Goal: Contribute content: Contribute content

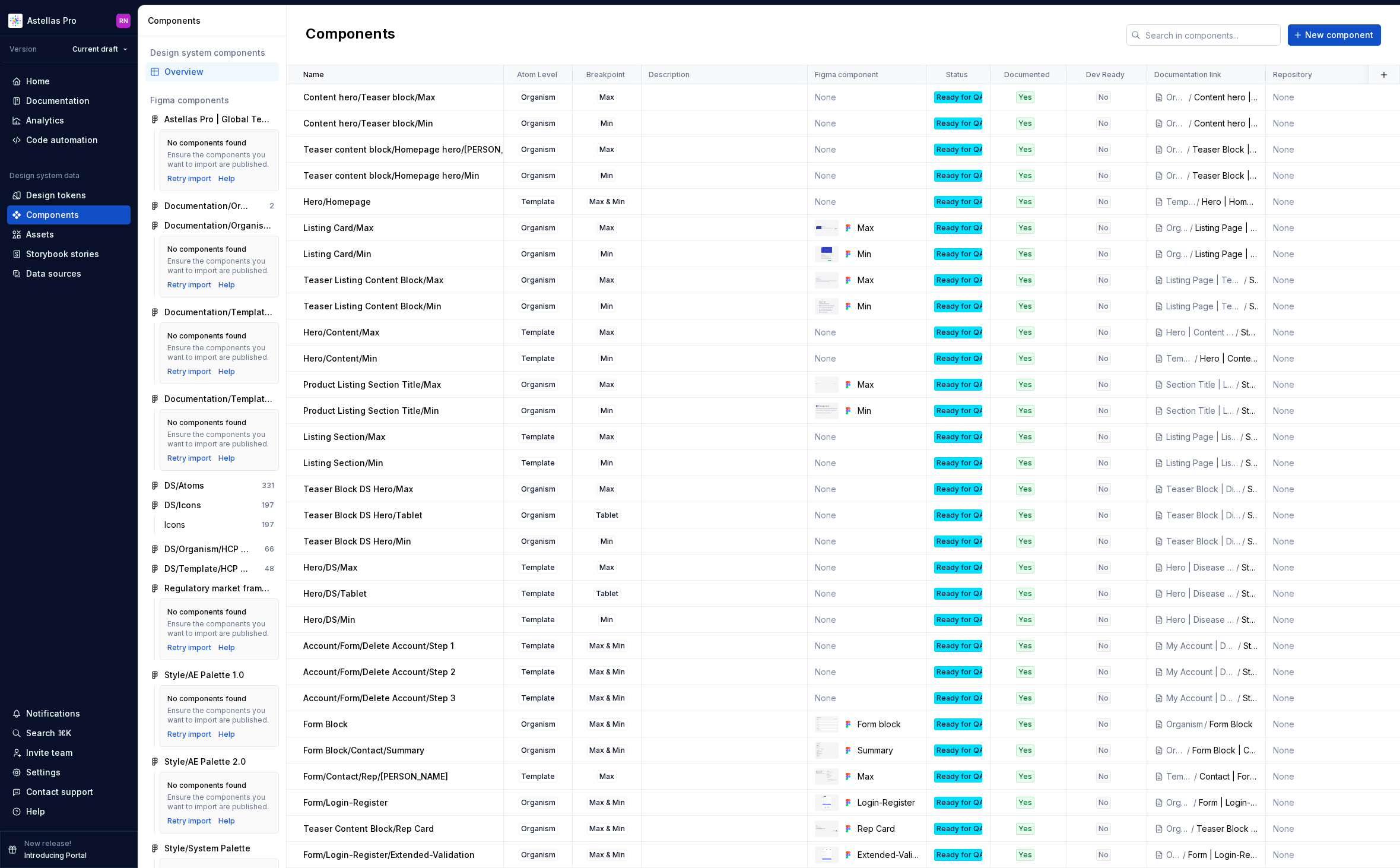
click at [1166, 39] on input "text" at bounding box center [1211, 35] width 140 height 21
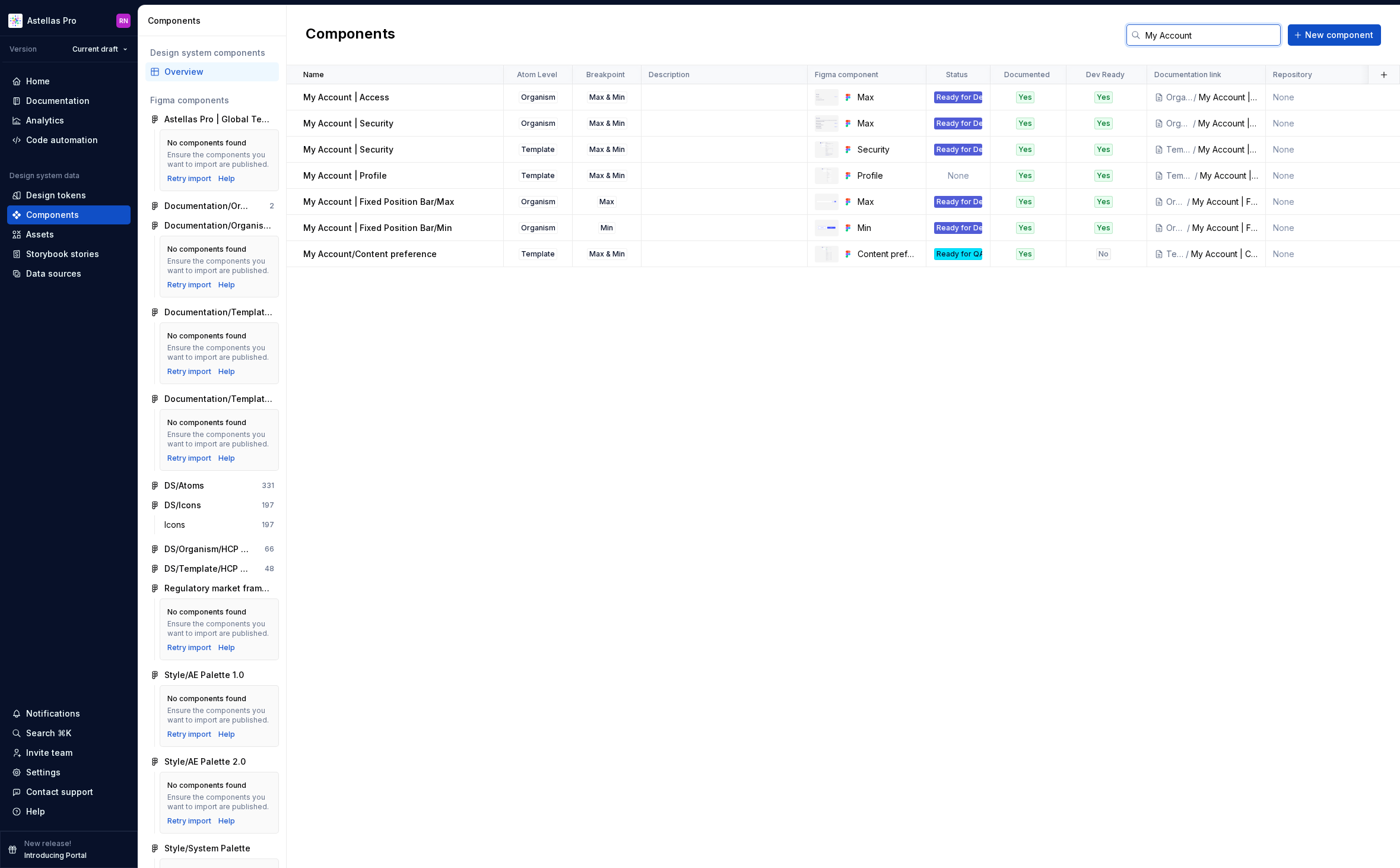
type input "My Account"
click at [885, 99] on div "Max" at bounding box center [888, 97] width 61 height 12
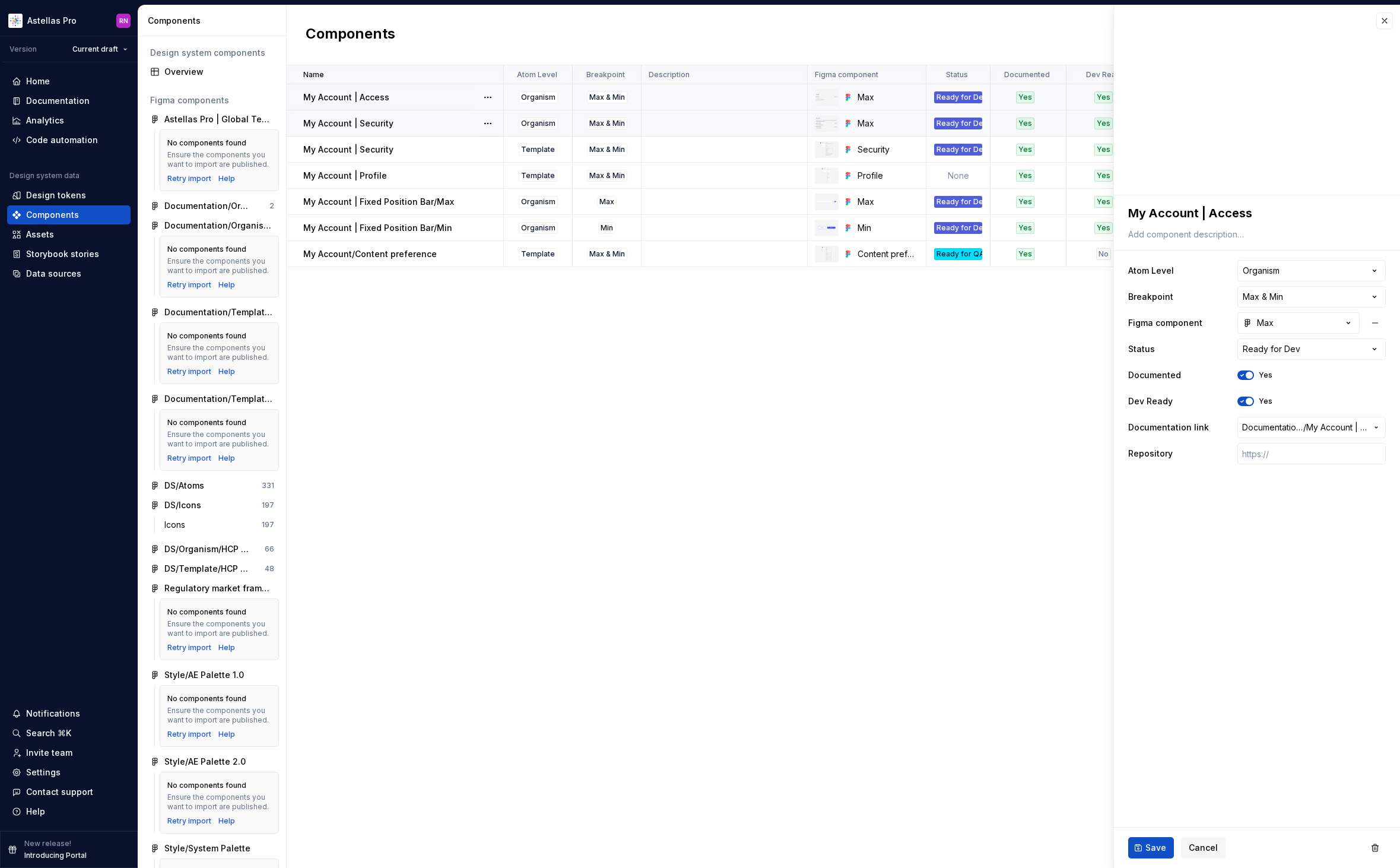
click at [421, 123] on div "My Account | Security" at bounding box center [403, 123] width 199 height 12
click at [445, 151] on div "My Account | Security" at bounding box center [403, 150] width 199 height 12
click at [449, 176] on div "My Account | Profile" at bounding box center [403, 176] width 199 height 12
click at [464, 202] on div "My Account | Fixed Position Bar/Max" at bounding box center [403, 202] width 199 height 12
click at [464, 232] on div "My Account | Fixed Position Bar/Min" at bounding box center [403, 228] width 199 height 12
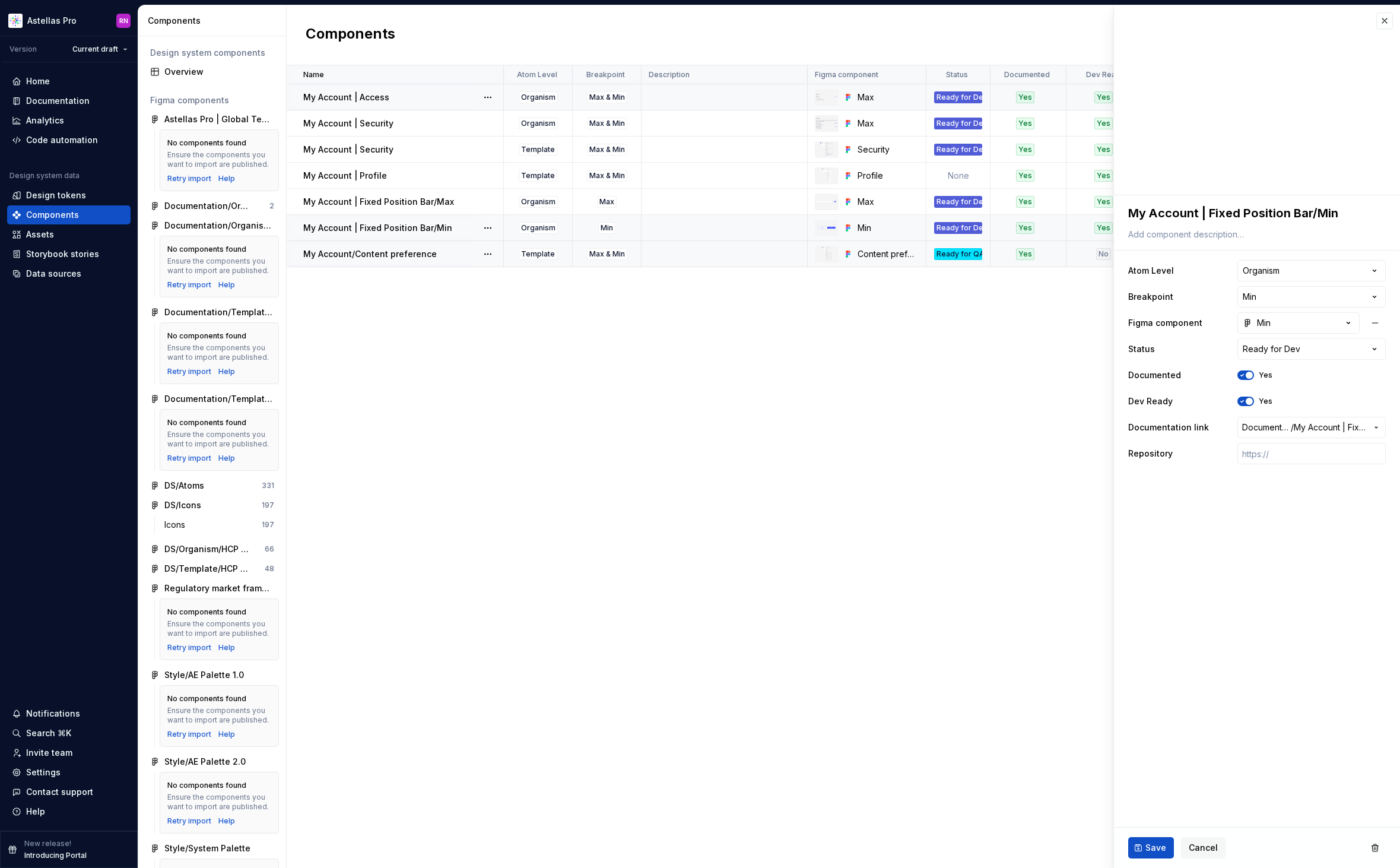
click at [453, 253] on div "My Account/Content preference" at bounding box center [403, 254] width 199 height 12
click at [1383, 21] on button "button" at bounding box center [1384, 21] width 17 height 17
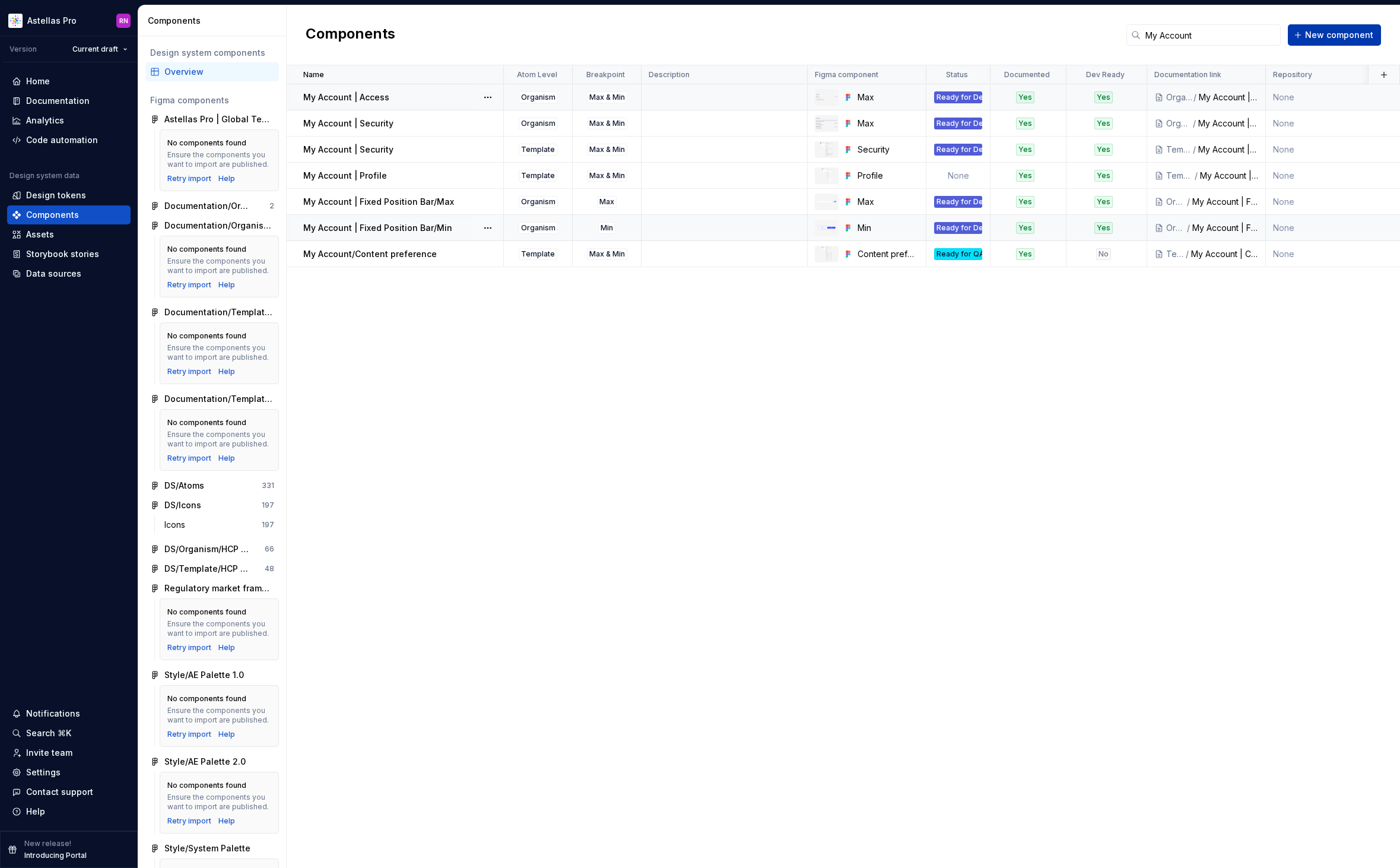
click at [1333, 38] on span "New component" at bounding box center [1339, 35] width 69 height 12
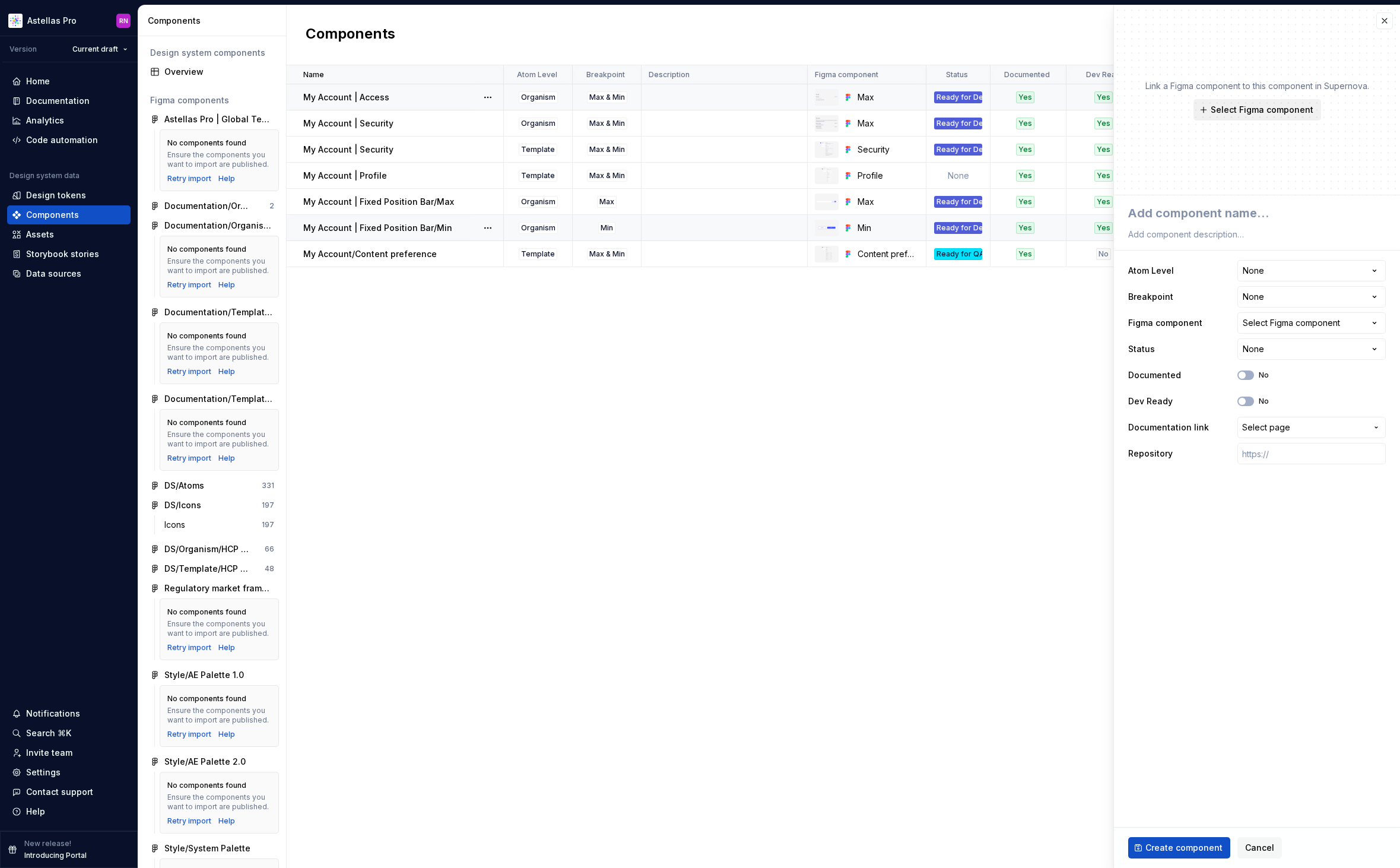
click at [1242, 111] on span "Select Figma component" at bounding box center [1261, 110] width 102 height 12
type textarea "*"
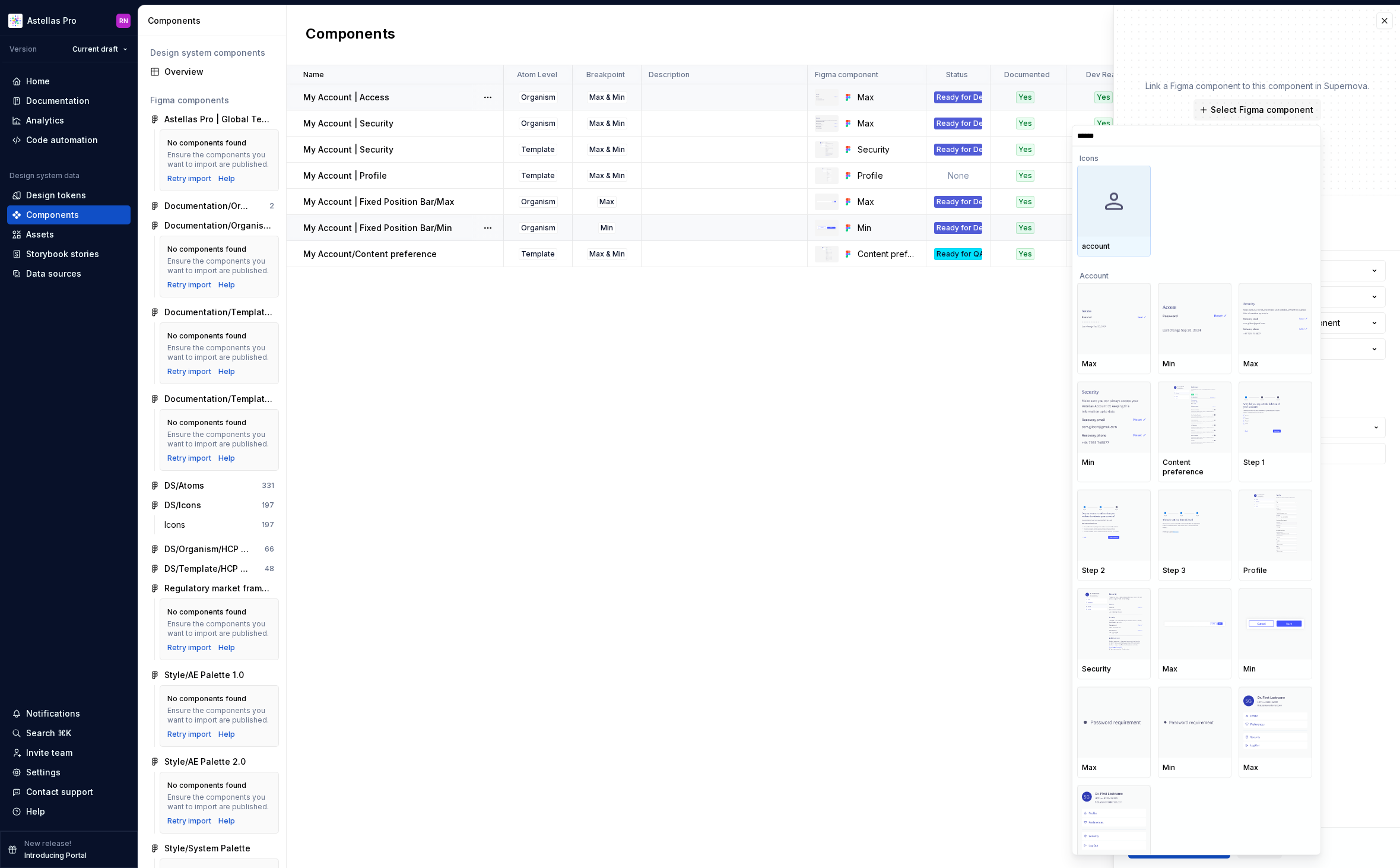
type input "*******"
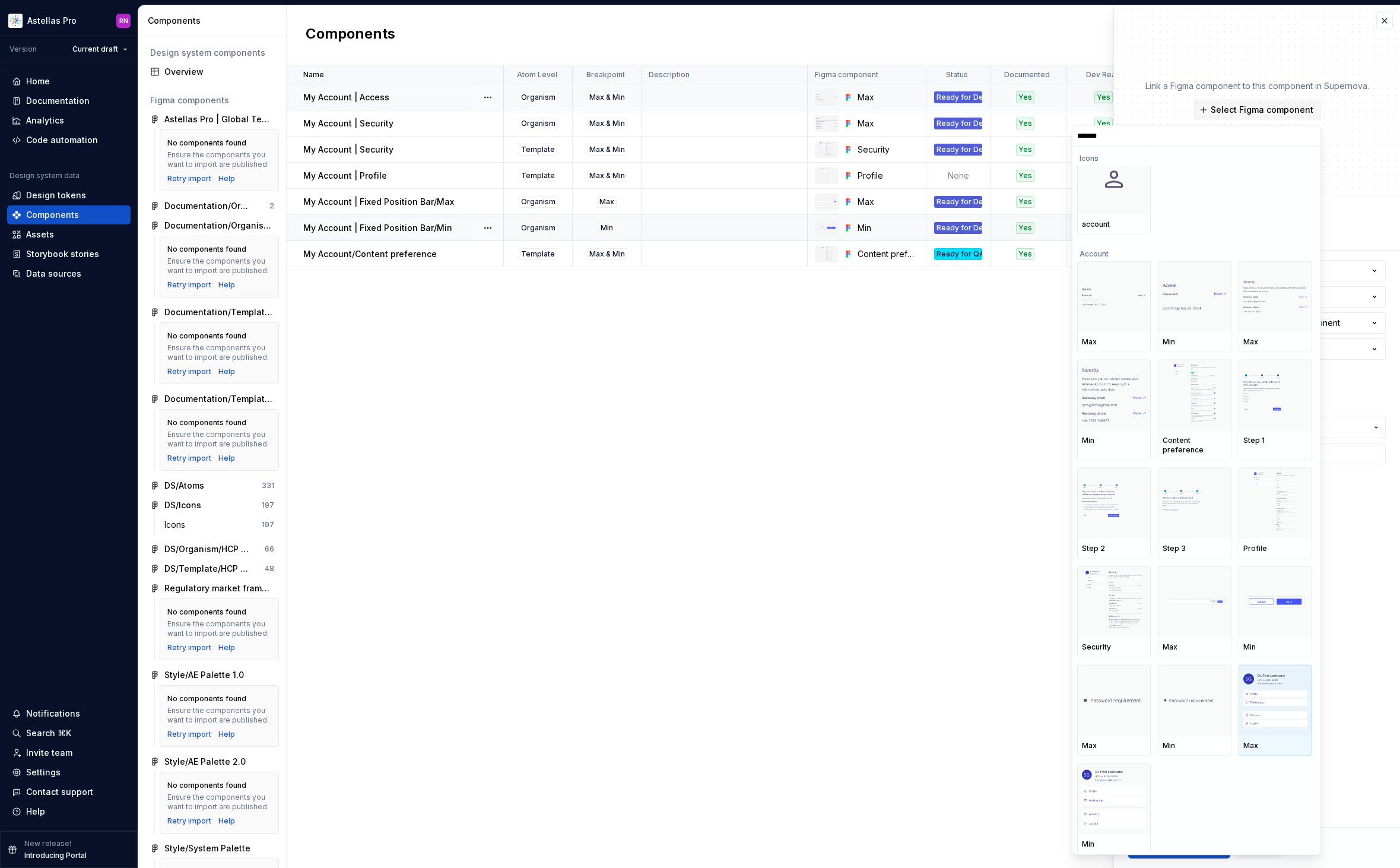
click at [1280, 700] on img at bounding box center [1275, 700] width 64 height 53
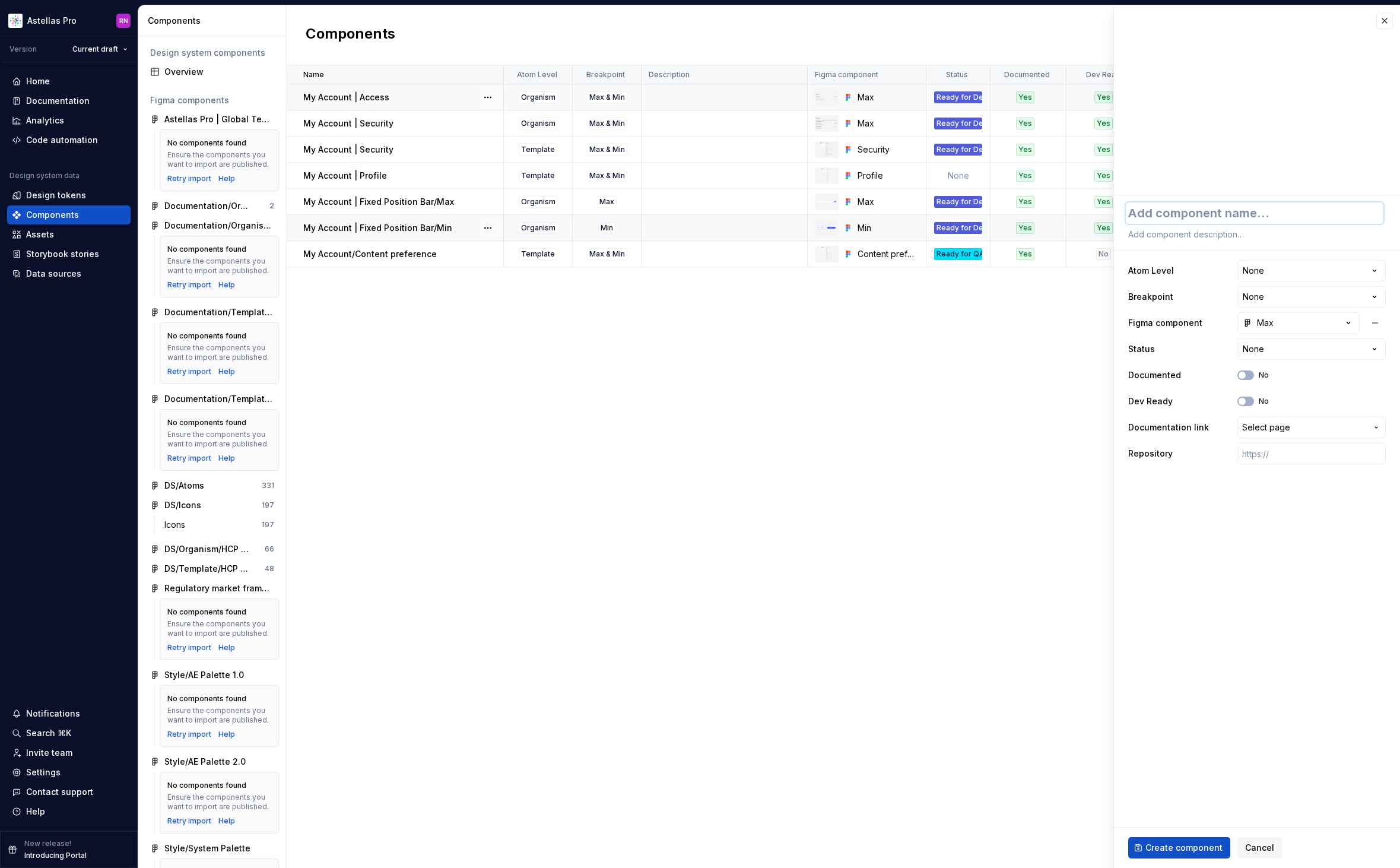
click at [1208, 212] on textarea at bounding box center [1254, 212] width 257 height 21
type textarea "*"
type textarea "M"
type textarea "*"
type textarea "My"
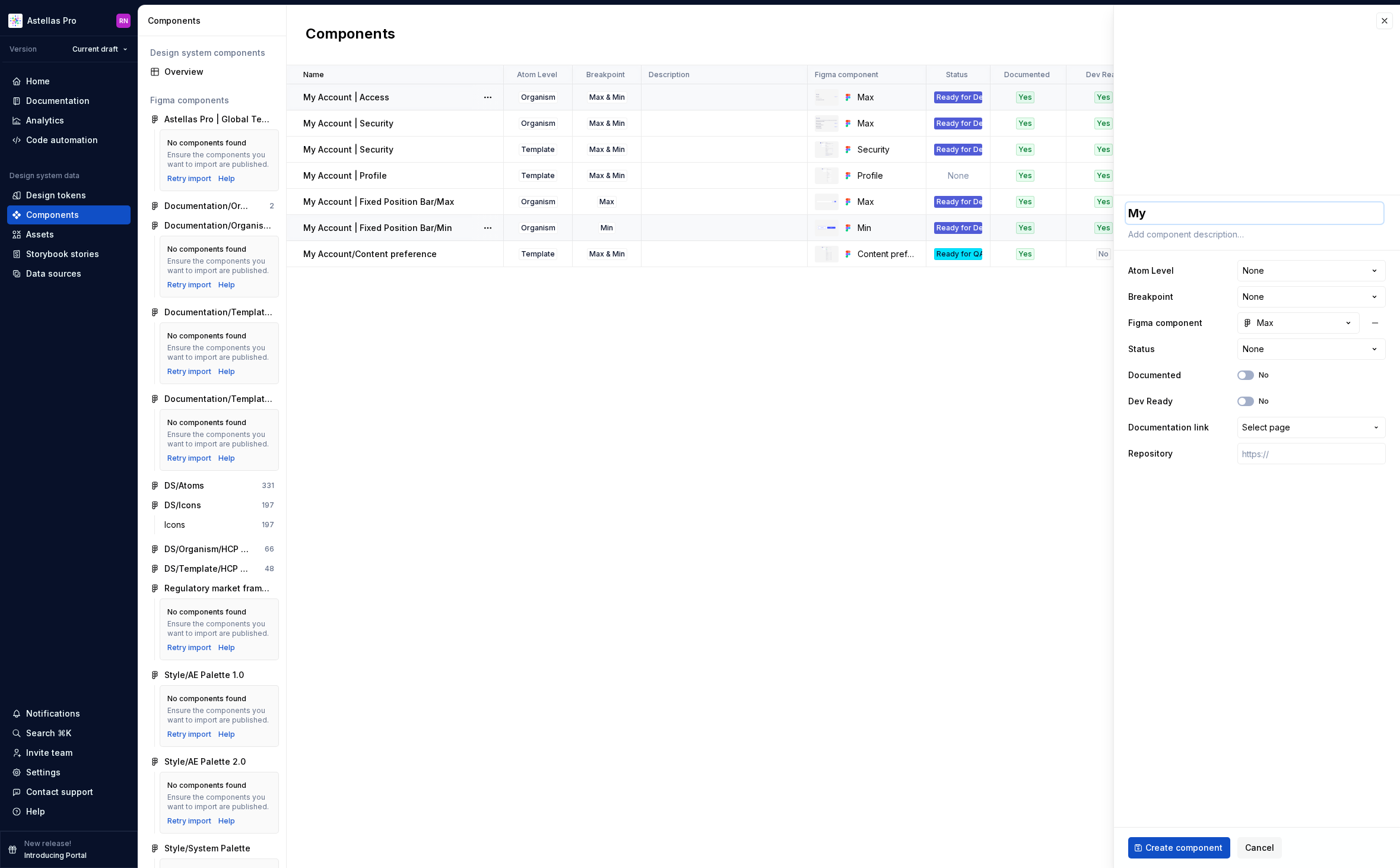
type textarea "*"
type textarea "My"
type textarea "*"
type textarea "My A"
type textarea "*"
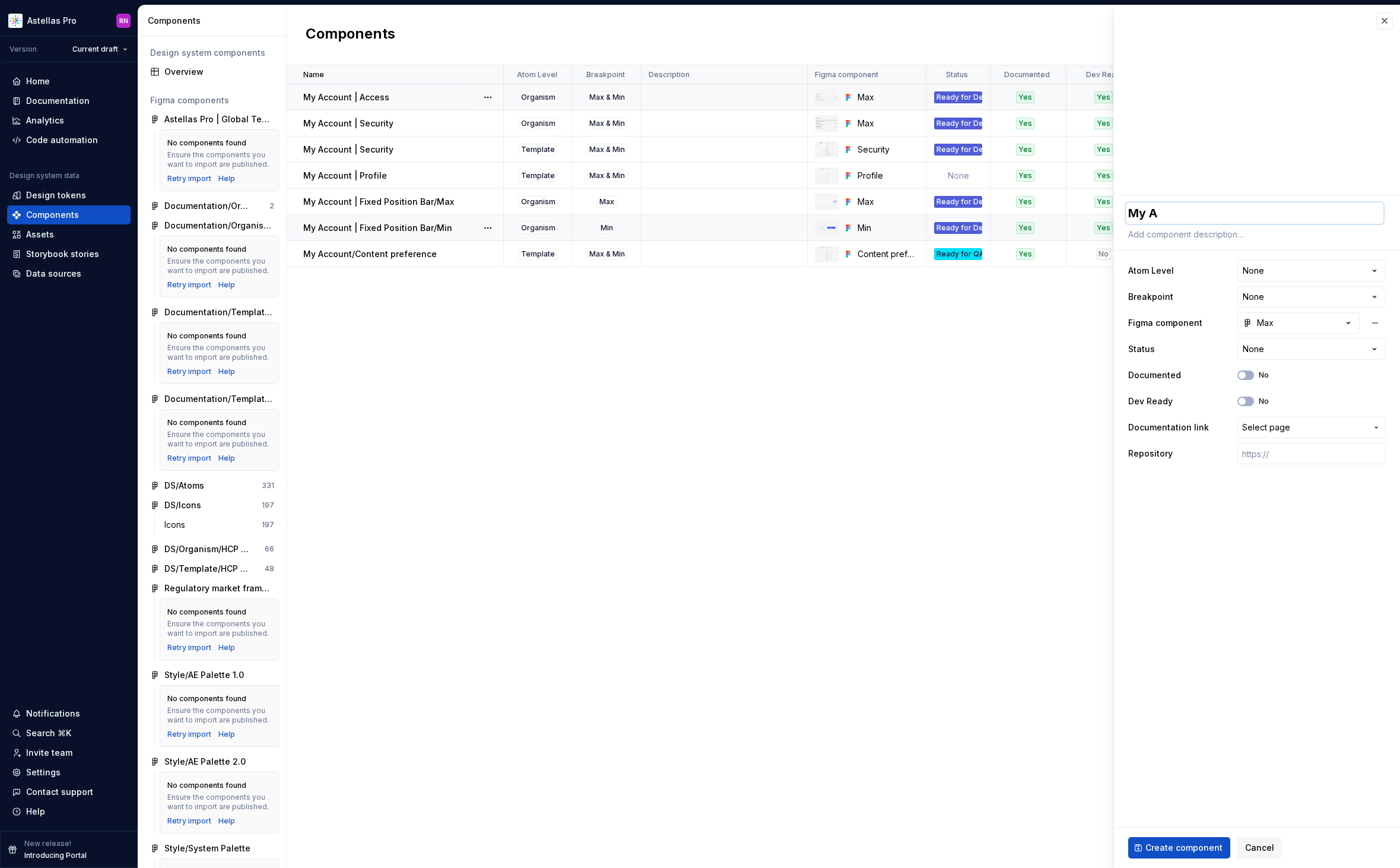
type textarea "My Ac"
type textarea "*"
type textarea "My Acc"
type textarea "*"
type textarea "My Acco"
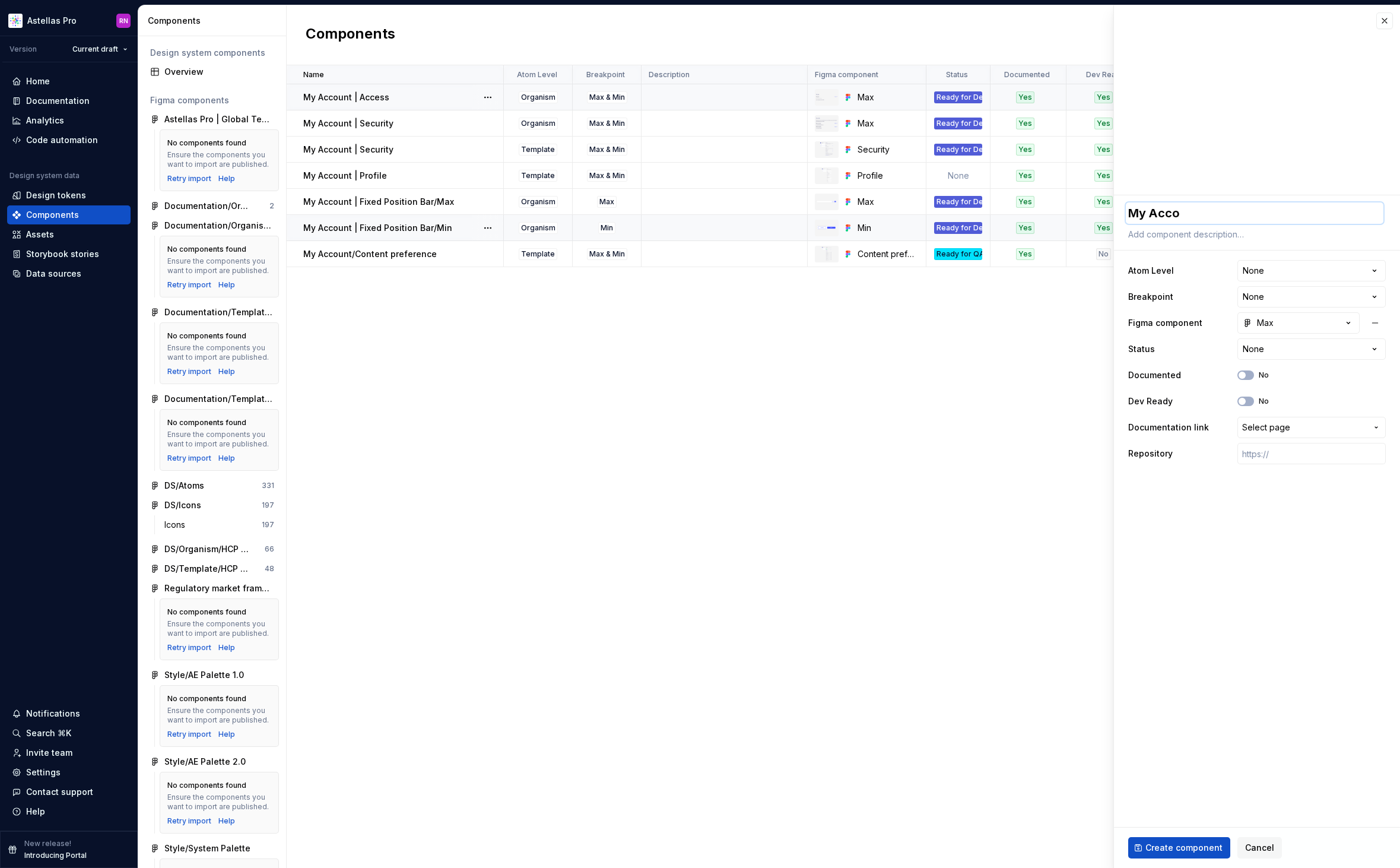
type textarea "*"
type textarea "My Accou"
type textarea "*"
type textarea "My Accoun"
type textarea "*"
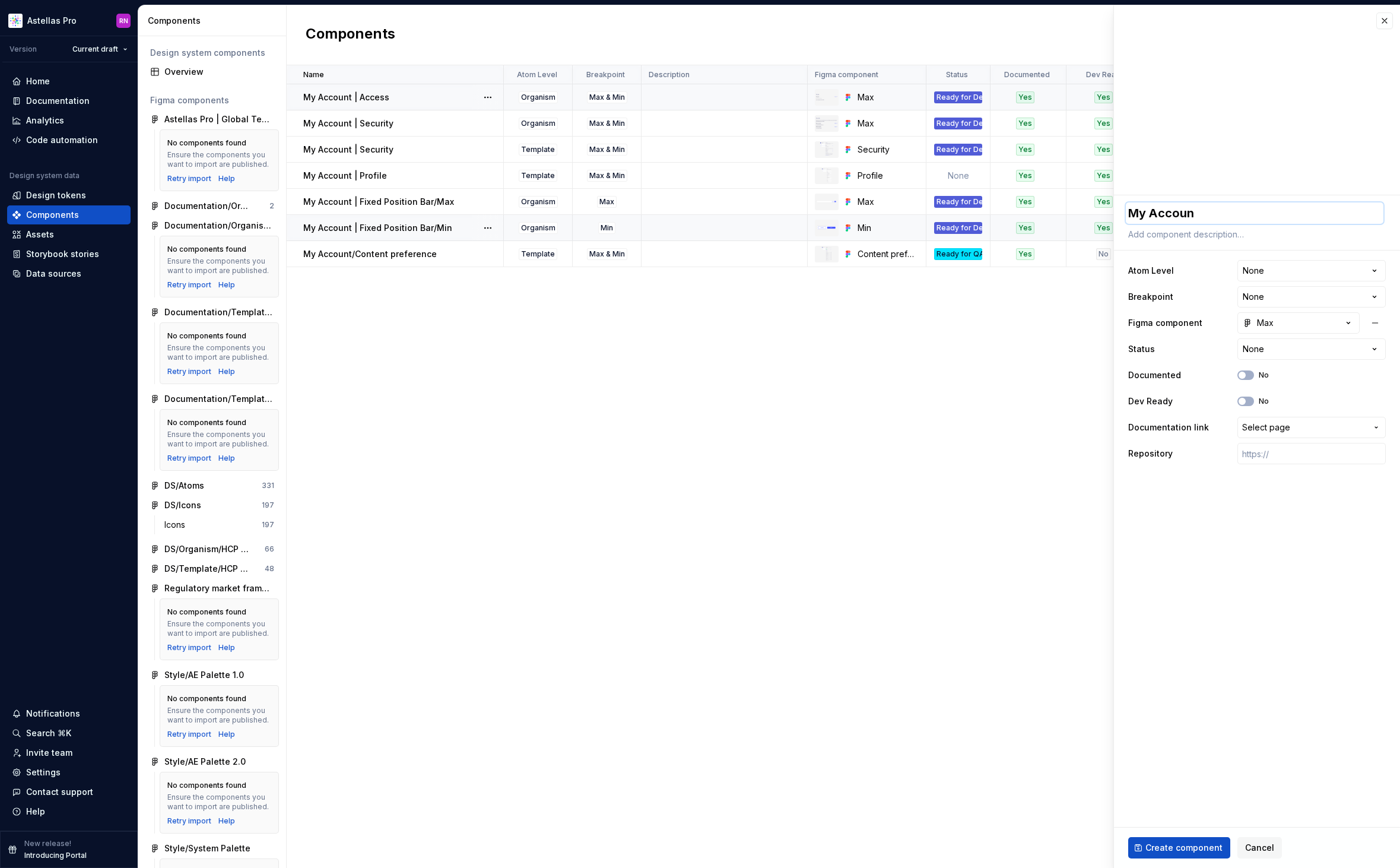
type textarea "My Account"
type textarea "*"
type textarea "My Account"
type textarea "*"
type textarea "My Account"
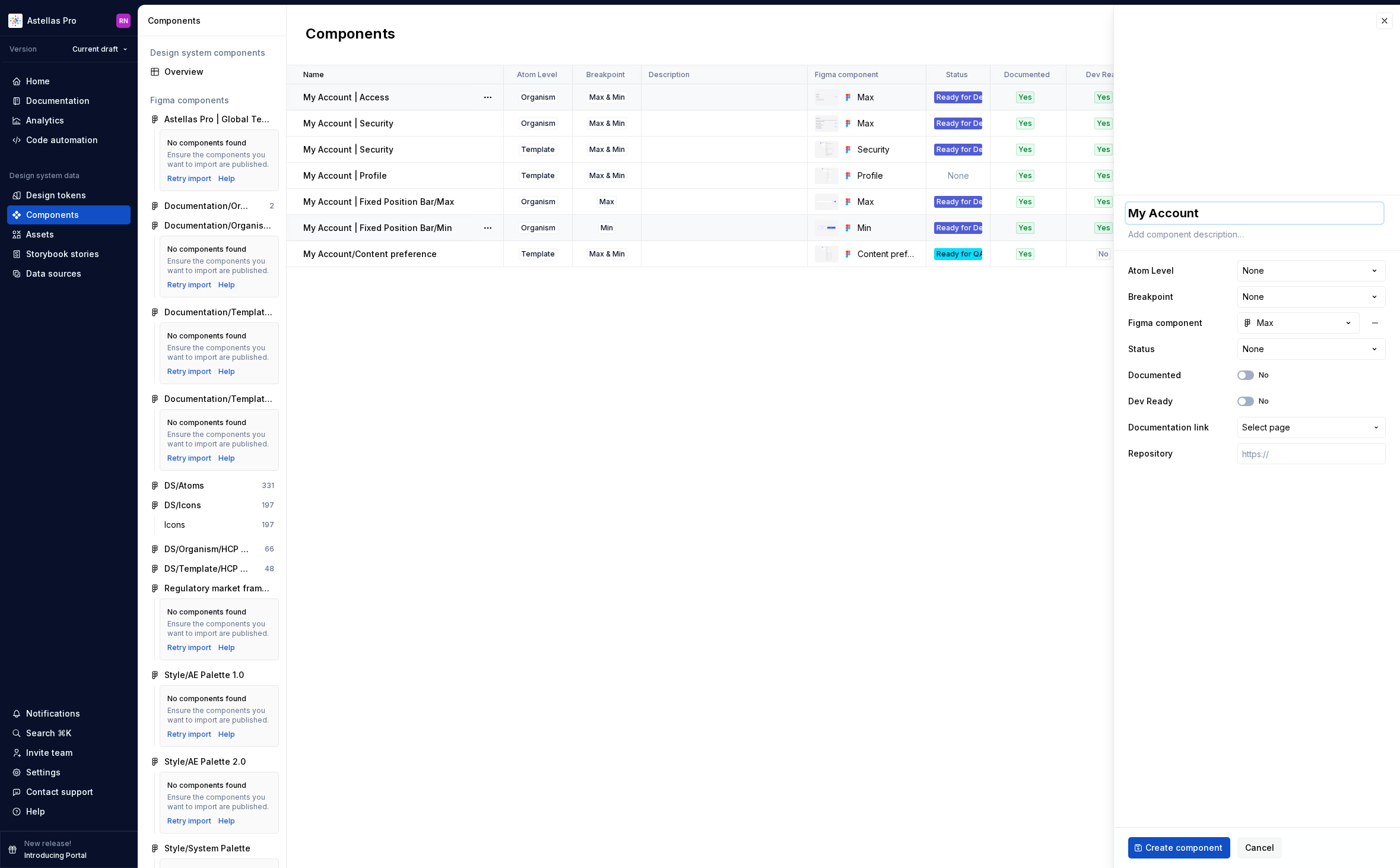
type textarea "*"
type textarea "My Account/"
type textarea "*"
type textarea "My Account"
type textarea "*"
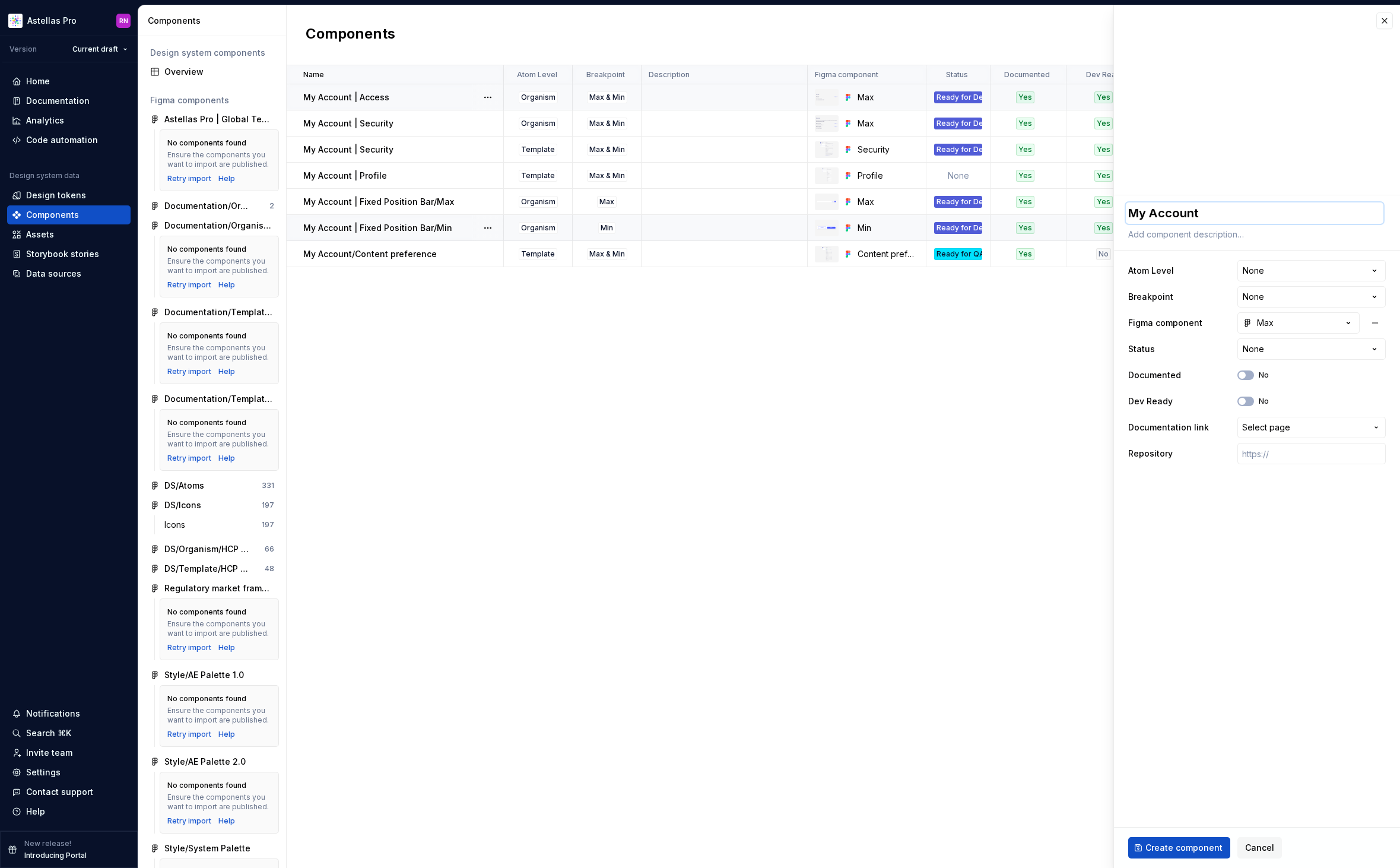
type textarea "My Account/"
type textarea "*"
type textarea "My Account/A"
type textarea "*"
type textarea "My Account/Ac"
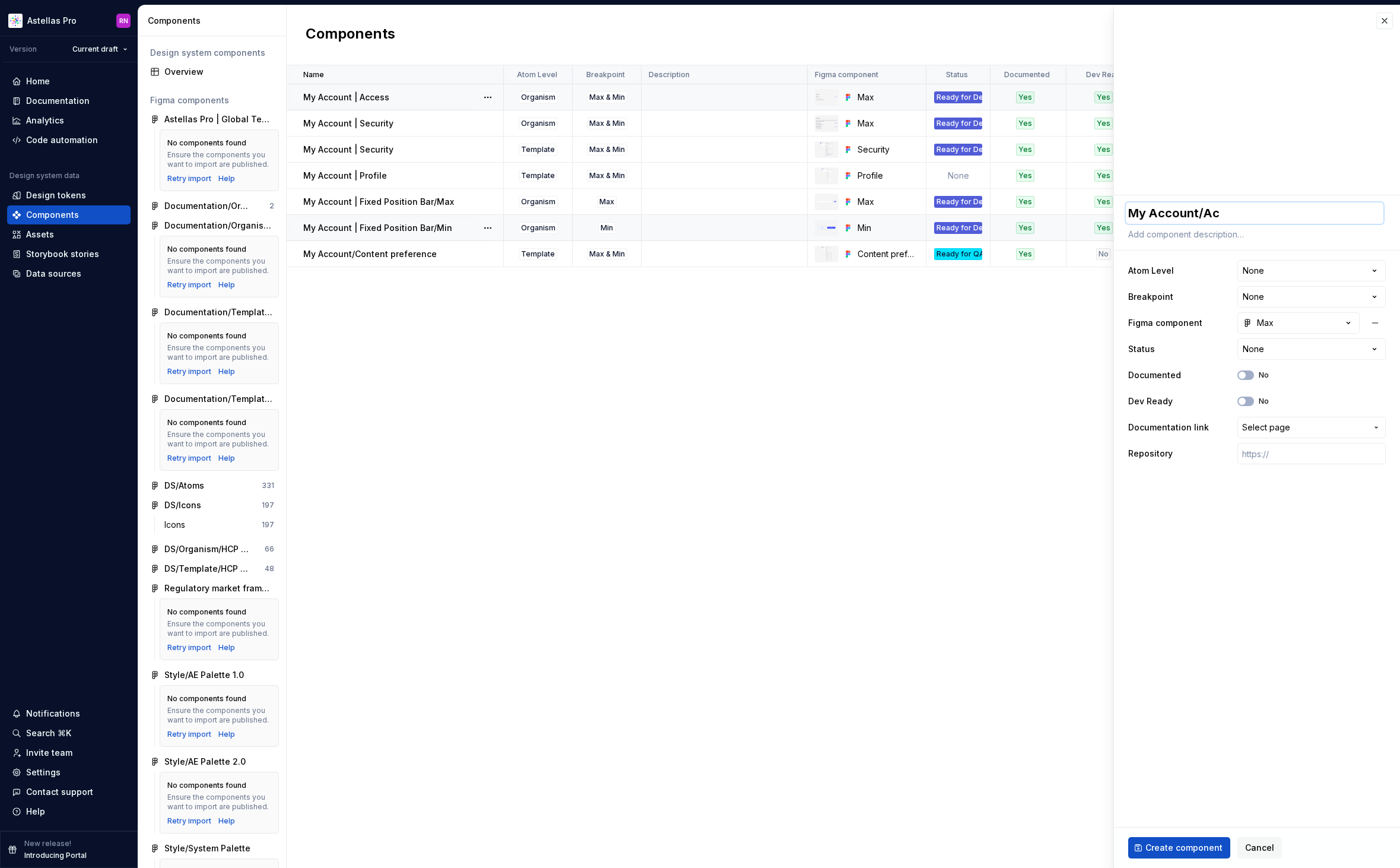
type textarea "*"
type textarea "My Account/Acc"
type textarea "*"
type textarea "My Account/Acco"
type textarea "*"
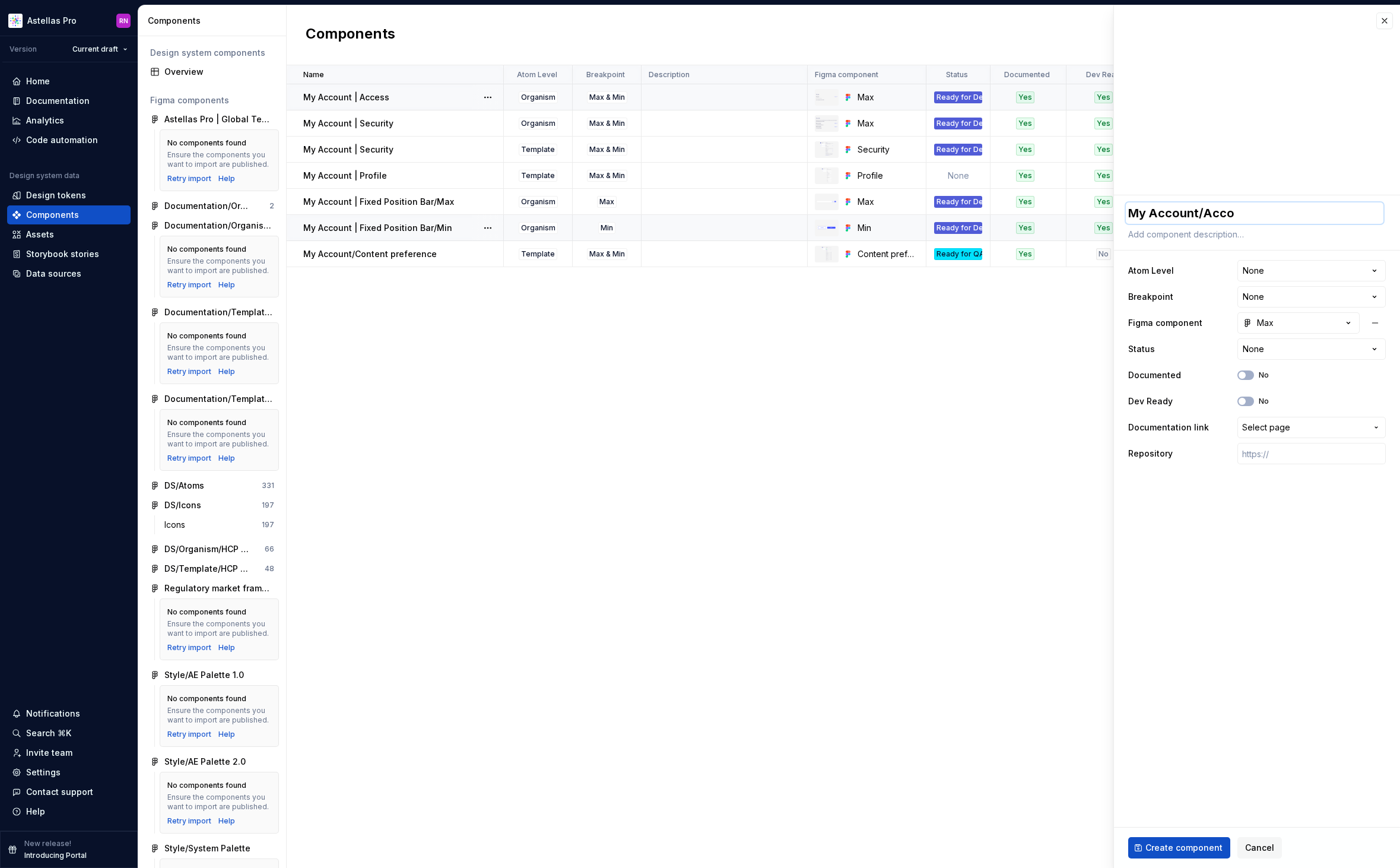
type textarea "My Account/Accou"
type textarea "*"
type textarea "My Account/Accoun"
type textarea "*"
type textarea "My Account/Account"
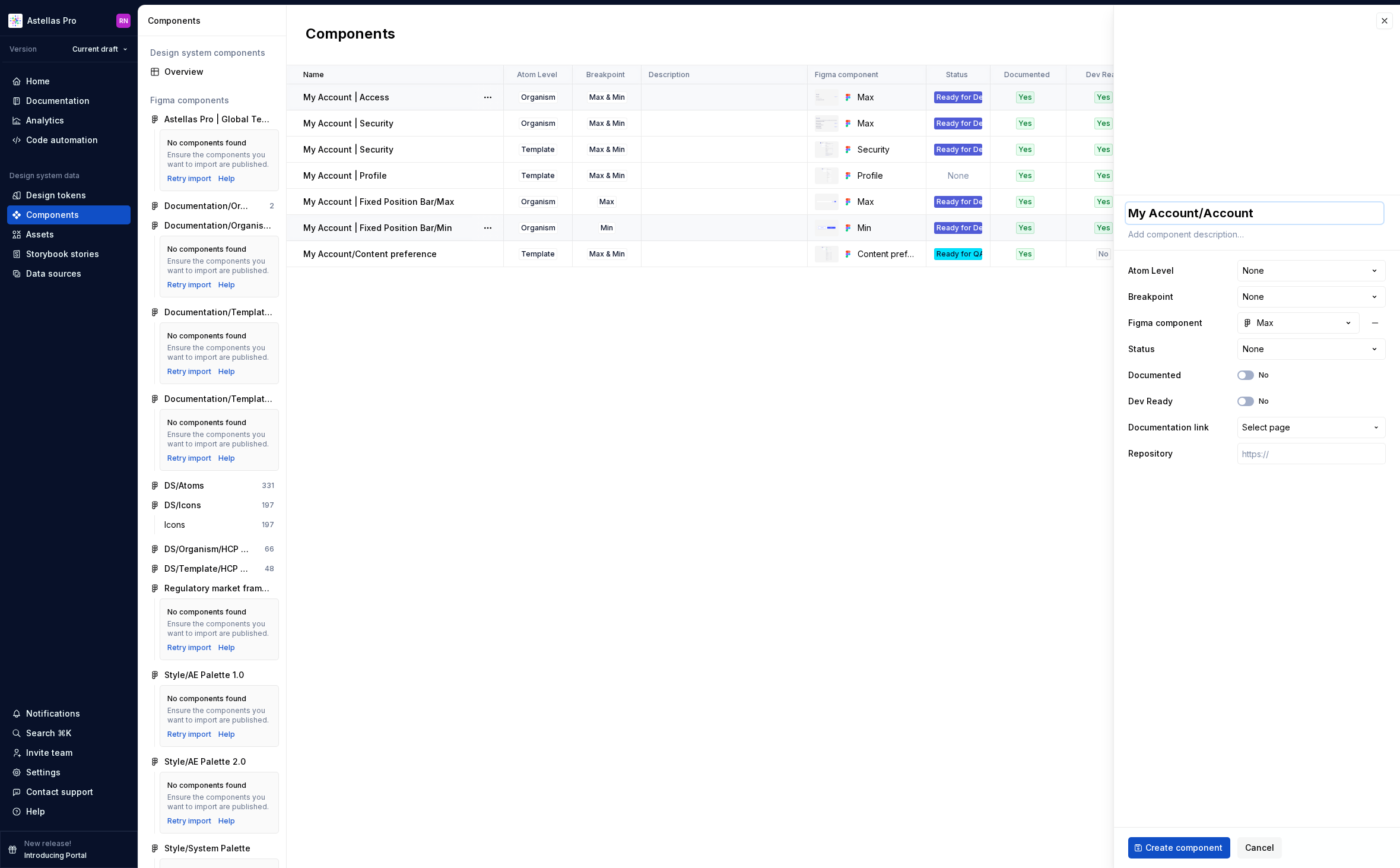
type textarea "*"
type textarea "My Account/Account"
type textarea "*"
type textarea "My Account/Account M"
type textarea "*"
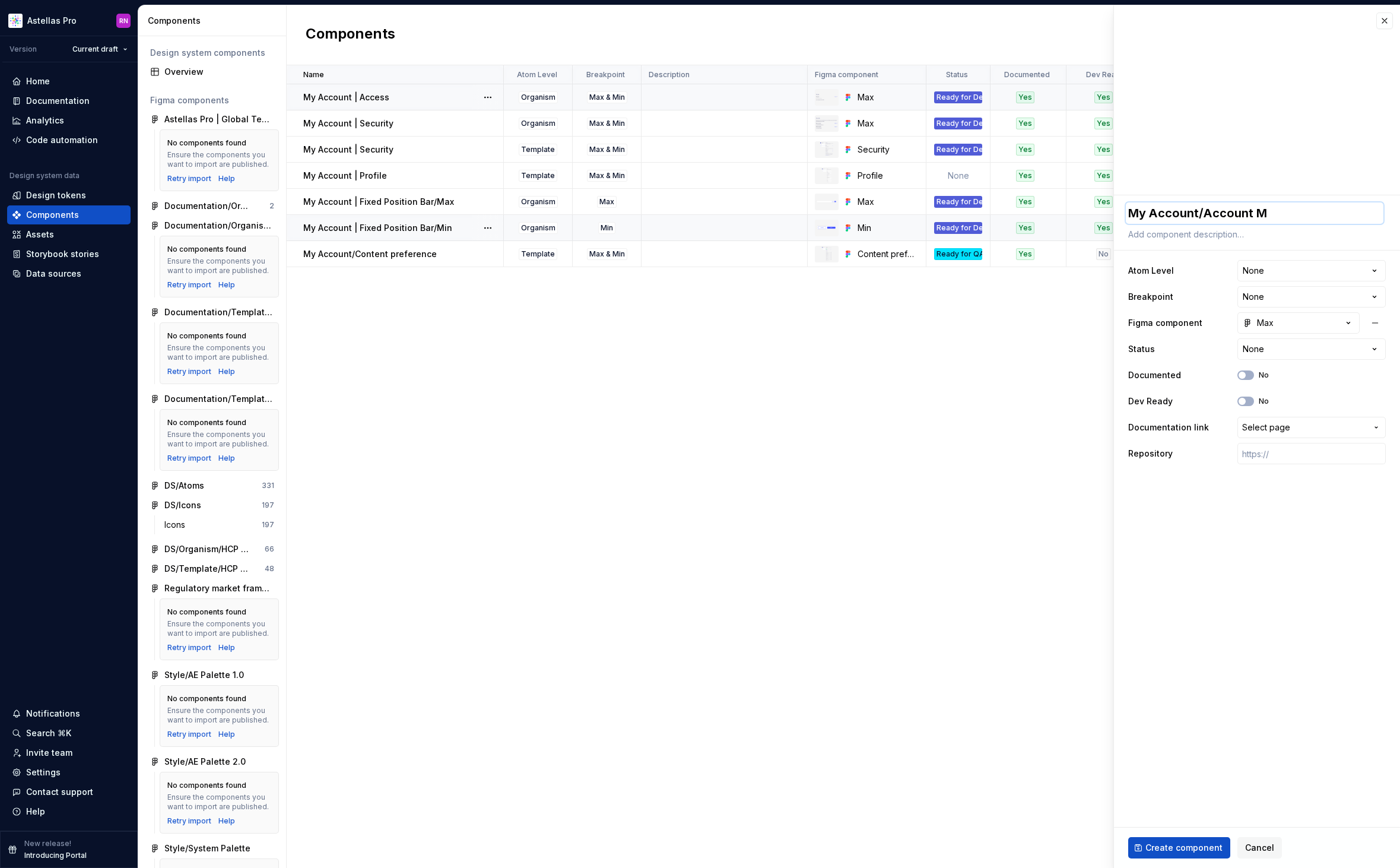
type textarea "My Account/Account Me"
type textarea "*"
type textarea "My Account/Account Men"
type textarea "*"
type textarea "My Account/Account Menu"
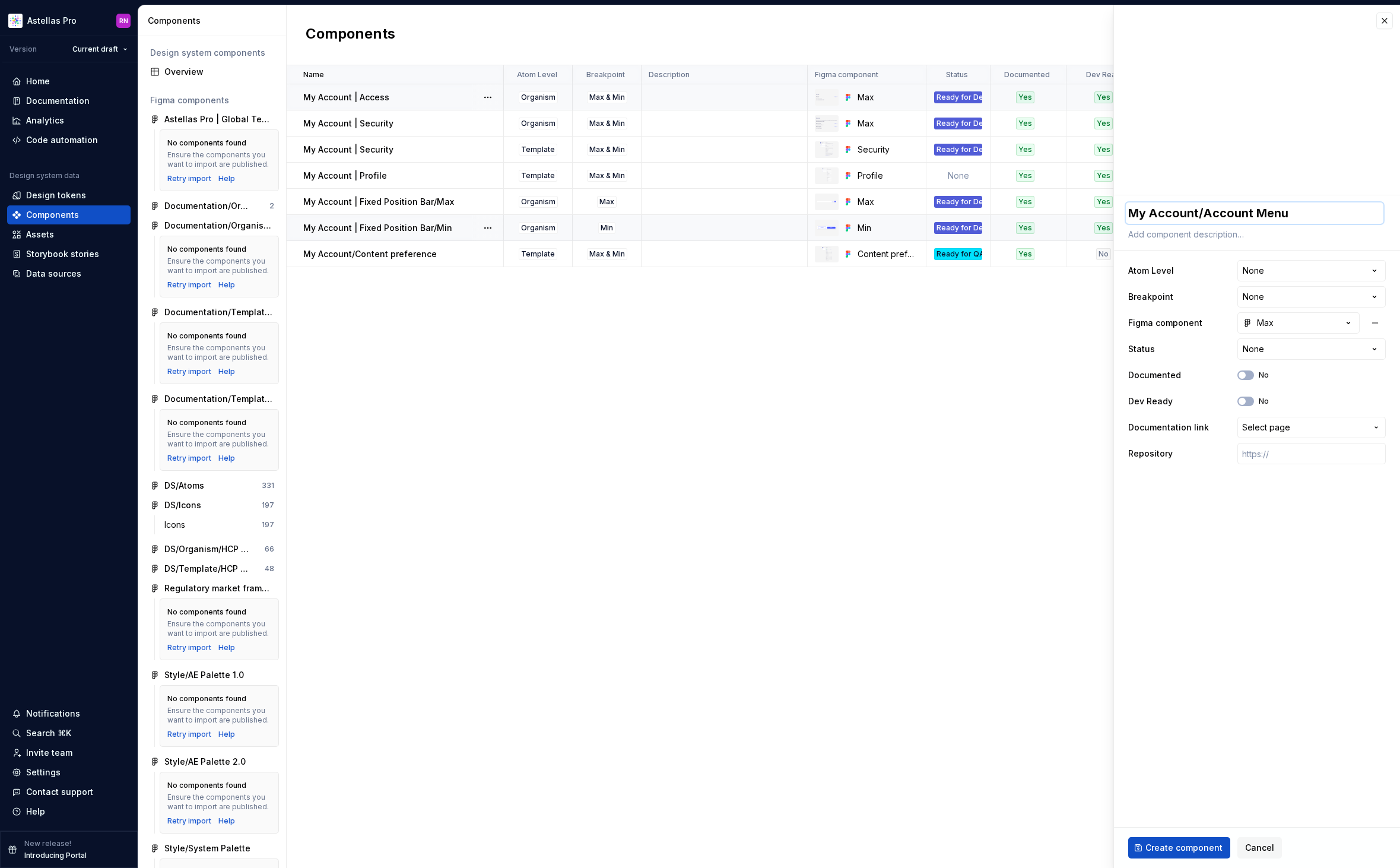
type textarea "*"
type textarea "My Account/Account Menu/"
type textarea "*"
type textarea "My Account/Account Menu/M"
type textarea "*"
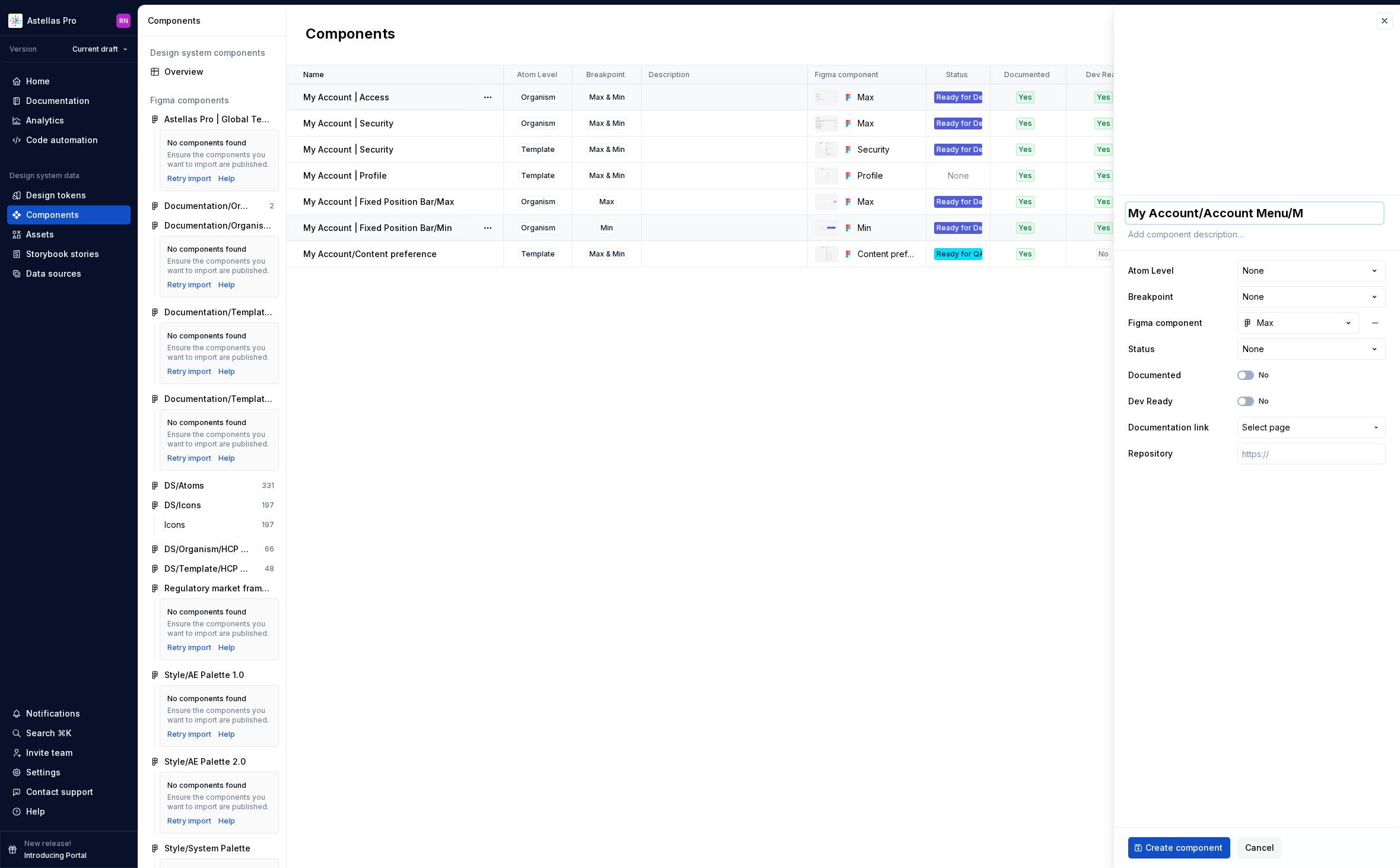
type textarea "My Account/Account Menu/Ma"
type textarea "*"
type textarea "My Account/Account Menu/Max"
drag, startPoint x: 1203, startPoint y: 213, endPoint x: 1116, endPoint y: 212, distance: 87.0
click at [1116, 212] on div "**********" at bounding box center [1257, 334] width 286 height 278
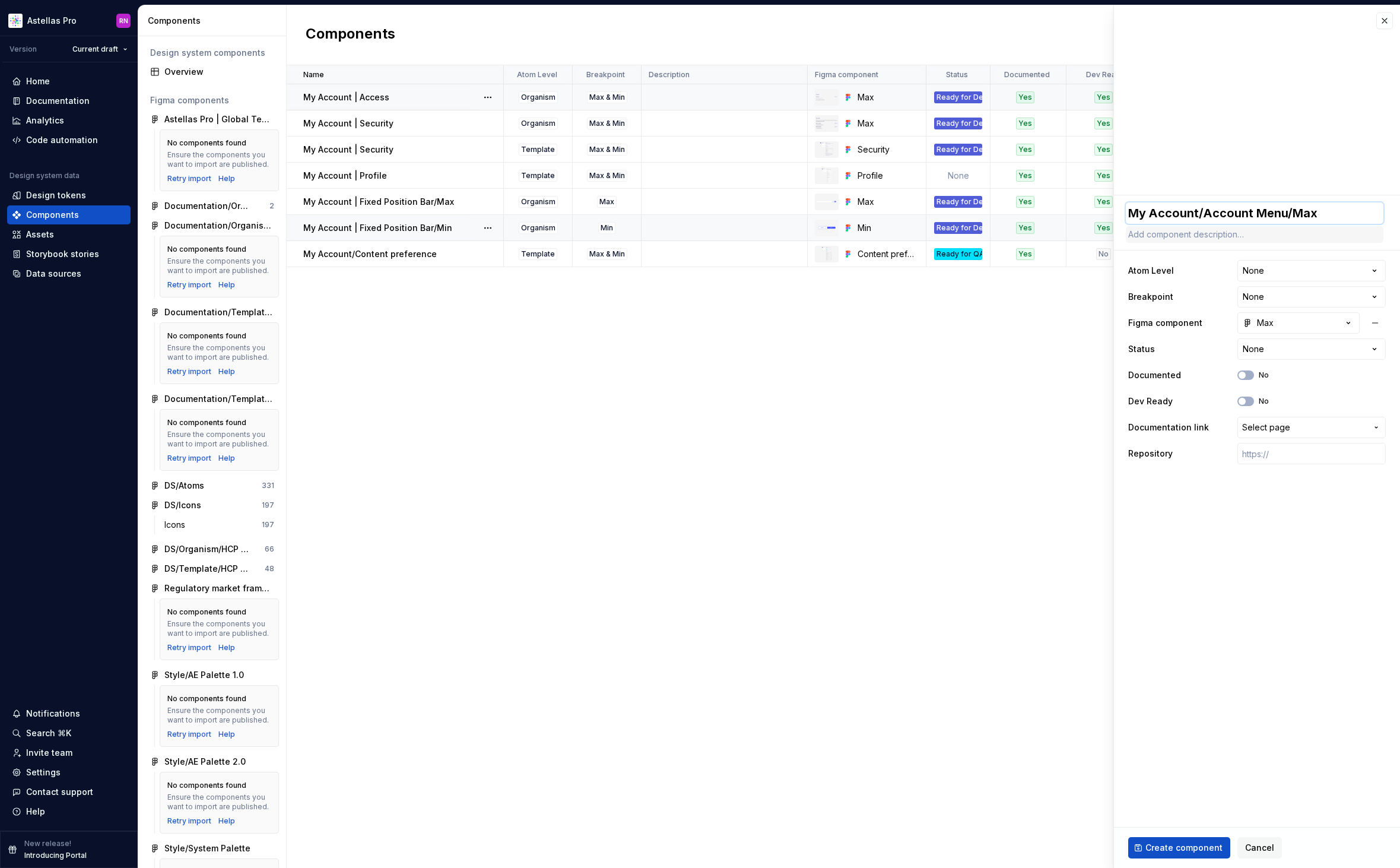
type textarea "*"
type textarea "Account Menu/Max"
click at [1275, 270] on html "Astellas Pro RN Version Current draft Home Documentation Analytics Code automat…" at bounding box center [700, 434] width 1400 height 868
select select "**********"
type textarea "*"
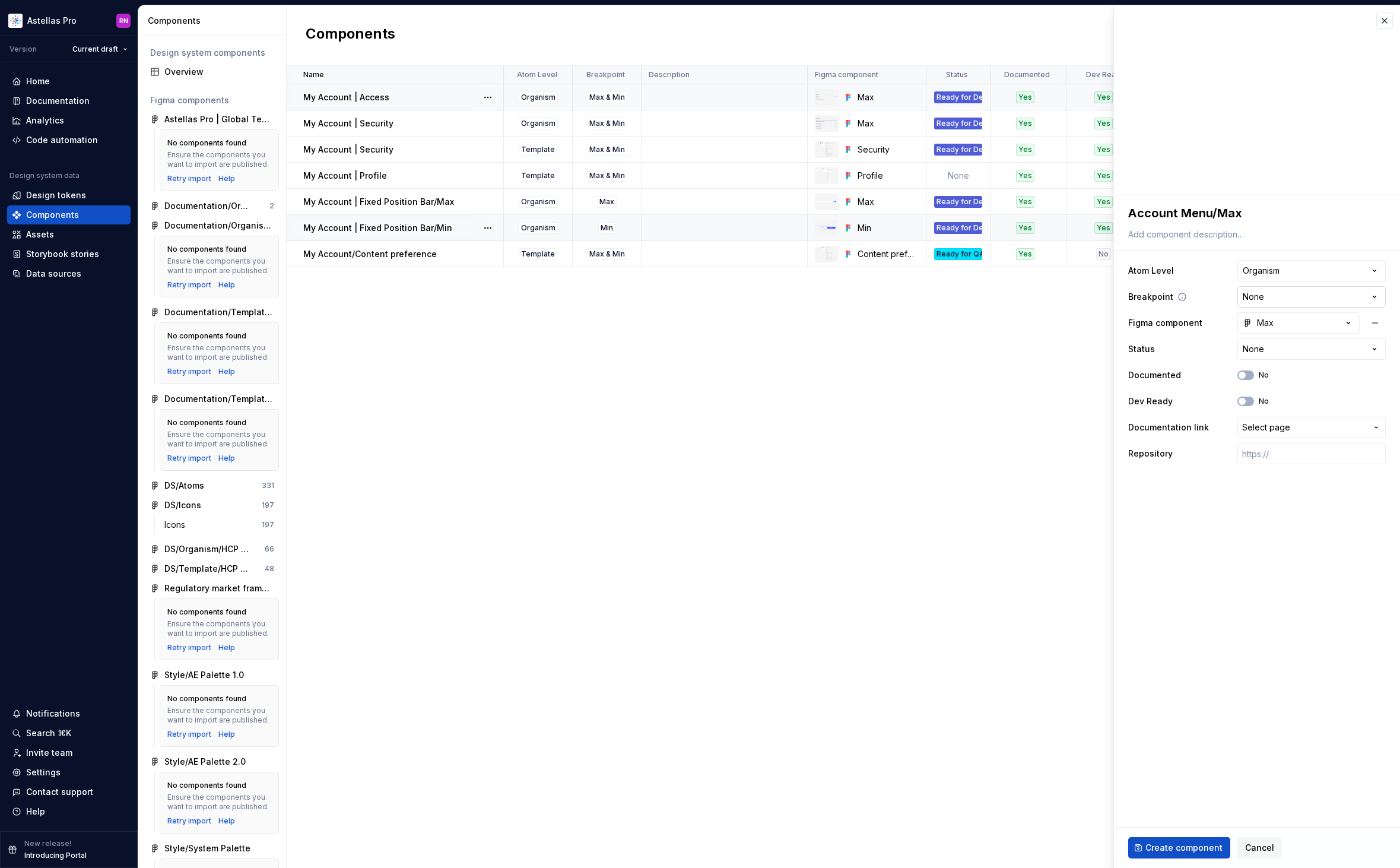
click at [1266, 298] on html "Astellas Pro RN Version Current draft Home Documentation Analytics Code automat…" at bounding box center [700, 434] width 1400 height 868
select select "**********"
type textarea "*"
click at [1271, 347] on html "Astellas Pro RN Version Current draft Home Documentation Analytics Code automat…" at bounding box center [700, 434] width 1400 height 868
select select "**********"
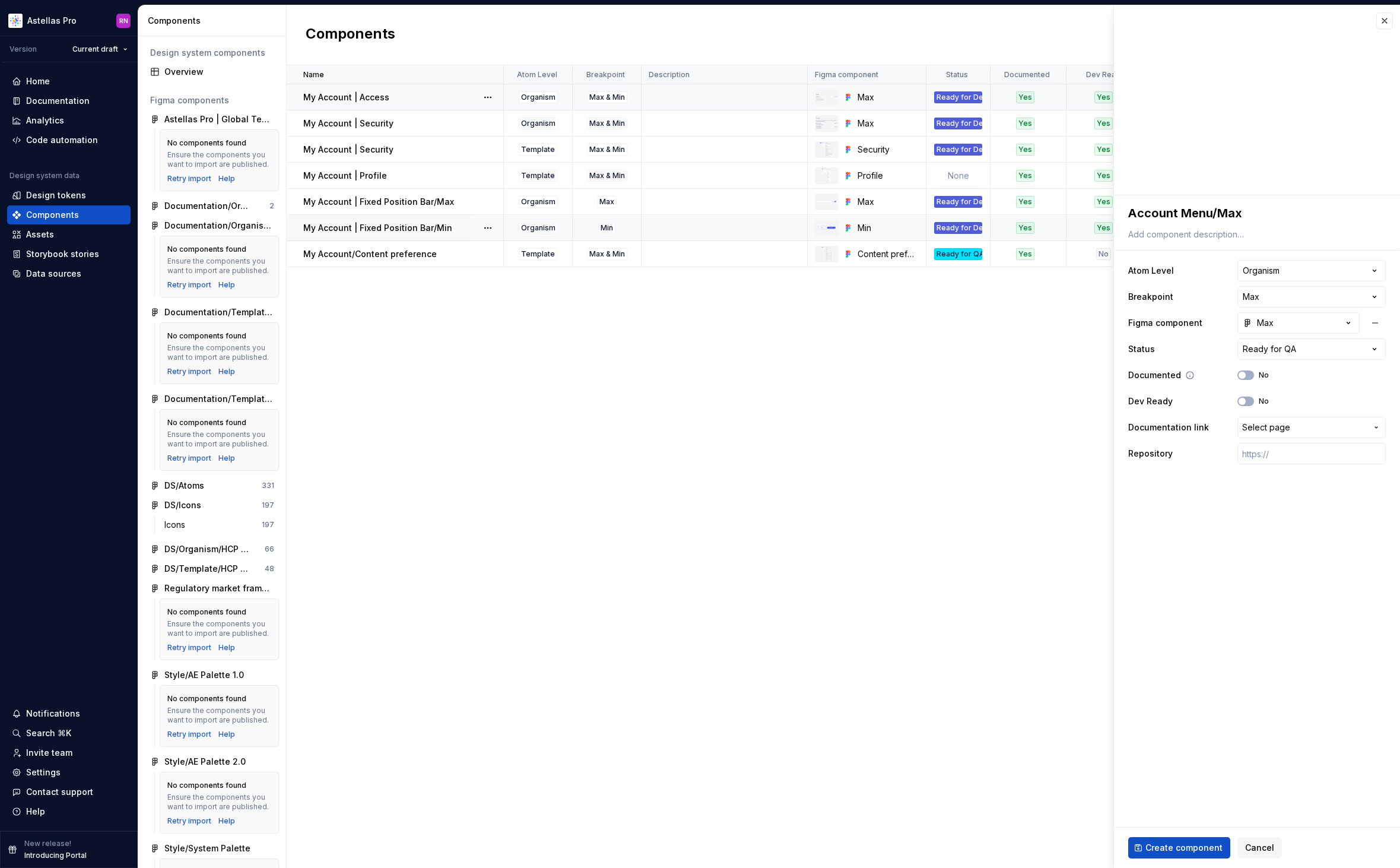
click at [1254, 376] on div "No" at bounding box center [1253, 375] width 32 height 10
click at [1248, 375] on button "No" at bounding box center [1245, 375] width 17 height 10
type textarea "*"
click at [1261, 427] on span "Select page" at bounding box center [1266, 427] width 48 height 12
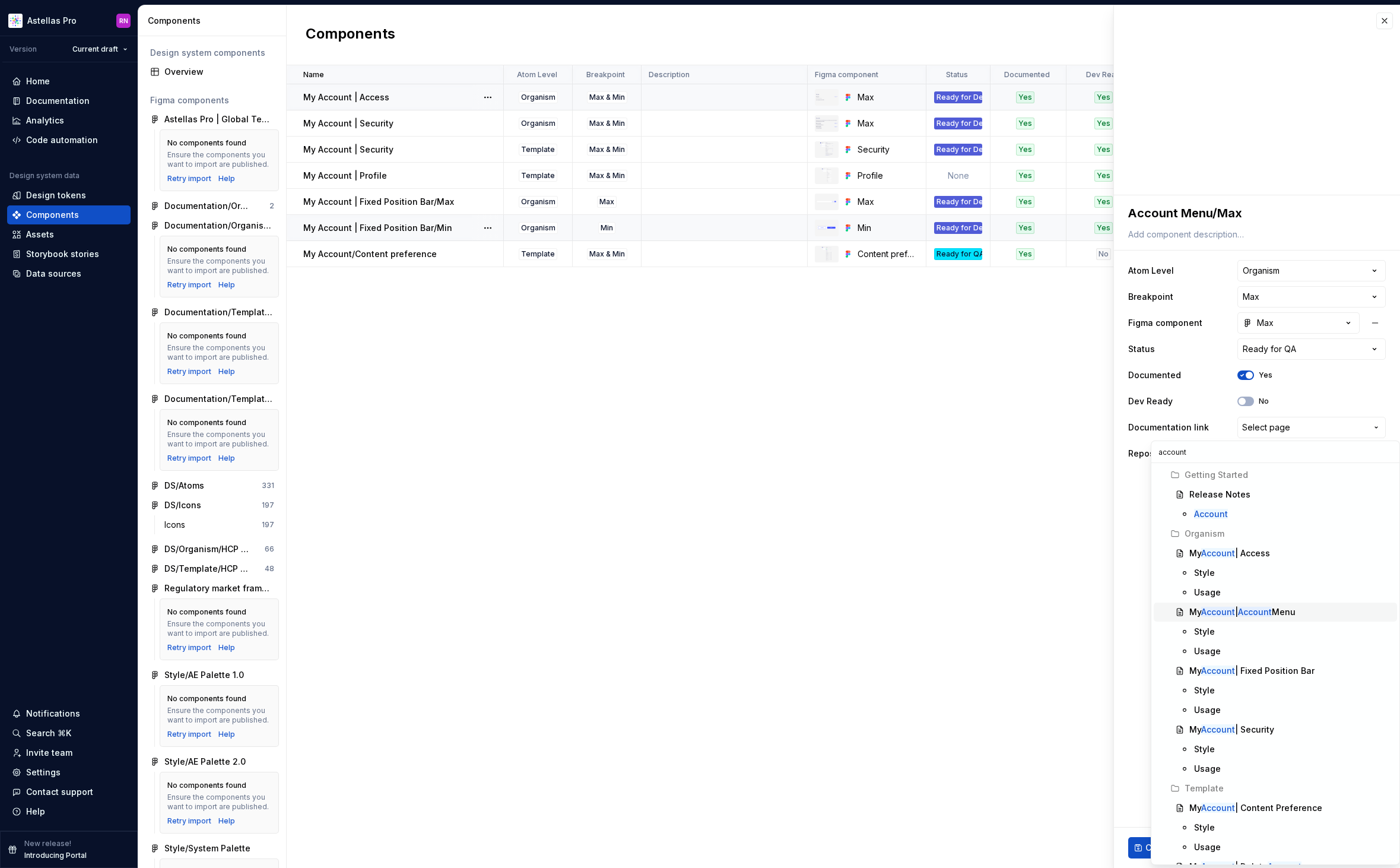
type input "account"
click at [1312, 612] on div "My Account | Account Menu" at bounding box center [1290, 612] width 203 height 12
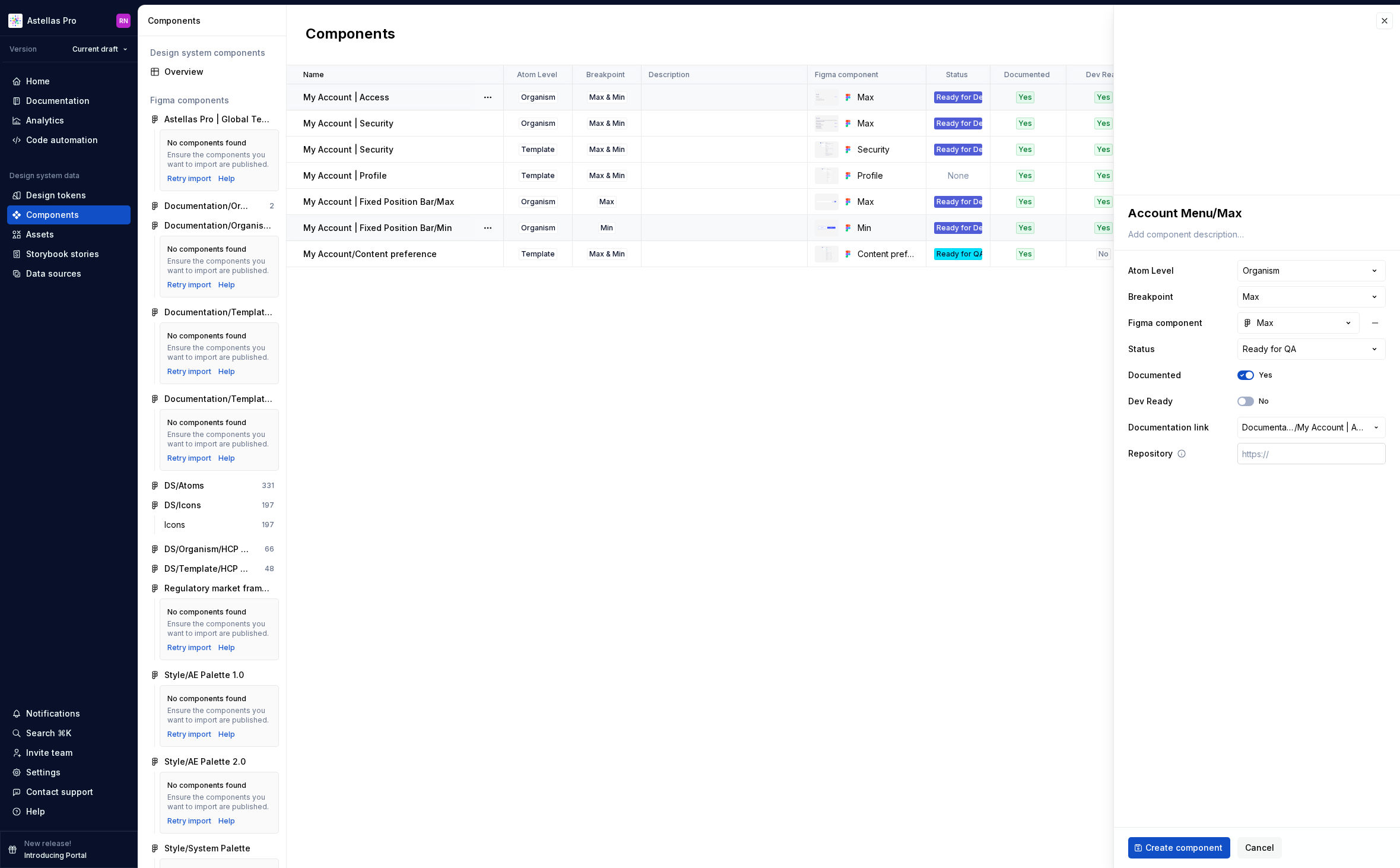
click at [1295, 460] on input "text" at bounding box center [1311, 453] width 148 height 21
click at [1250, 655] on fieldset "**********" at bounding box center [1257, 532] width 286 height 673
click at [1197, 841] on span "Create component" at bounding box center [1183, 847] width 77 height 12
type textarea "*"
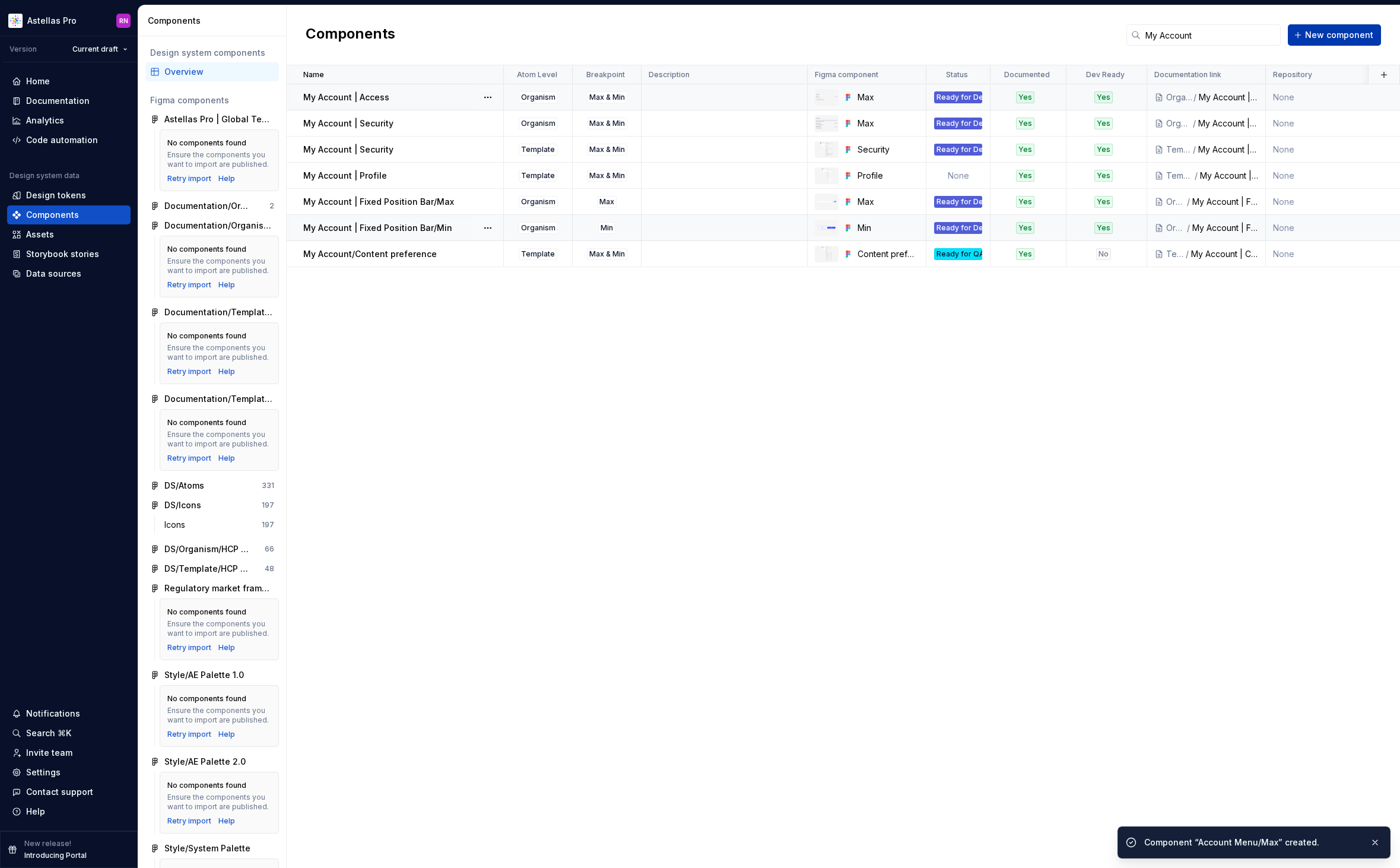
click at [1351, 31] on span "New component" at bounding box center [1339, 35] width 69 height 12
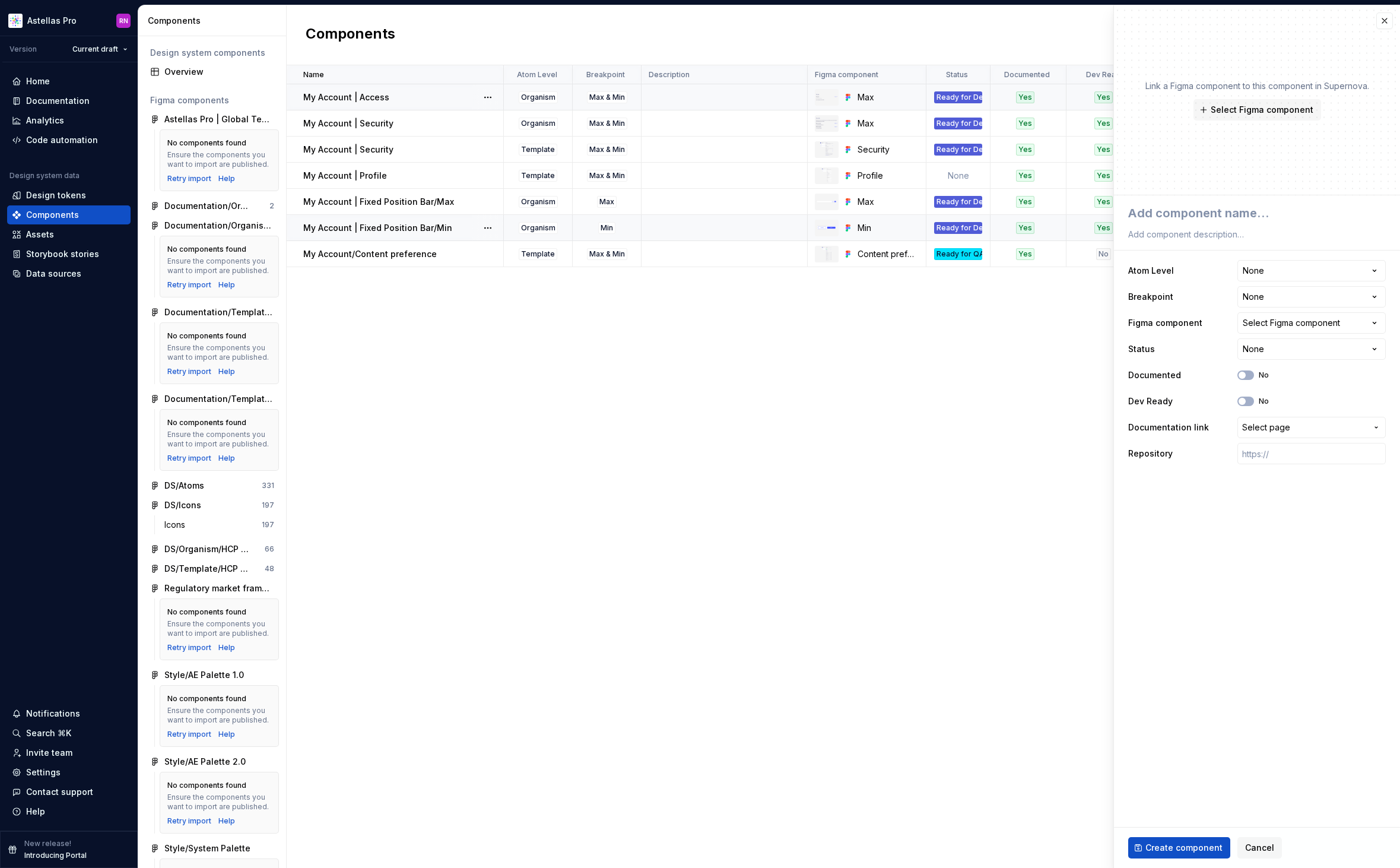
type textarea "*"
type textarea "A"
type textarea "*"
type textarea "Ac"
type textarea "*"
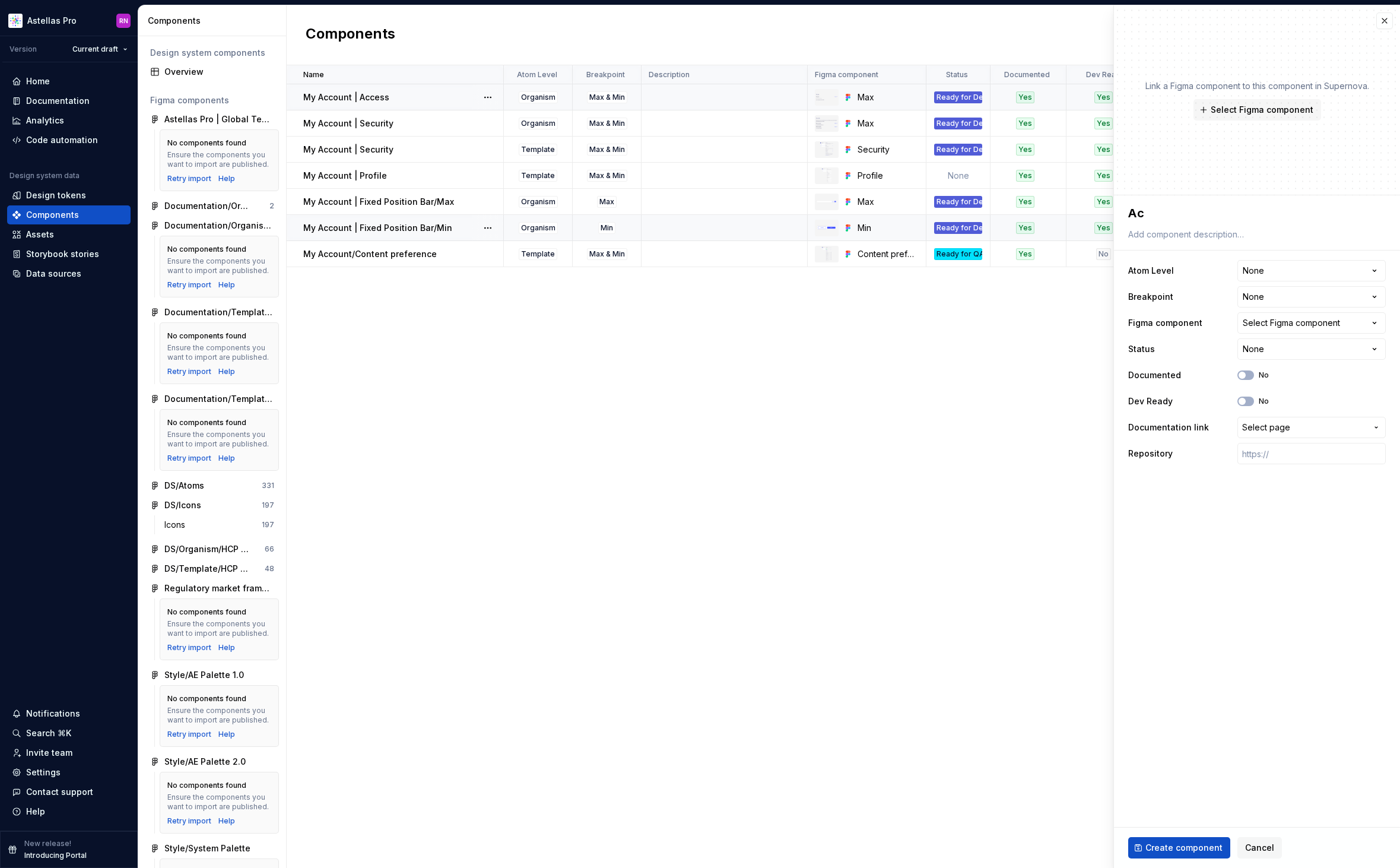
type textarea "Acc"
type textarea "*"
type textarea "Acco"
type textarea "*"
type textarea "Accou"
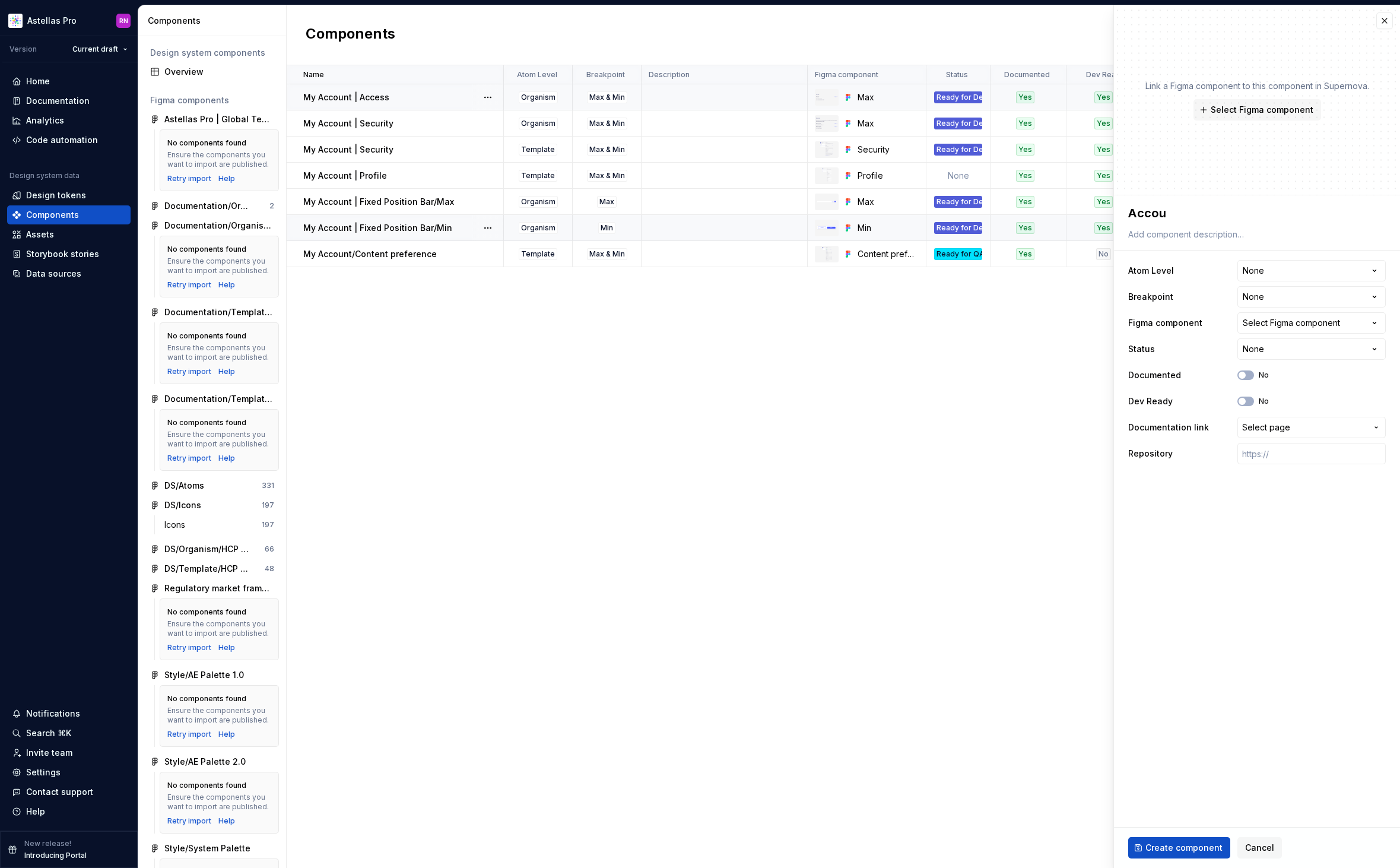
type textarea "*"
type textarea "Accoun"
type textarea "*"
type textarea "Account"
type textarea "*"
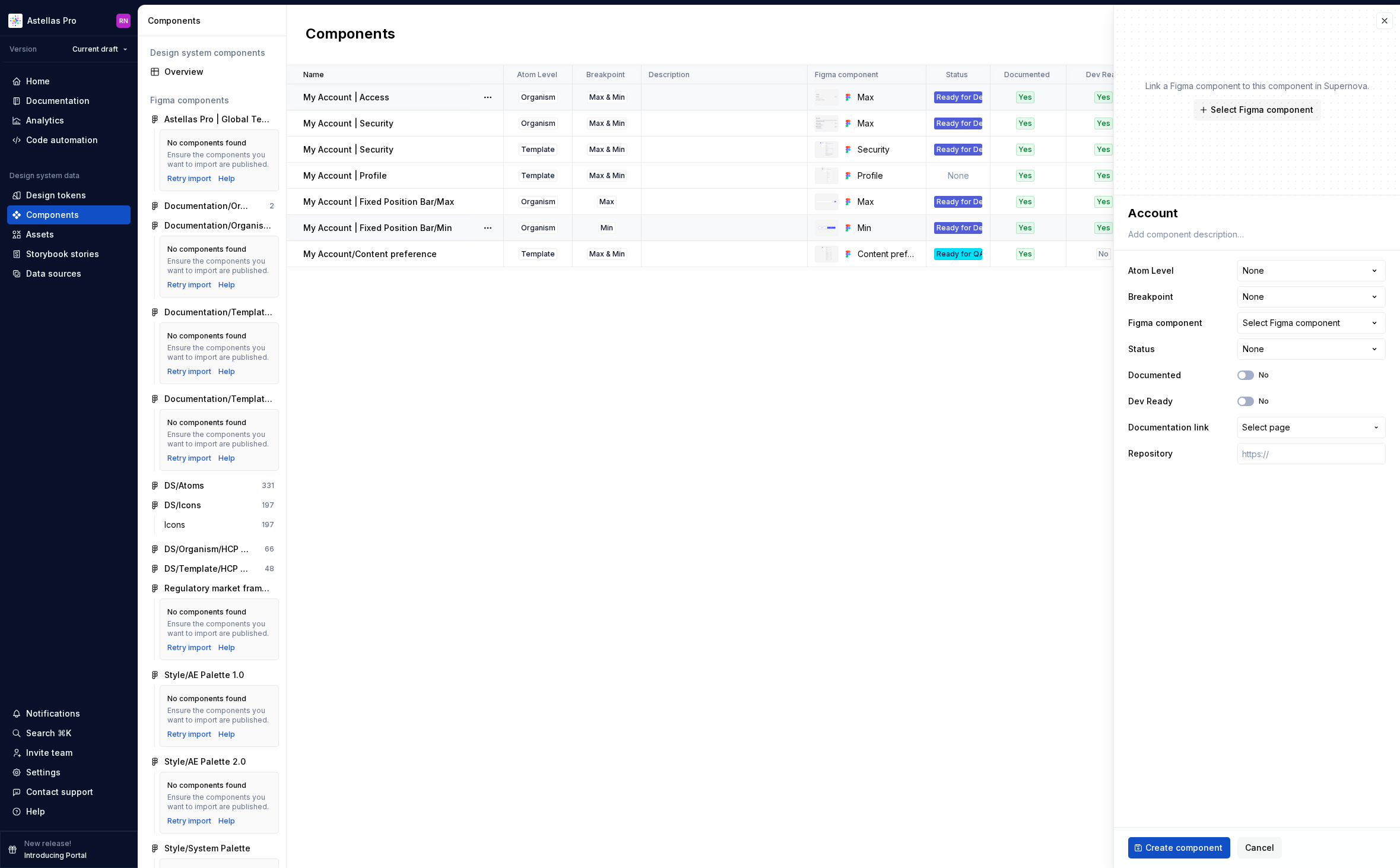
type textarea "Account"
type textarea "*"
type textarea "Account M"
type textarea "*"
type textarea "Account Me"
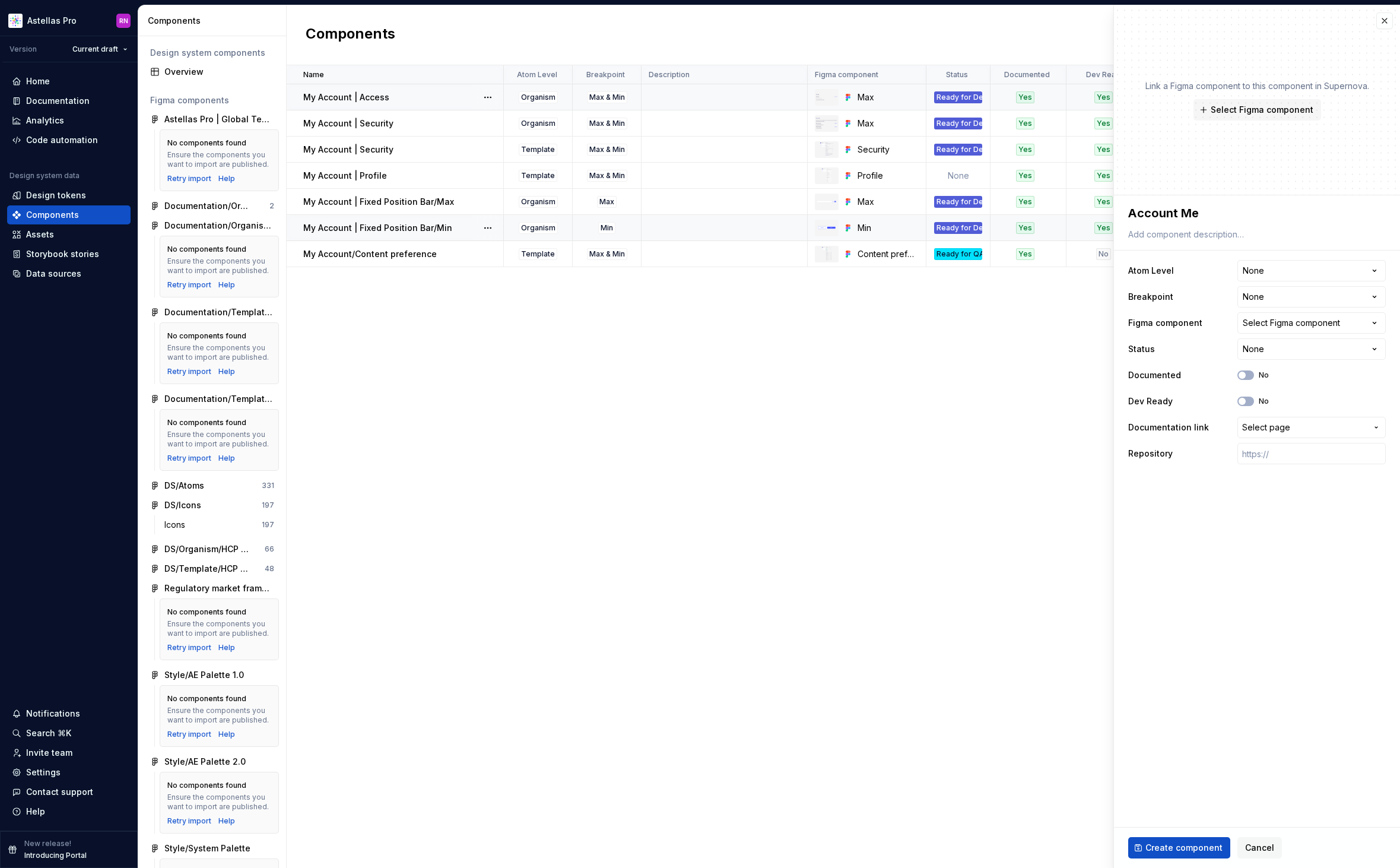
type textarea "*"
type textarea "Account Men"
type textarea "*"
type textarea "Account Menu"
type textarea "*"
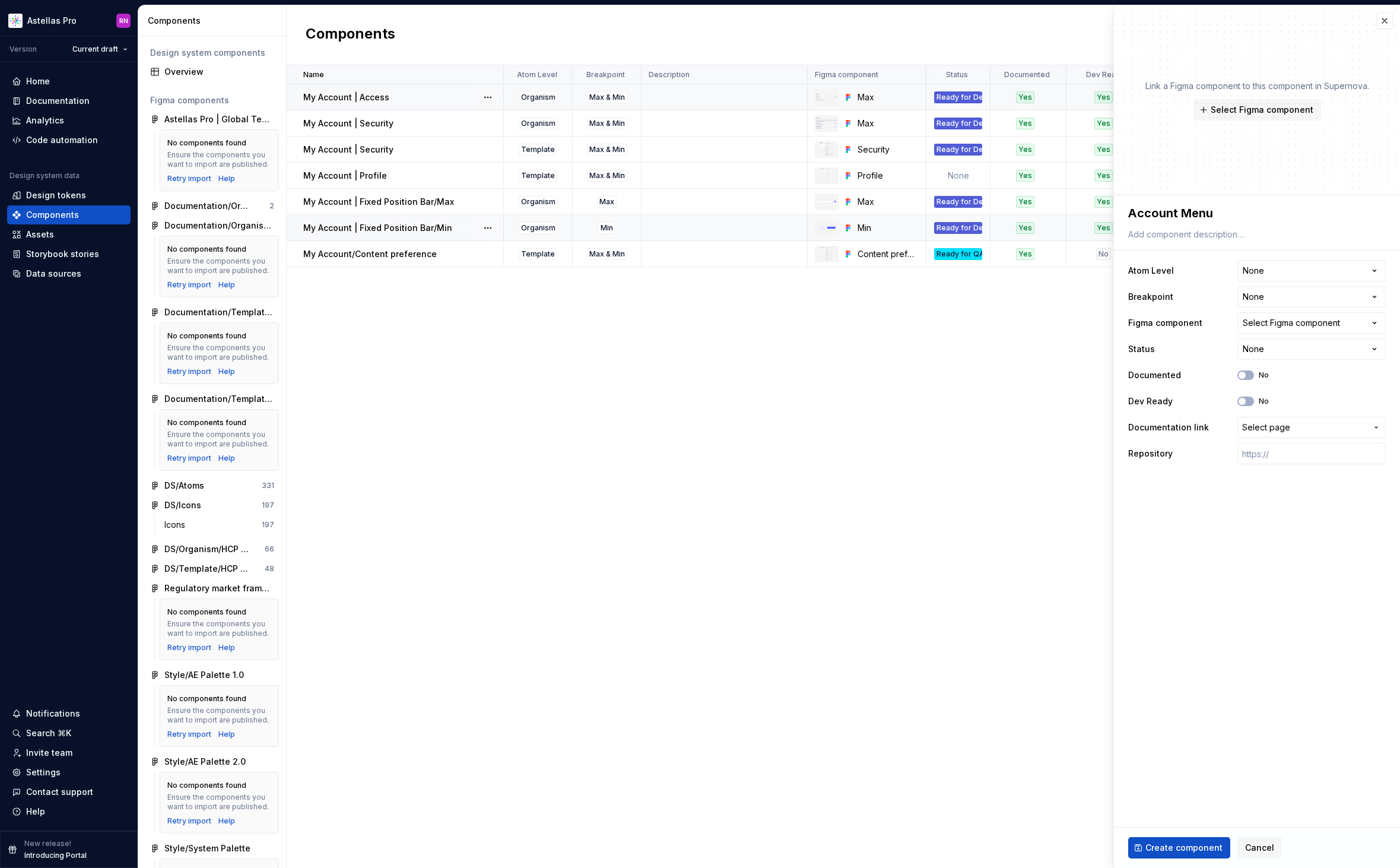
type textarea "Account Menu/"
type textarea "*"
type textarea "Account Menu/M"
type textarea "*"
type textarea "Account Menu/Mi"
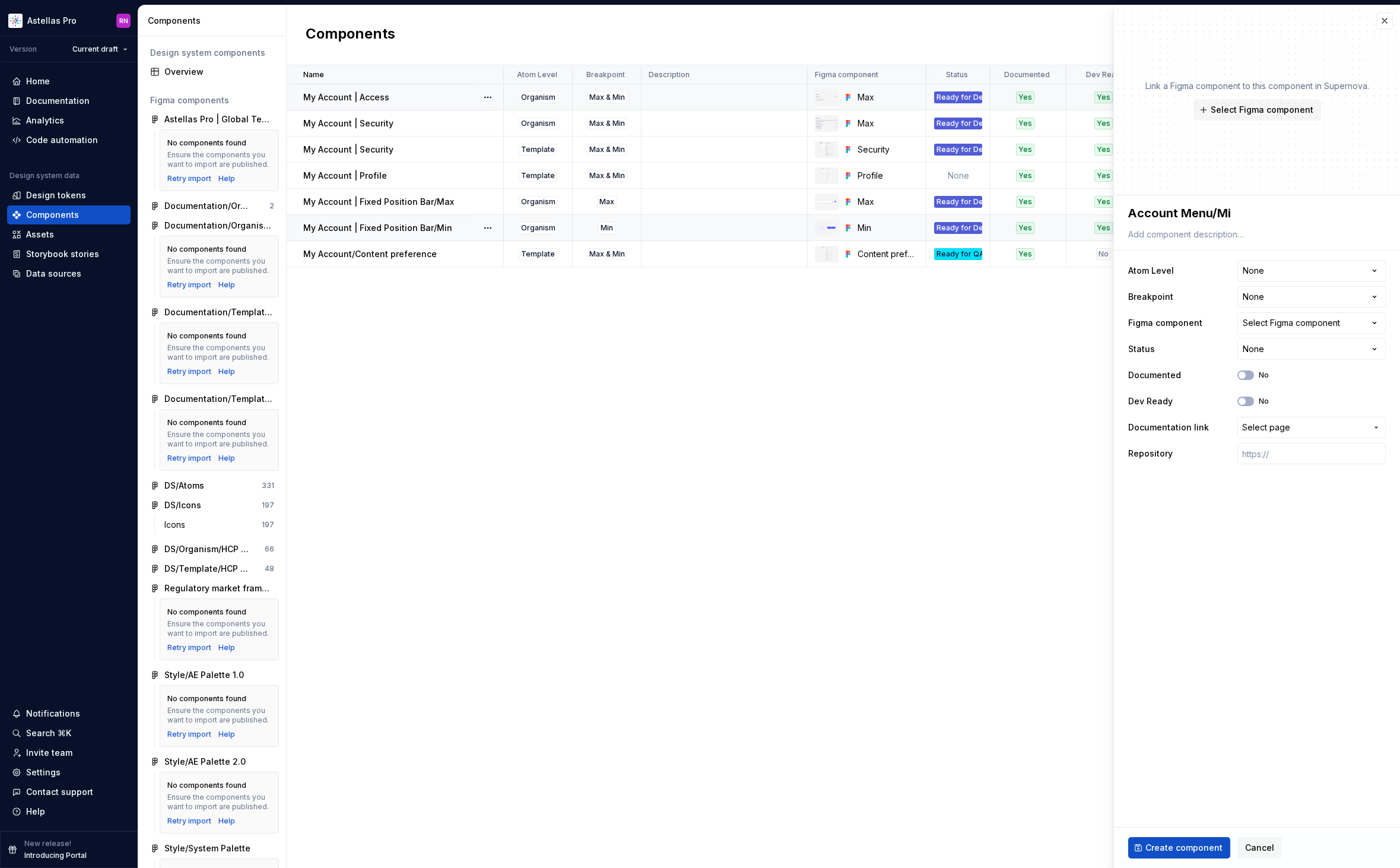
type textarea "*"
type textarea "Account Menu/Min"
click at [1293, 108] on span "Select Figma component" at bounding box center [1261, 110] width 102 height 12
type textarea "*"
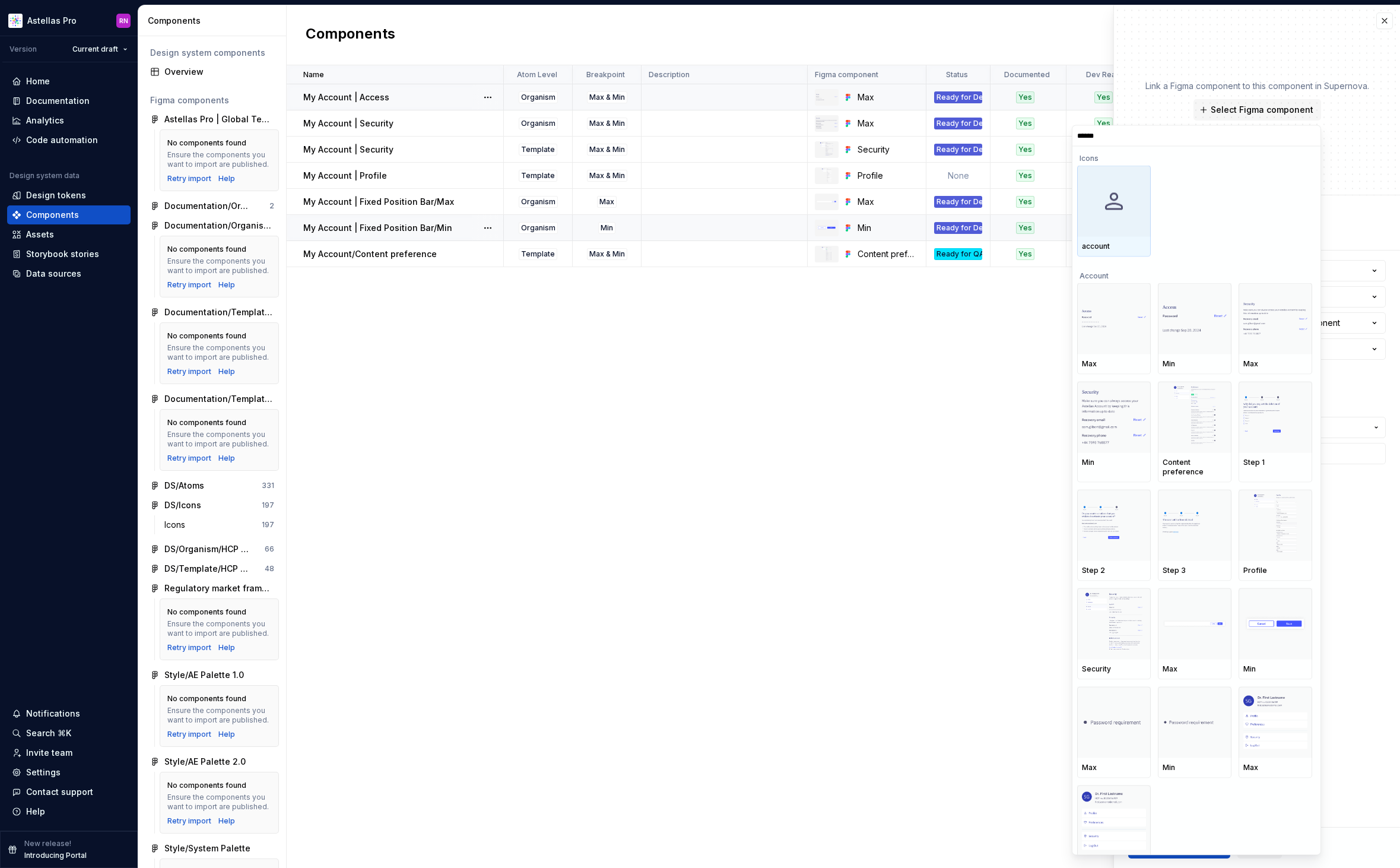
type input "*******"
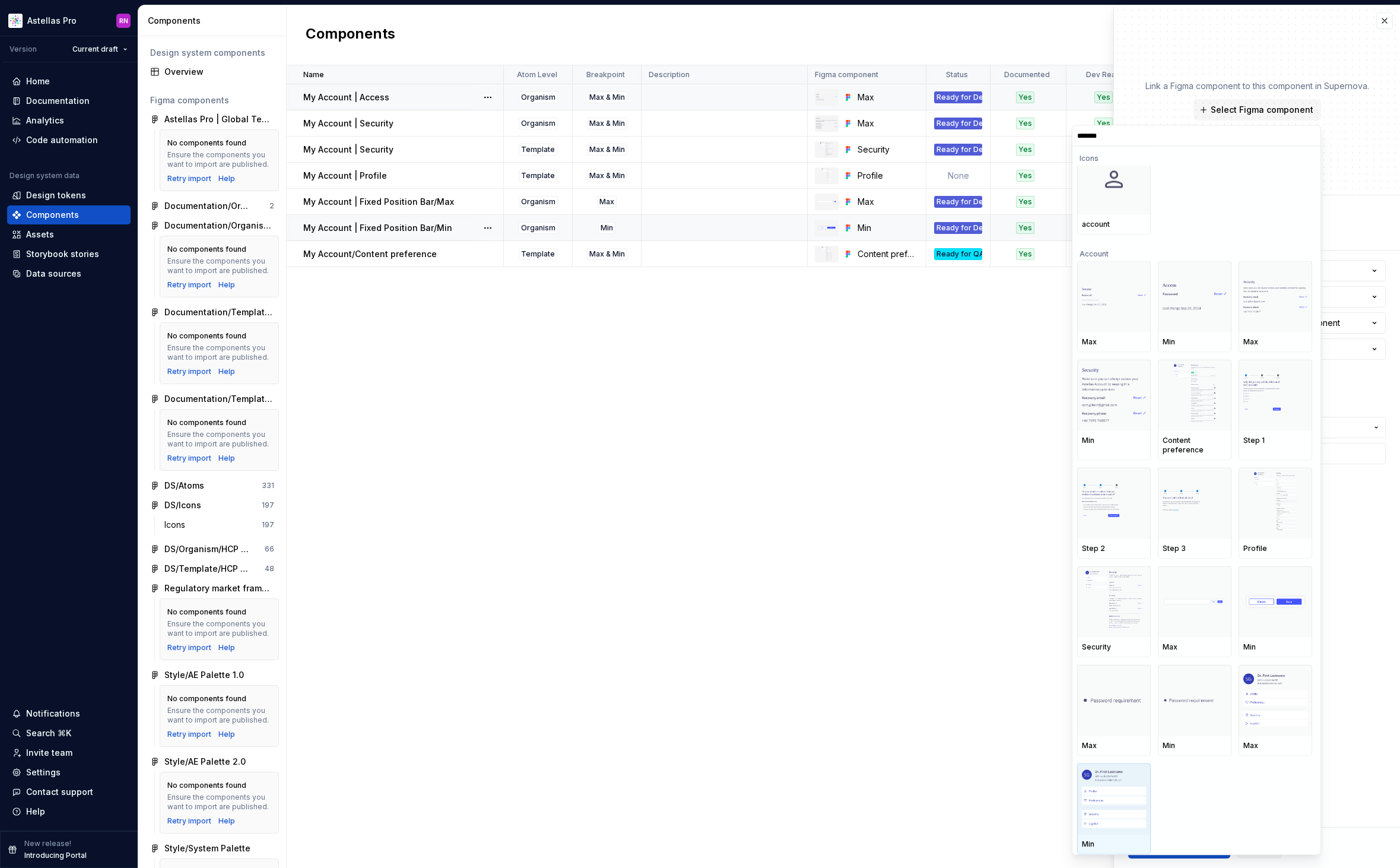
click at [1098, 796] on img at bounding box center [1113, 799] width 64 height 58
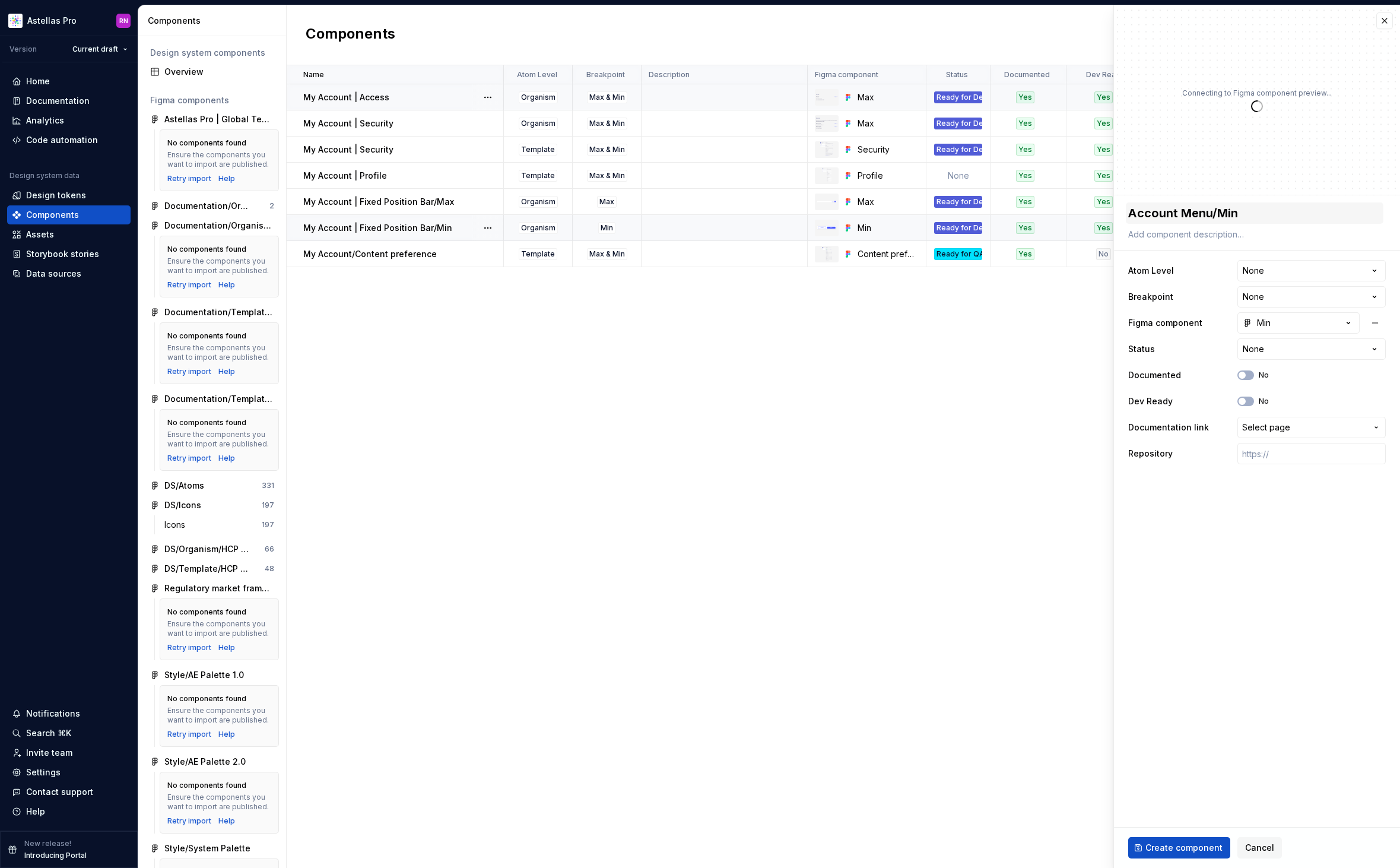
type textarea "*"
click at [1276, 274] on html "Astellas Pro RN Version Current draft Home Documentation Analytics Code automat…" at bounding box center [700, 434] width 1400 height 868
select select "**********"
type textarea "*"
click at [1268, 294] on html "Astellas Pro RN Version Current draft Home Documentation Analytics Code automat…" at bounding box center [700, 434] width 1400 height 868
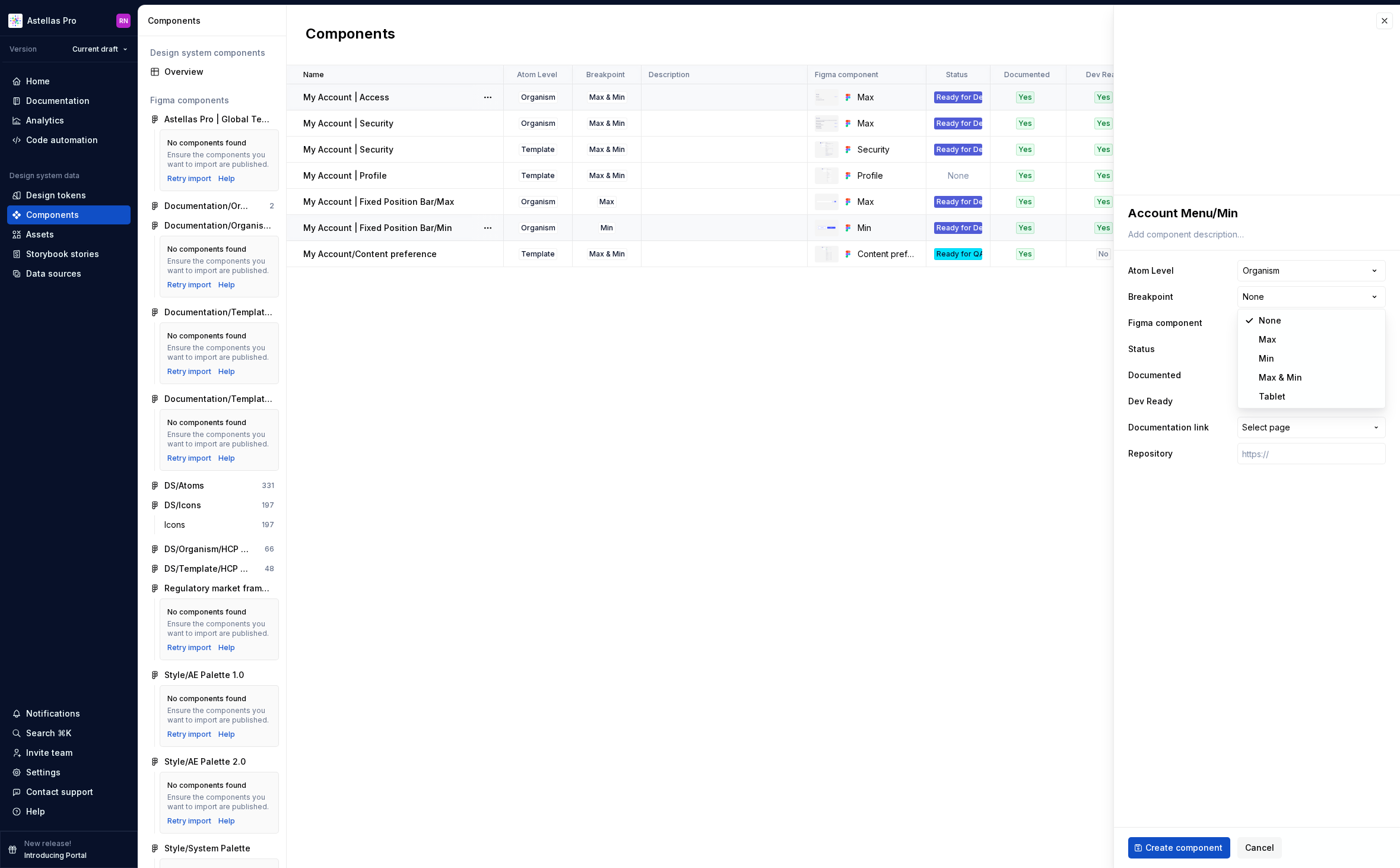
select select "**********"
type textarea "*"
click at [1268, 346] on html "Astellas Pro RN Version Current draft Home Documentation Analytics Code automat…" at bounding box center [700, 434] width 1400 height 868
select select "**********"
click at [1242, 375] on span "button" at bounding box center [1242, 375] width 7 height 7
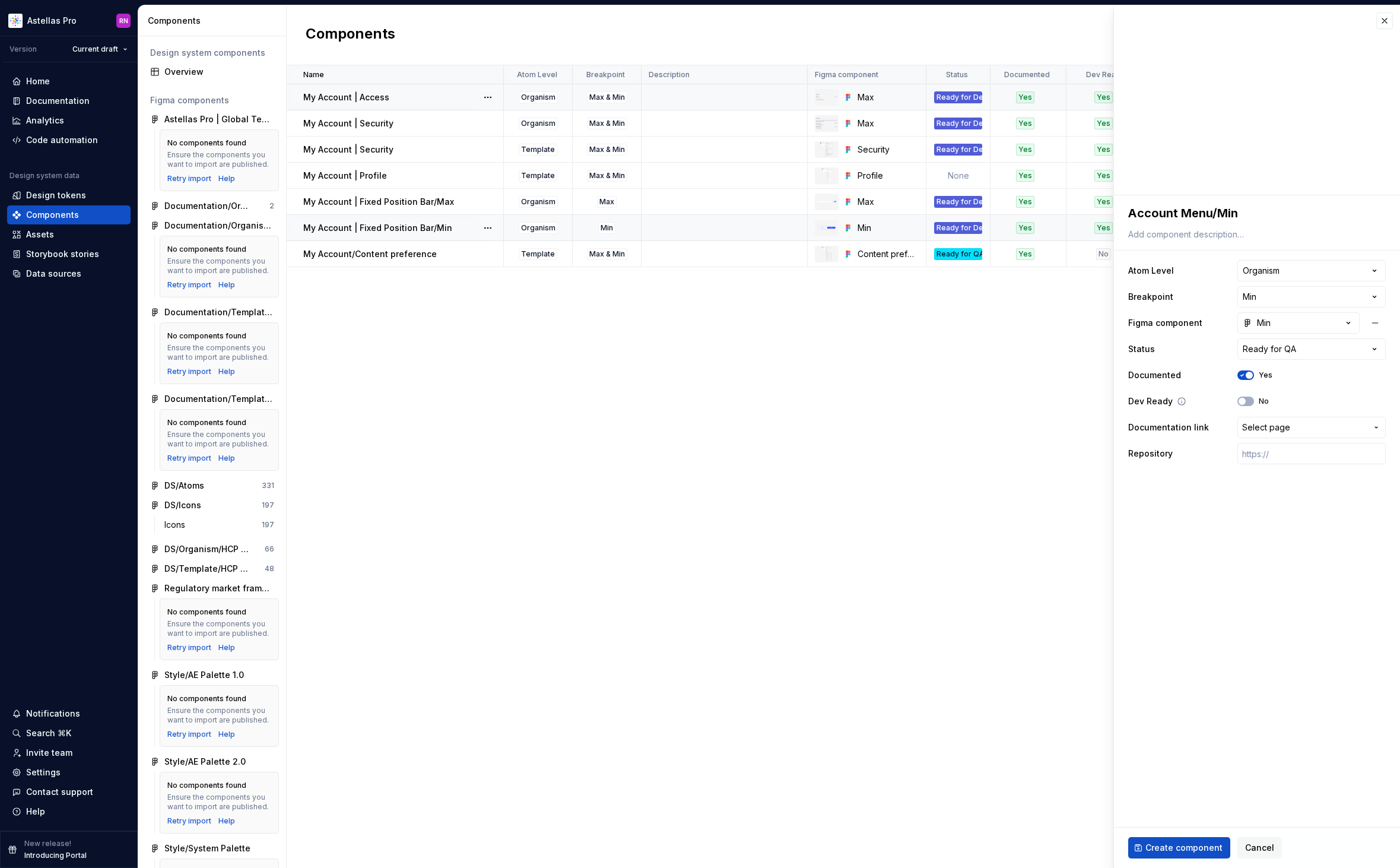
click at [1250, 394] on div "Dev Ready No" at bounding box center [1256, 401] width 257 height 21
click at [1253, 400] on button "No" at bounding box center [1245, 401] width 17 height 10
type textarea "*"
click at [1287, 431] on span "Select page" at bounding box center [1266, 427] width 48 height 12
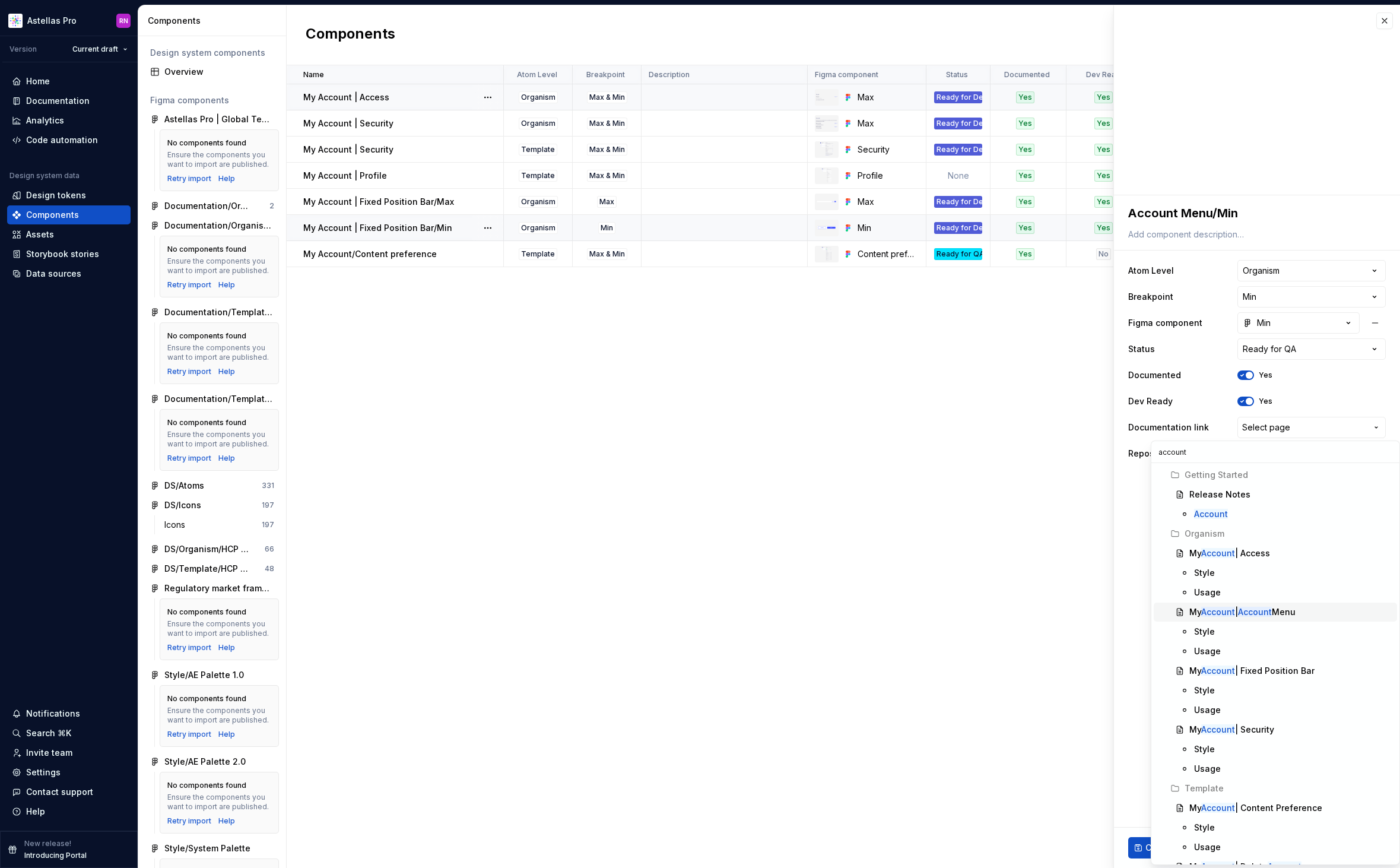
type input "account"
click at [1246, 616] on mark "Account" at bounding box center [1255, 612] width 34 height 10
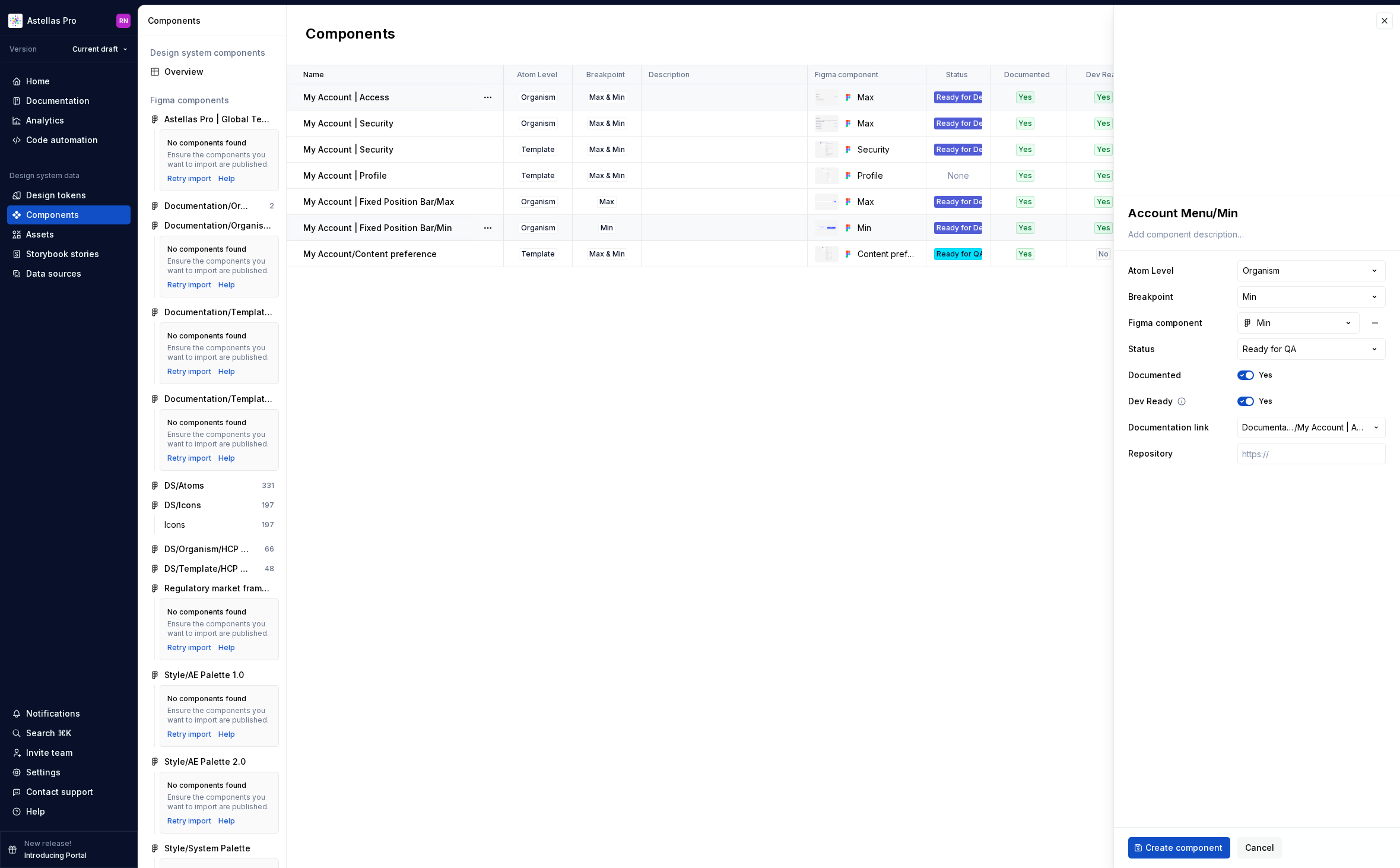
click at [1239, 400] on icon "button" at bounding box center [1241, 401] width 10 height 7
click at [1184, 852] on span "Create component" at bounding box center [1183, 847] width 77 height 12
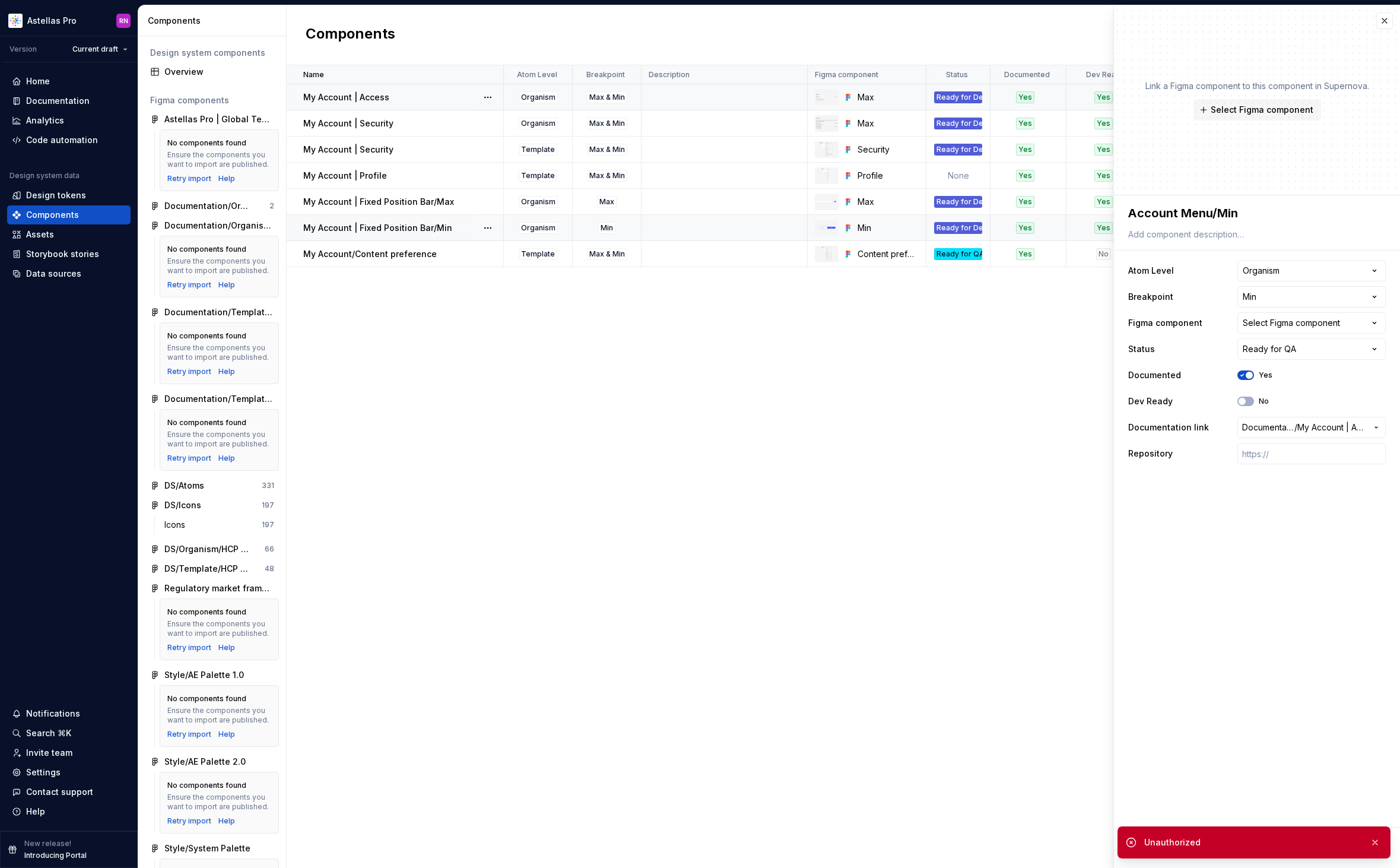
click at [1211, 757] on fieldset "**********" at bounding box center [1257, 532] width 286 height 673
click at [1378, 839] on button "button" at bounding box center [1374, 842] width 15 height 17
click at [1256, 114] on span "Select Figma component" at bounding box center [1261, 110] width 102 height 12
type textarea "*"
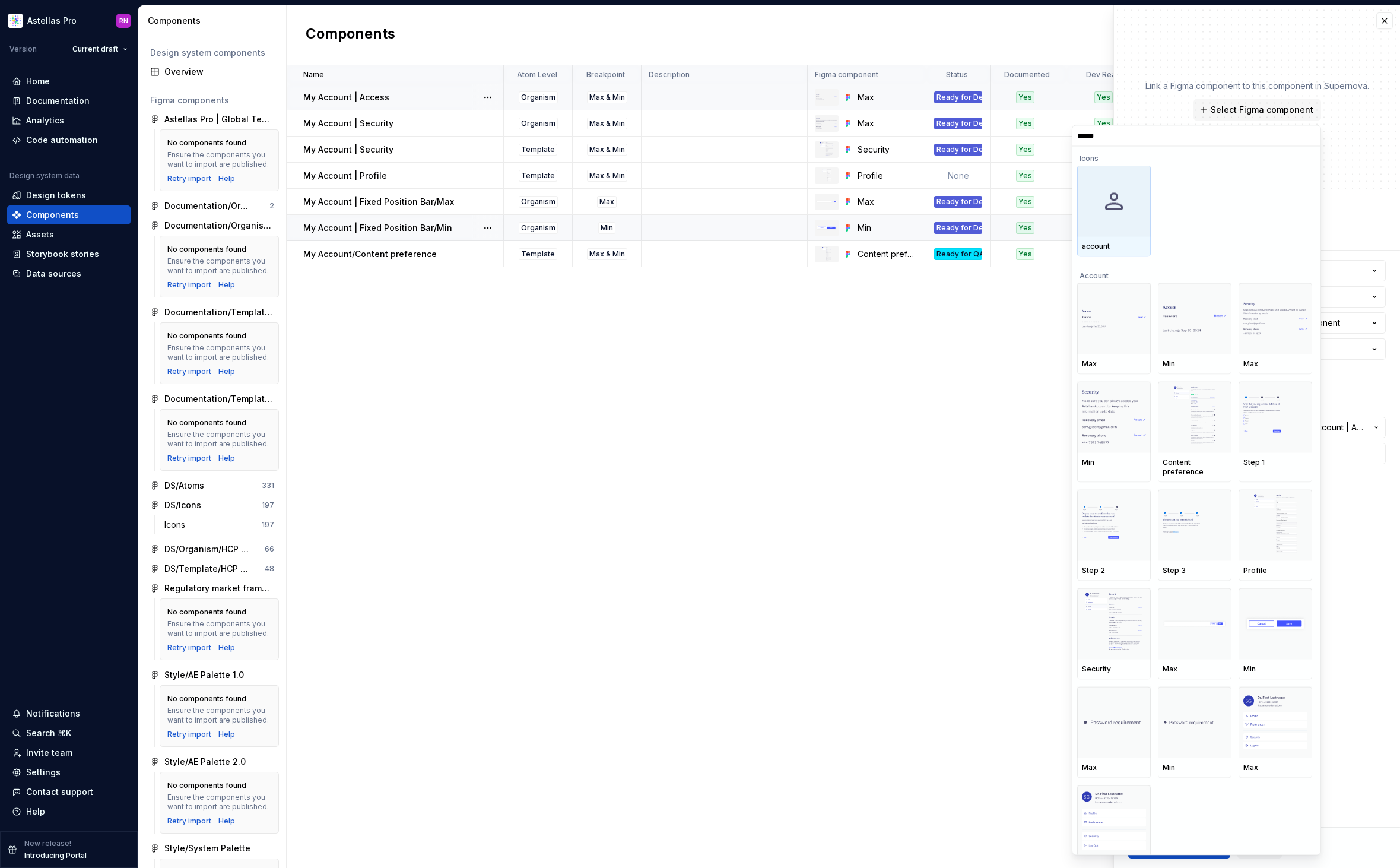
type input "*******"
click at [1109, 802] on img at bounding box center [1113, 821] width 64 height 58
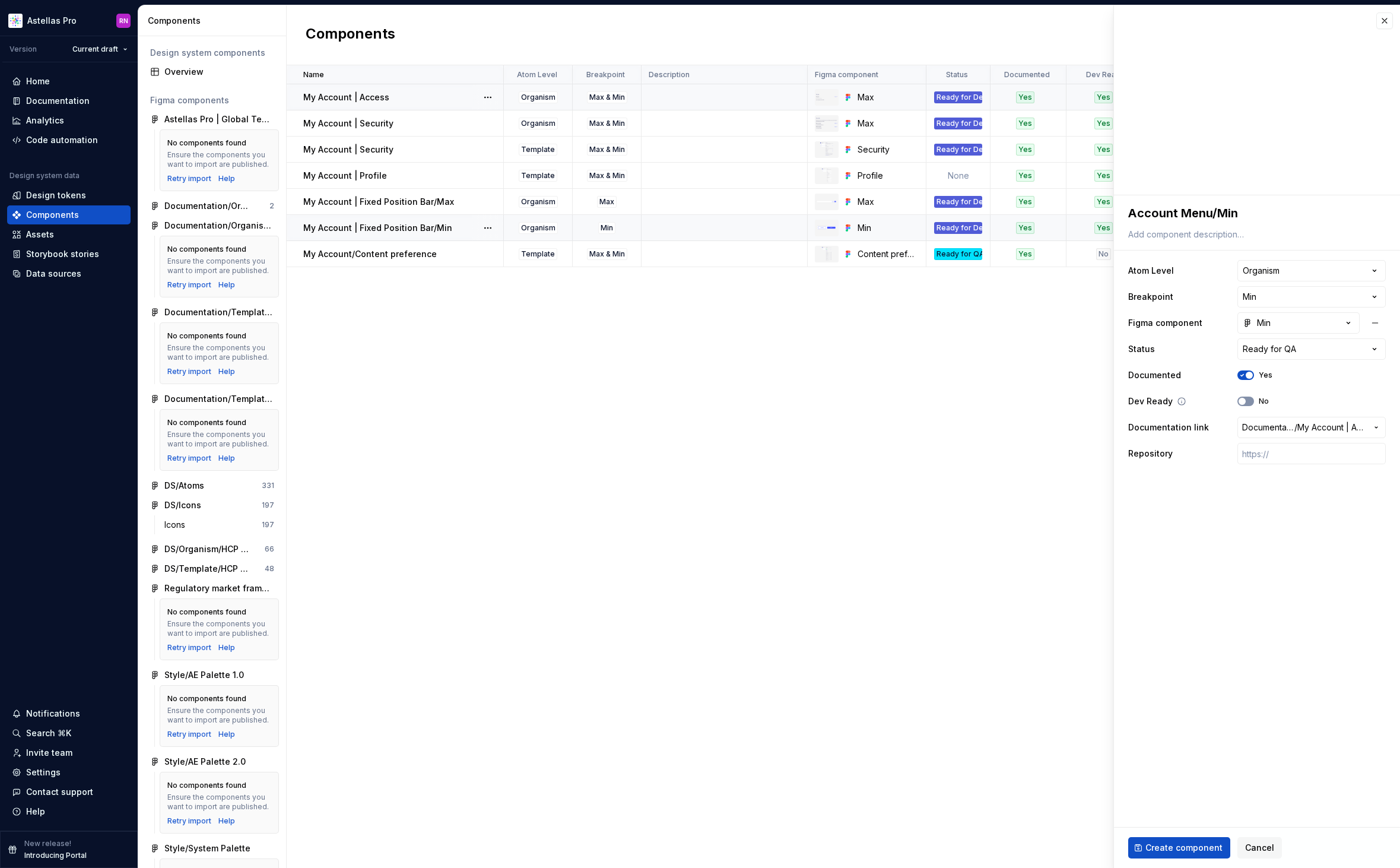
click at [1250, 399] on button "No" at bounding box center [1245, 401] width 17 height 10
click at [1250, 399] on span "button" at bounding box center [1249, 401] width 7 height 7
type textarea "*"
click at [1264, 347] on html "Astellas Pro RN Version Current draft Home Documentation Analytics Code automat…" at bounding box center [700, 434] width 1400 height 868
select select "**********"
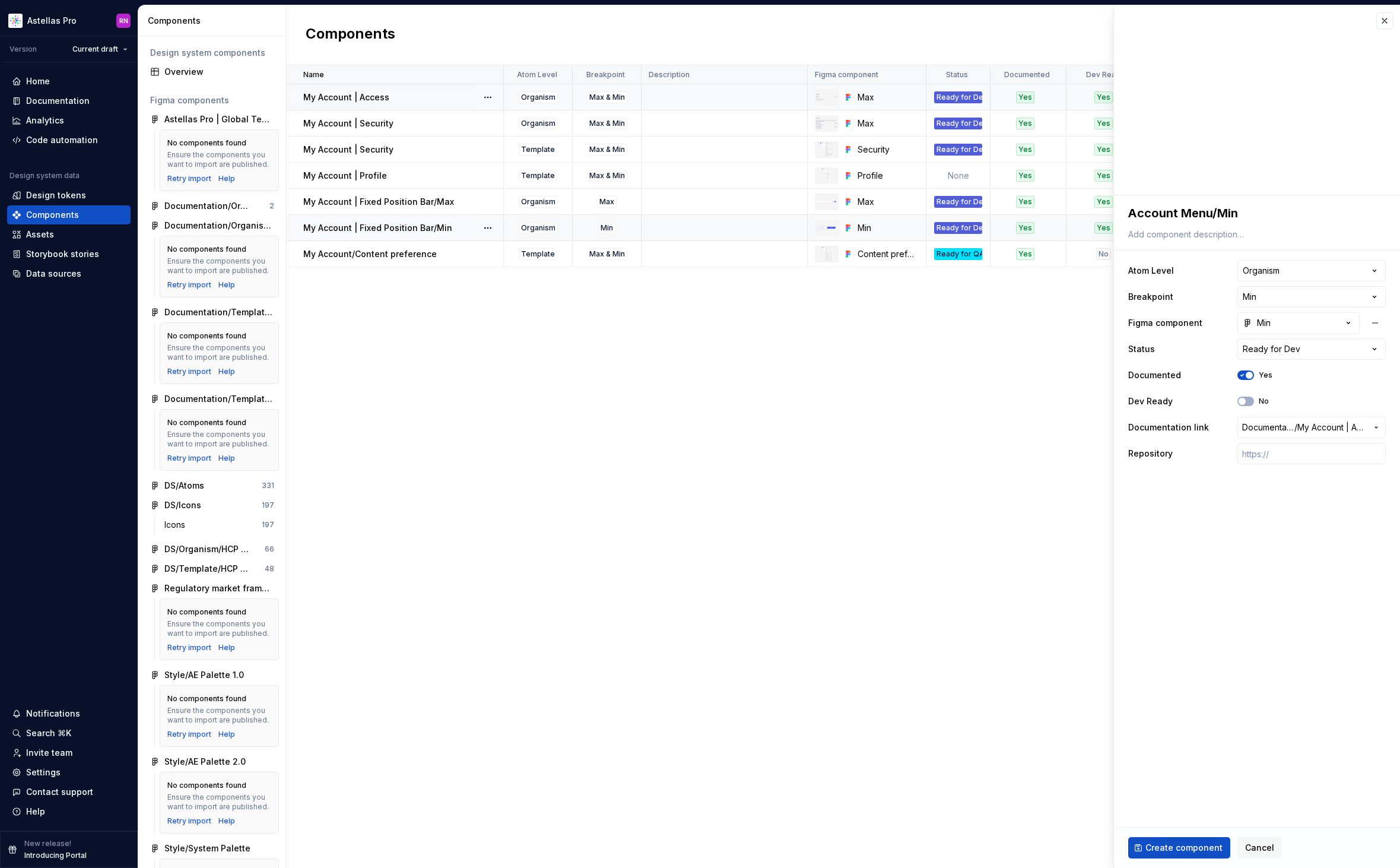
click at [1190, 850] on span "Create component" at bounding box center [1183, 847] width 77 height 12
type textarea "*"
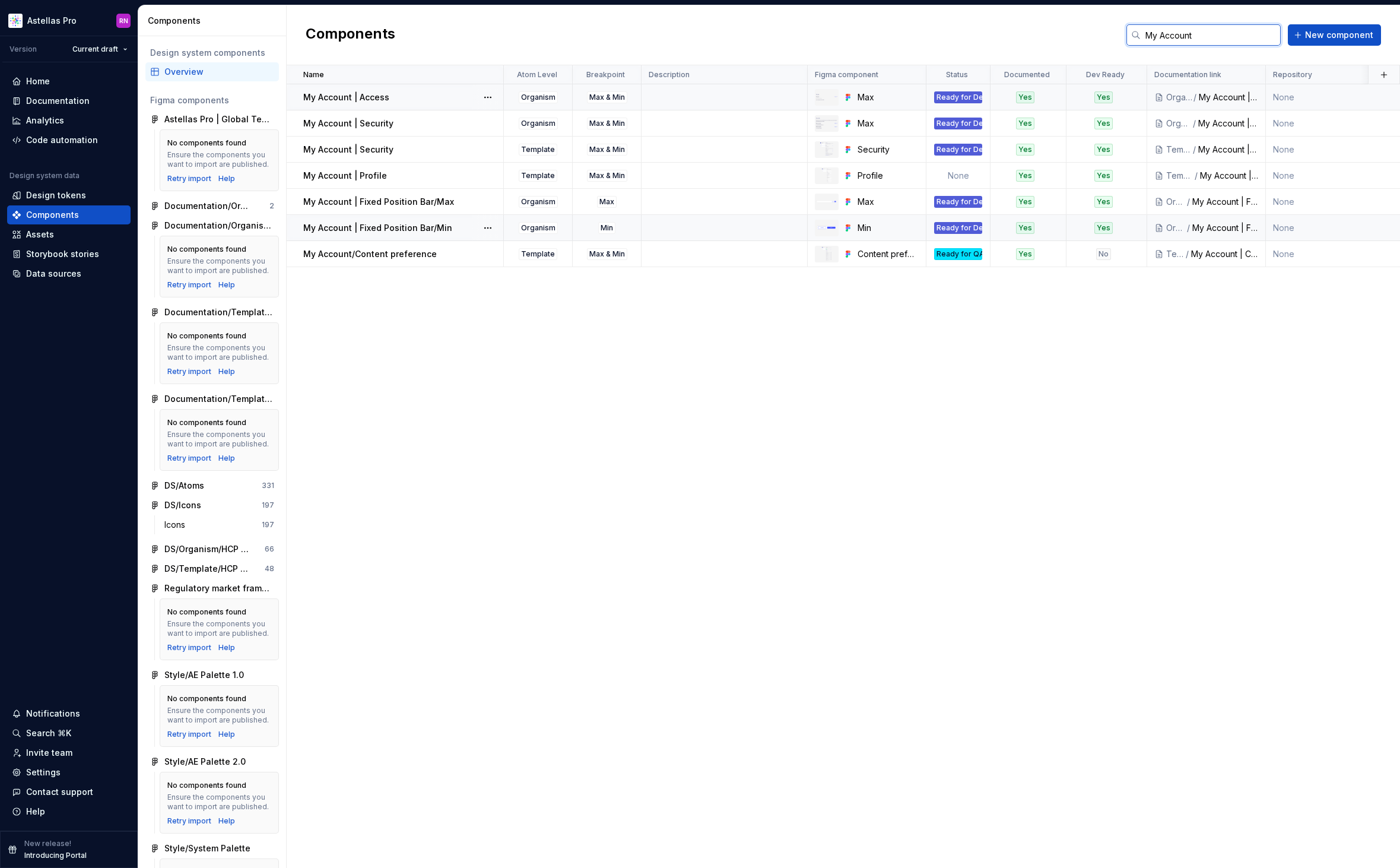
drag, startPoint x: 1165, startPoint y: 35, endPoint x: 1117, endPoint y: 34, distance: 48.0
click at [1117, 34] on div "Components My Account New component" at bounding box center [843, 35] width 1113 height 60
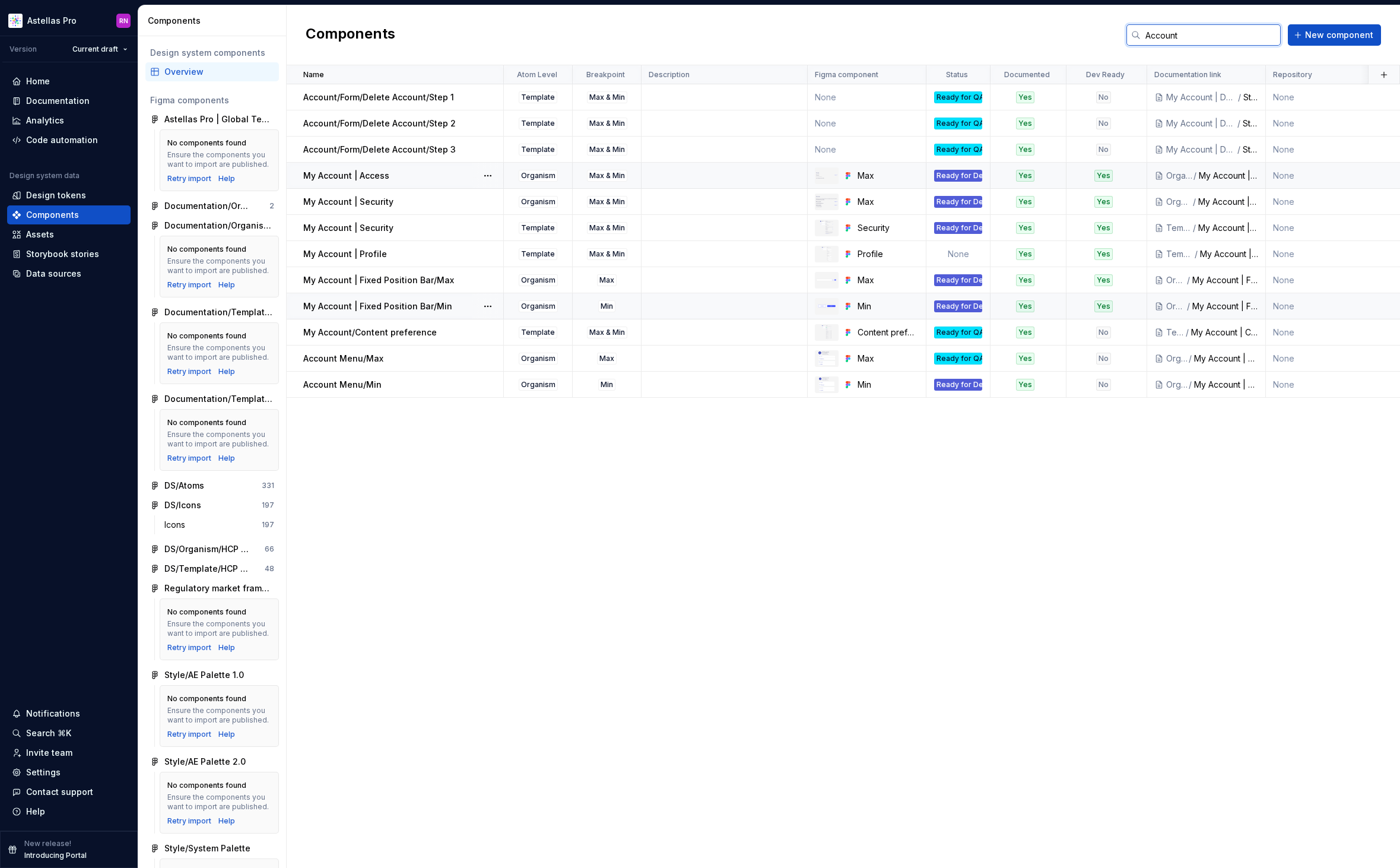
type input "Account"
click at [359, 385] on p "Account Menu/Min" at bounding box center [342, 384] width 78 height 12
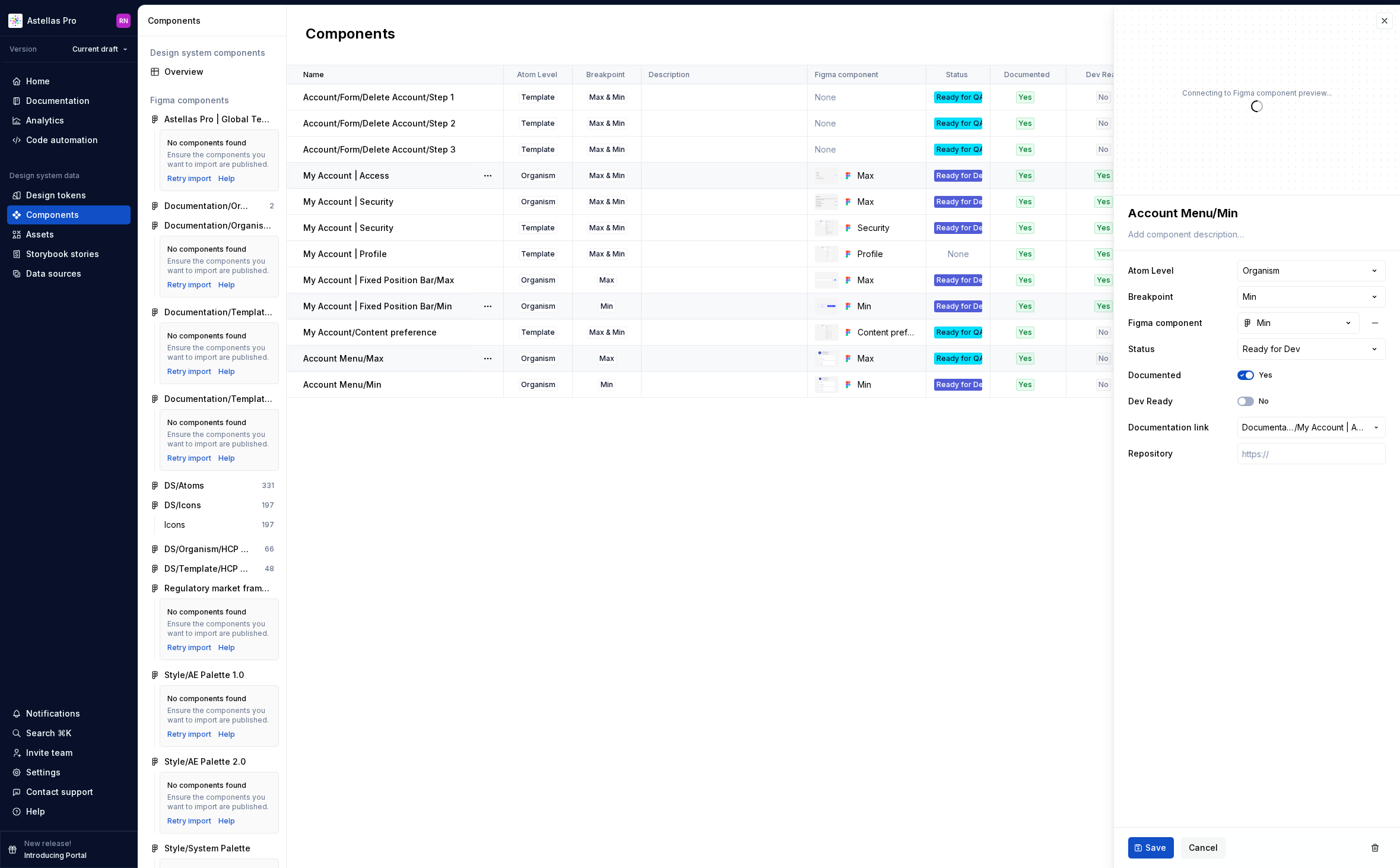
click at [360, 361] on p "Account Menu/Max" at bounding box center [343, 358] width 80 height 12
click at [1267, 343] on html "Astellas Pro RN Version Current draft Home Documentation Analytics Code automat…" at bounding box center [700, 434] width 1400 height 868
type textarea "*"
select select "**********"
click at [1126, 212] on textarea "Account Menu/Max" at bounding box center [1254, 212] width 257 height 21
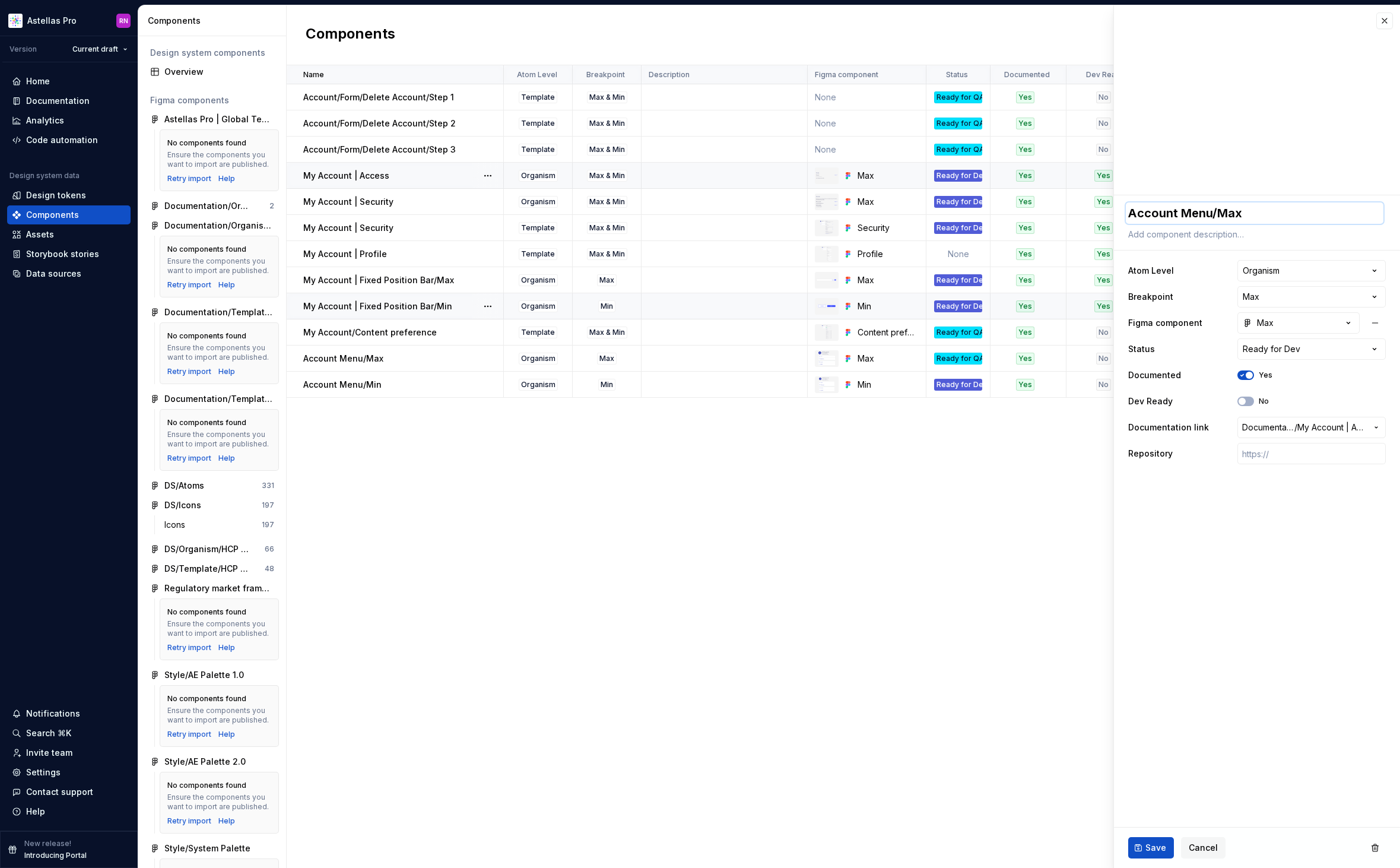
type textarea "*"
type textarea "MAccount Menu/Max"
type textarea "*"
type textarea "MyAccount Menu/Max"
type textarea "*"
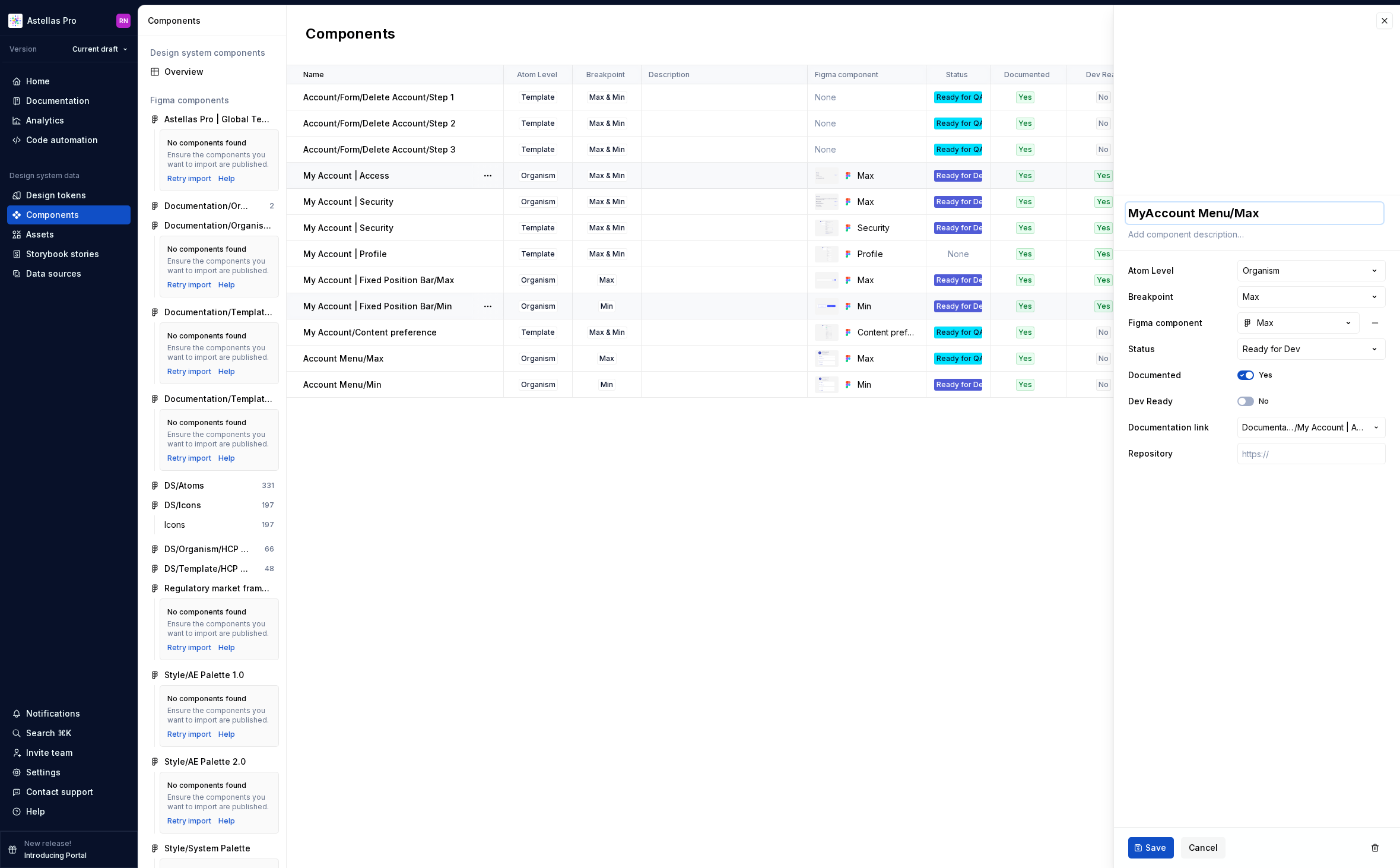
type textarea "My Account Menu/Max"
type textarea "*"
type textarea "My AAccount Menu/Max"
type textarea "*"
type textarea "My AcAccount Menu/Max"
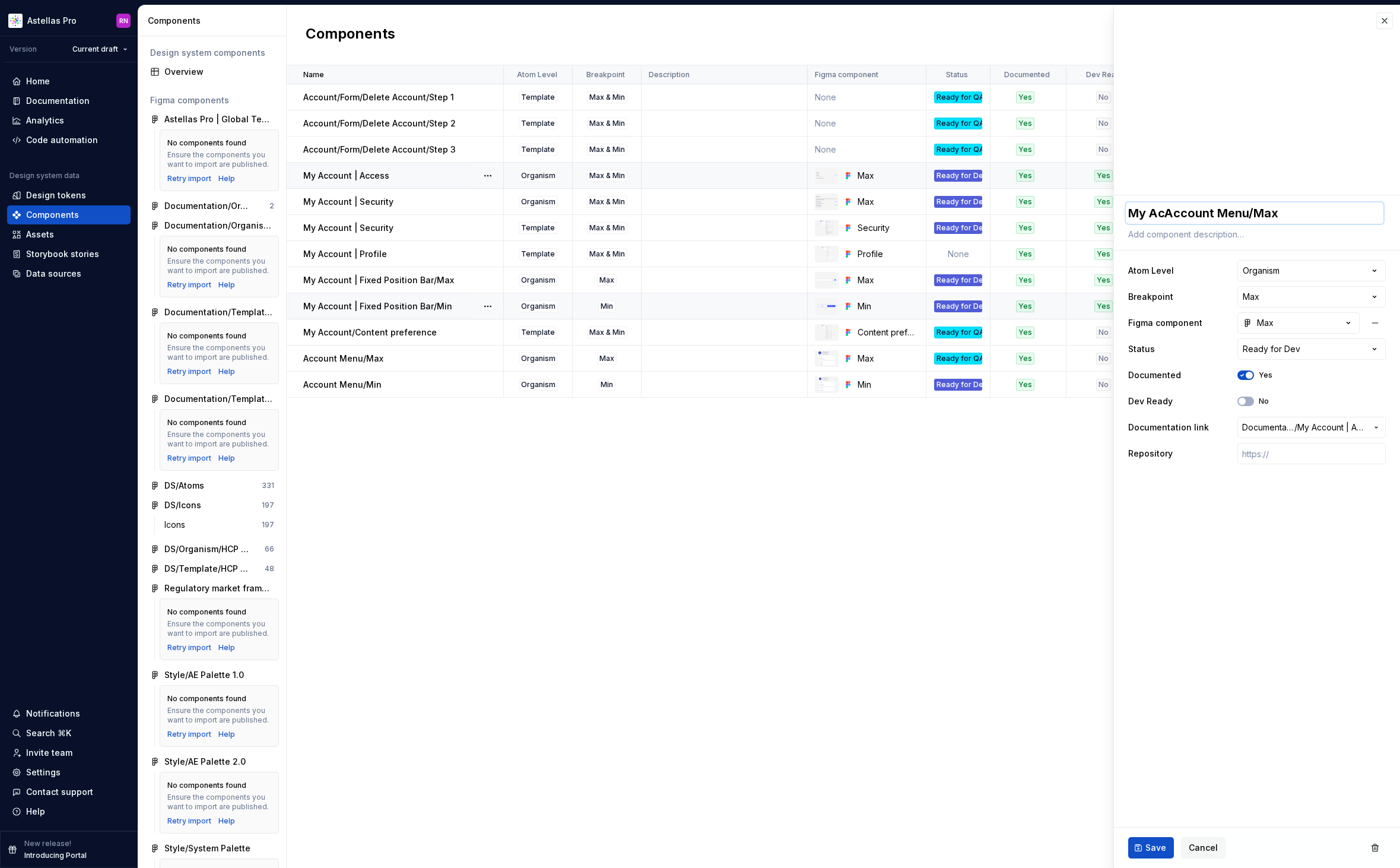
type textarea "*"
type textarea "My AccoAccount Menu/Max"
type textarea "*"
type textarea "My AcconAccount Menu/Max"
type textarea "*"
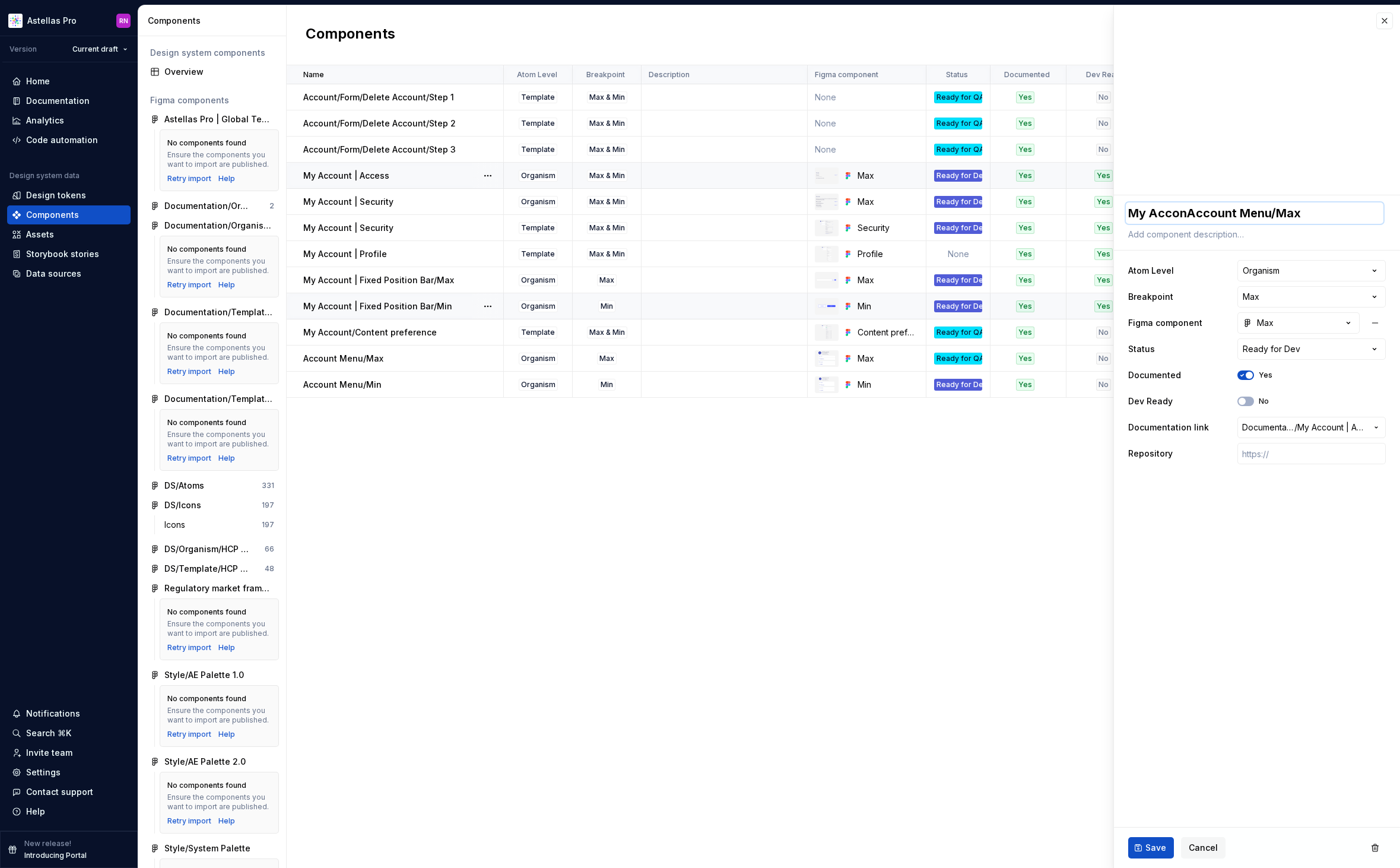
type textarea "My AccontAccount Menu/Max"
type textarea "*"
type textarea "My AcconAccount Menu/Max"
type textarea "*"
type textarea "My AccoAccount Menu/Max"
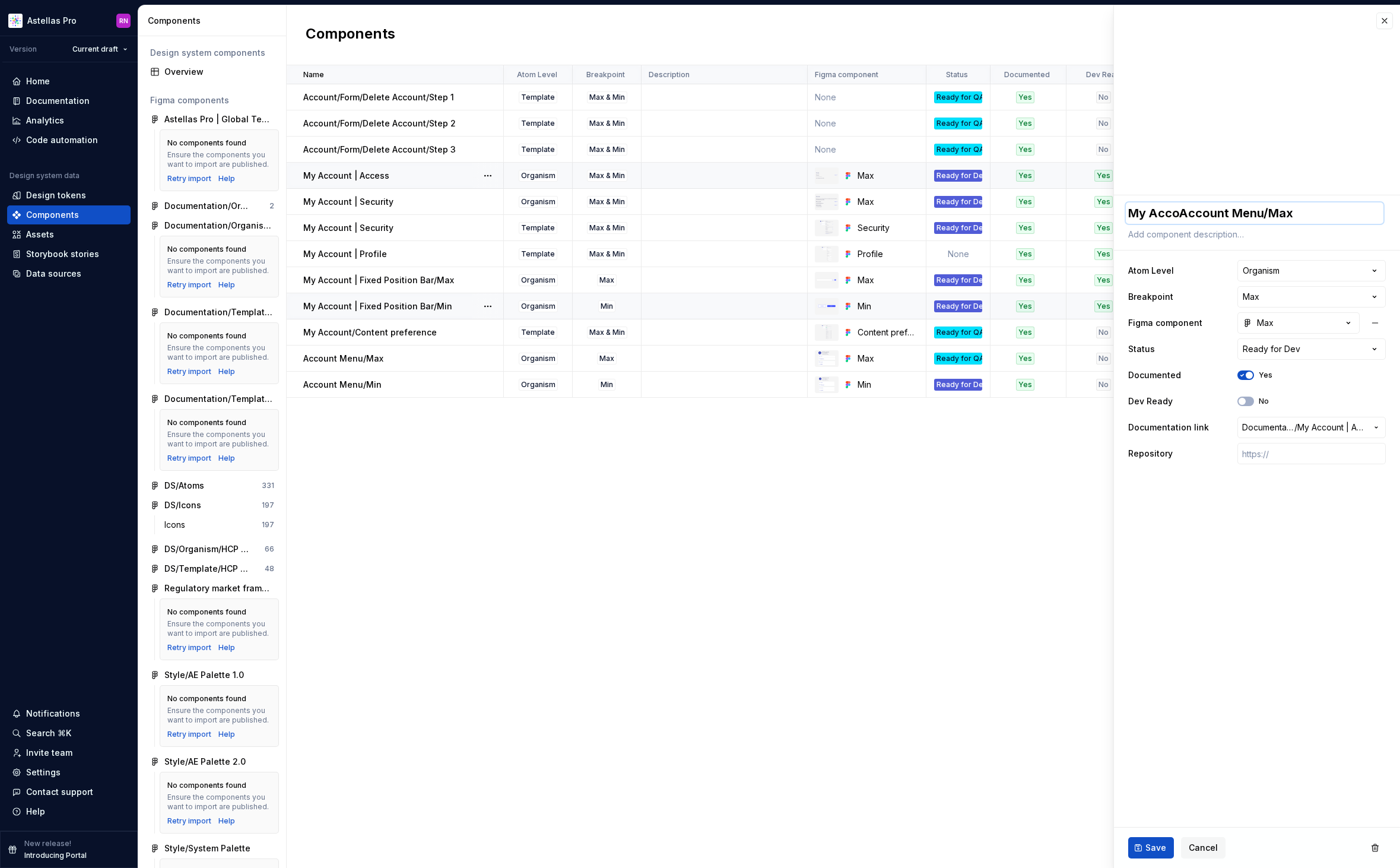
type textarea "*"
type textarea "My AccouAccount Menu/Max"
type textarea "*"
type textarea "My AccounAccount Menu/Max"
type textarea "*"
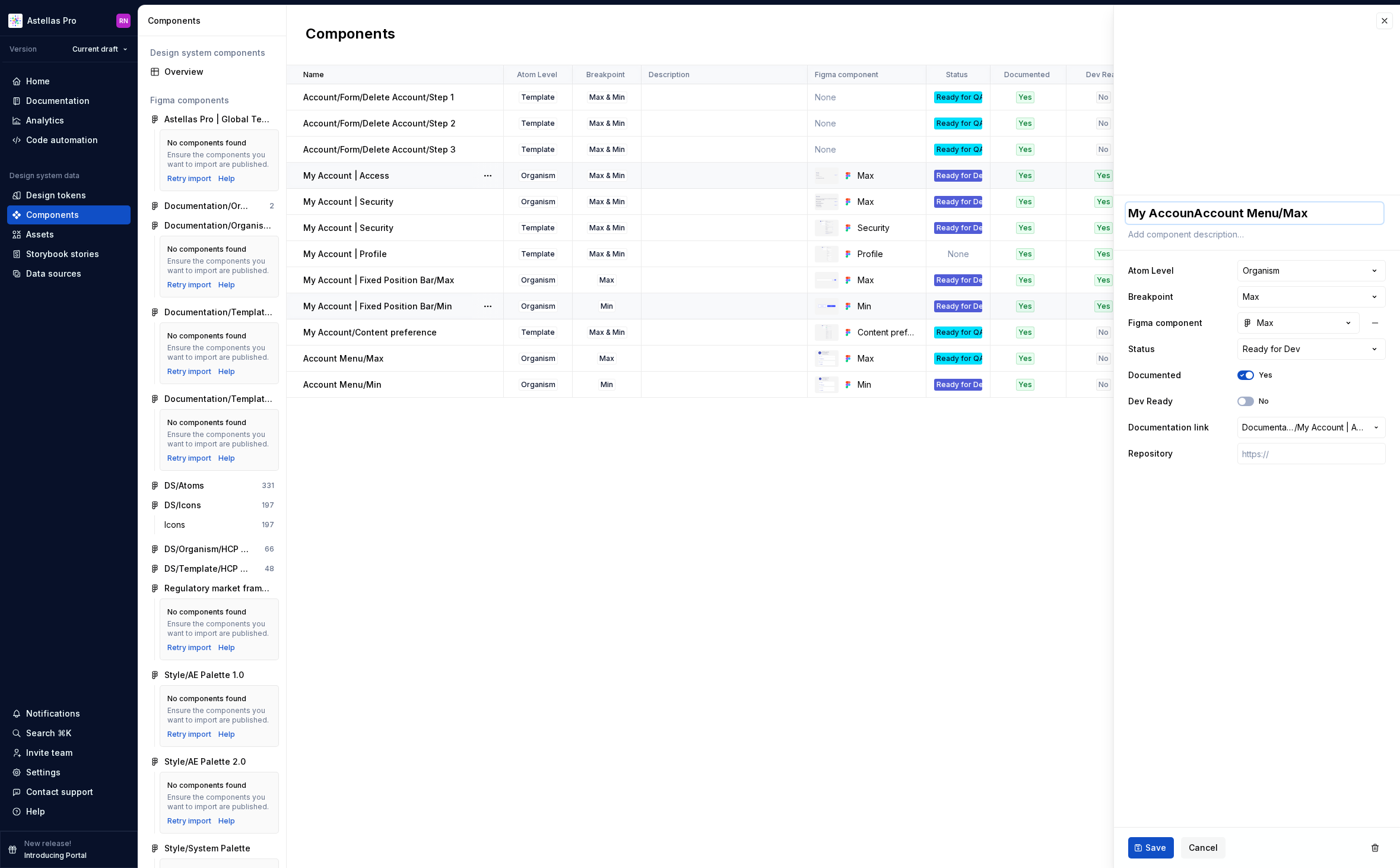
type textarea "My AccountAccount Menu/Max"
type textarea "*"
type textarea "My Account/Account Menu/Max"
click at [1157, 847] on span "Save" at bounding box center [1155, 847] width 21 height 12
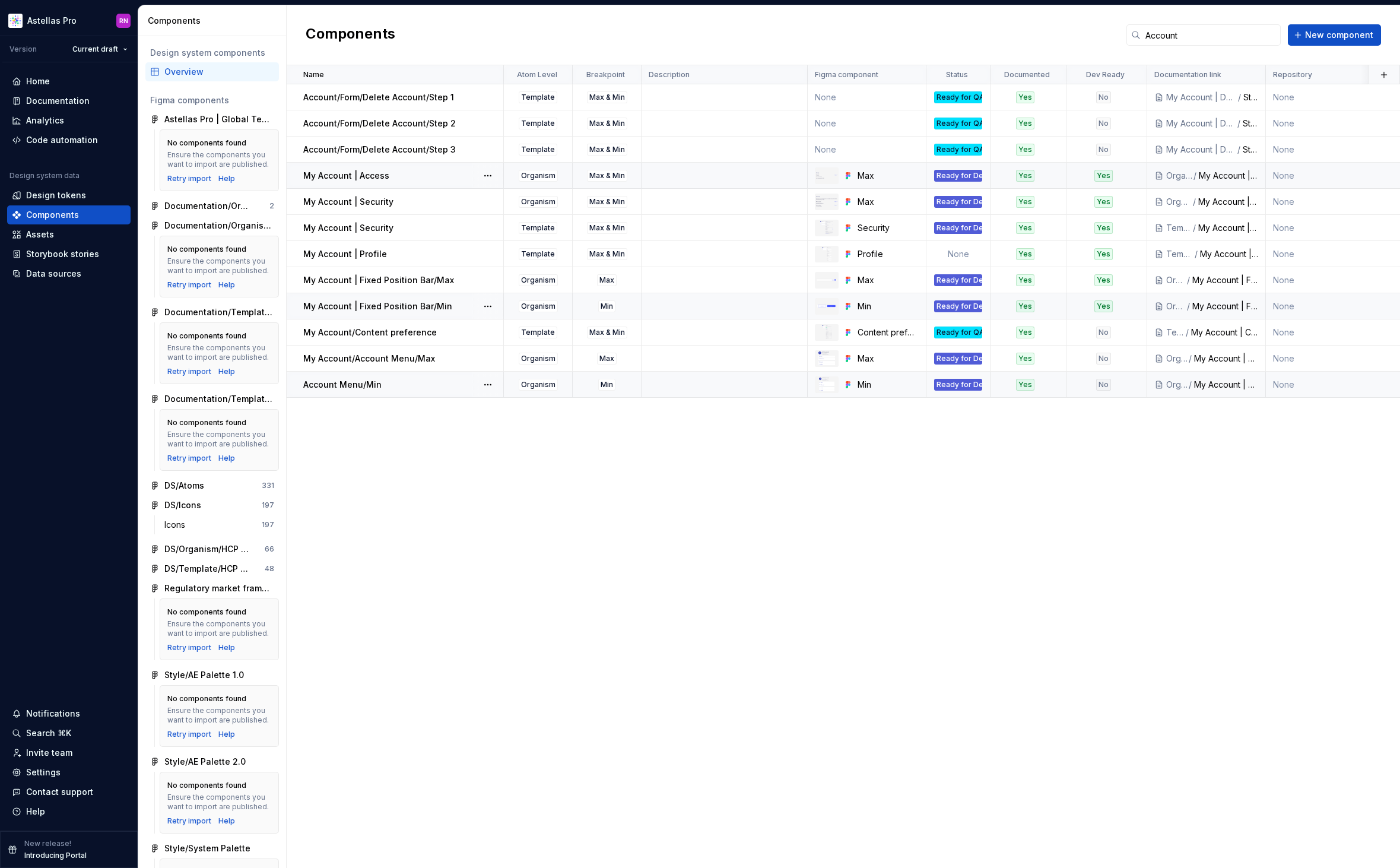
click at [397, 385] on div "Account Menu/Min" at bounding box center [403, 384] width 199 height 12
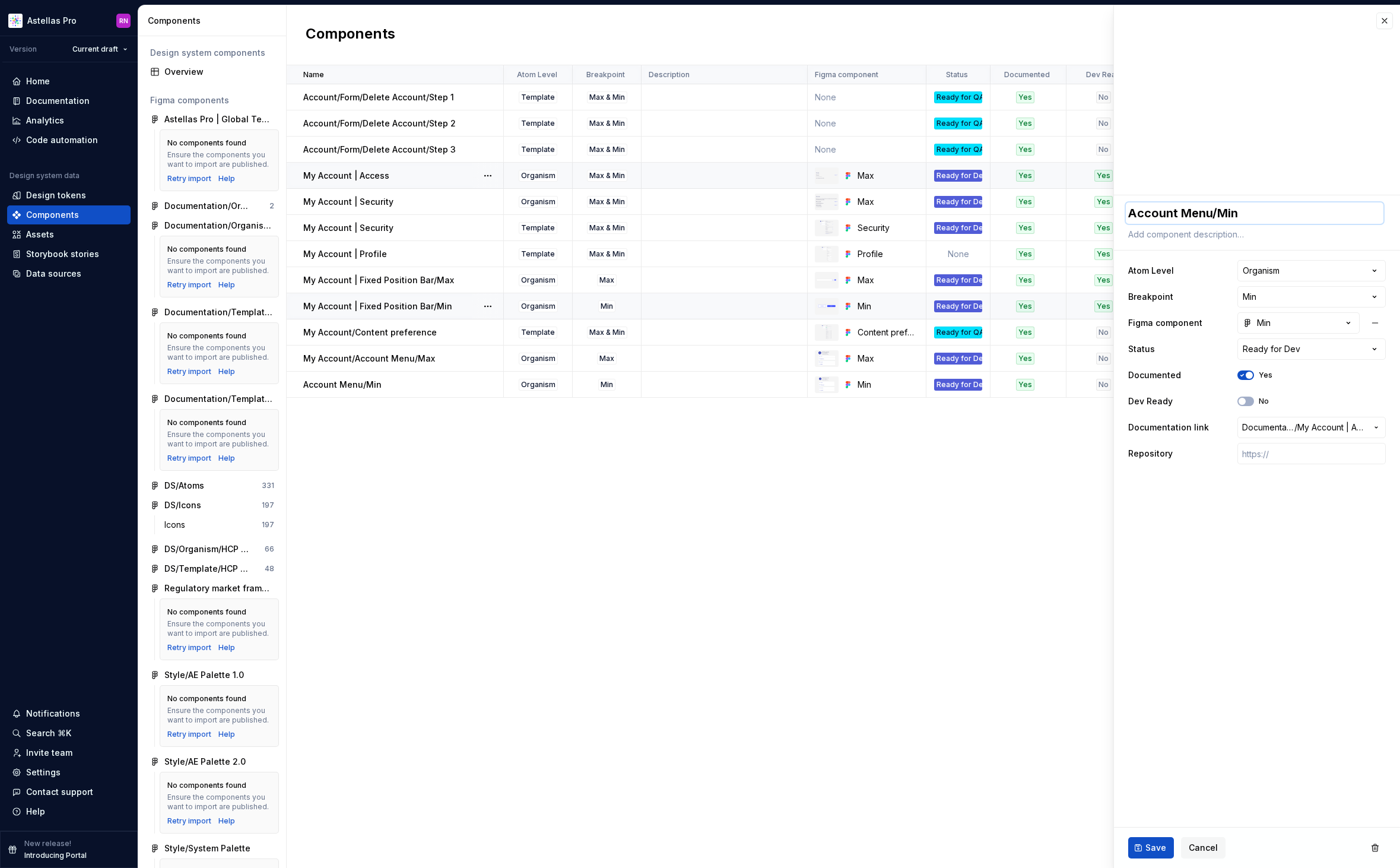
click at [1131, 212] on textarea "Account Menu/Min" at bounding box center [1254, 212] width 257 height 21
type textarea "*"
type textarea "MAccount Menu/Min"
type textarea "*"
type textarea "MyAccount Menu/Min"
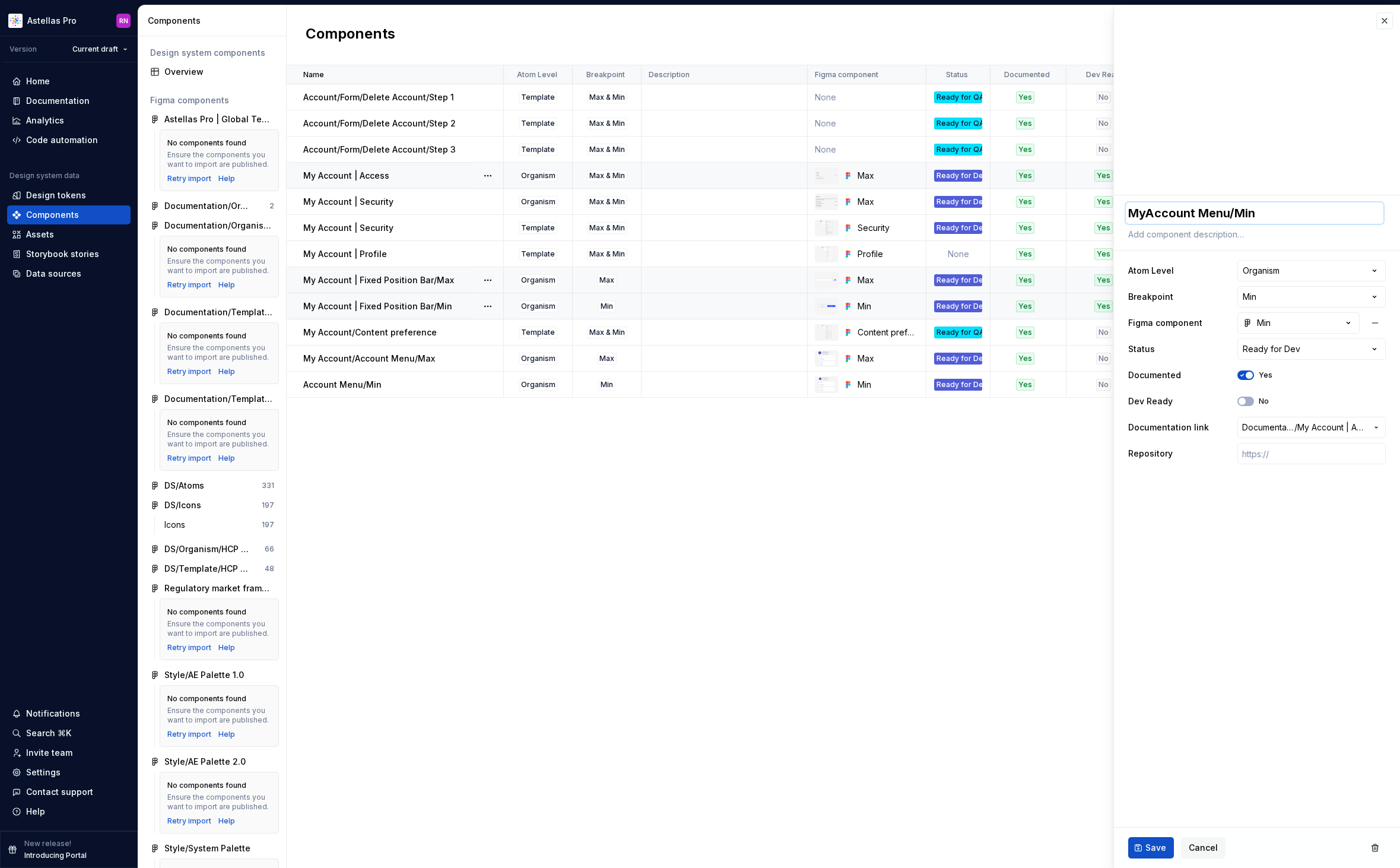
type textarea "*"
type textarea "My Account Menu/Min"
type textarea "*"
type textarea "My AAccount Menu/Min"
type textarea "*"
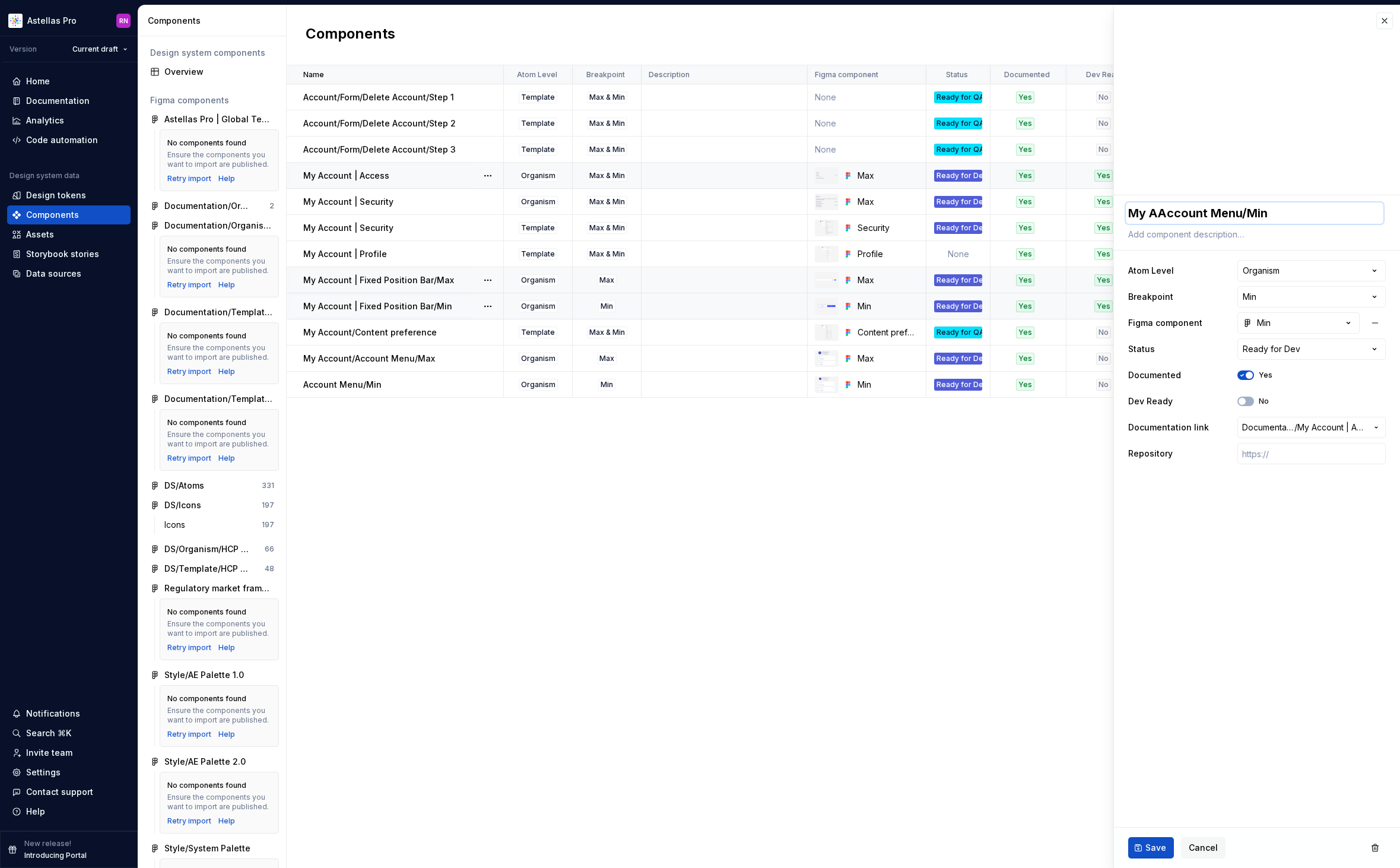
type textarea "My AcAccount Menu/Min"
type textarea "*"
type textarea "My AccAccount Menu/Min"
type textarea "*"
type textarea "My AccoAccount Menu/Min"
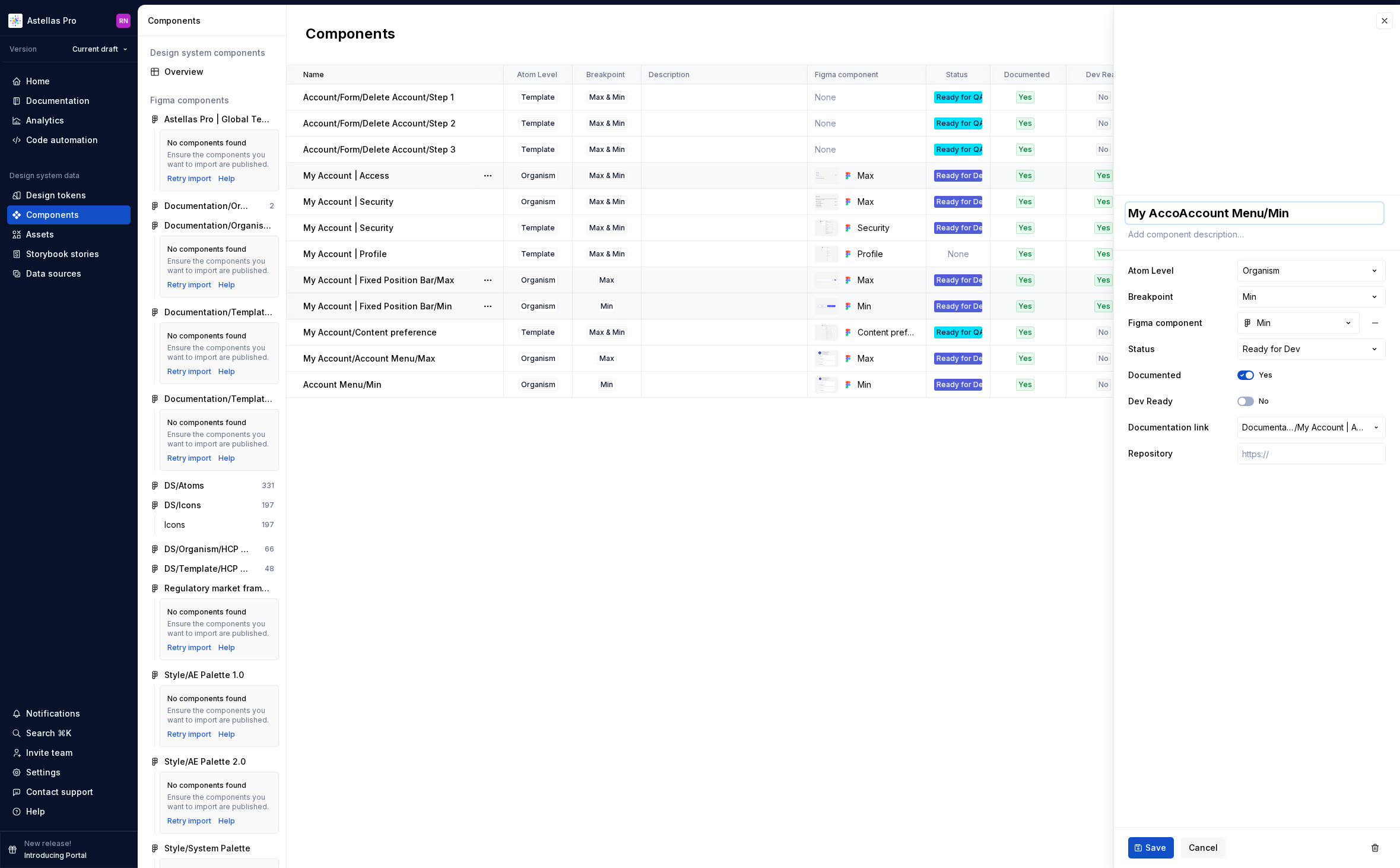
type textarea "*"
type textarea "My AccouAccount Menu/Min"
type textarea "*"
type textarea "My AccountAccount Menu/Min"
type textarea "*"
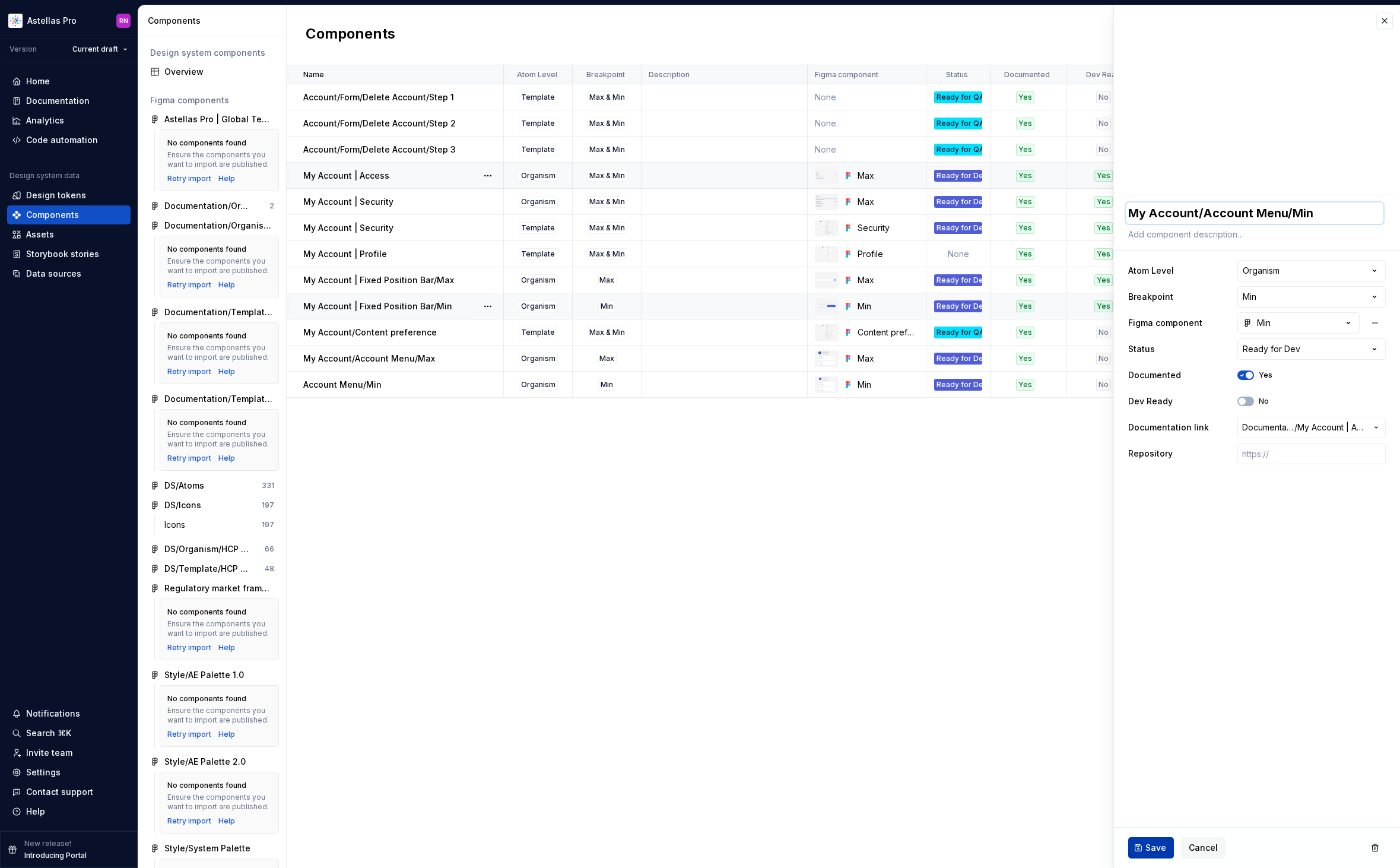
type textarea "My Account/Account Menu/Min"
click at [1157, 849] on span "Save" at bounding box center [1155, 847] width 21 height 12
type textarea "*"
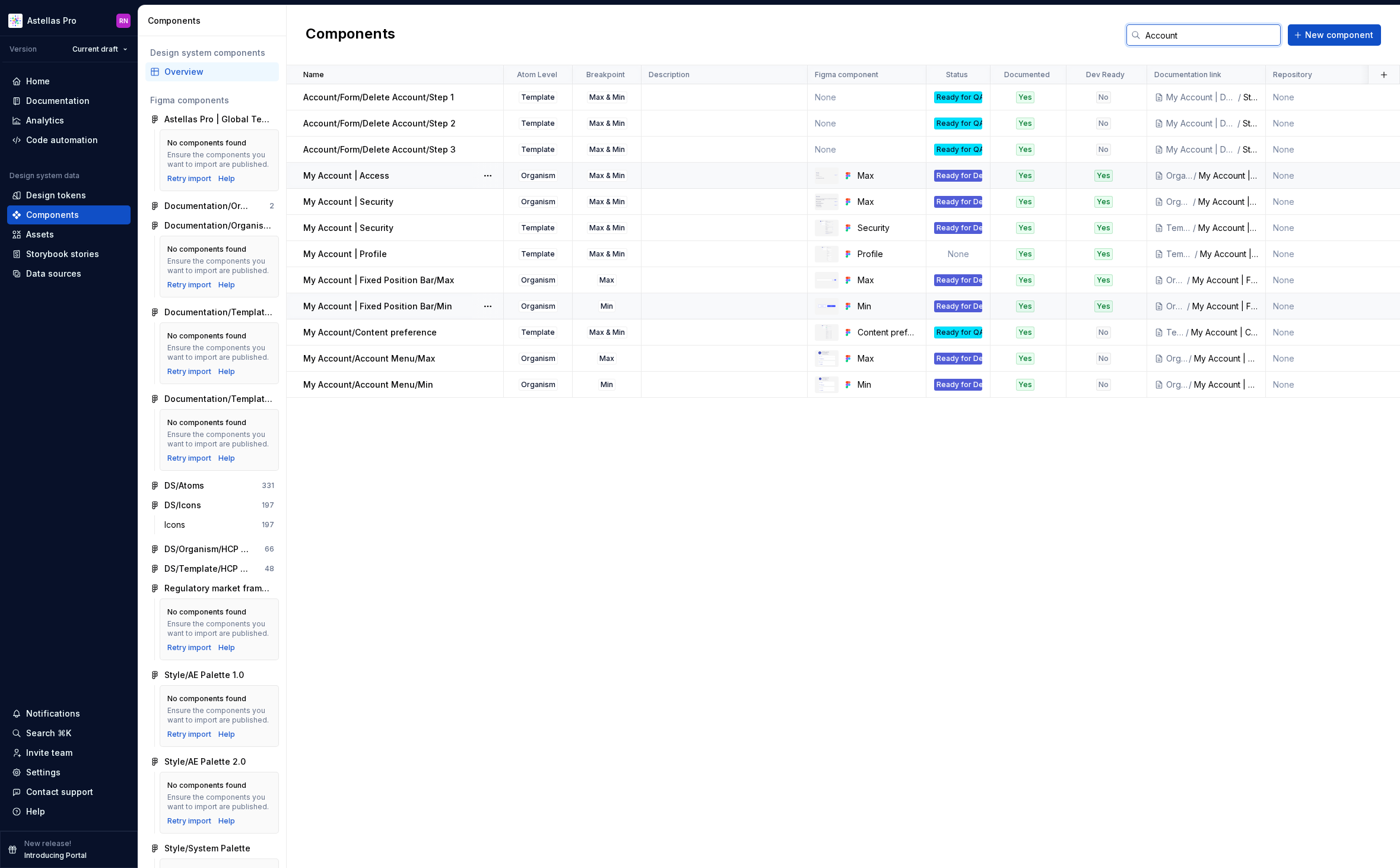
drag, startPoint x: 1212, startPoint y: 31, endPoint x: 1128, endPoint y: 35, distance: 84.1
click at [1128, 35] on div "Components Account New component" at bounding box center [843, 35] width 1113 height 60
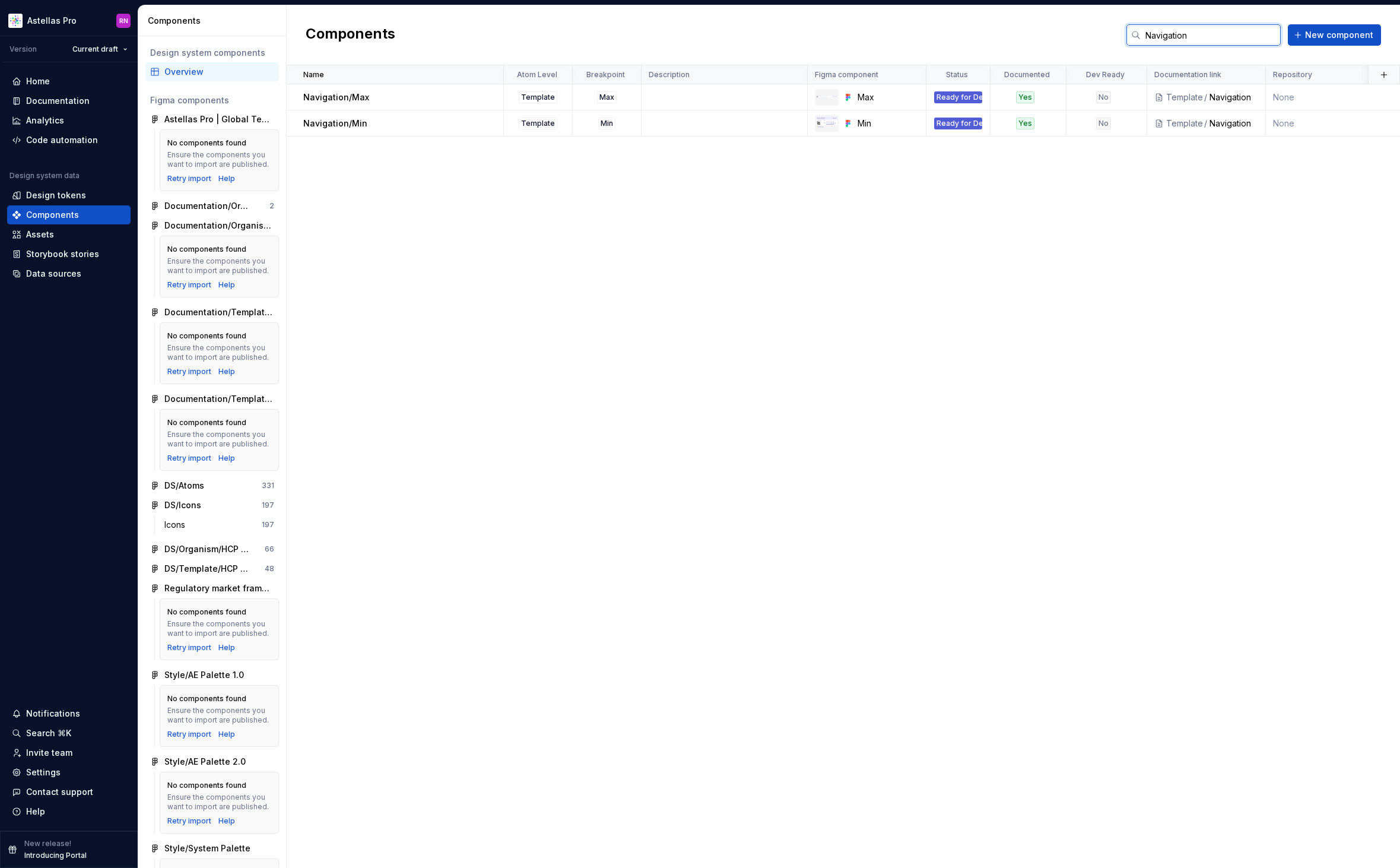
type input "Navigation"
click at [1326, 42] on button "New component" at bounding box center [1334, 35] width 93 height 21
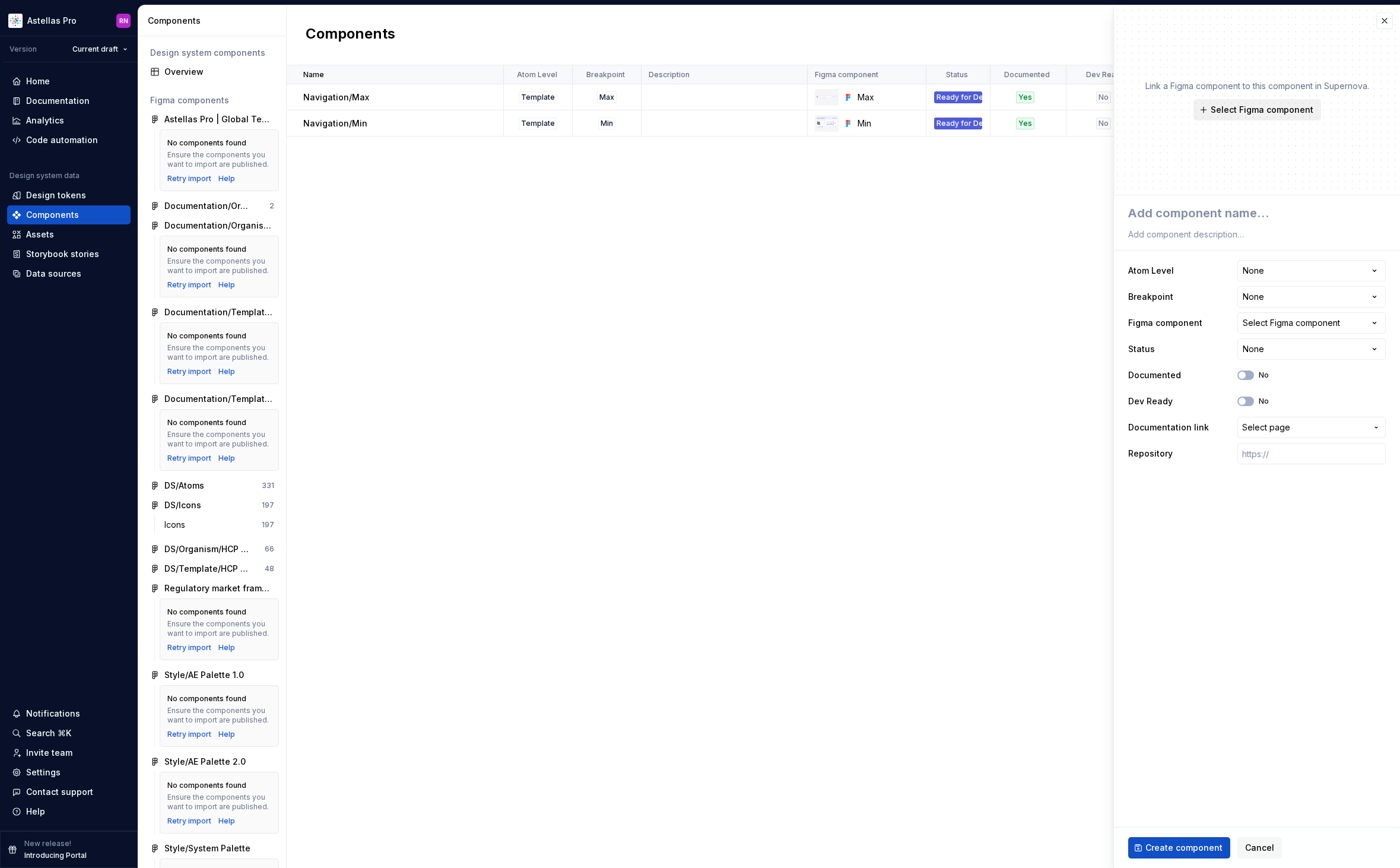
click at [1267, 114] on span "Select Figma component" at bounding box center [1261, 110] width 102 height 12
type textarea "*"
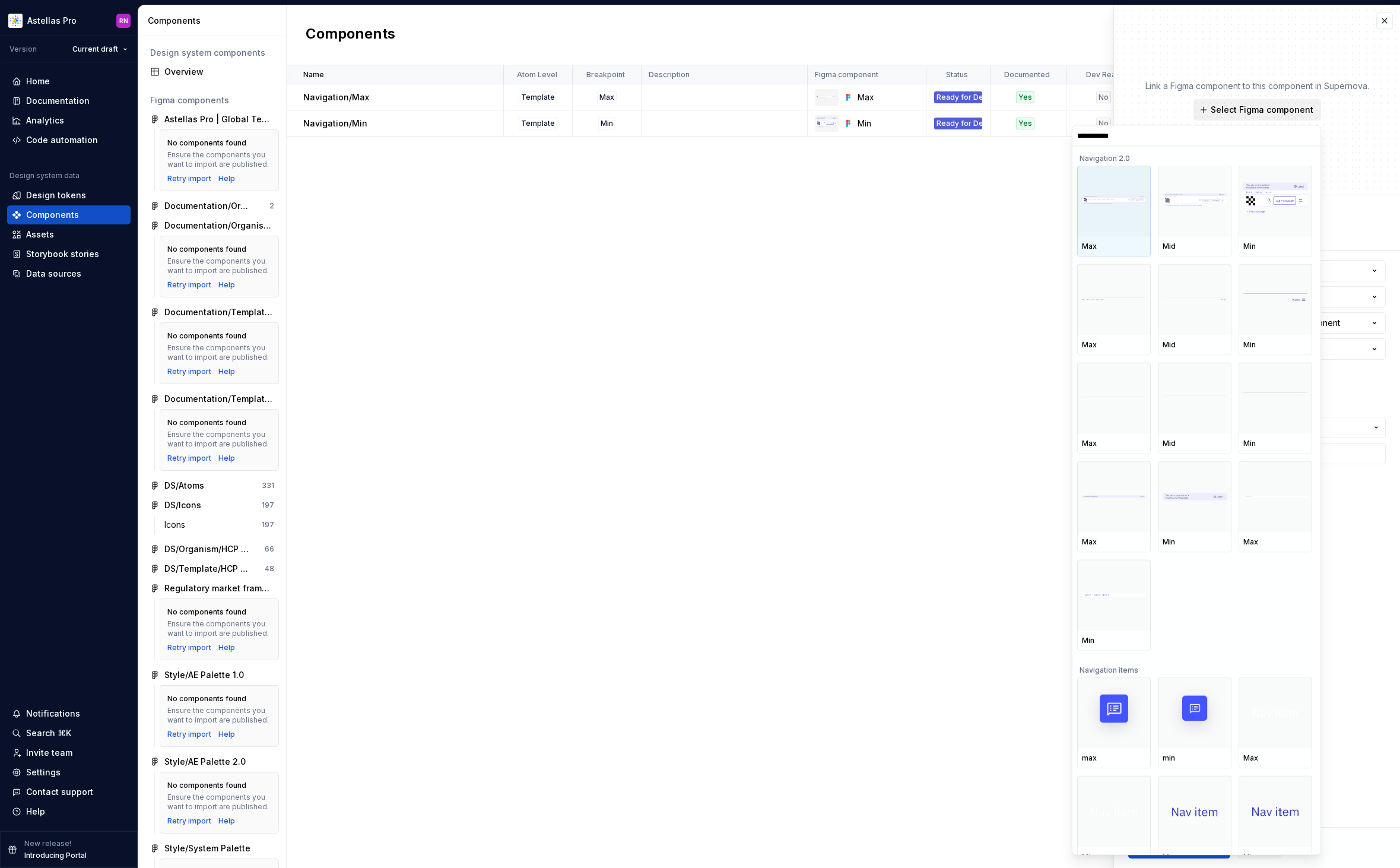
type input "**********"
click at [1096, 320] on div at bounding box center [1114, 299] width 74 height 72
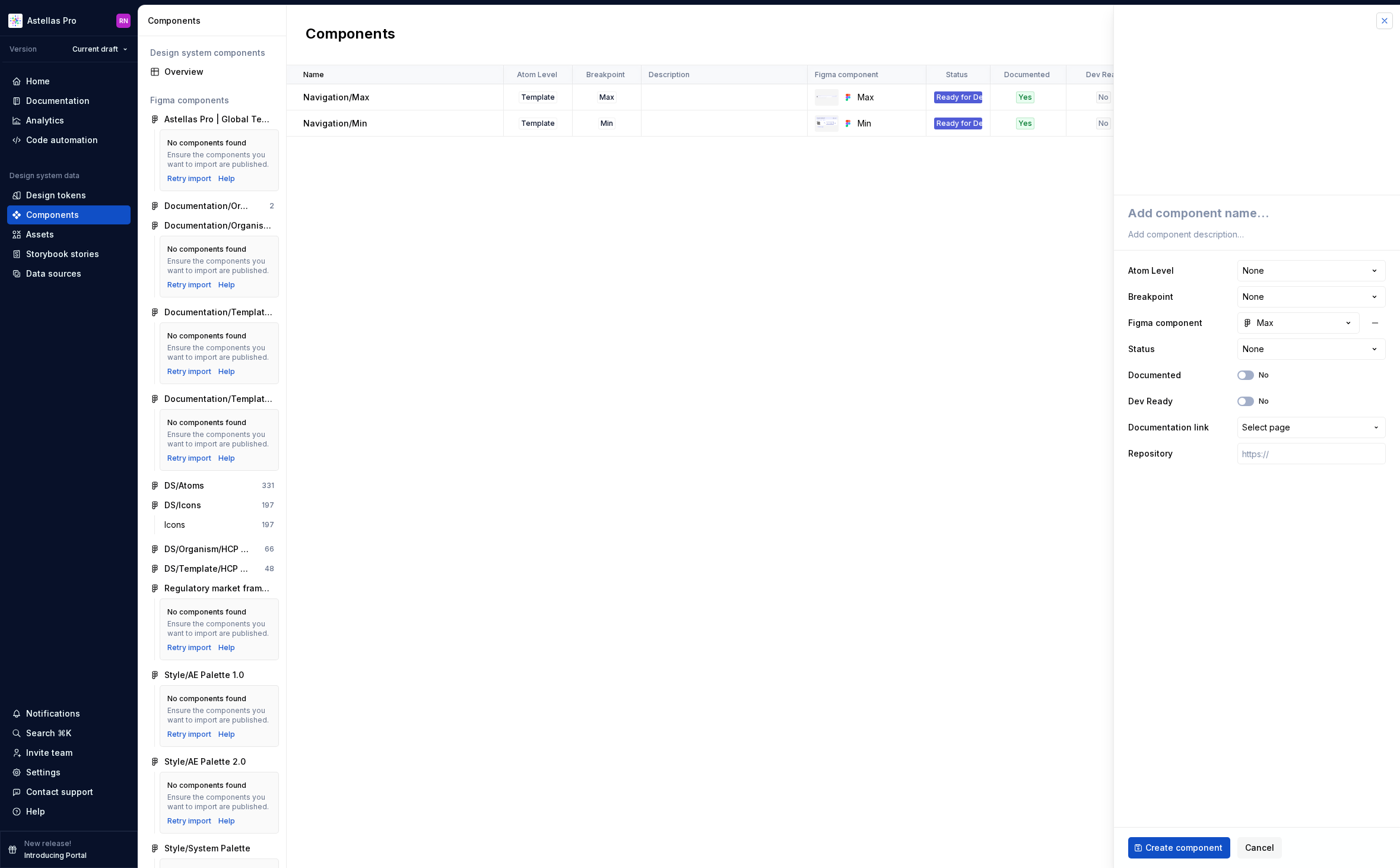
click at [1382, 27] on button "button" at bounding box center [1384, 21] width 17 height 17
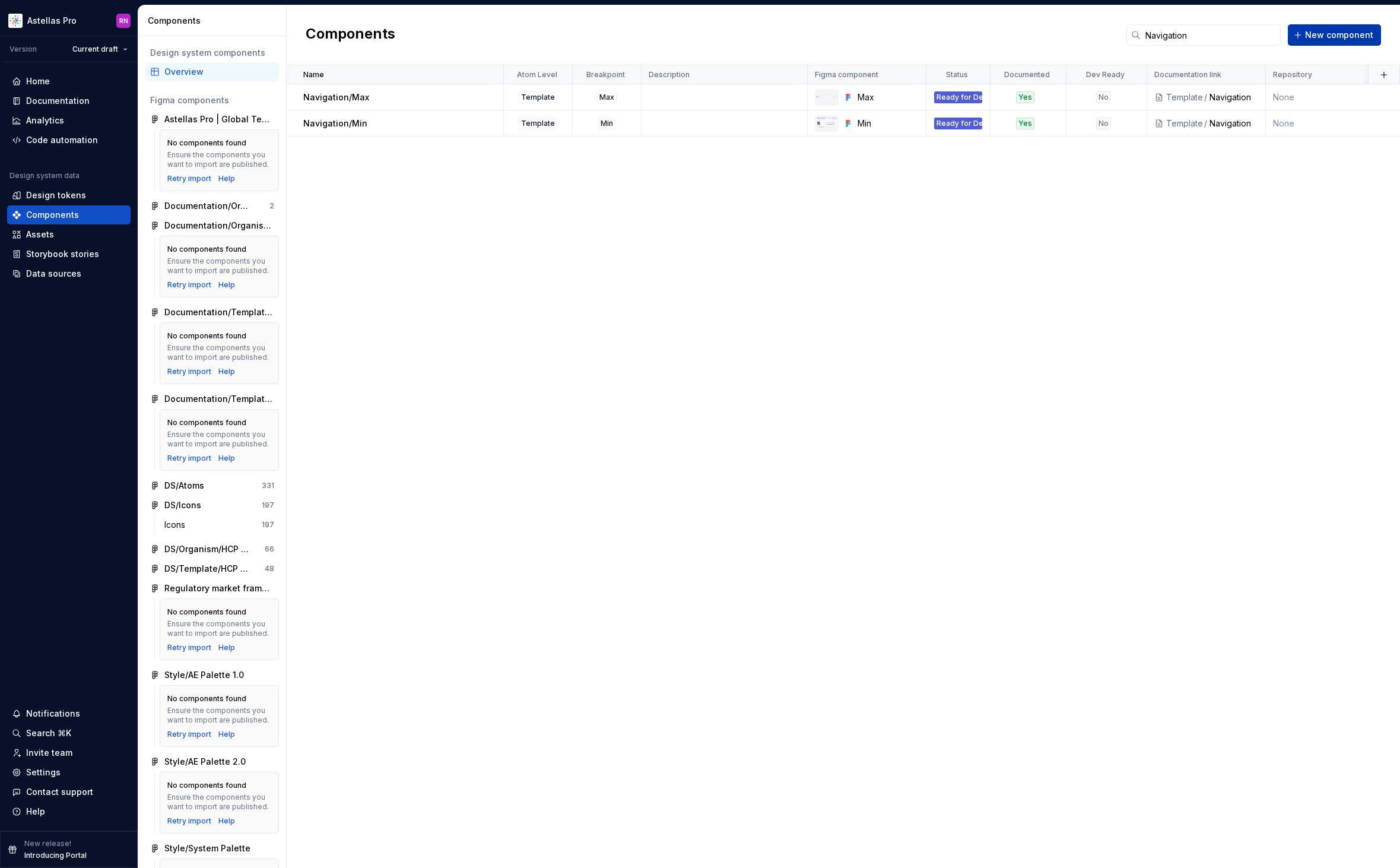
click at [1342, 38] on span "New component" at bounding box center [1339, 35] width 69 height 12
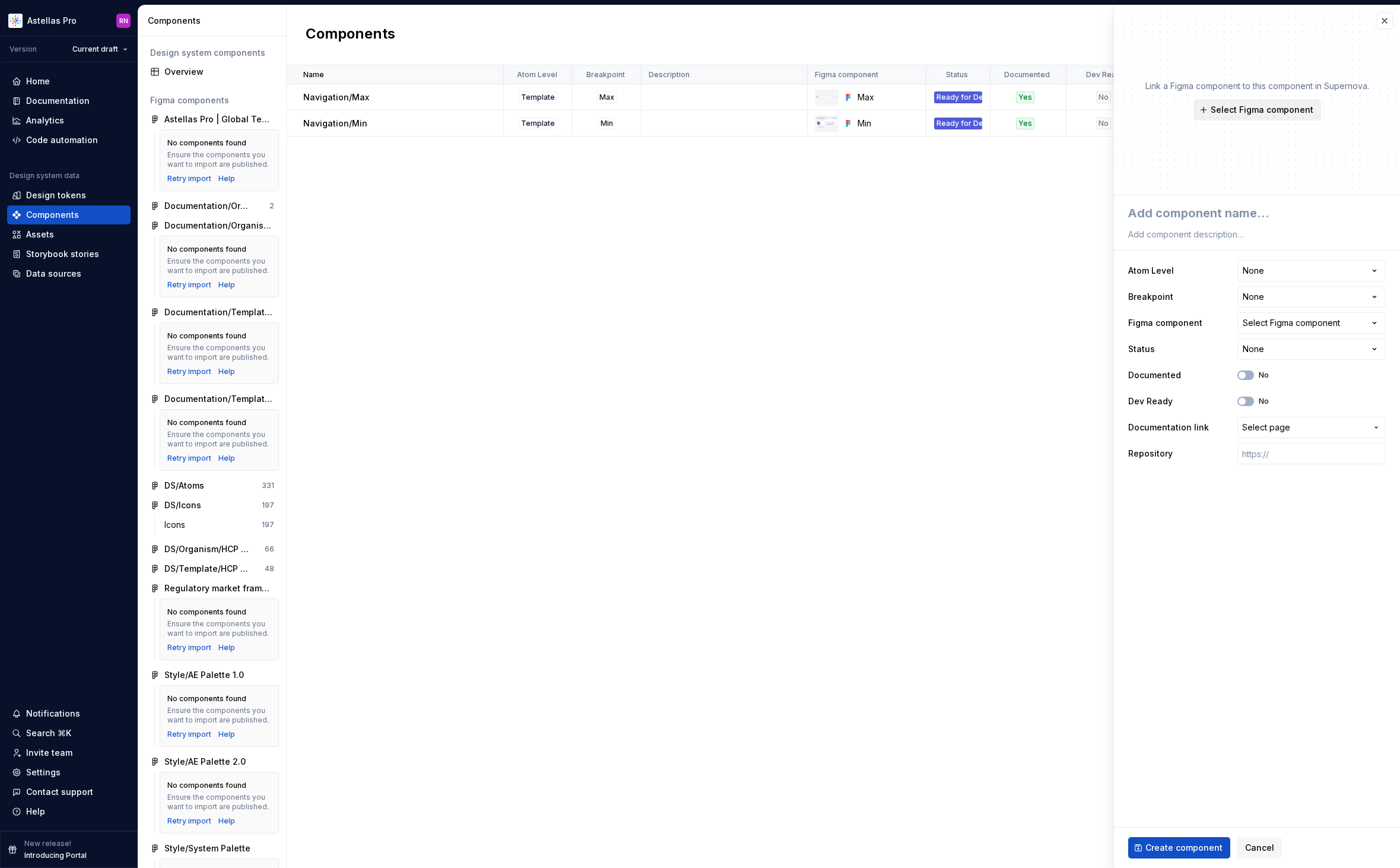
click at [1257, 109] on span "Select Figma component" at bounding box center [1261, 110] width 102 height 12
type textarea "*"
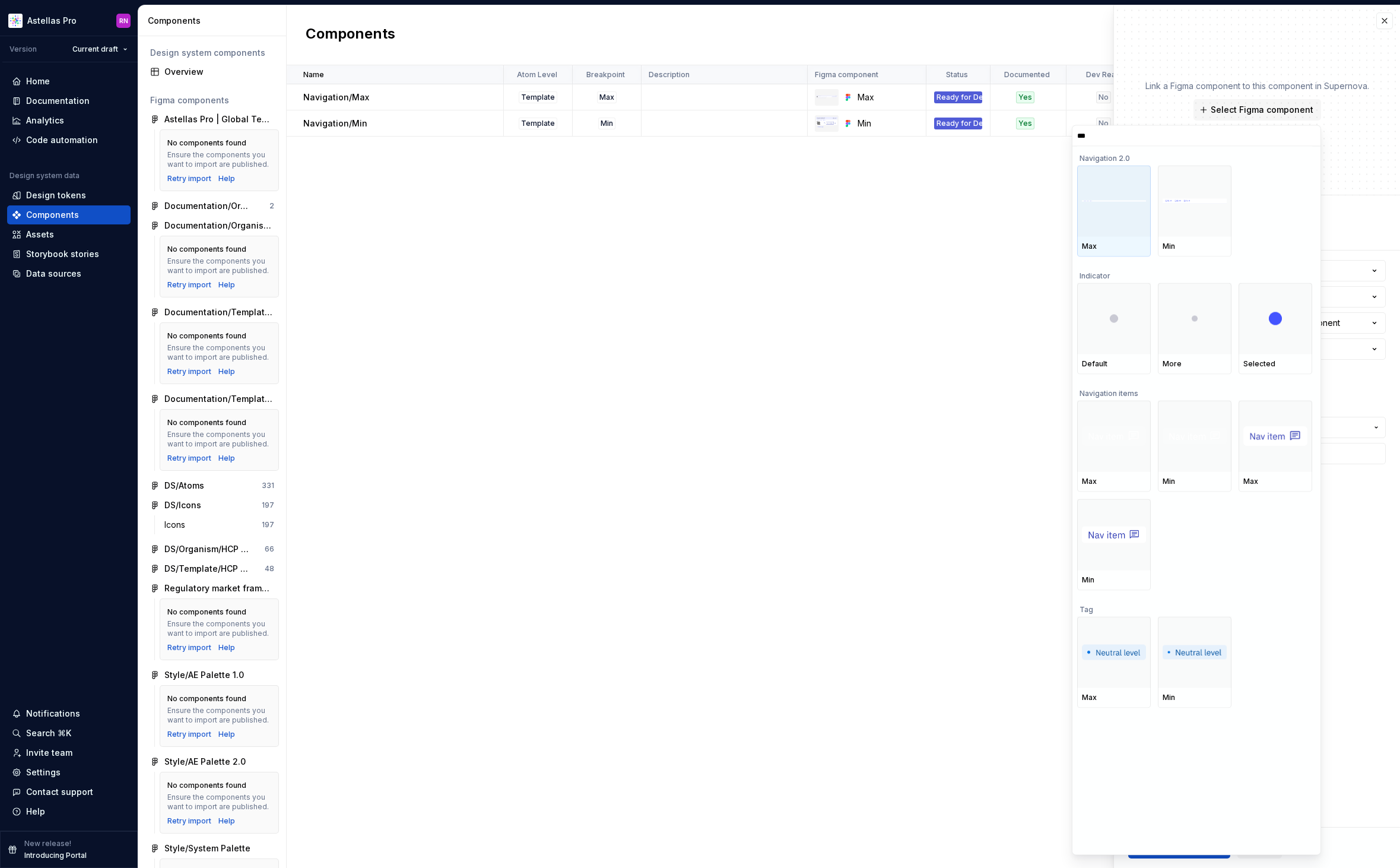
type input "****"
click at [1096, 226] on div at bounding box center [1114, 201] width 74 height 72
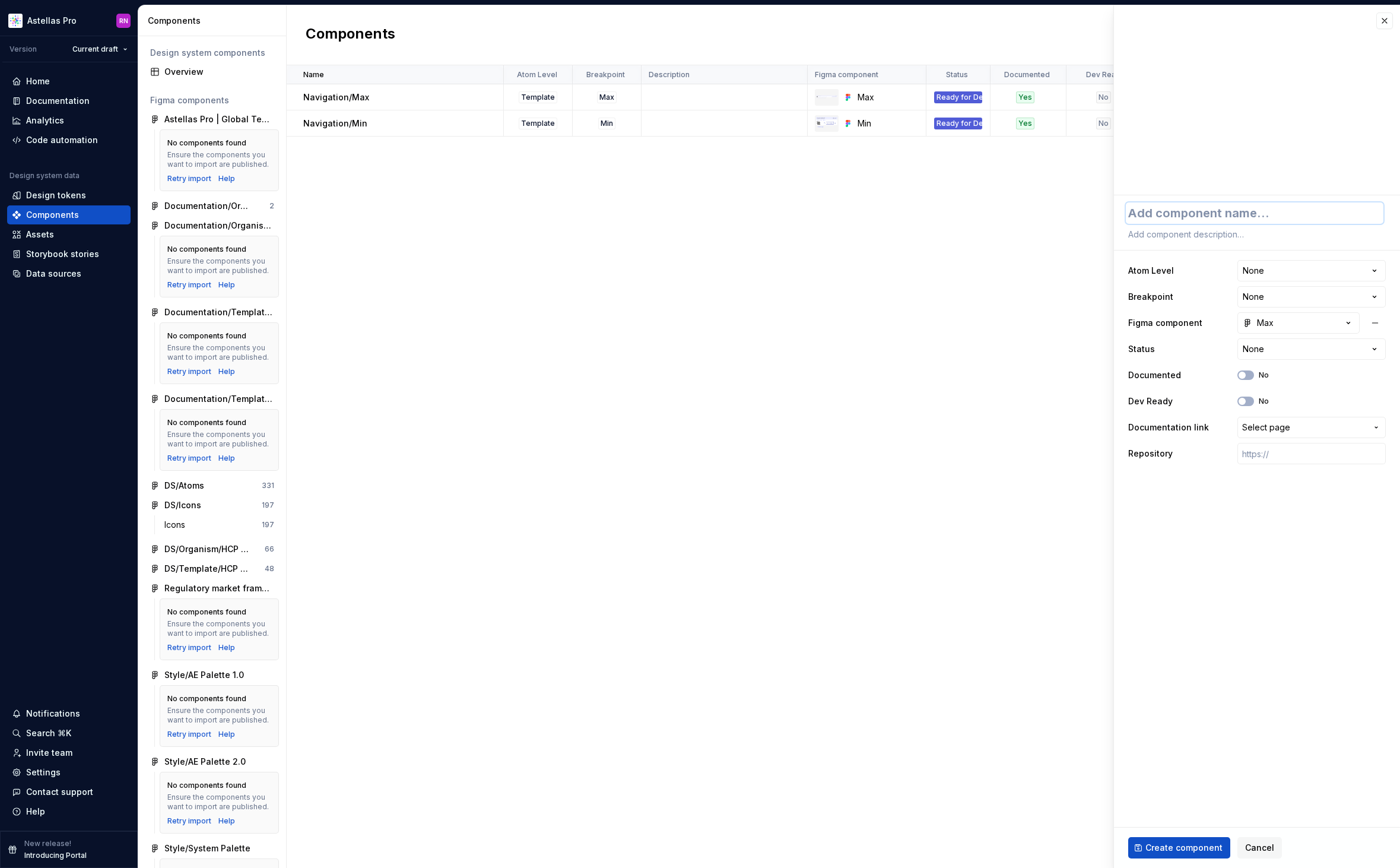
click at [1239, 218] on textarea at bounding box center [1254, 212] width 257 height 21
type textarea "*"
type textarea "N"
type textarea "*"
type textarea "Na"
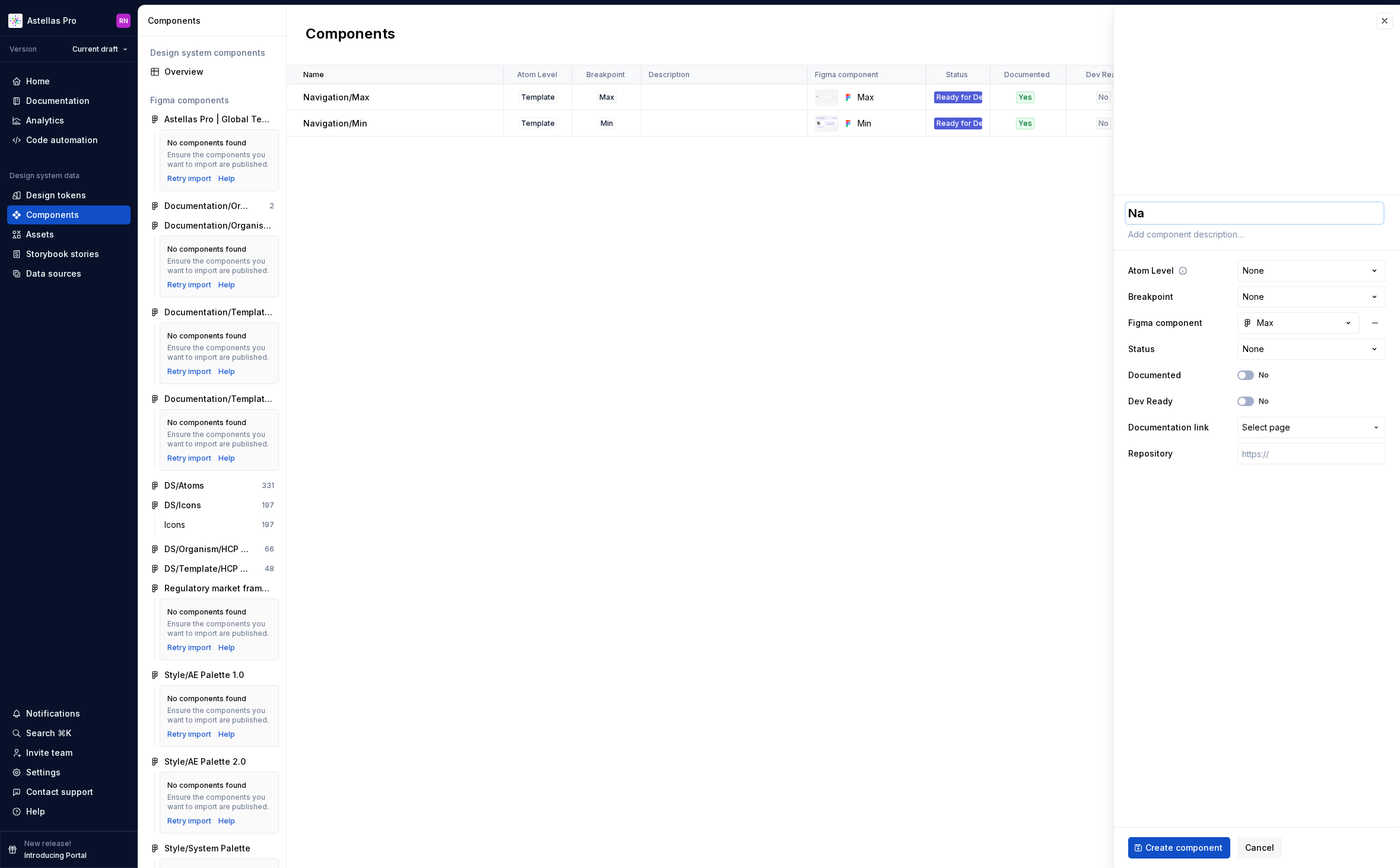
type textarea "*"
type textarea "Nav"
type textarea "*"
type textarea "Navi"
type textarea "*"
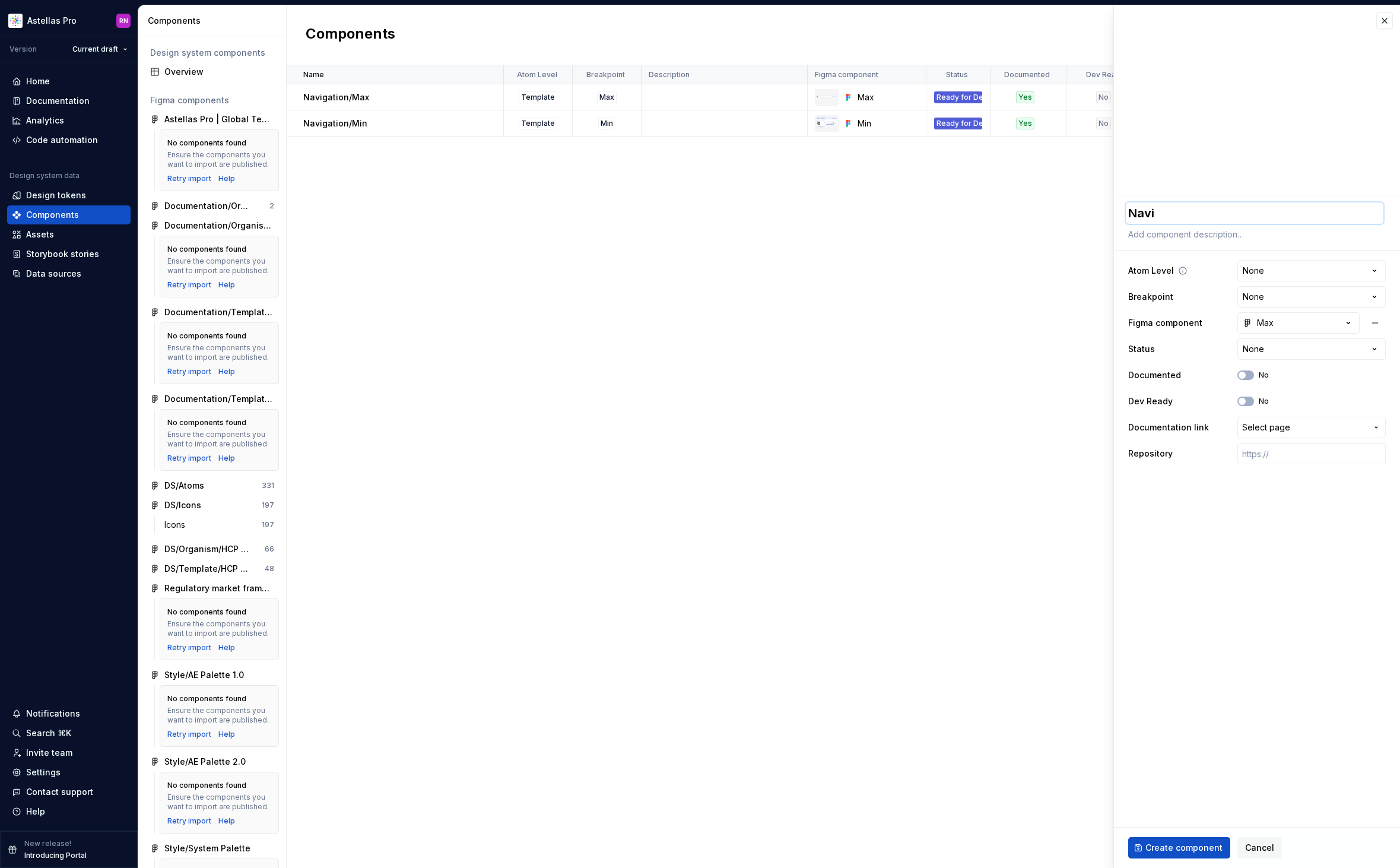
type textarea "Navig"
type textarea "*"
type textarea "Naviga"
type textarea "*"
type textarea "Navigat"
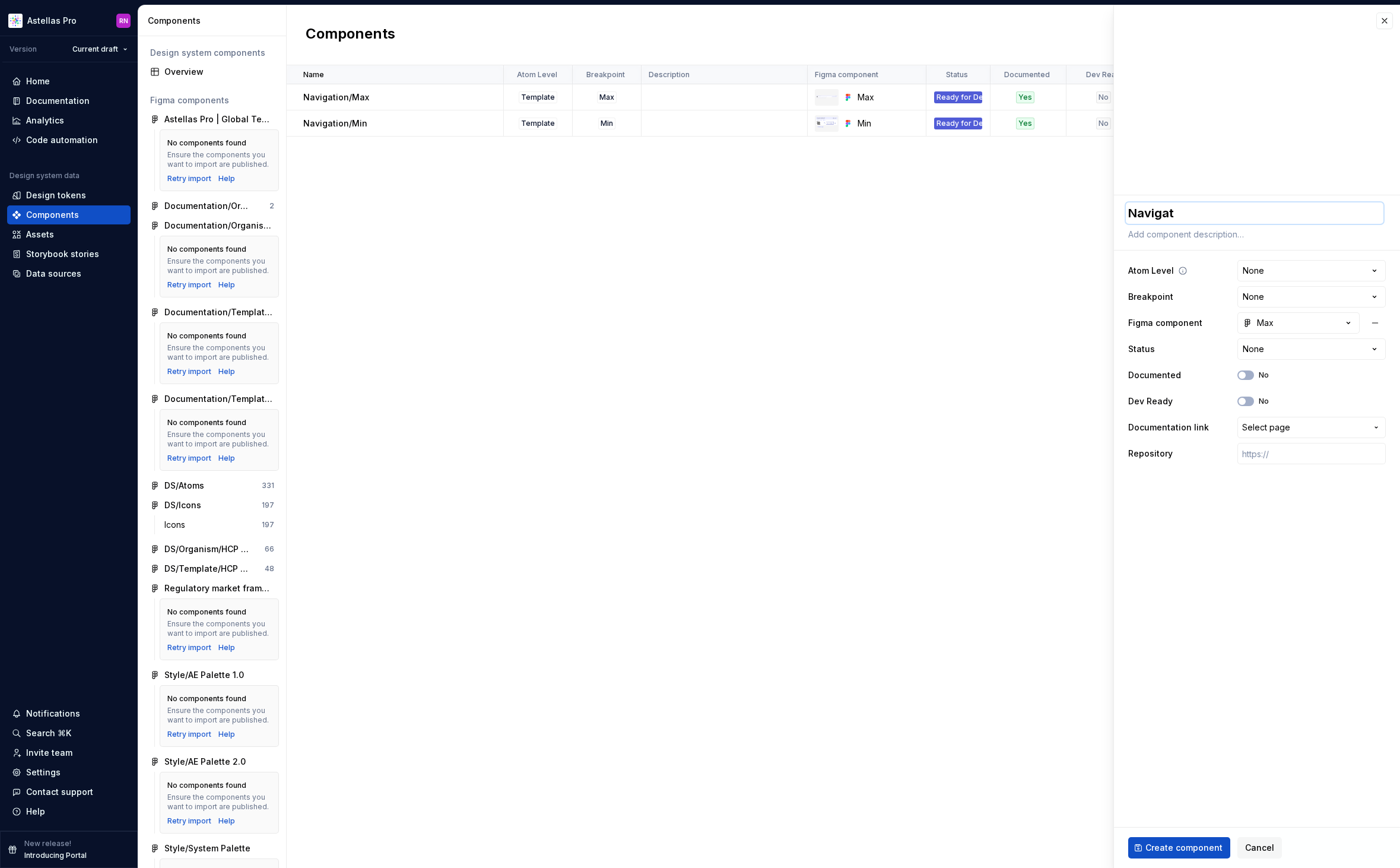
type textarea "*"
type textarea "Navigati"
type textarea "*"
type textarea "Navigatio"
type textarea "*"
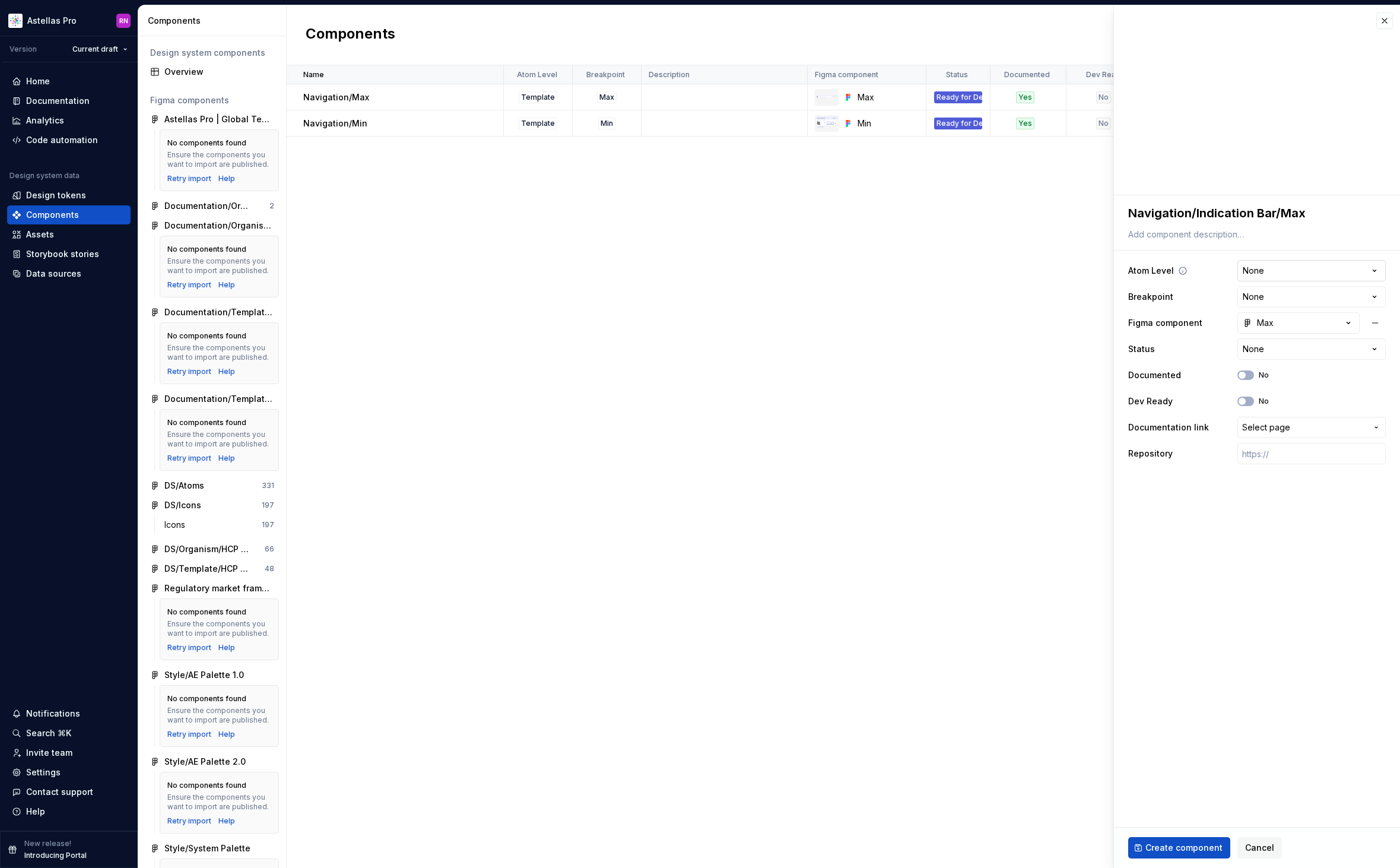
click at [1269, 277] on html "Astellas Pro RN Version Current draft Home Documentation Analytics Code automat…" at bounding box center [700, 434] width 1400 height 868
click at [1268, 302] on html "Astellas Pro RN Version Current draft Home Documentation Analytics Code automat…" at bounding box center [700, 434] width 1400 height 868
click at [1272, 327] on div "Max" at bounding box center [1258, 323] width 31 height 12
click at [1072, 342] on html "Astellas Pro RN Version Current draft Home Documentation Analytics Code automat…" at bounding box center [700, 434] width 1400 height 868
click at [1308, 351] on html "Astellas Pro RN Version Current draft Home Documentation Analytics Code automat…" at bounding box center [700, 434] width 1400 height 868
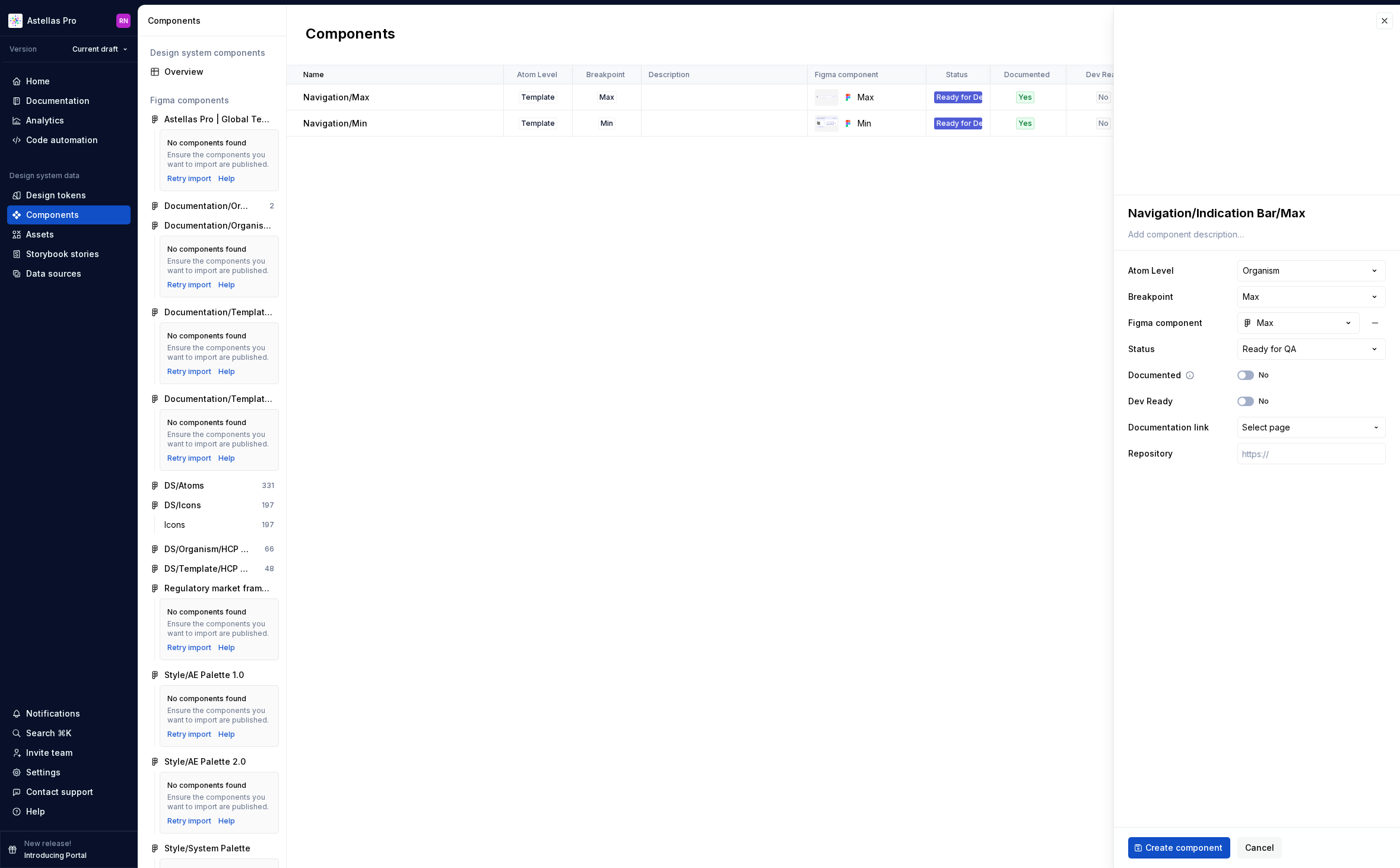
click at [1253, 378] on div "No" at bounding box center [1253, 375] width 32 height 10
click at [1250, 375] on button "No" at bounding box center [1245, 375] width 17 height 10
click at [1285, 428] on span "Select page" at bounding box center [1266, 427] width 48 height 12
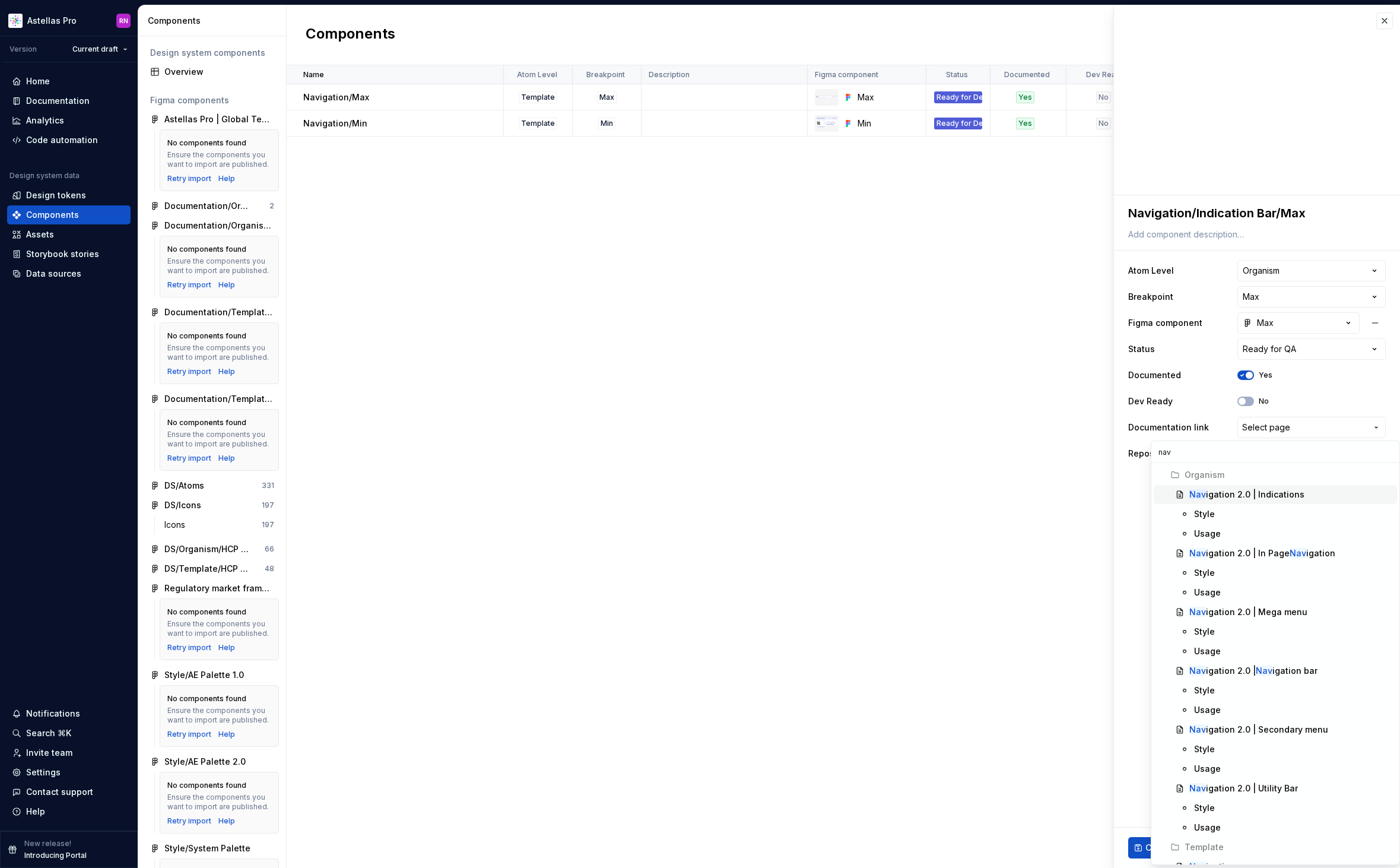
click at [1272, 498] on div "Nav igation 2.0 | Indications" at bounding box center [1247, 494] width 115 height 12
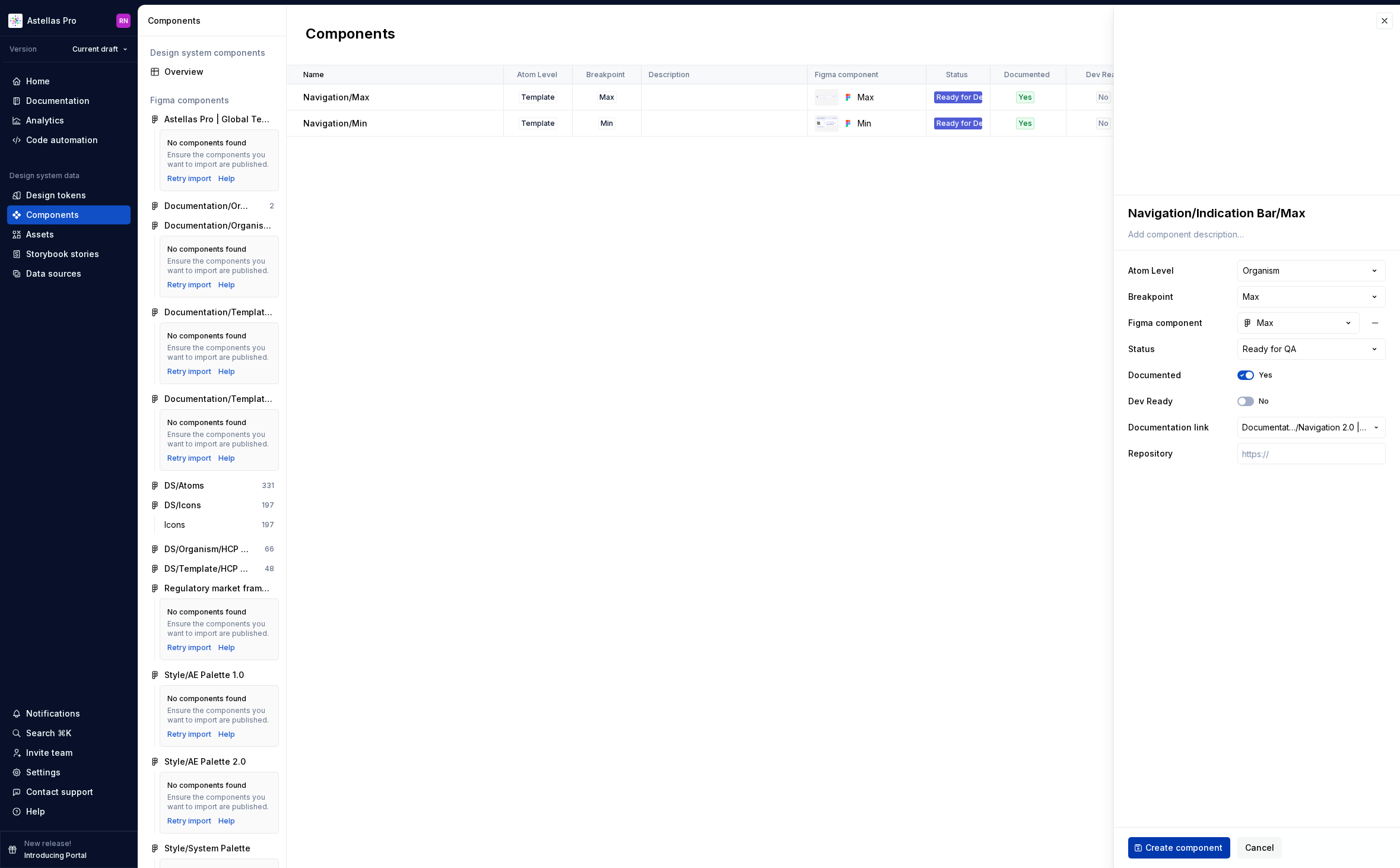
click at [1197, 847] on span "Create component" at bounding box center [1183, 847] width 77 height 12
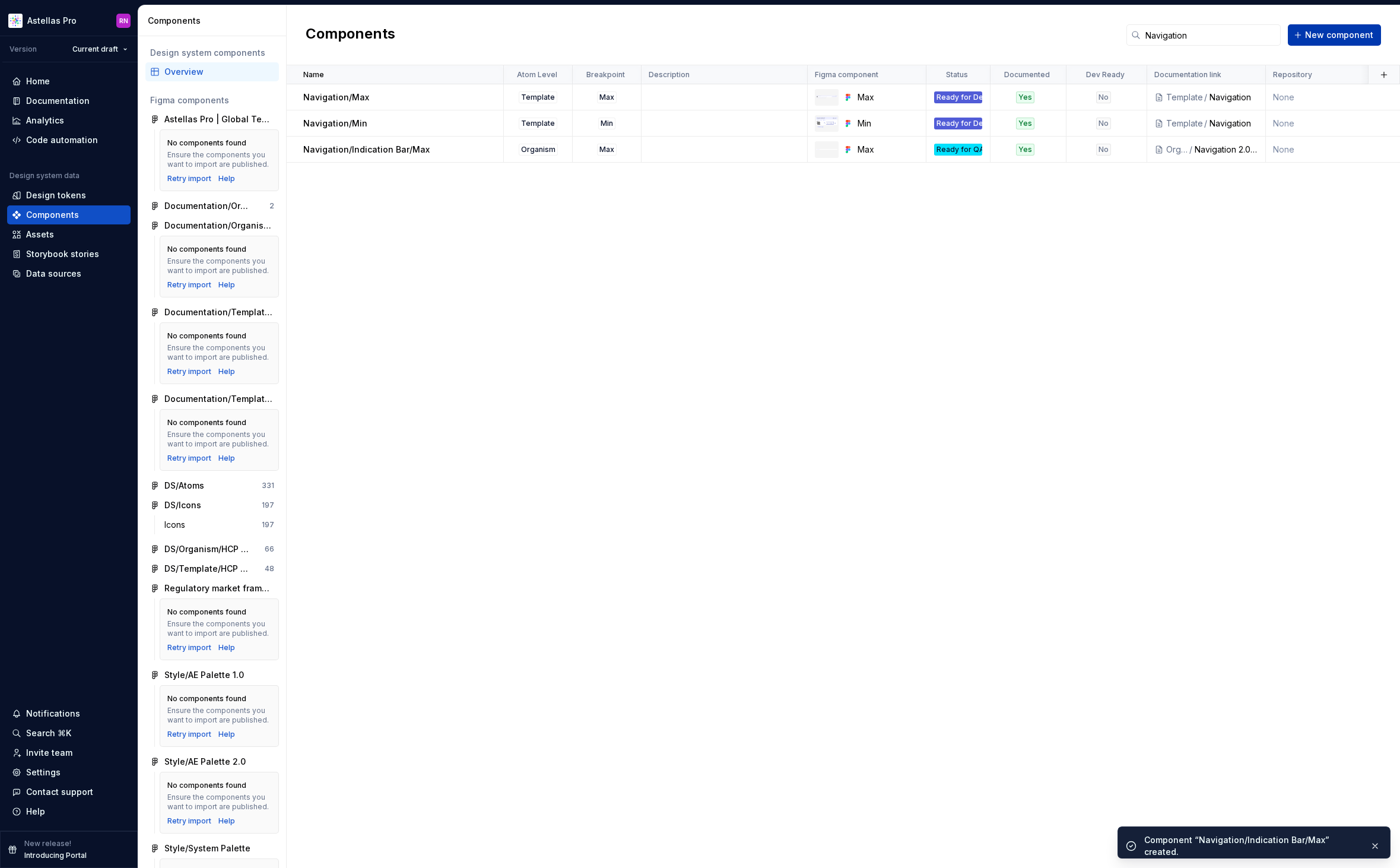
click at [1317, 32] on span "New component" at bounding box center [1339, 35] width 69 height 12
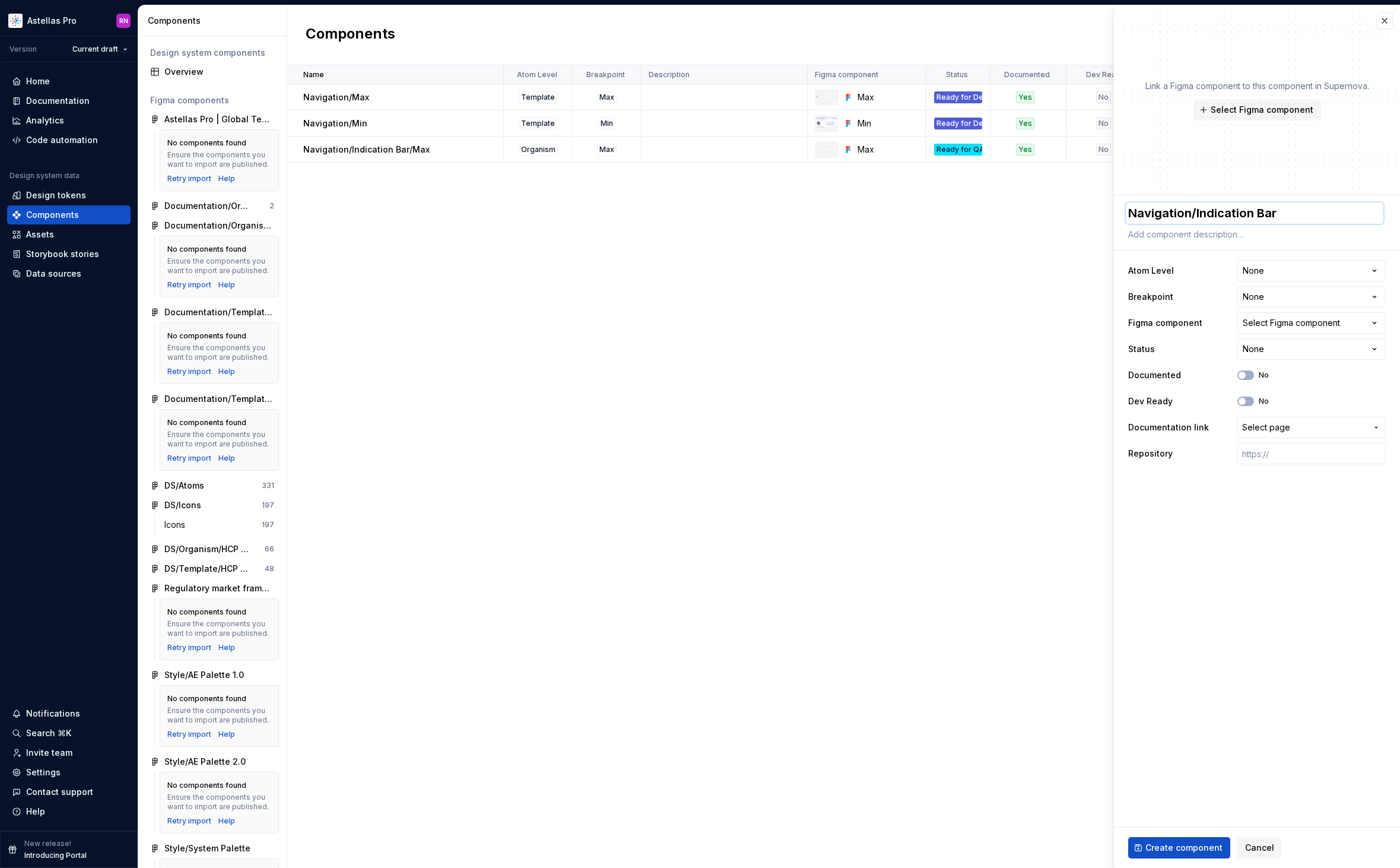
click at [1285, 214] on textarea "Navigation/Indication Bar" at bounding box center [1254, 212] width 257 height 21
click at [1288, 268] on html "Astellas Pro RN Version Current draft Home Documentation Analytics Code automat…" at bounding box center [700, 434] width 1400 height 868
click at [1274, 300] on html "Astellas Pro RN Version Current draft Home Documentation Analytics Code automat…" at bounding box center [700, 434] width 1400 height 868
click at [1270, 327] on div "Select Figma component" at bounding box center [1291, 323] width 97 height 12
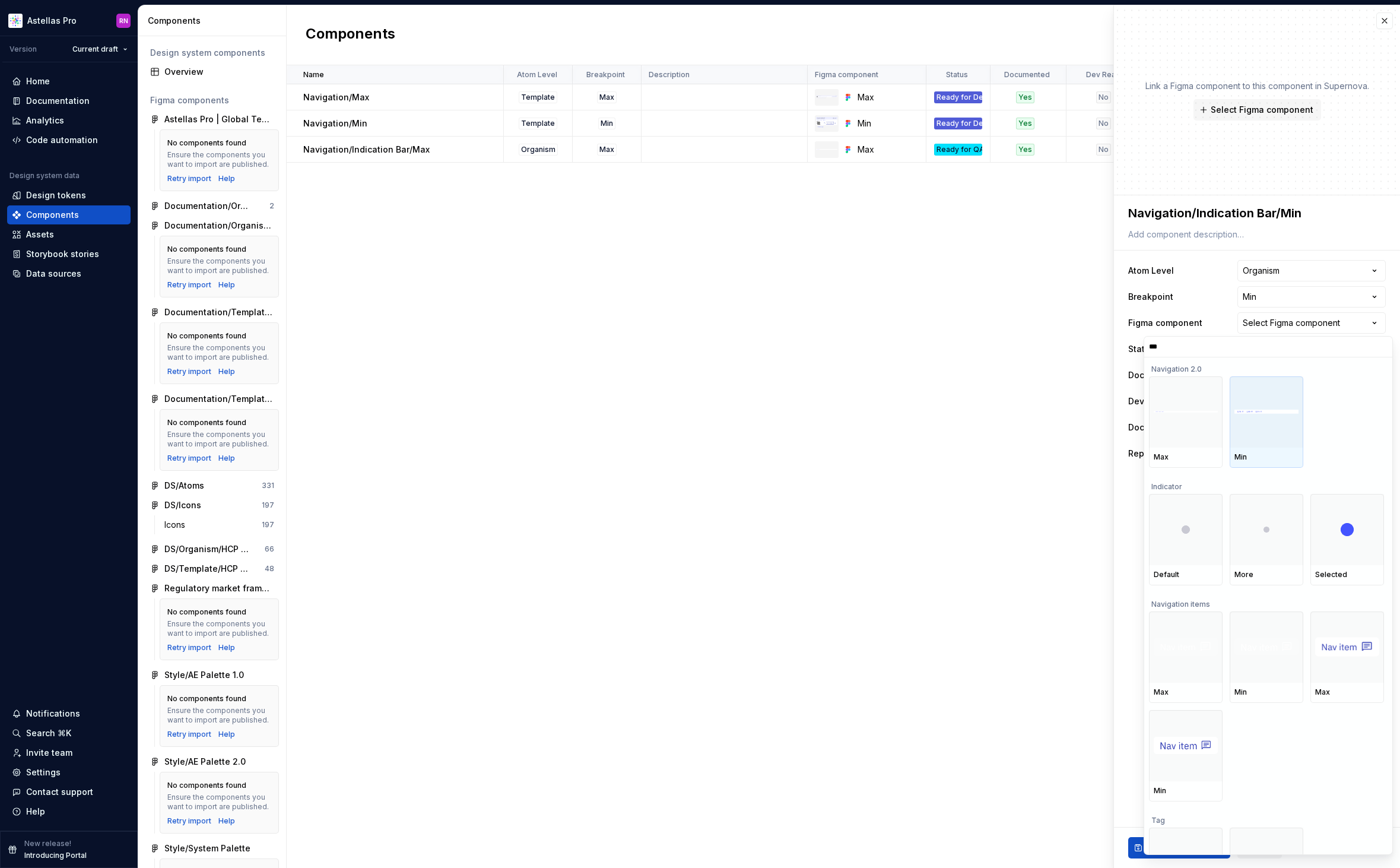
click at [1258, 387] on div at bounding box center [1267, 412] width 74 height 72
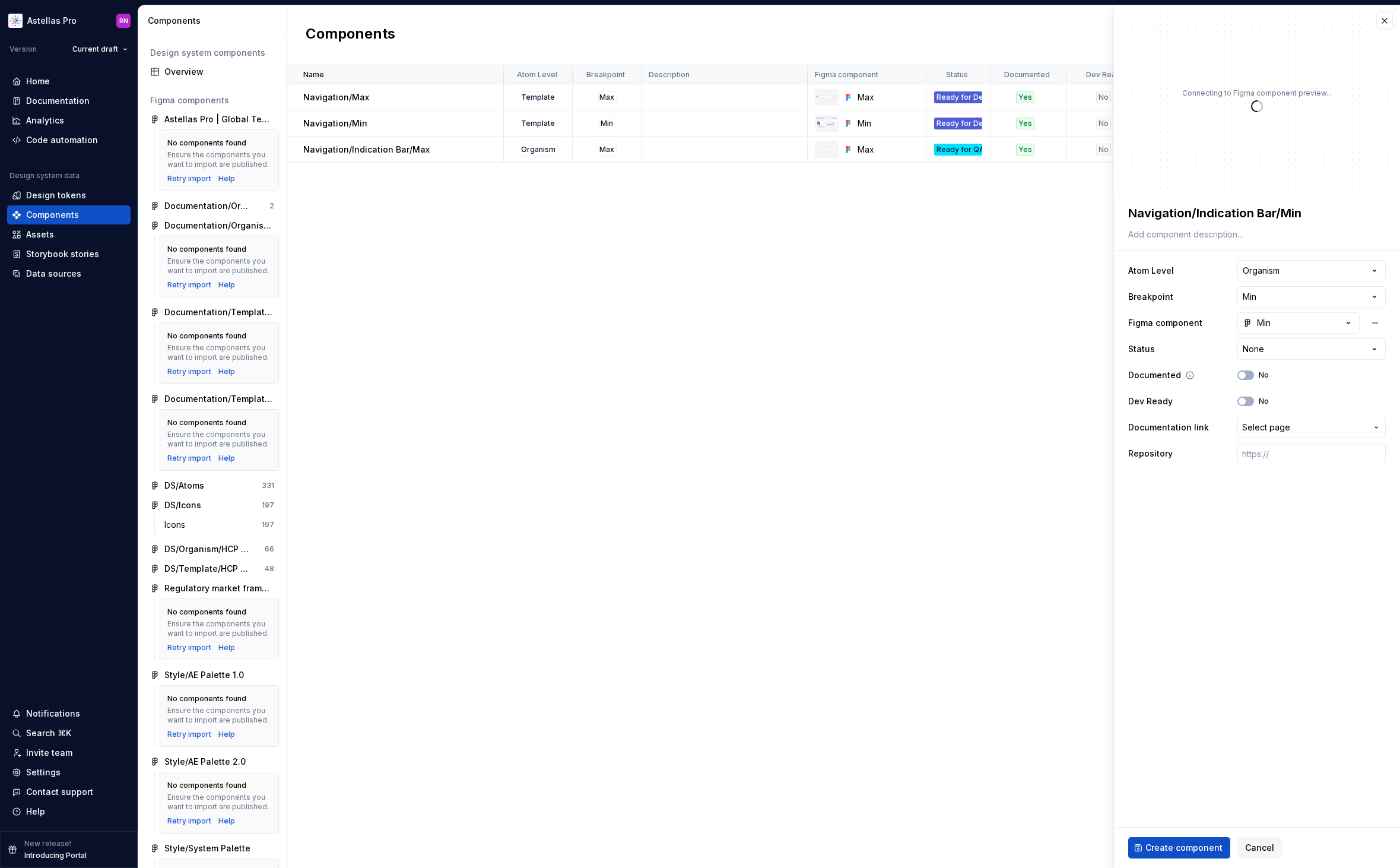
click at [1251, 370] on div "No" at bounding box center [1253, 375] width 32 height 10
click at [1248, 375] on button "No" at bounding box center [1245, 375] width 17 height 10
click at [1269, 350] on html "Astellas Pro RN Version Current draft Home Documentation Analytics Code automat…" at bounding box center [700, 434] width 1400 height 868
click at [1272, 426] on span "Select page" at bounding box center [1266, 427] width 48 height 12
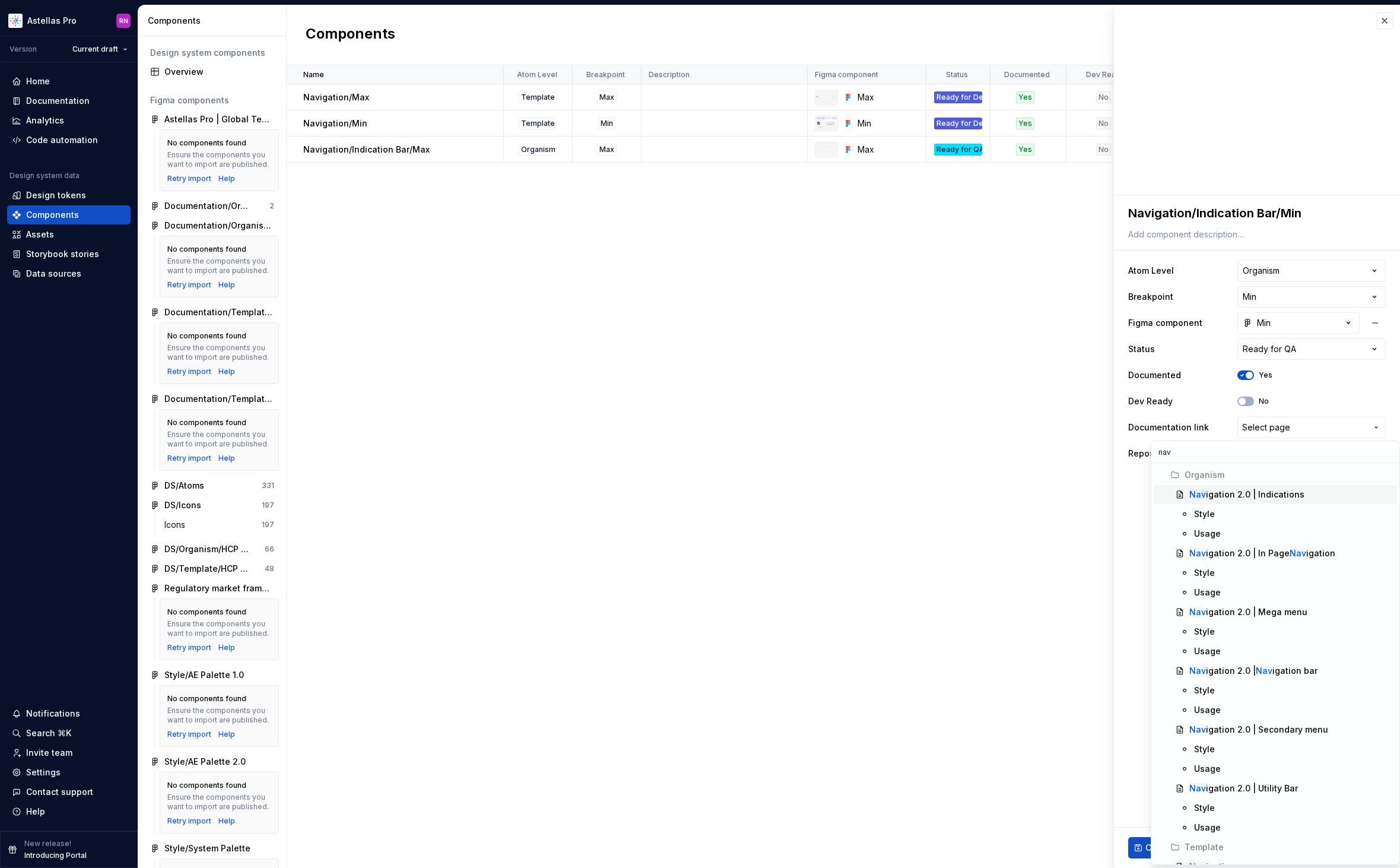
click at [1289, 494] on div "Nav igation 2.0 | Indications" at bounding box center [1247, 494] width 115 height 12
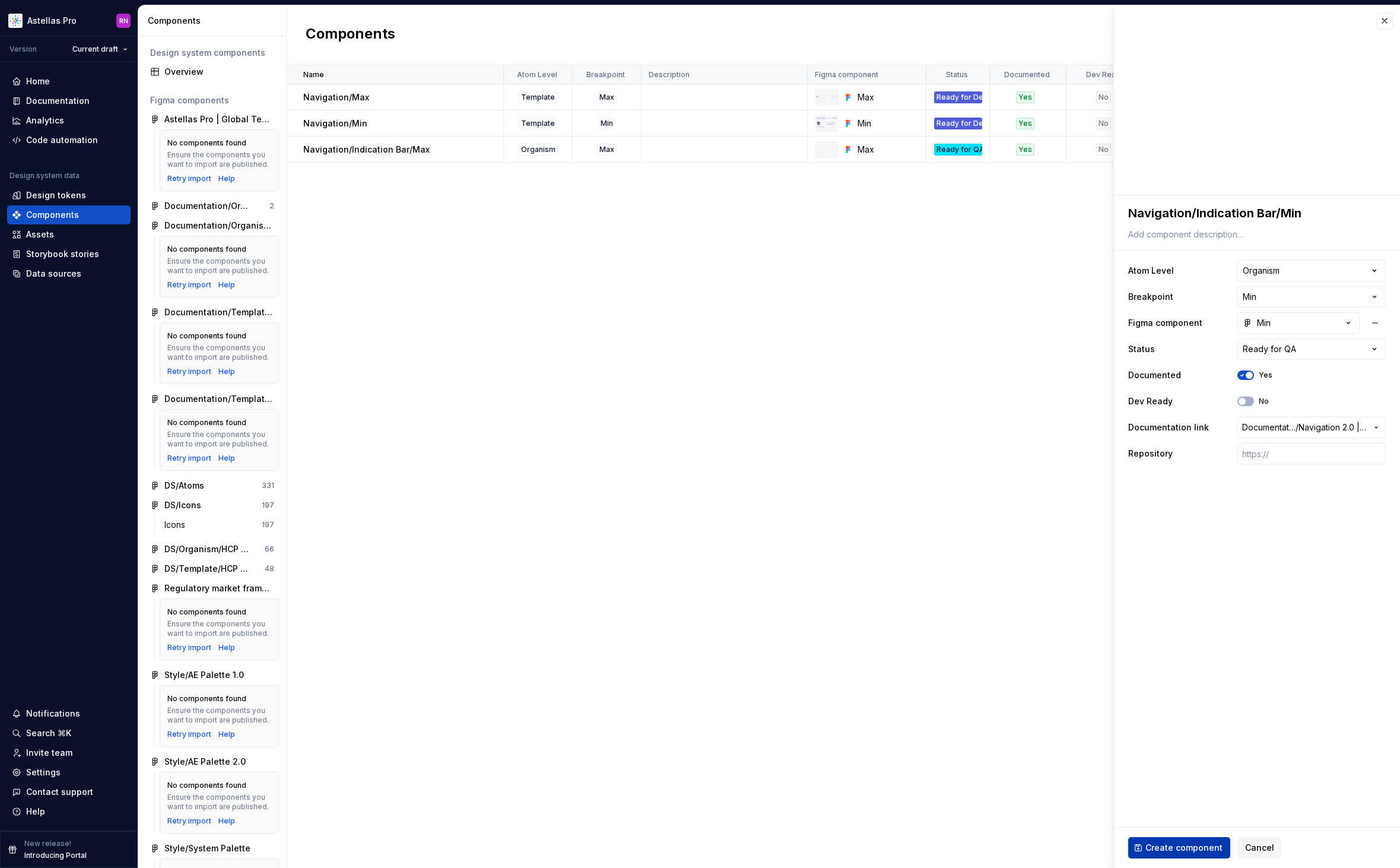
click at [1178, 847] on span "Create component" at bounding box center [1183, 847] width 77 height 12
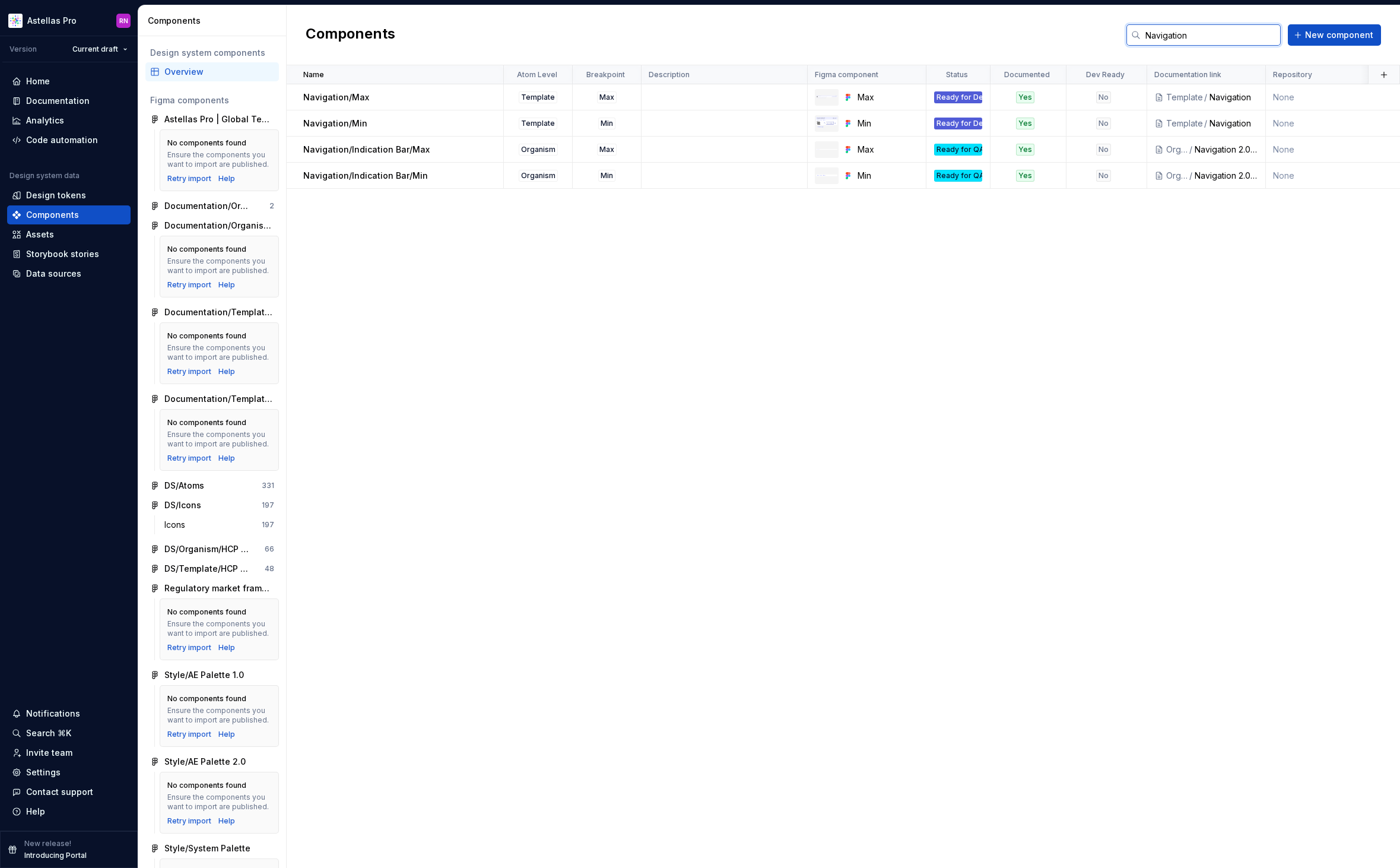
drag, startPoint x: 1209, startPoint y: 37, endPoint x: 1110, endPoint y: 30, distance: 99.2
click at [1110, 30] on div "Components Navigation New component" at bounding box center [843, 35] width 1113 height 60
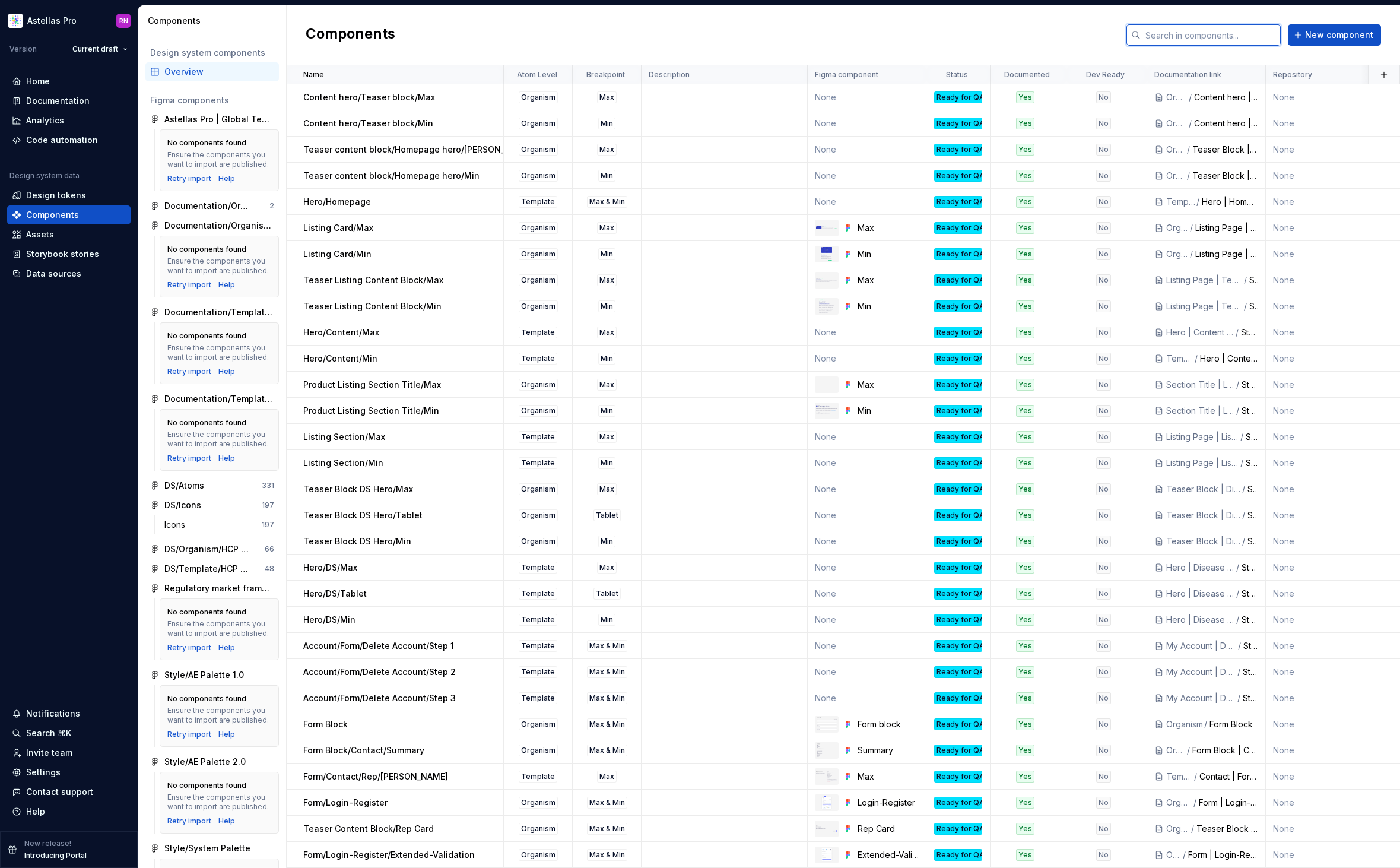
click at [1230, 32] on input "text" at bounding box center [1211, 35] width 140 height 21
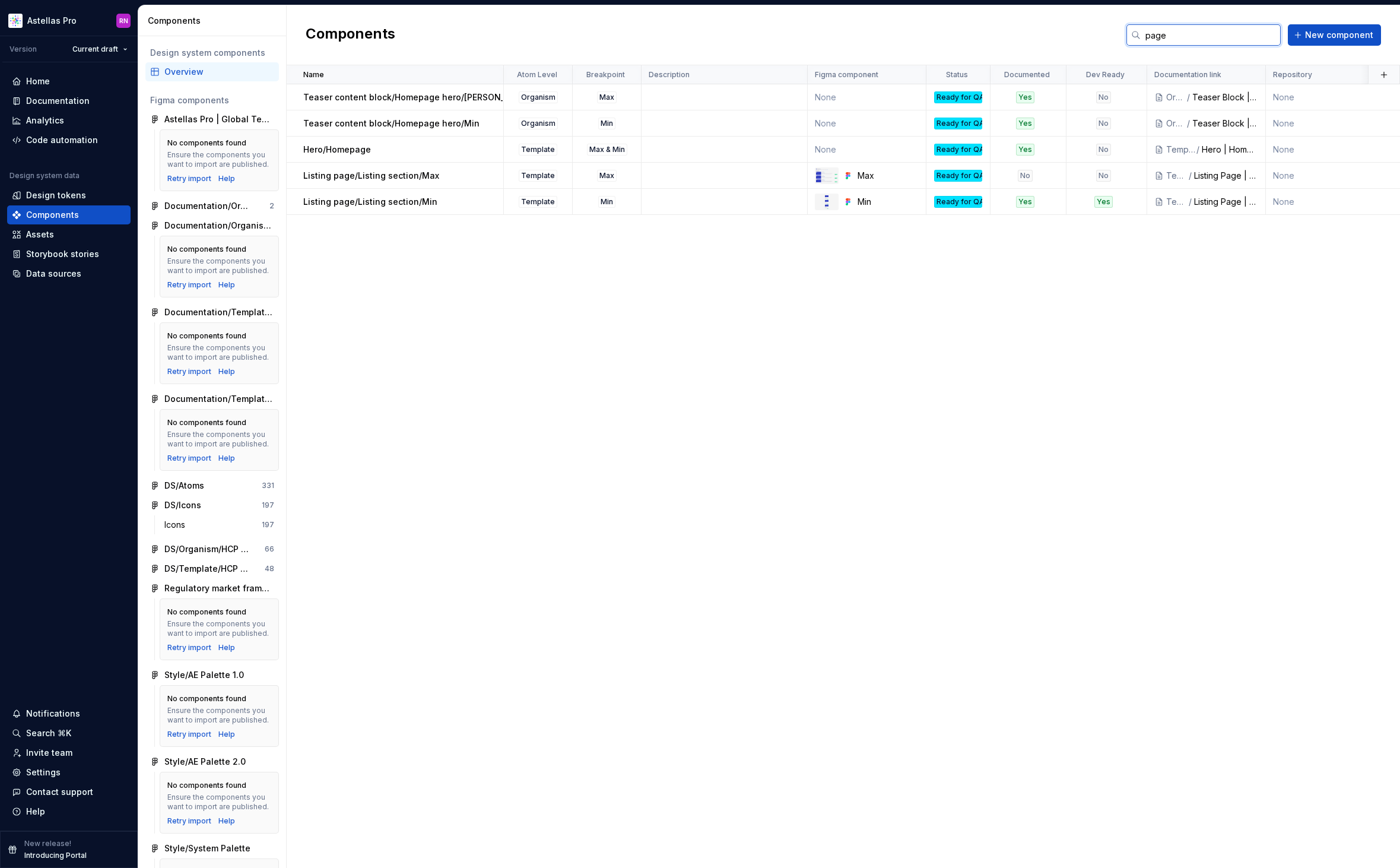
drag, startPoint x: 1185, startPoint y: 26, endPoint x: 1105, endPoint y: 29, distance: 80.1
click at [1105, 29] on div "Components page New component" at bounding box center [843, 35] width 1113 height 60
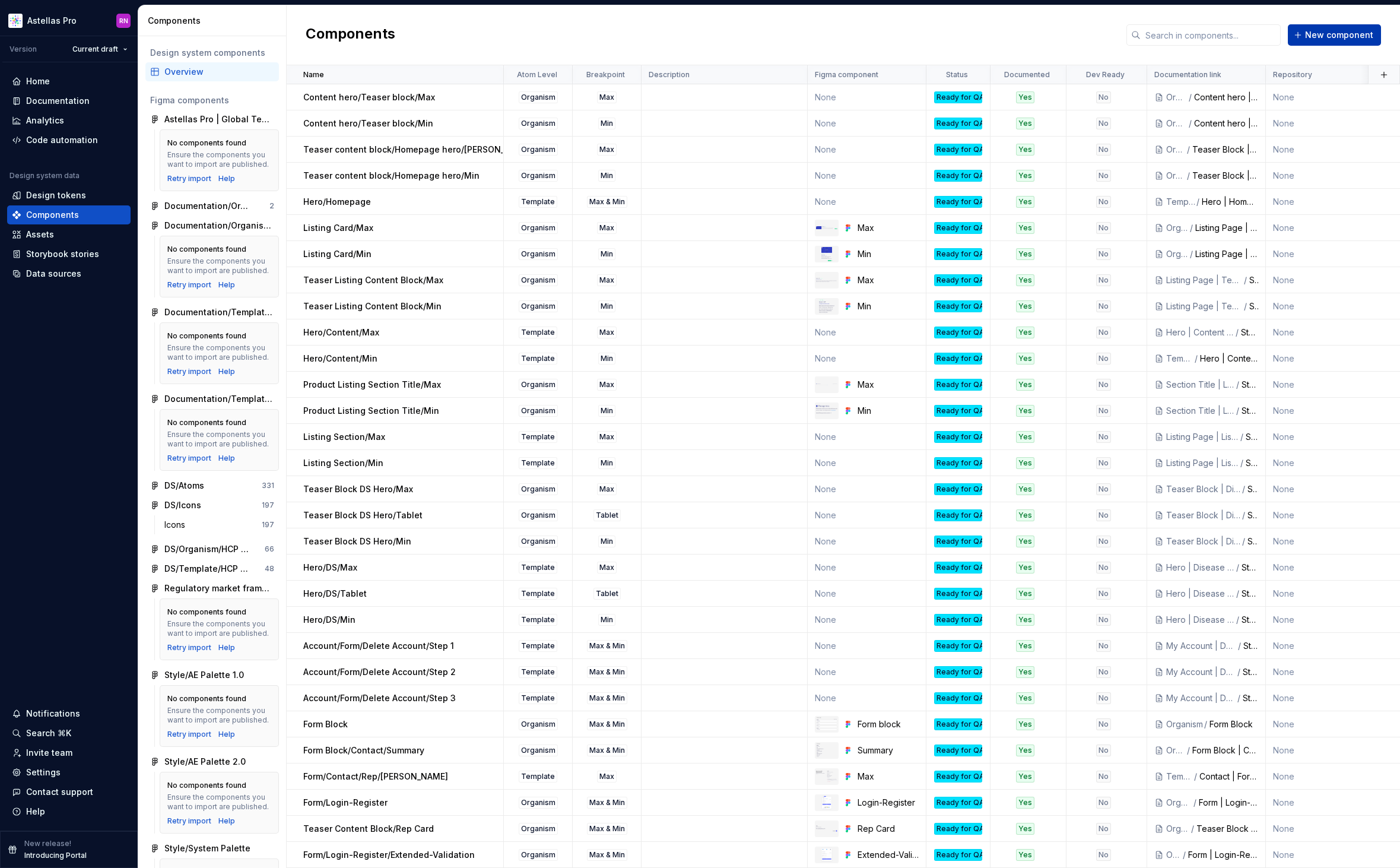
click at [1339, 35] on span "New component" at bounding box center [1339, 35] width 69 height 12
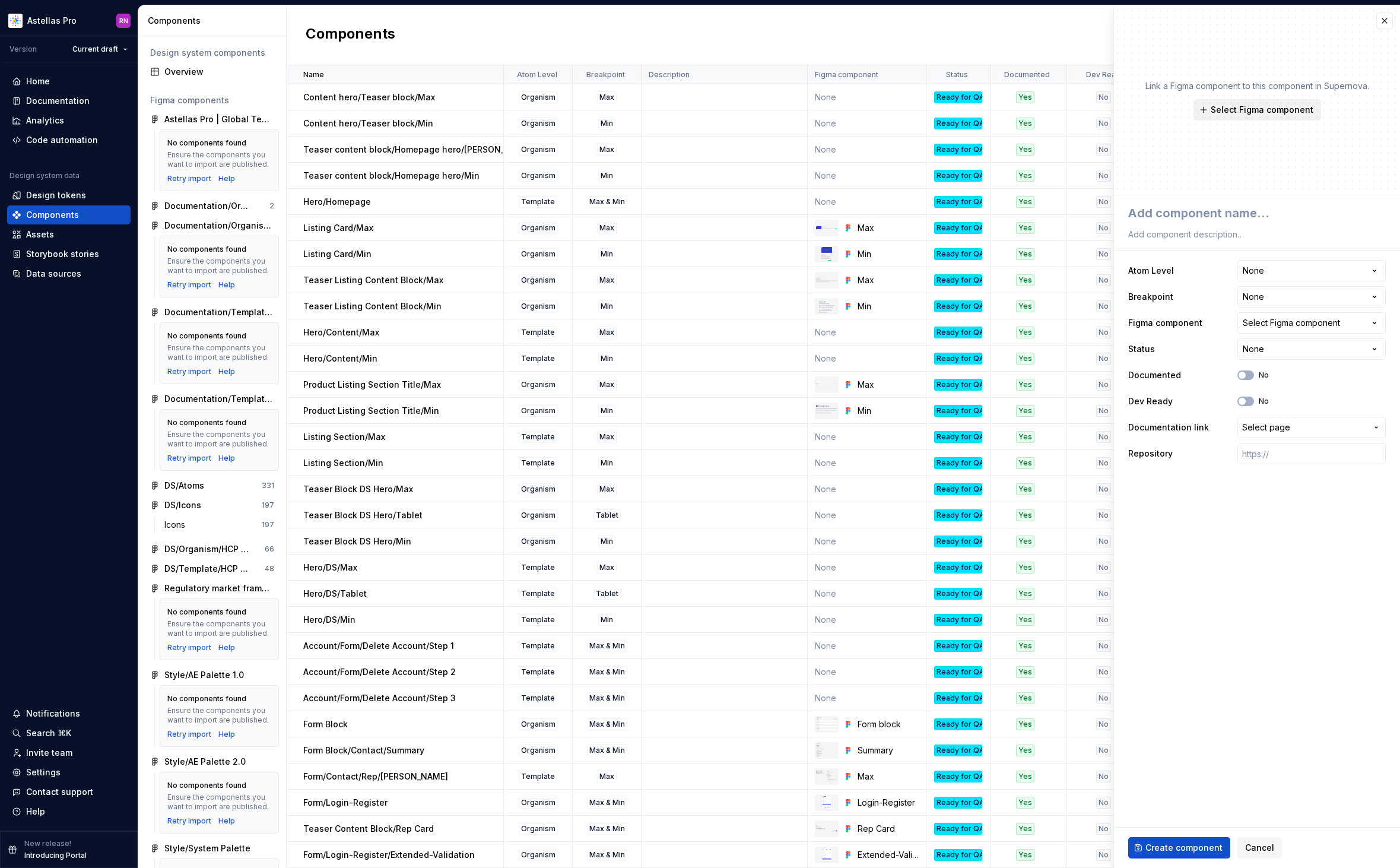
click at [1250, 108] on span "Select Figma component" at bounding box center [1261, 110] width 102 height 12
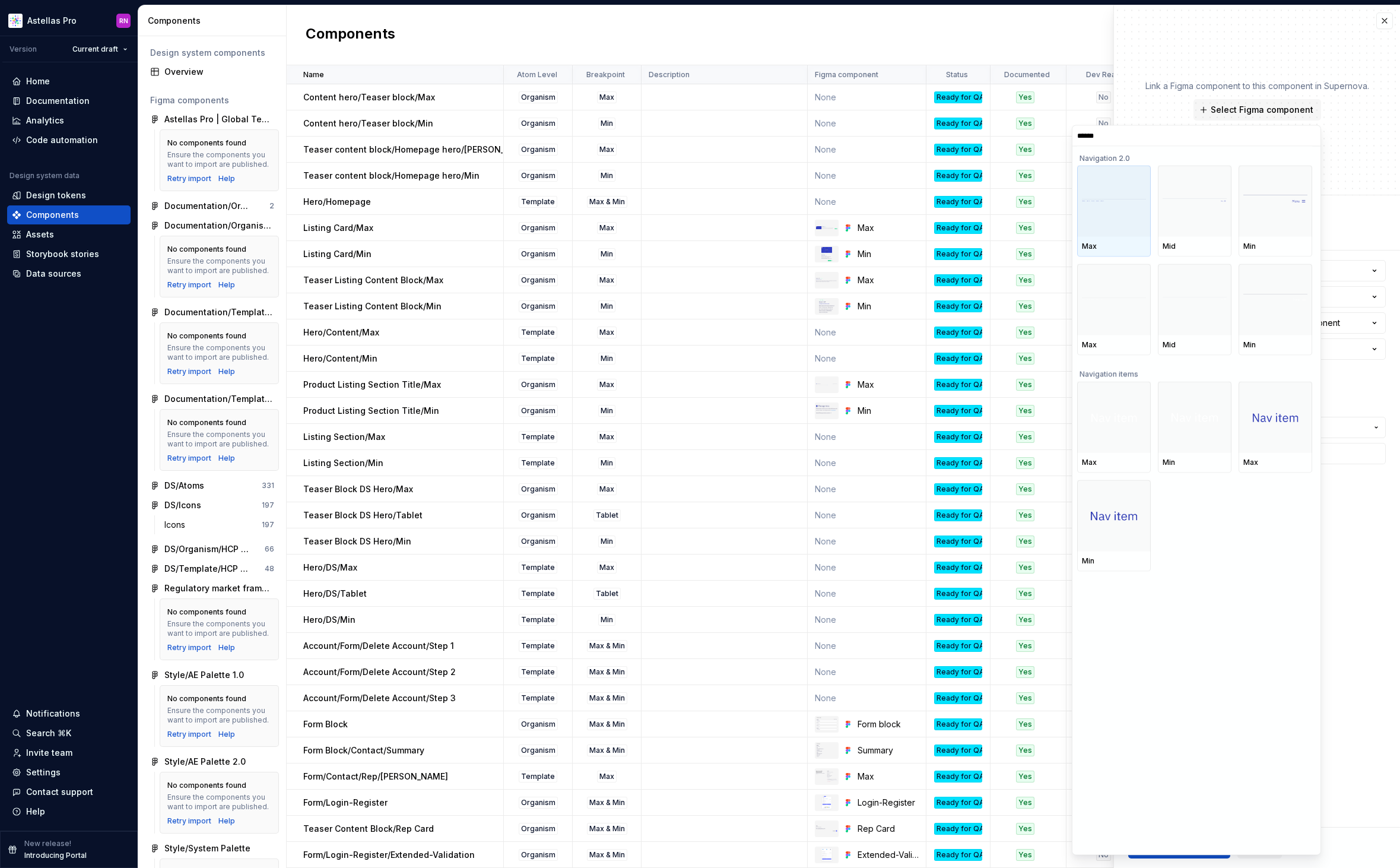
click at [1098, 218] on div at bounding box center [1114, 201] width 74 height 72
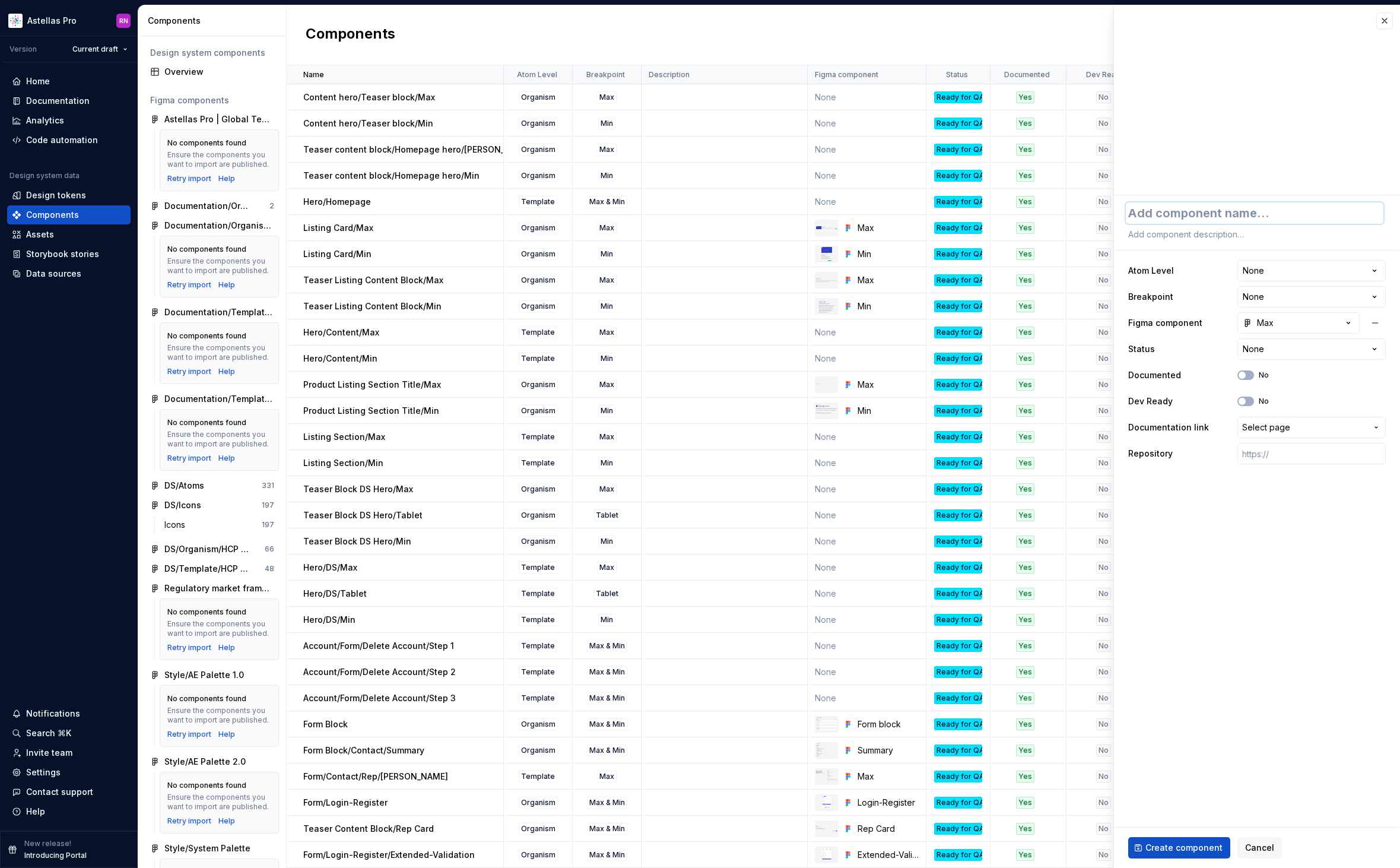
click at [1199, 218] on textarea at bounding box center [1254, 212] width 257 height 21
click at [1274, 263] on html "Astellas Pro RN Version Current draft Home Documentation Analytics Code automat…" at bounding box center [700, 434] width 1400 height 868
click at [1262, 277] on html "Astellas Pro RN Version Current draft Home Documentation Analytics Code automat…" at bounding box center [700, 434] width 1400 height 868
click at [1262, 266] on html "Astellas Pro RN Version Current draft Home Documentation Analytics Code automat…" at bounding box center [700, 434] width 1400 height 868
click at [1267, 301] on html "Astellas Pro RN Version Current draft Home Documentation Analytics Code automat…" at bounding box center [700, 434] width 1400 height 868
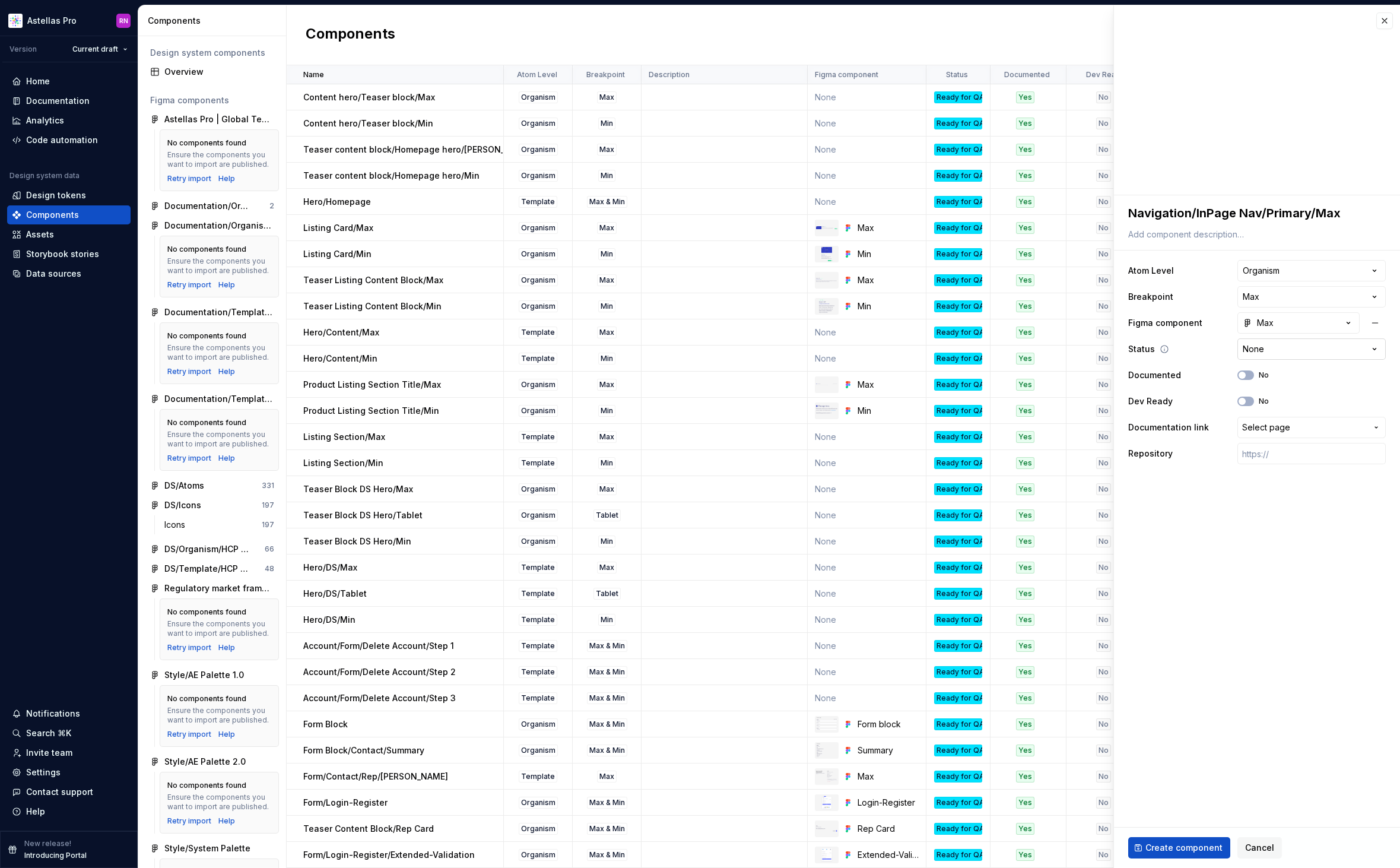
click at [1271, 351] on html "Astellas Pro RN Version Current draft Home Documentation Analytics Code automat…" at bounding box center [700, 434] width 1400 height 868
click at [1253, 374] on button "No" at bounding box center [1245, 375] width 17 height 10
click at [1281, 424] on span "Select page" at bounding box center [1266, 427] width 48 height 12
click at [1277, 491] on mark "In Page" at bounding box center [1271, 494] width 32 height 10
click at [1201, 848] on span "Create component" at bounding box center [1183, 847] width 77 height 12
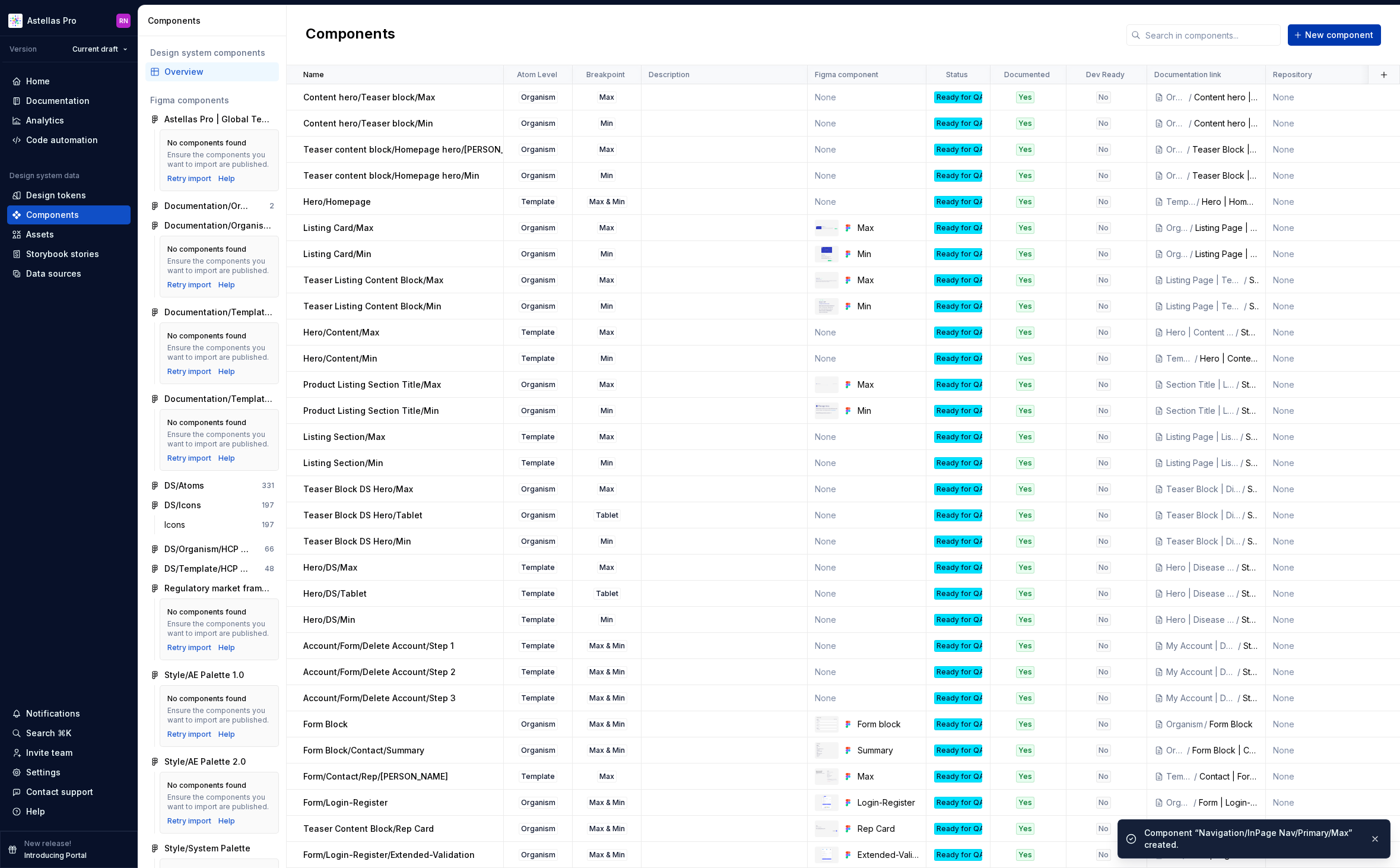
click at [1330, 29] on span "New component" at bounding box center [1339, 35] width 69 height 12
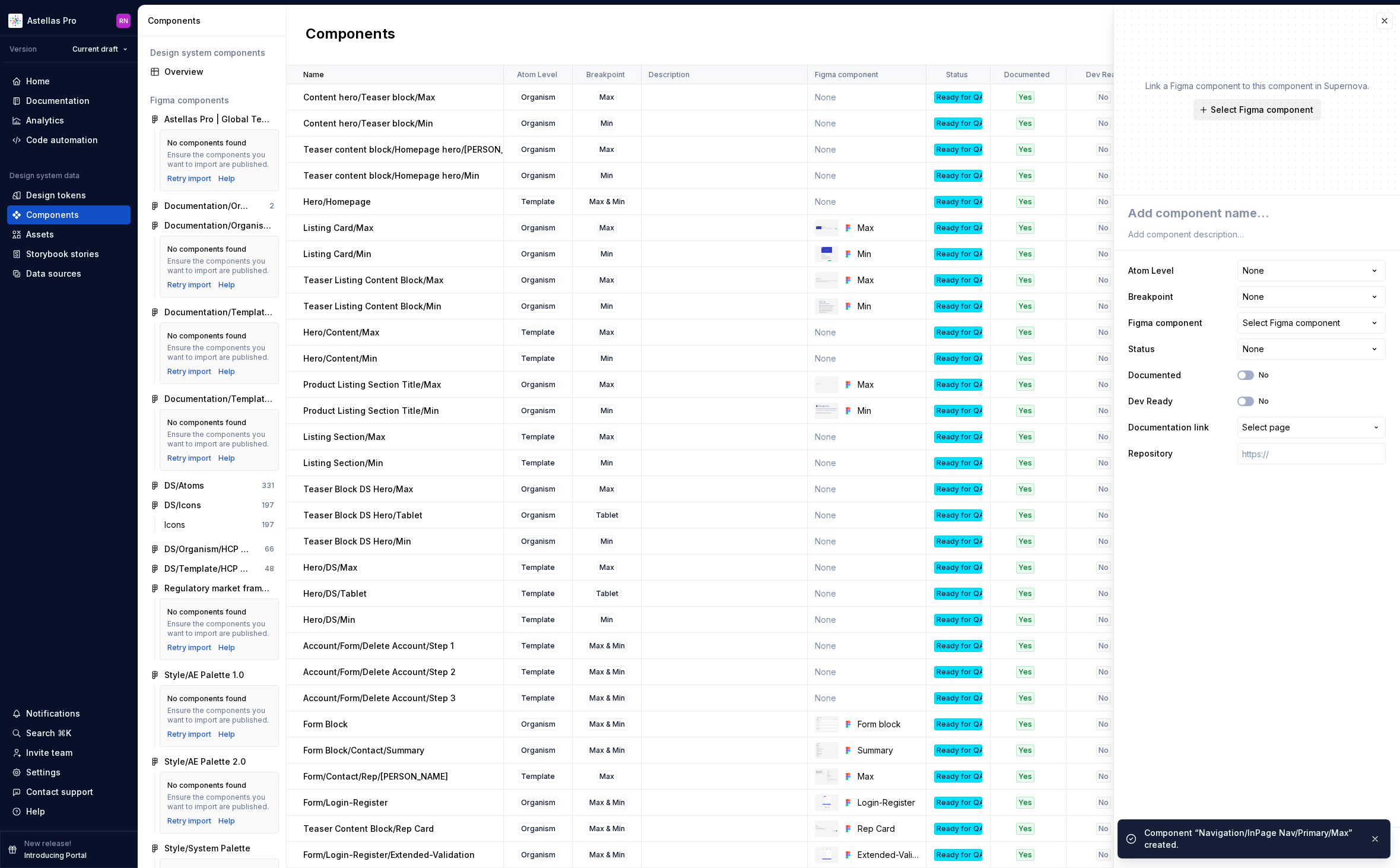
click at [1270, 103] on button "Select Figma component" at bounding box center [1257, 109] width 128 height 21
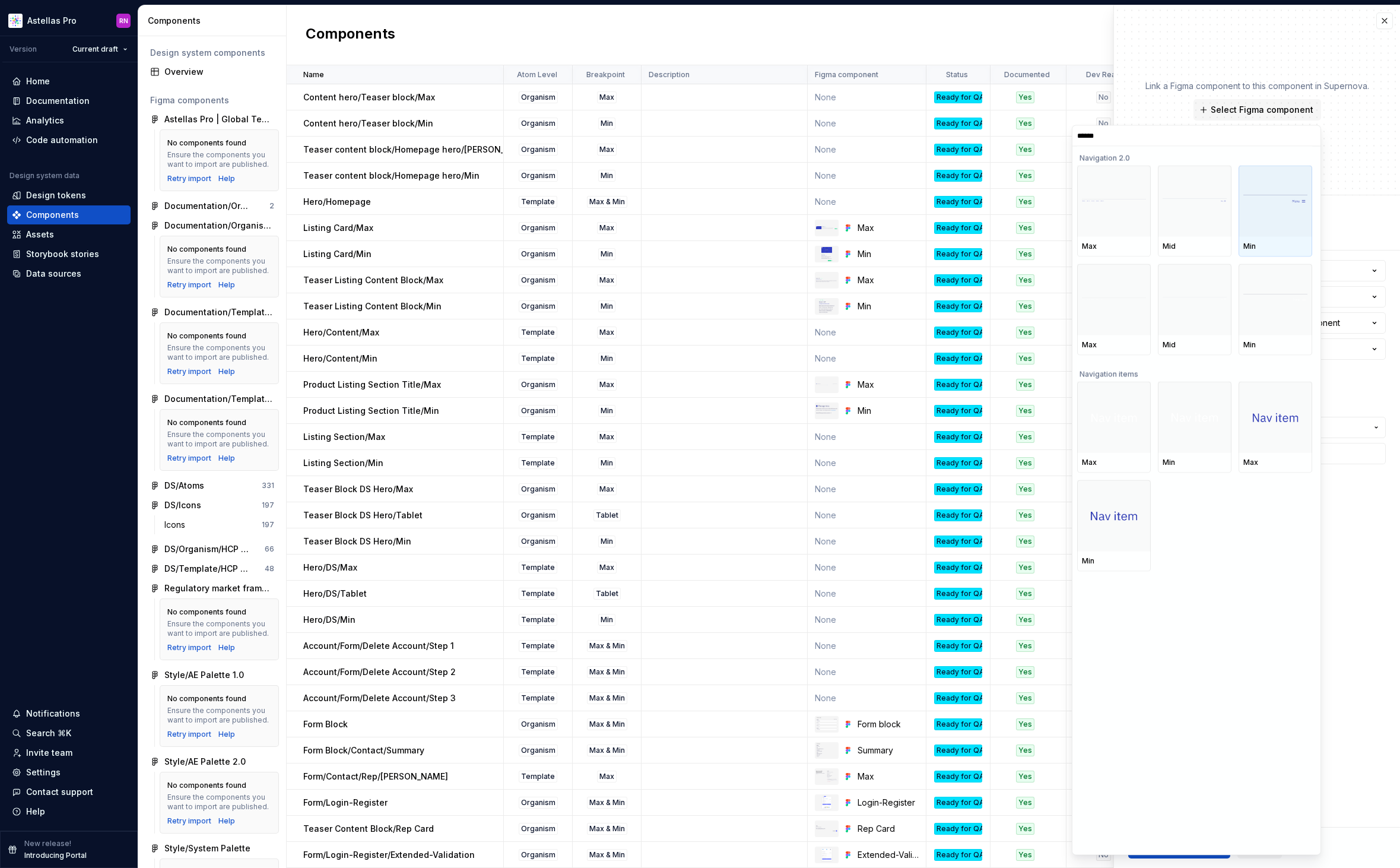
click at [1274, 210] on div at bounding box center [1275, 201] width 74 height 72
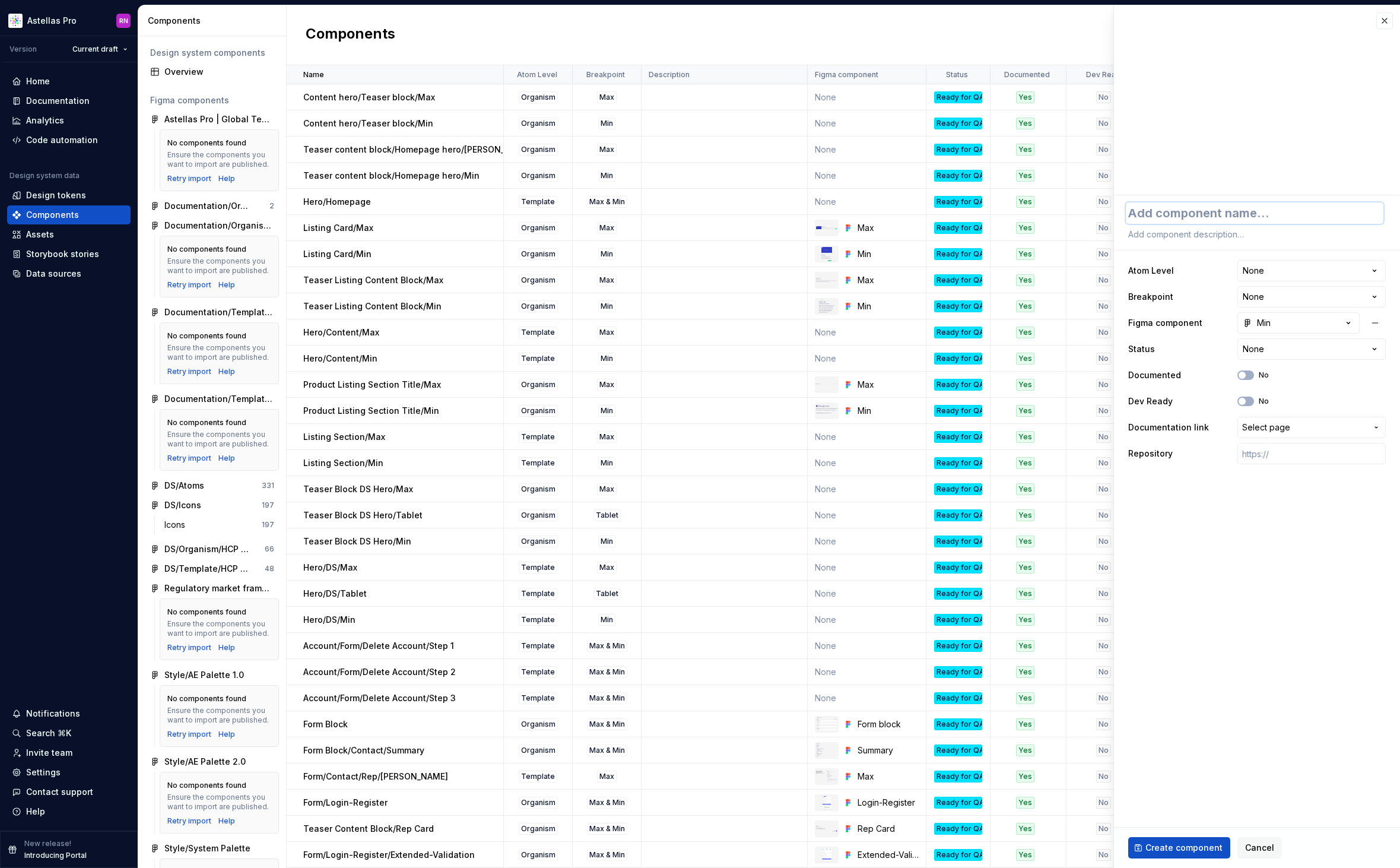
click at [1231, 215] on textarea at bounding box center [1254, 212] width 257 height 21
click at [1227, 217] on textarea at bounding box center [1254, 212] width 257 height 21
click at [1275, 270] on html "Astellas Pro RN Version Current draft Home Documentation Analytics Code automat…" at bounding box center [700, 434] width 1400 height 868
click at [1273, 299] on html "Astellas Pro RN Version Current draft Home Documentation Analytics Code automat…" at bounding box center [700, 434] width 1400 height 868
click at [1282, 353] on html "Astellas Pro RN Version Current draft Home Documentation Analytics Code automat…" at bounding box center [700, 434] width 1400 height 868
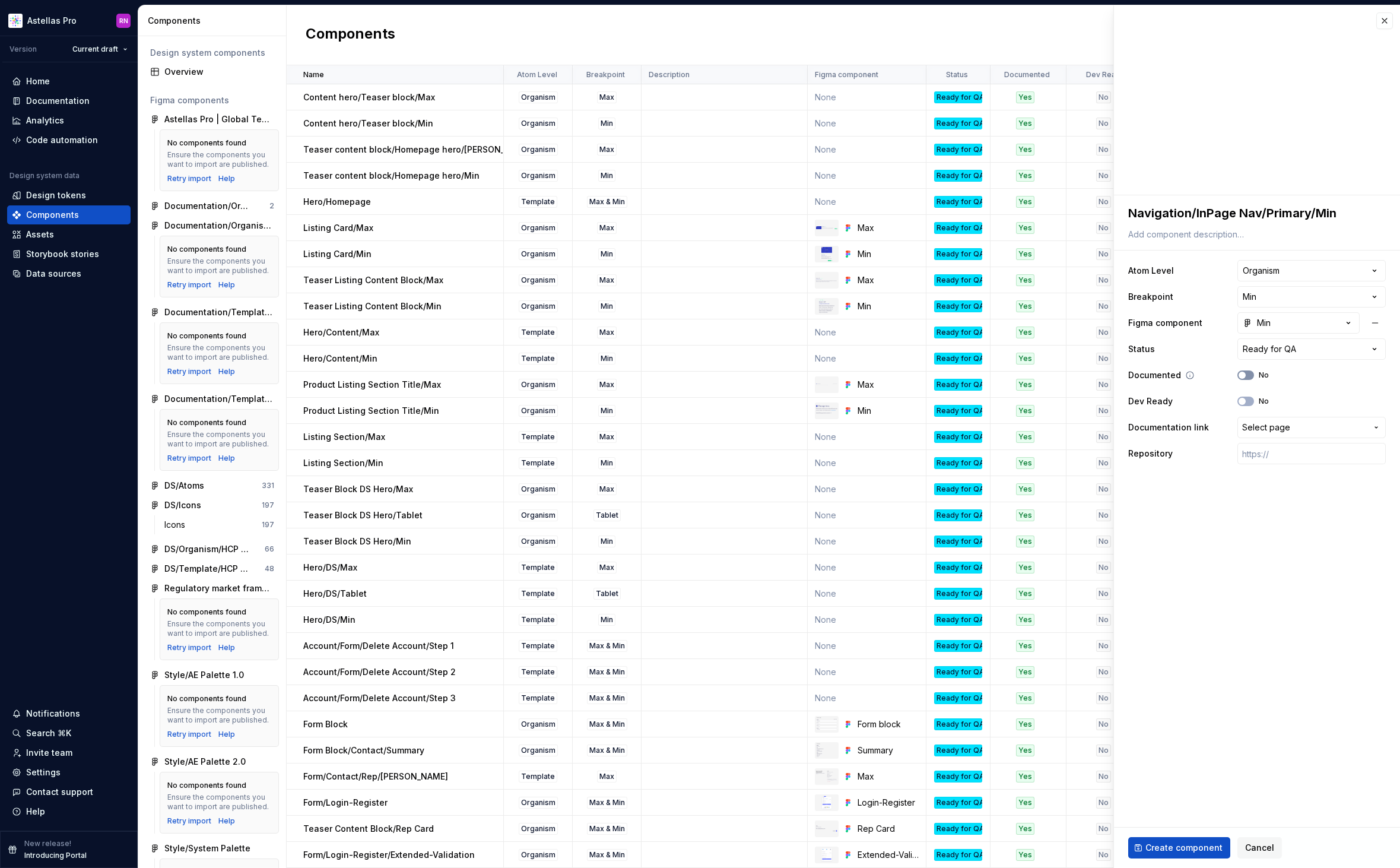
click at [1250, 373] on button "No" at bounding box center [1245, 375] width 17 height 10
click at [1270, 429] on span "Select page" at bounding box center [1266, 427] width 48 height 12
click at [1306, 489] on div "Navigation 2.0 | In Page Navigation" at bounding box center [1261, 494] width 144 height 12
click at [1197, 841] on button "Create component" at bounding box center [1179, 847] width 102 height 21
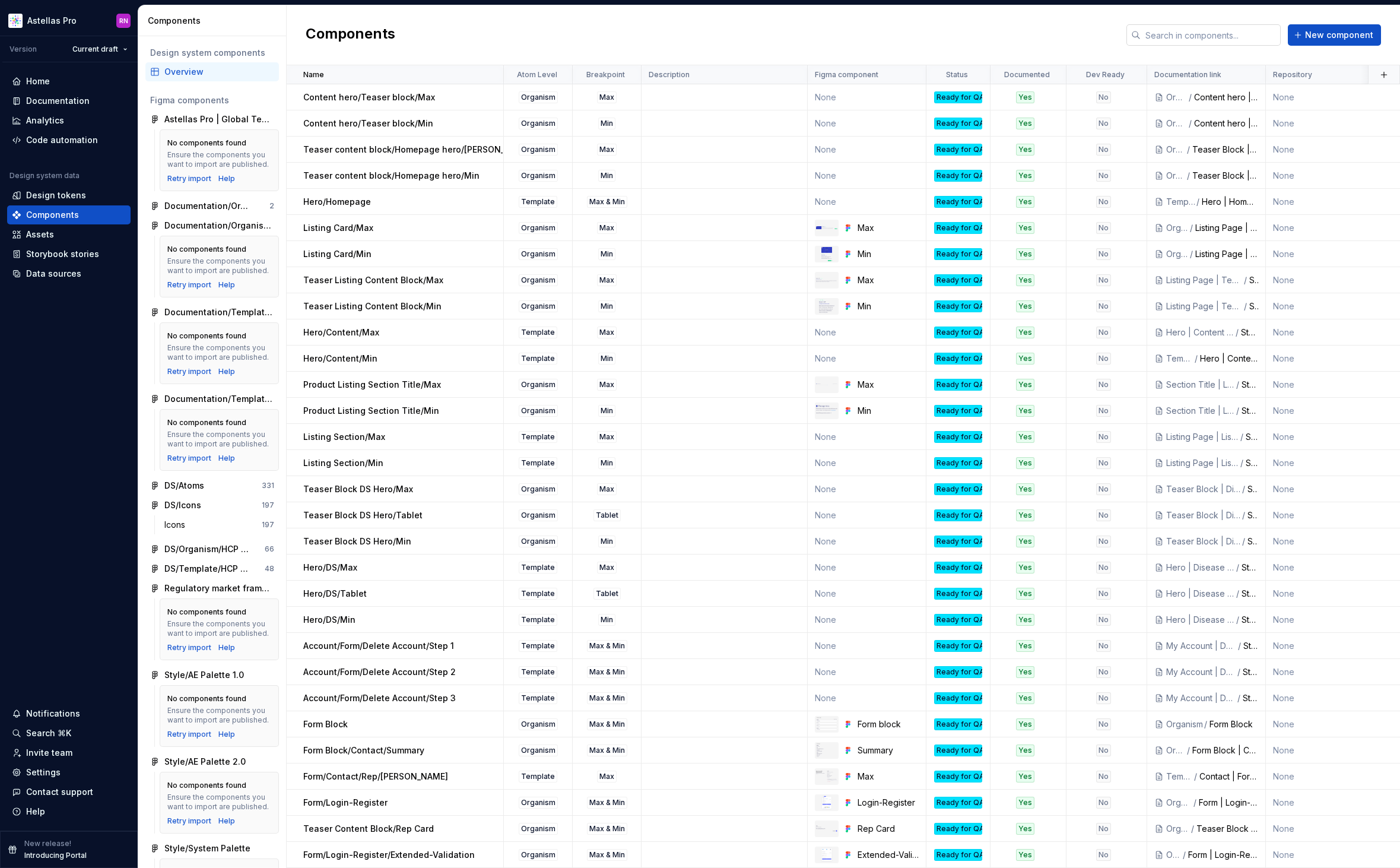
click at [1204, 26] on input "text" at bounding box center [1211, 35] width 140 height 21
click at [1307, 38] on span "New component" at bounding box center [1339, 35] width 69 height 12
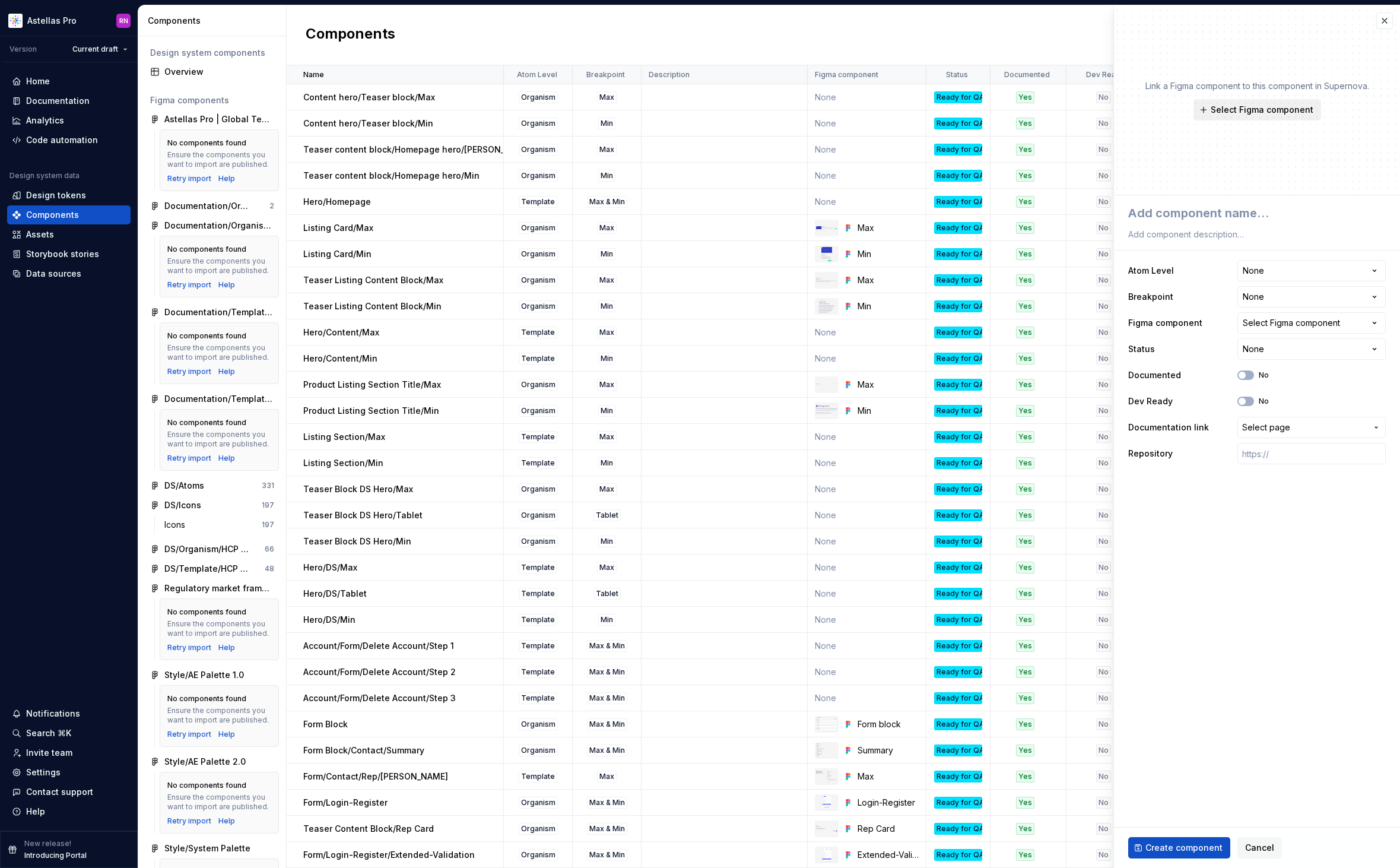
click at [1240, 111] on span "Select Figma component" at bounding box center [1261, 110] width 102 height 12
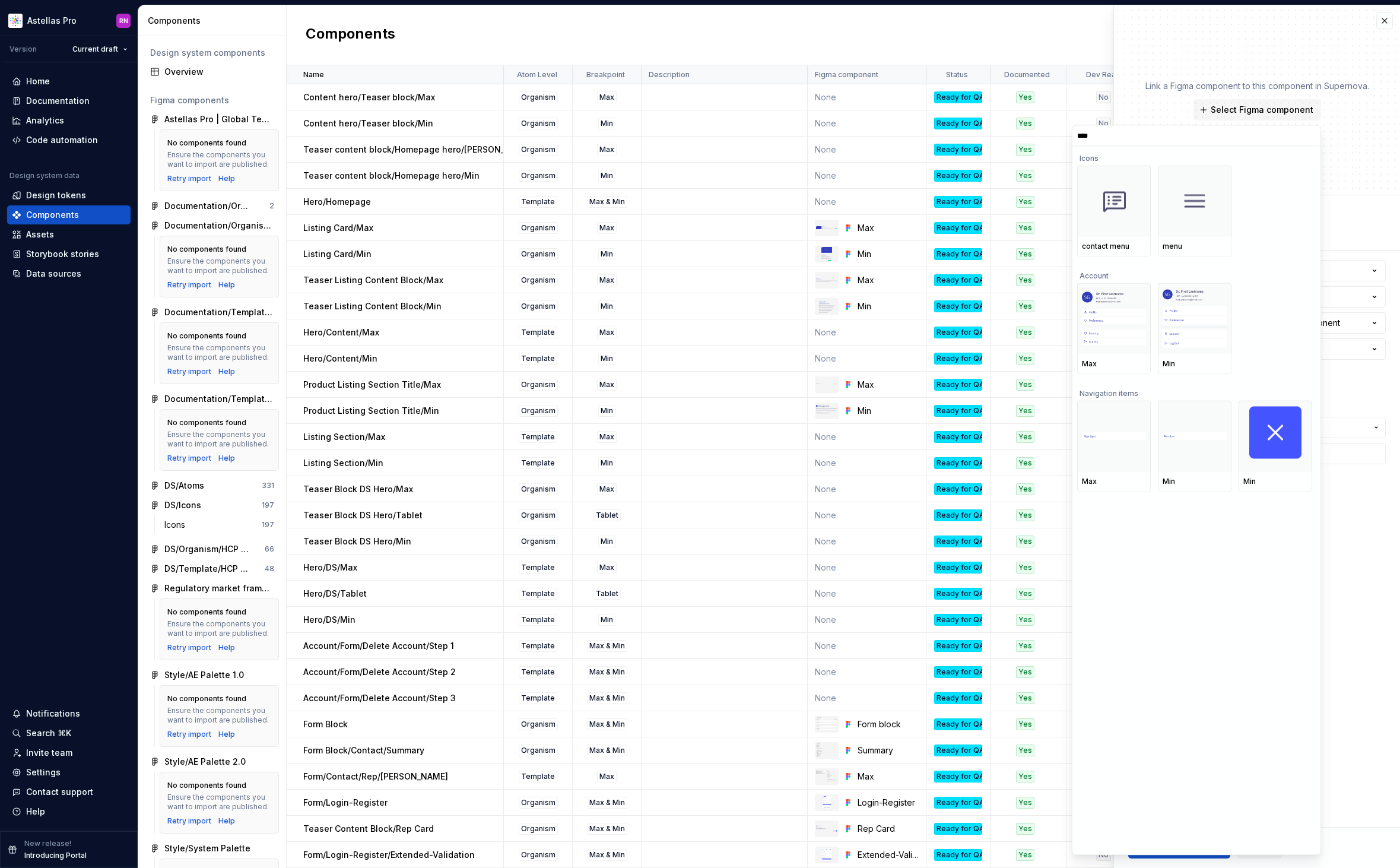
click at [1358, 514] on fieldset "**********" at bounding box center [1257, 532] width 286 height 673
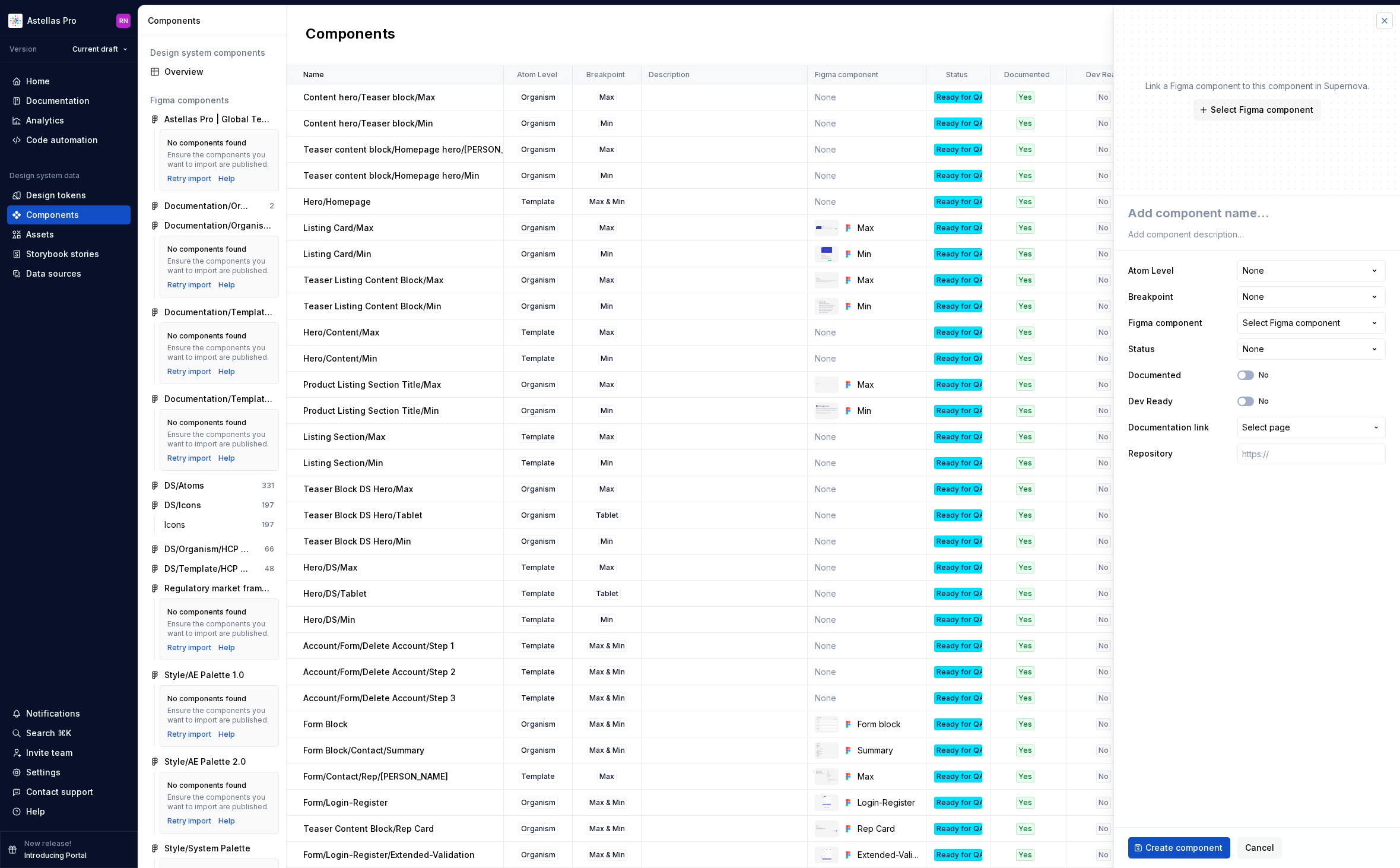
click at [1383, 23] on button "button" at bounding box center [1384, 21] width 17 height 17
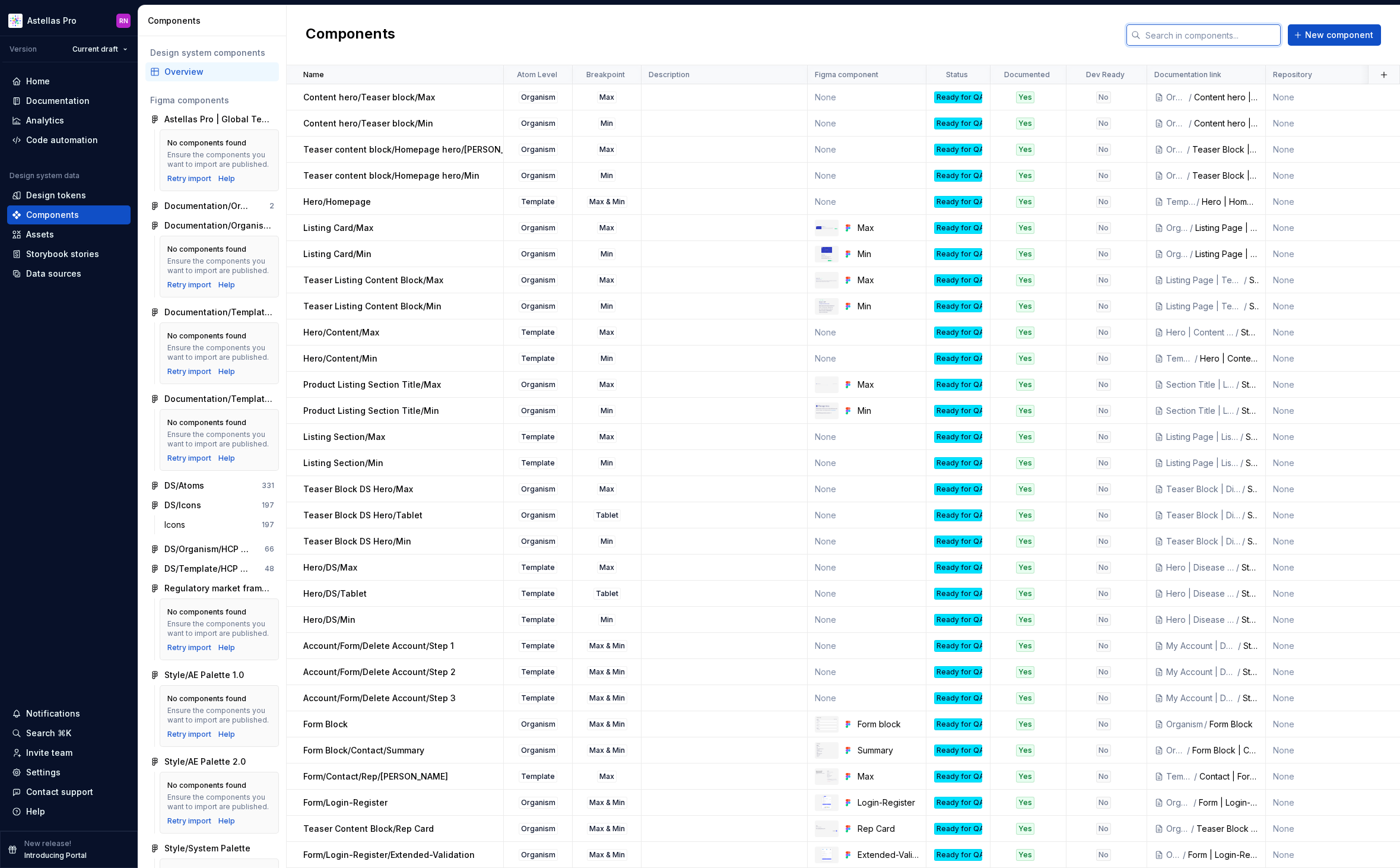
click at [1188, 35] on input "text" at bounding box center [1211, 35] width 140 height 21
click at [1334, 38] on span "New component" at bounding box center [1339, 35] width 69 height 12
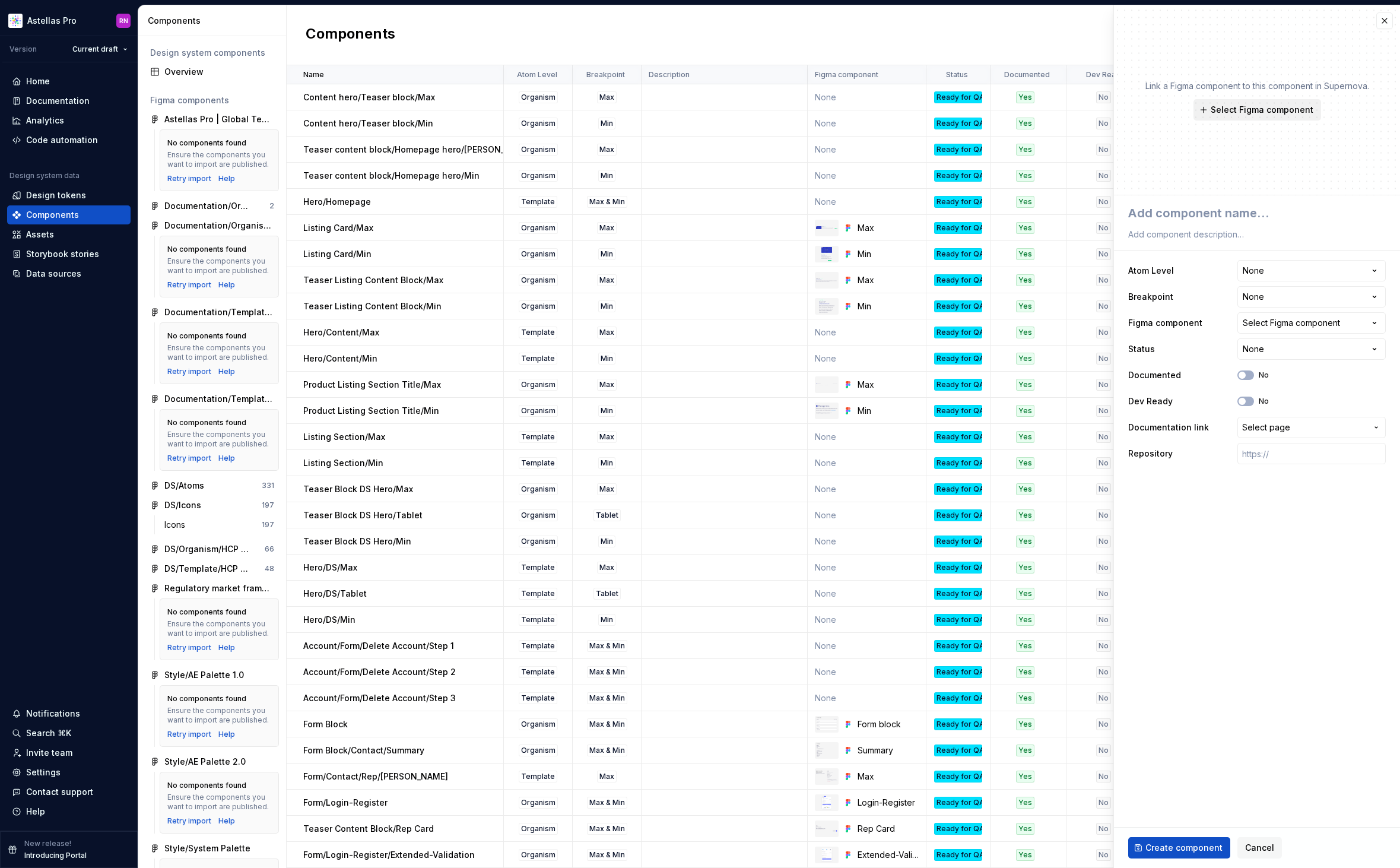
click at [1260, 111] on span "Select Figma component" at bounding box center [1261, 110] width 102 height 12
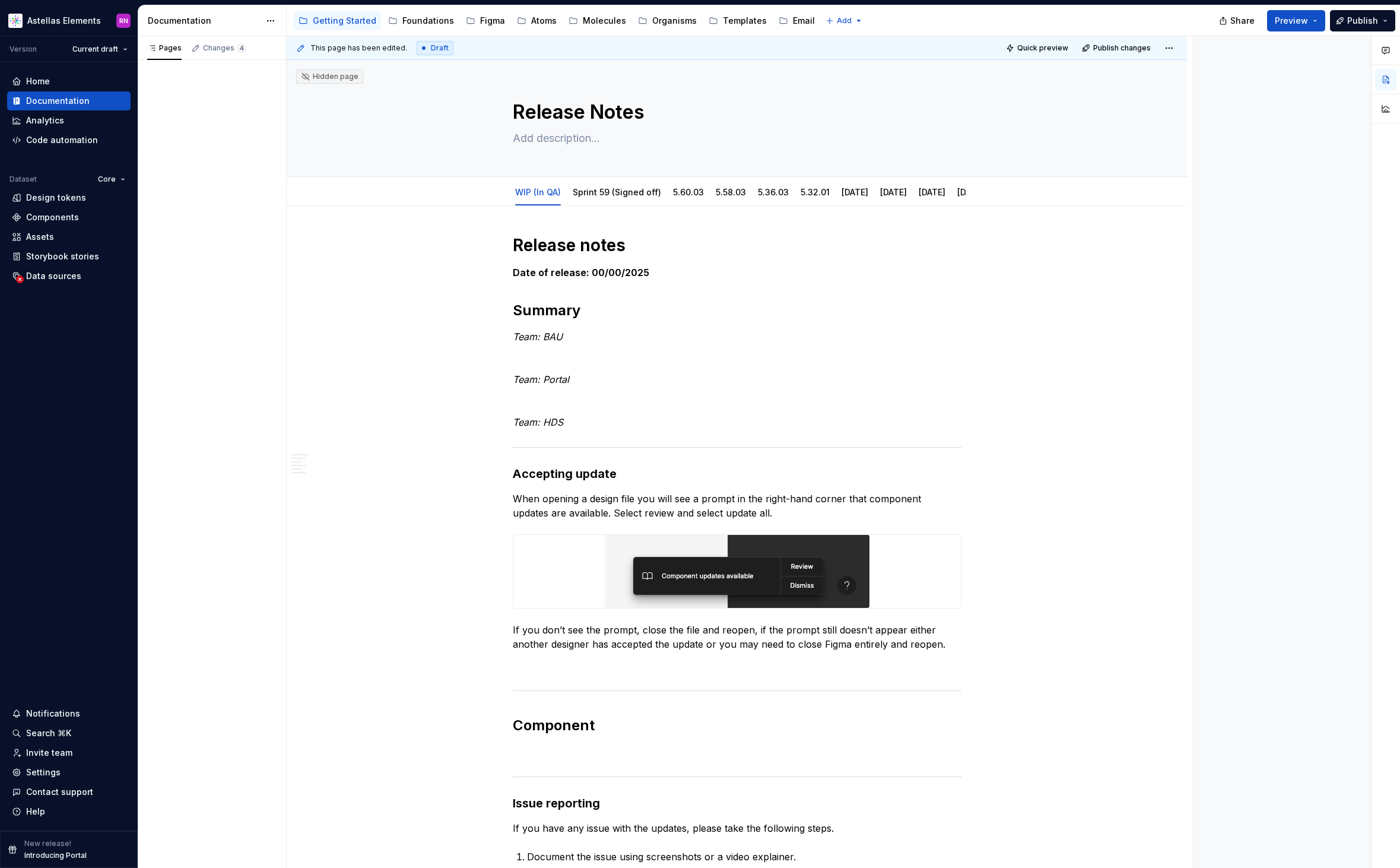
type textarea "*"
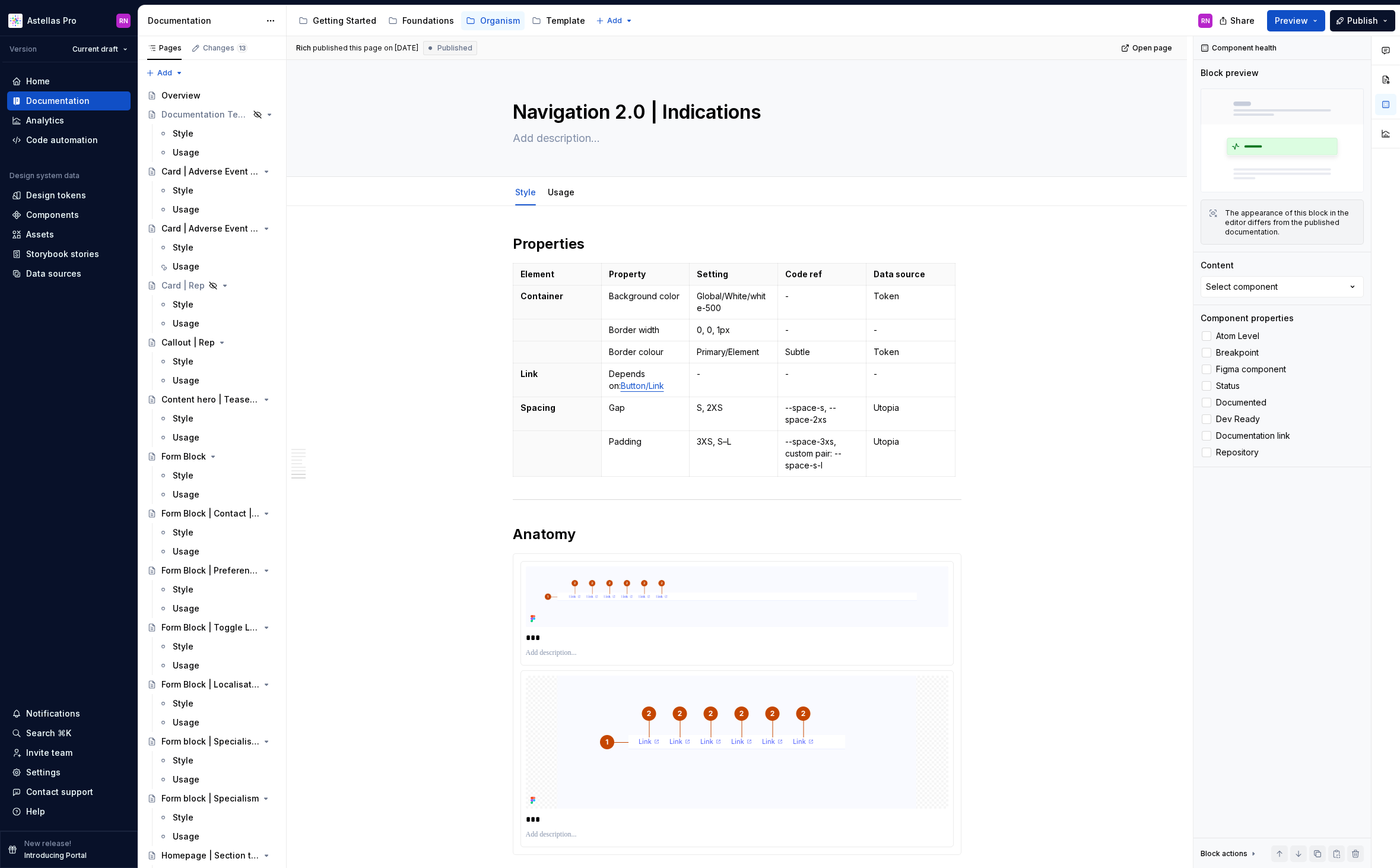
scroll to position [1868, 0]
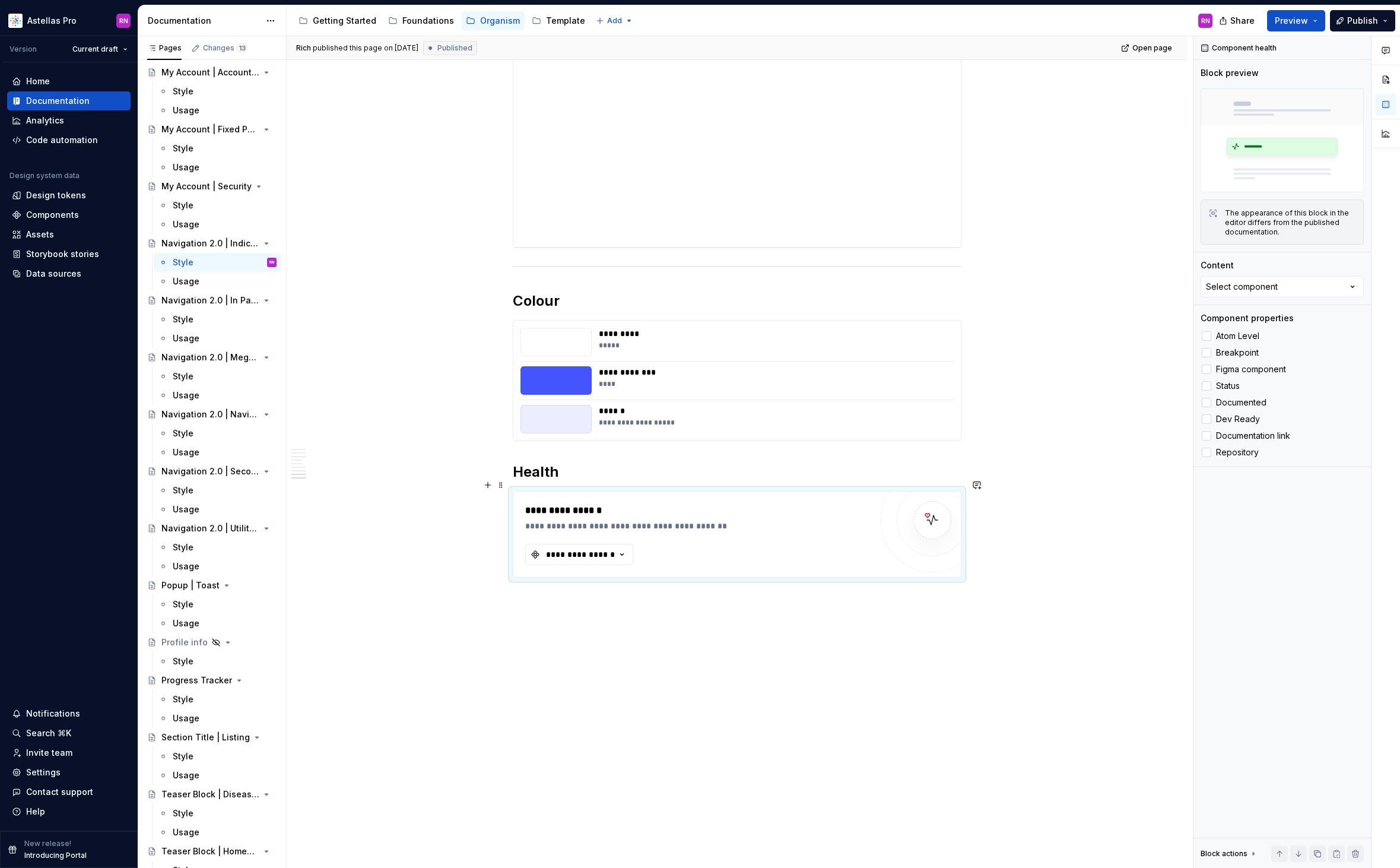
click at [810, 538] on div "**********" at bounding box center [697, 534] width 345 height 62
click at [1288, 291] on button "Select component" at bounding box center [1281, 286] width 163 height 21
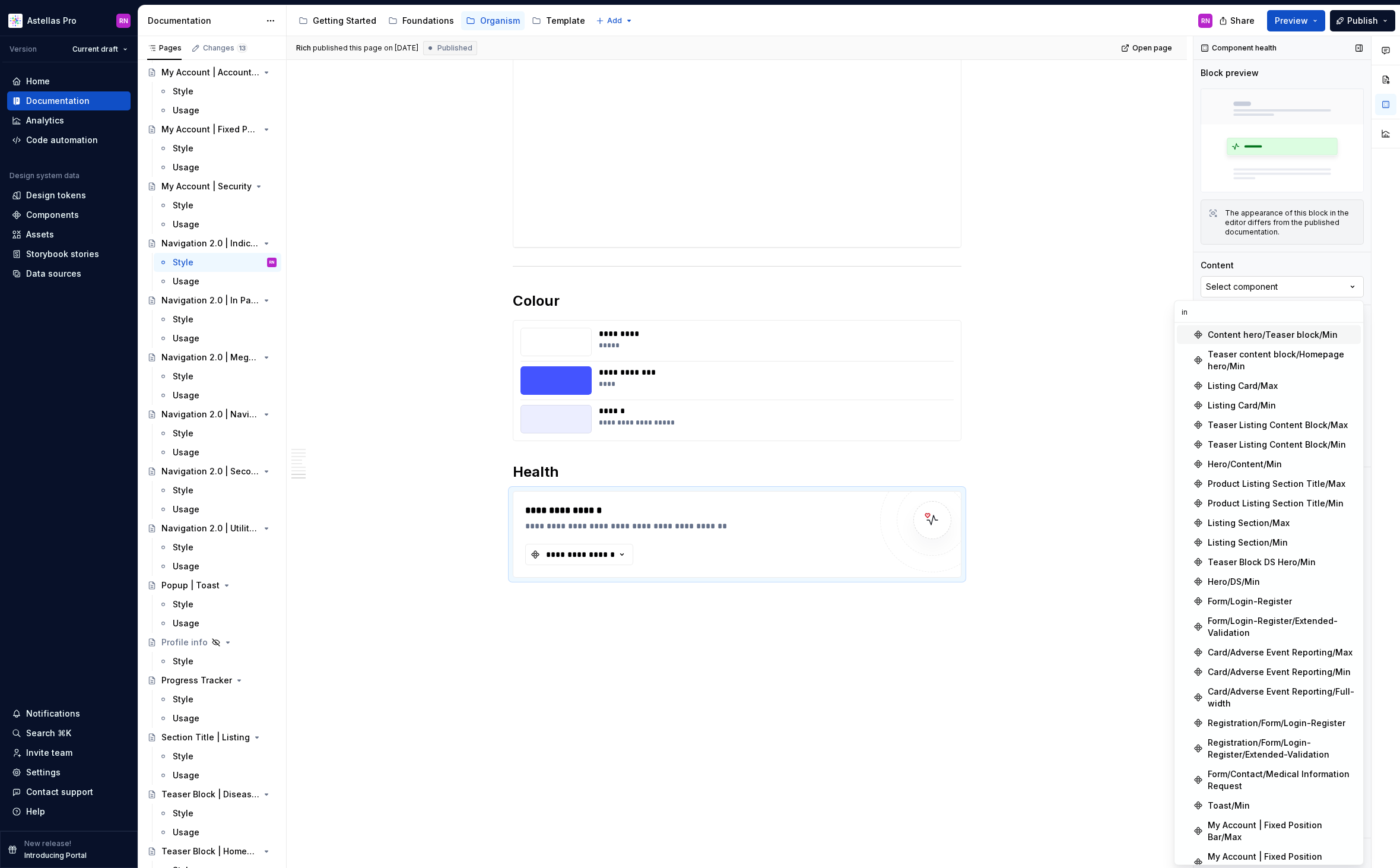
type input "i"
type input "indi"
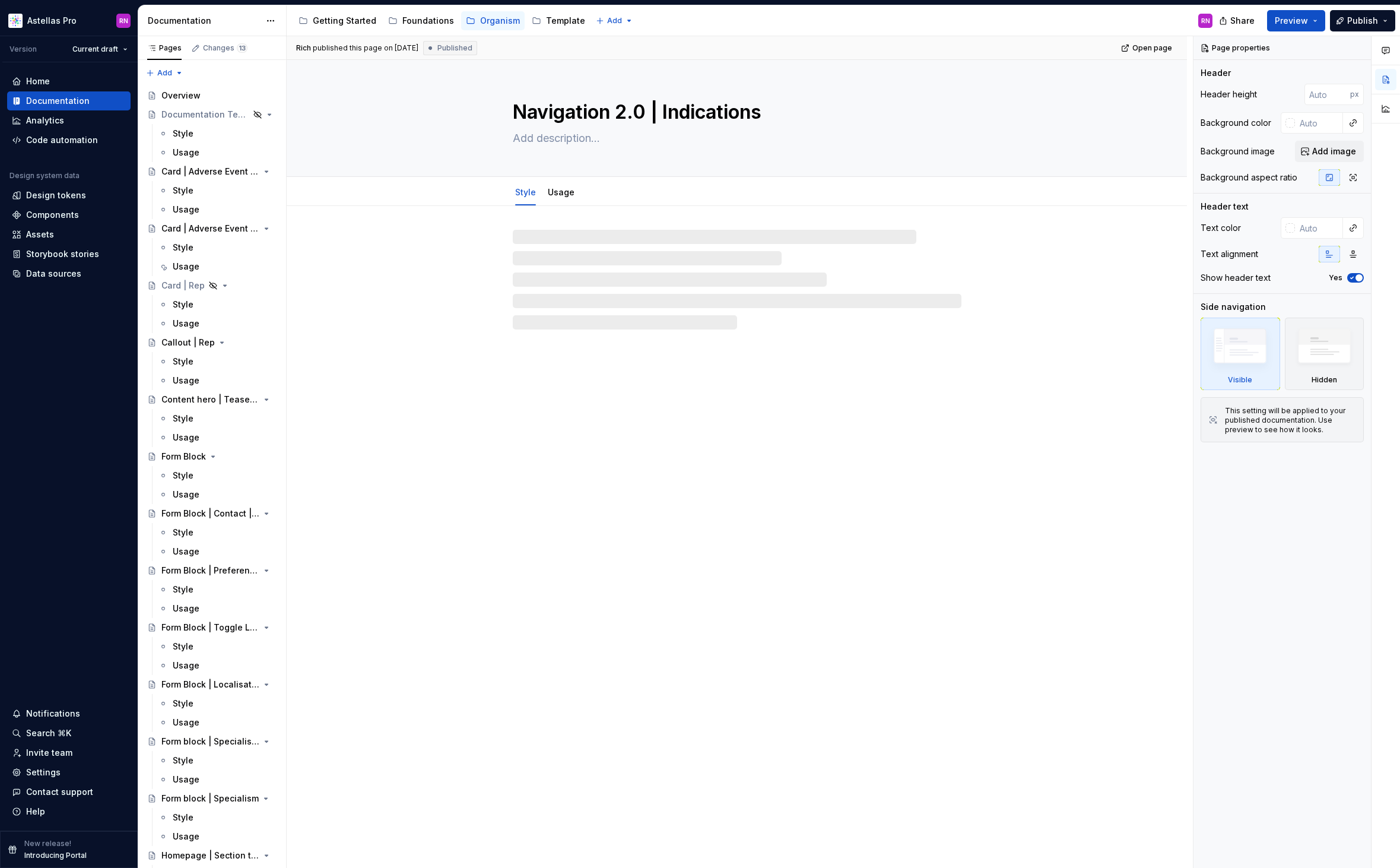
type textarea "*"
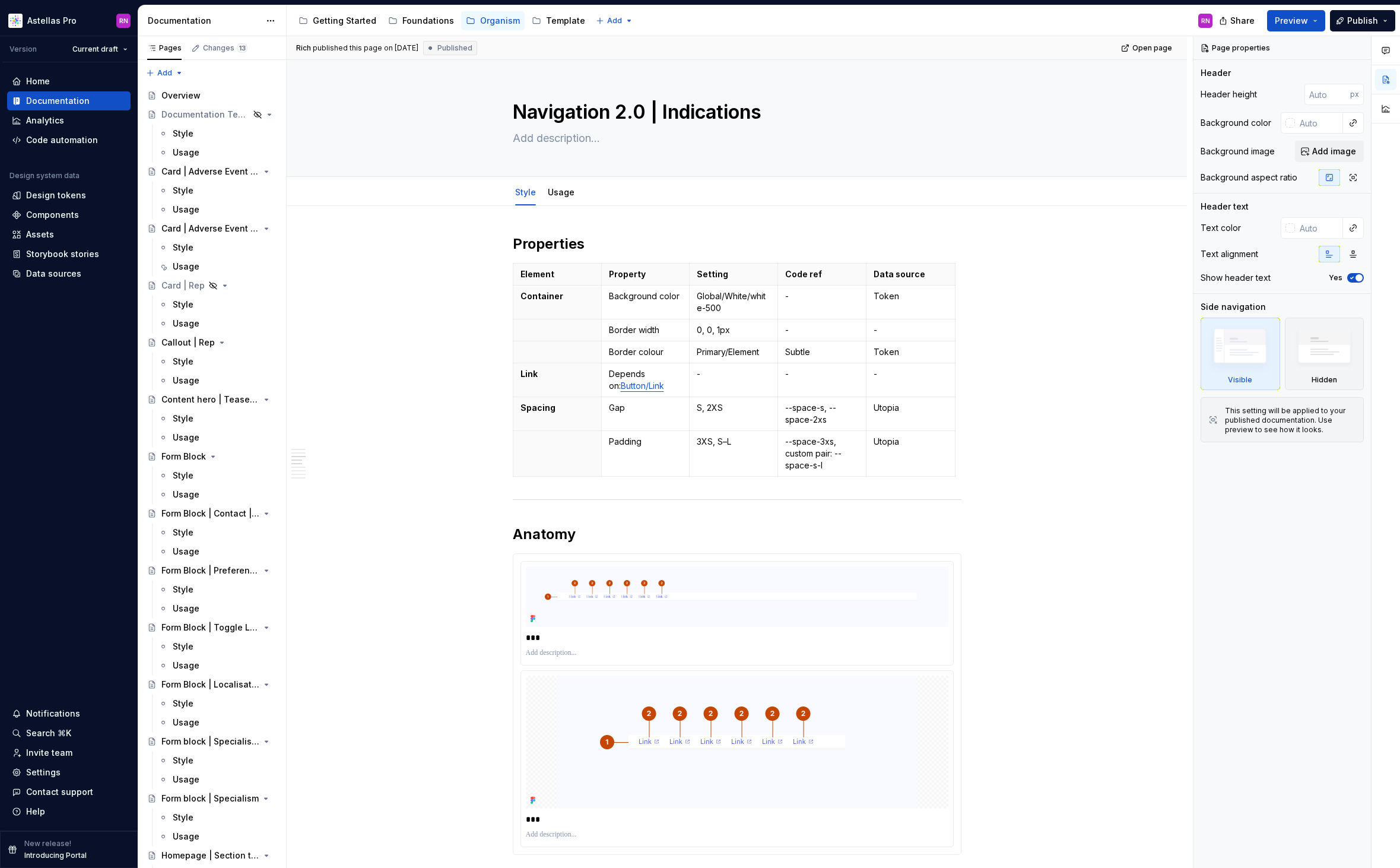
scroll to position [1868, 0]
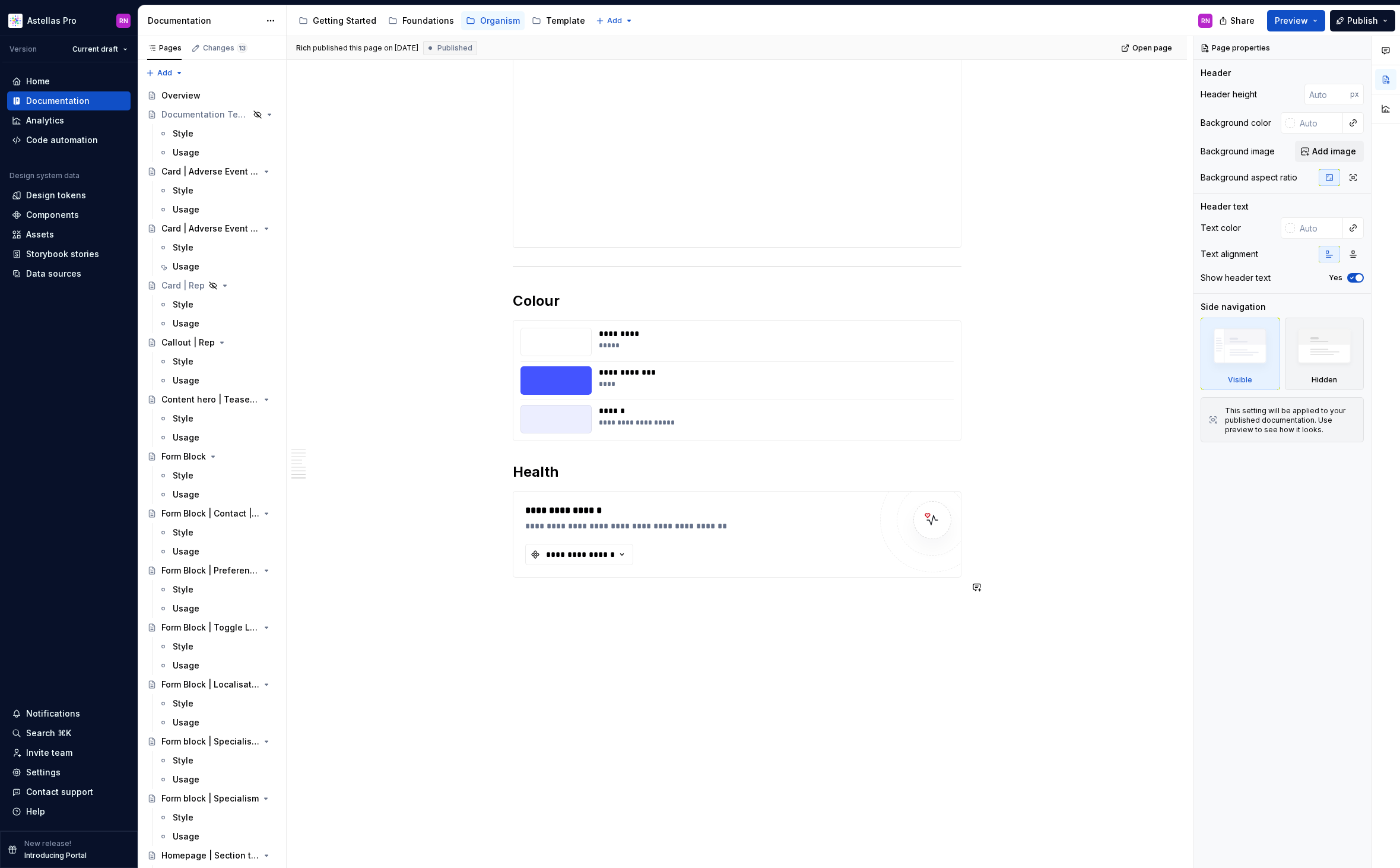
click at [845, 564] on div "**********" at bounding box center [736, 534] width 447 height 86
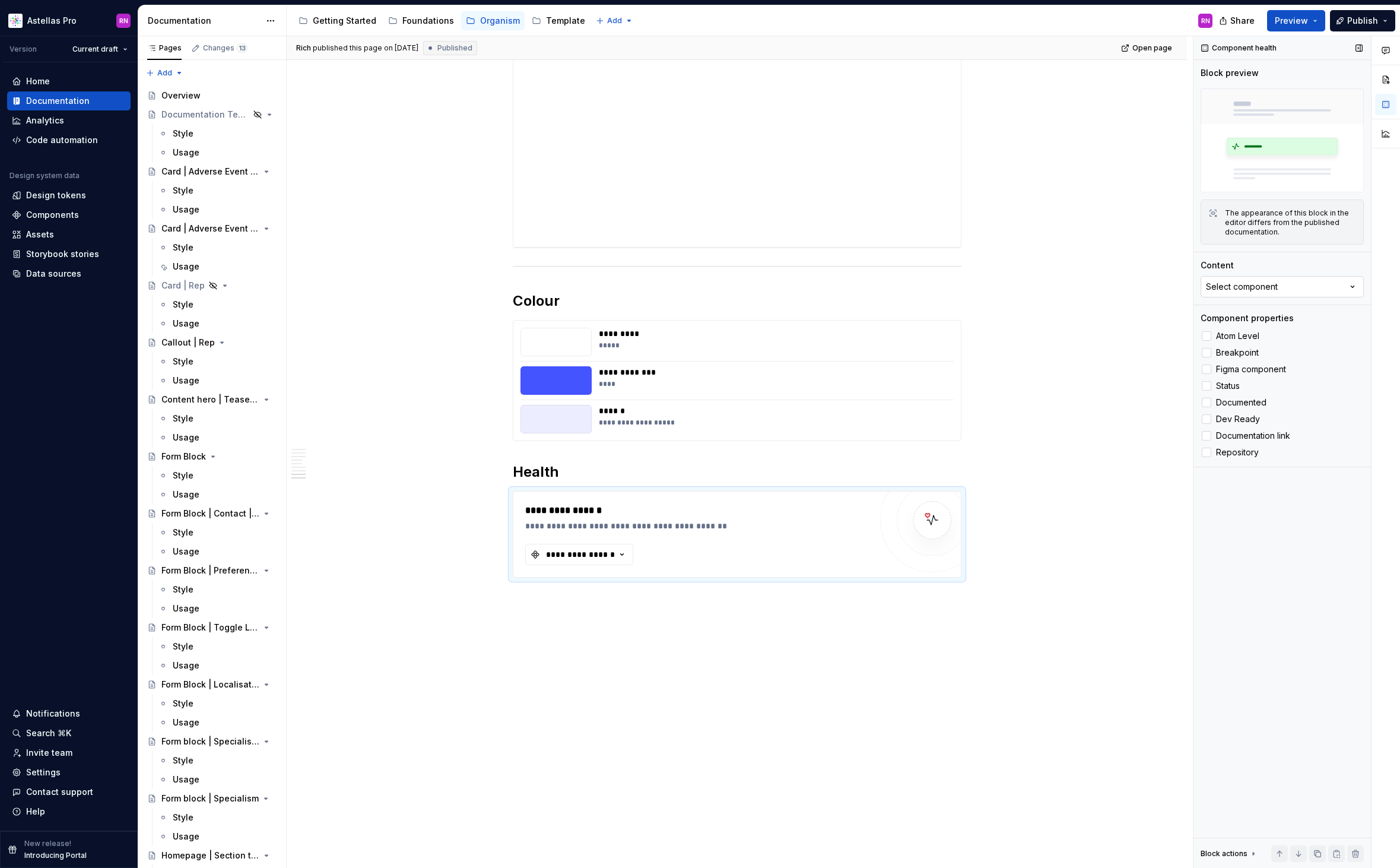
click at [1263, 281] on div "Select component" at bounding box center [1241, 287] width 72 height 12
type input "nav"
click at [1284, 435] on div "Navigation/Indication Bar/Max" at bounding box center [1270, 437] width 126 height 12
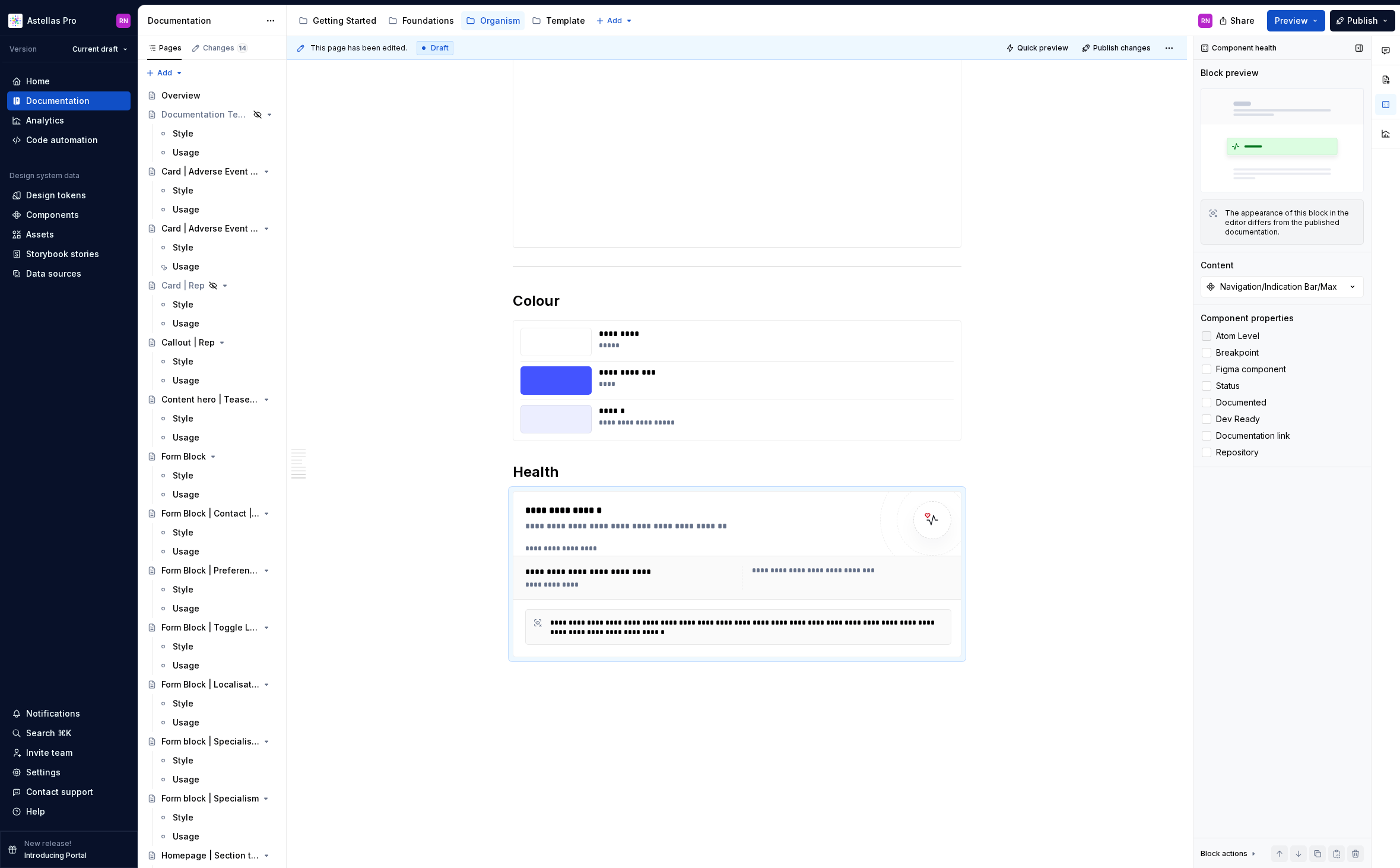
click at [1211, 333] on label "Atom Level" at bounding box center [1281, 336] width 163 height 14
click at [1211, 353] on label "Breakpoint" at bounding box center [1281, 352] width 163 height 14
click at [1208, 374] on label "Figma component" at bounding box center [1281, 369] width 163 height 14
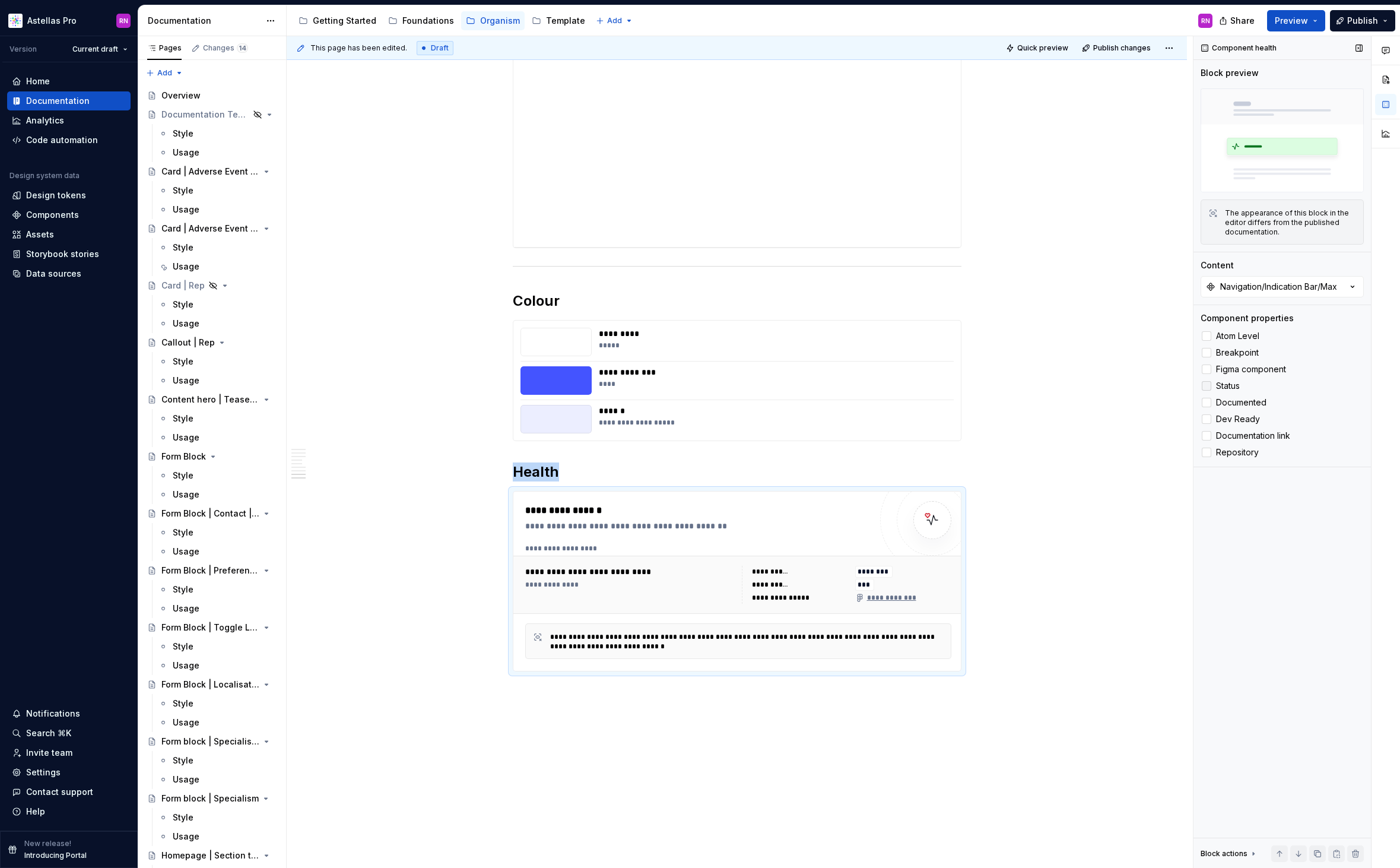
click at [1208, 388] on div at bounding box center [1206, 386] width 10 height 10
click at [1207, 403] on div at bounding box center [1206, 402] width 10 height 10
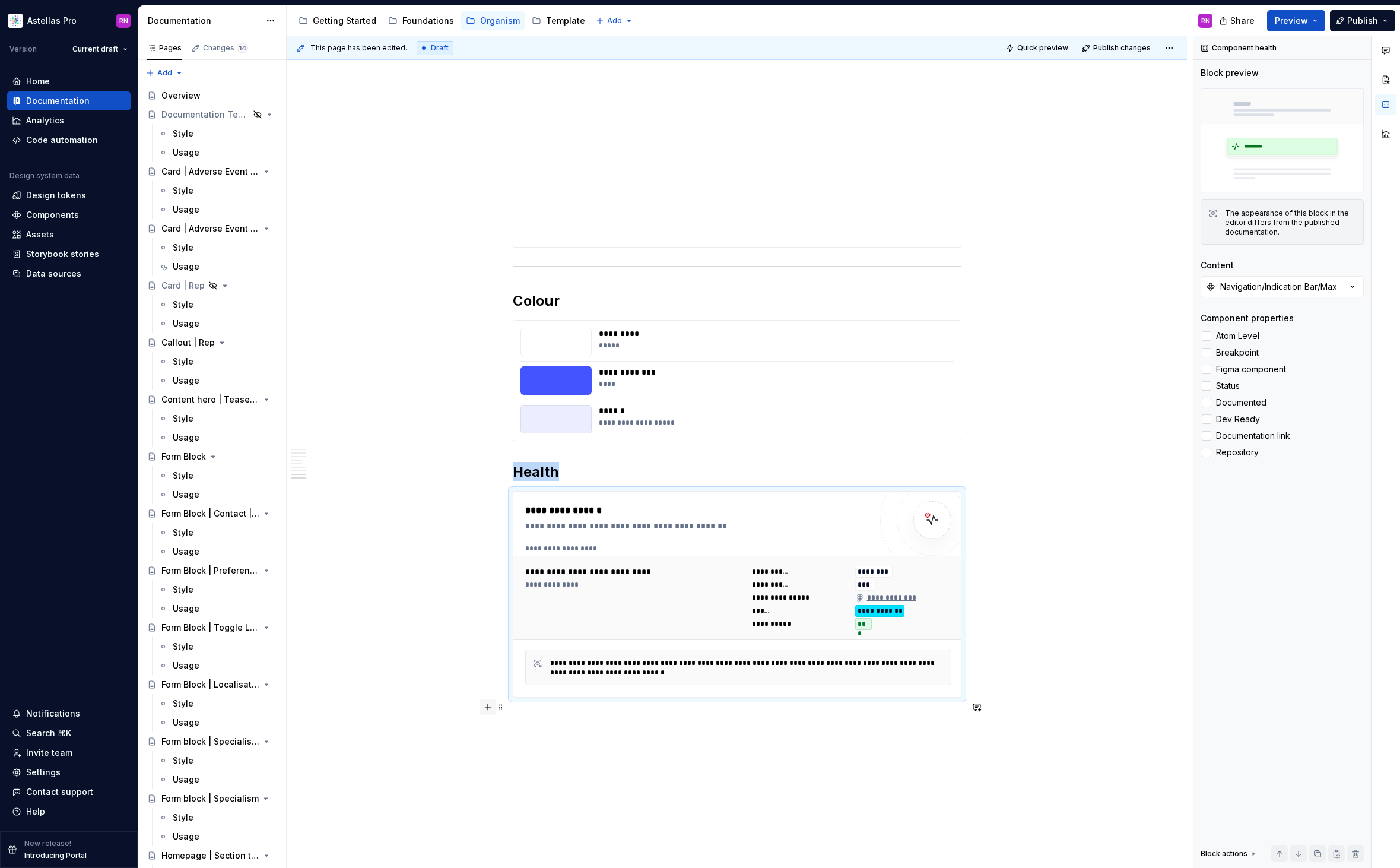
click at [495, 709] on button "button" at bounding box center [487, 706] width 17 height 17
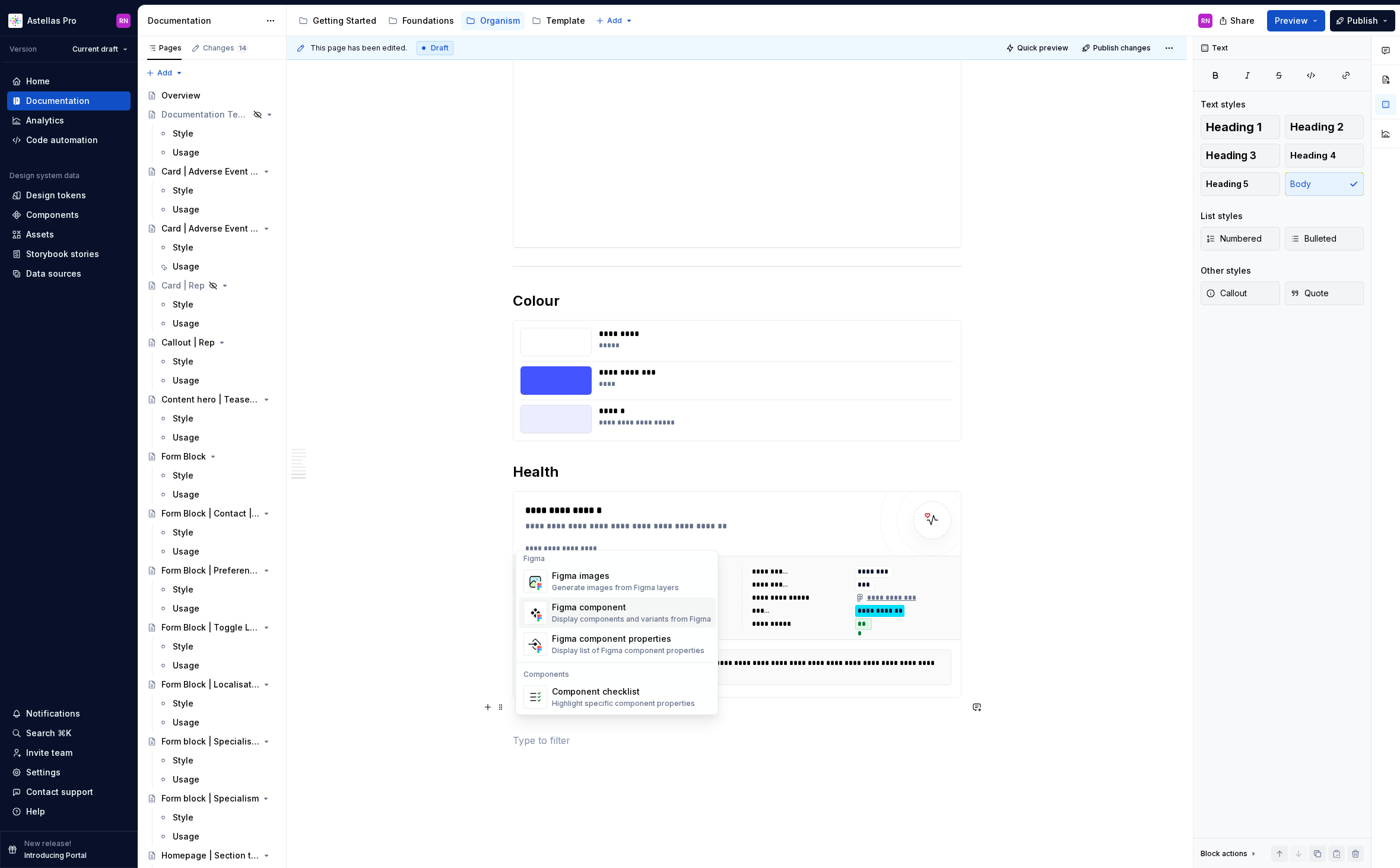
scroll to position [1181, 0]
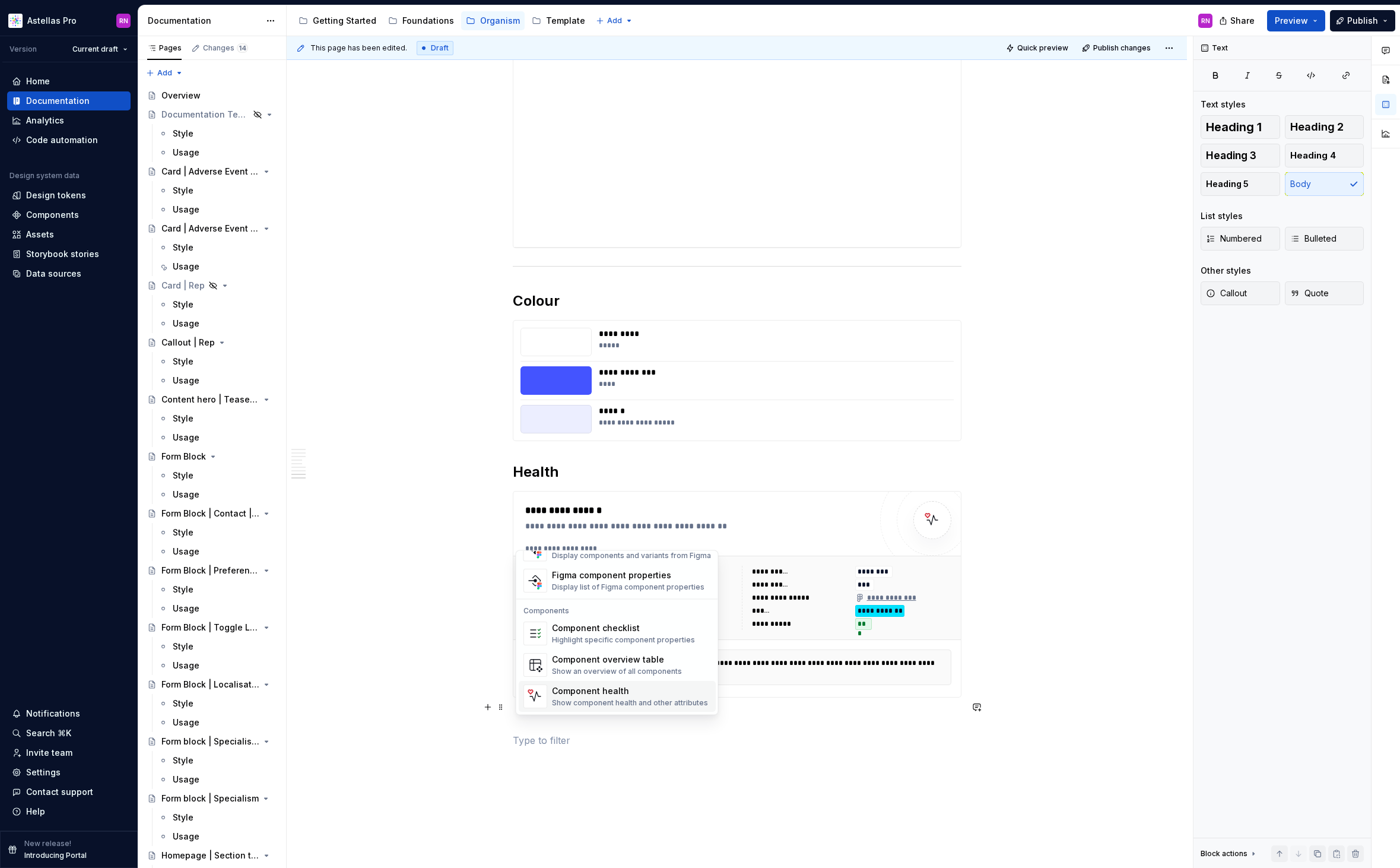
click at [630, 698] on div "Show component health and other attributes" at bounding box center [630, 703] width 156 height 10
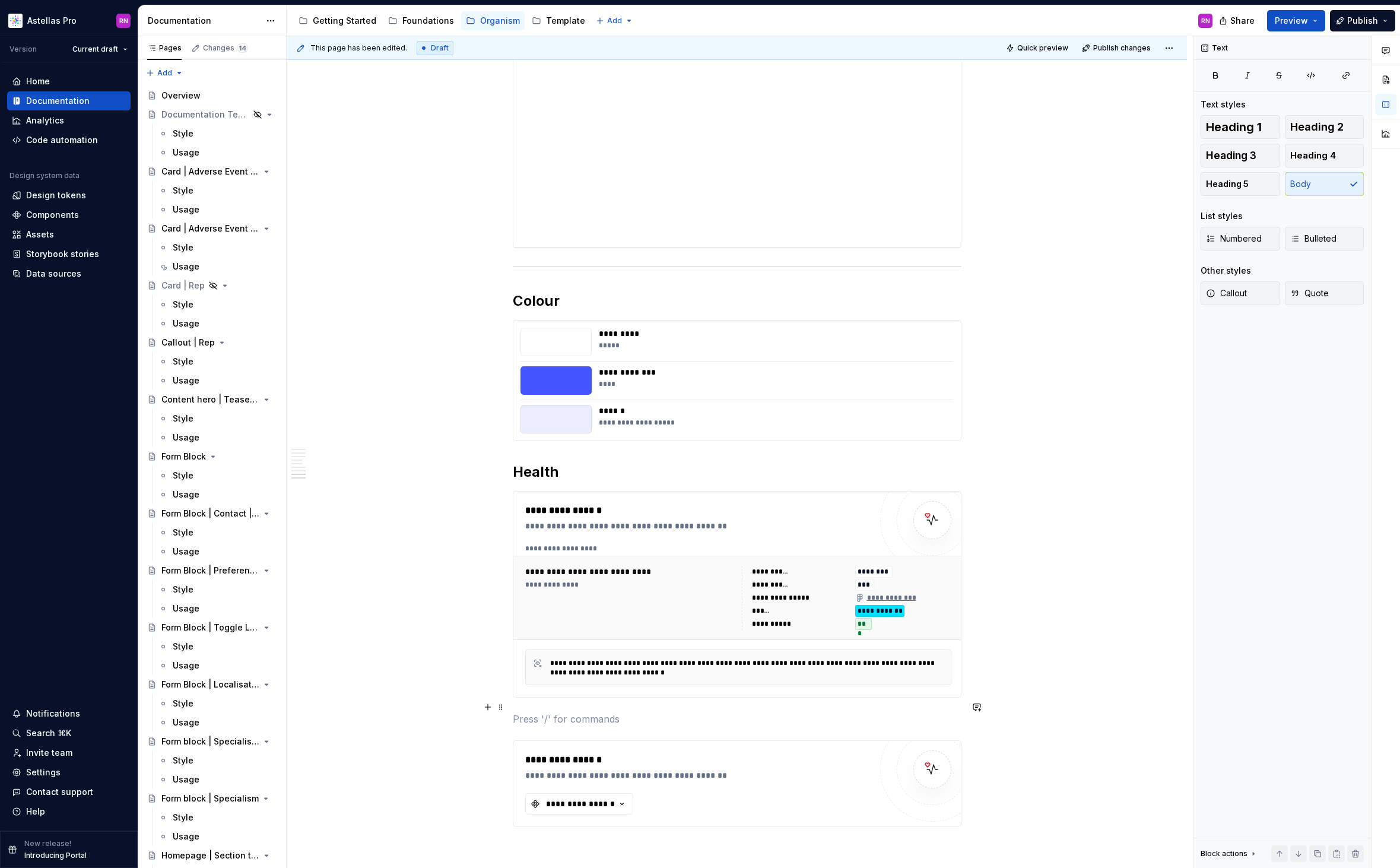
click at [534, 712] on p at bounding box center [736, 718] width 448 height 14
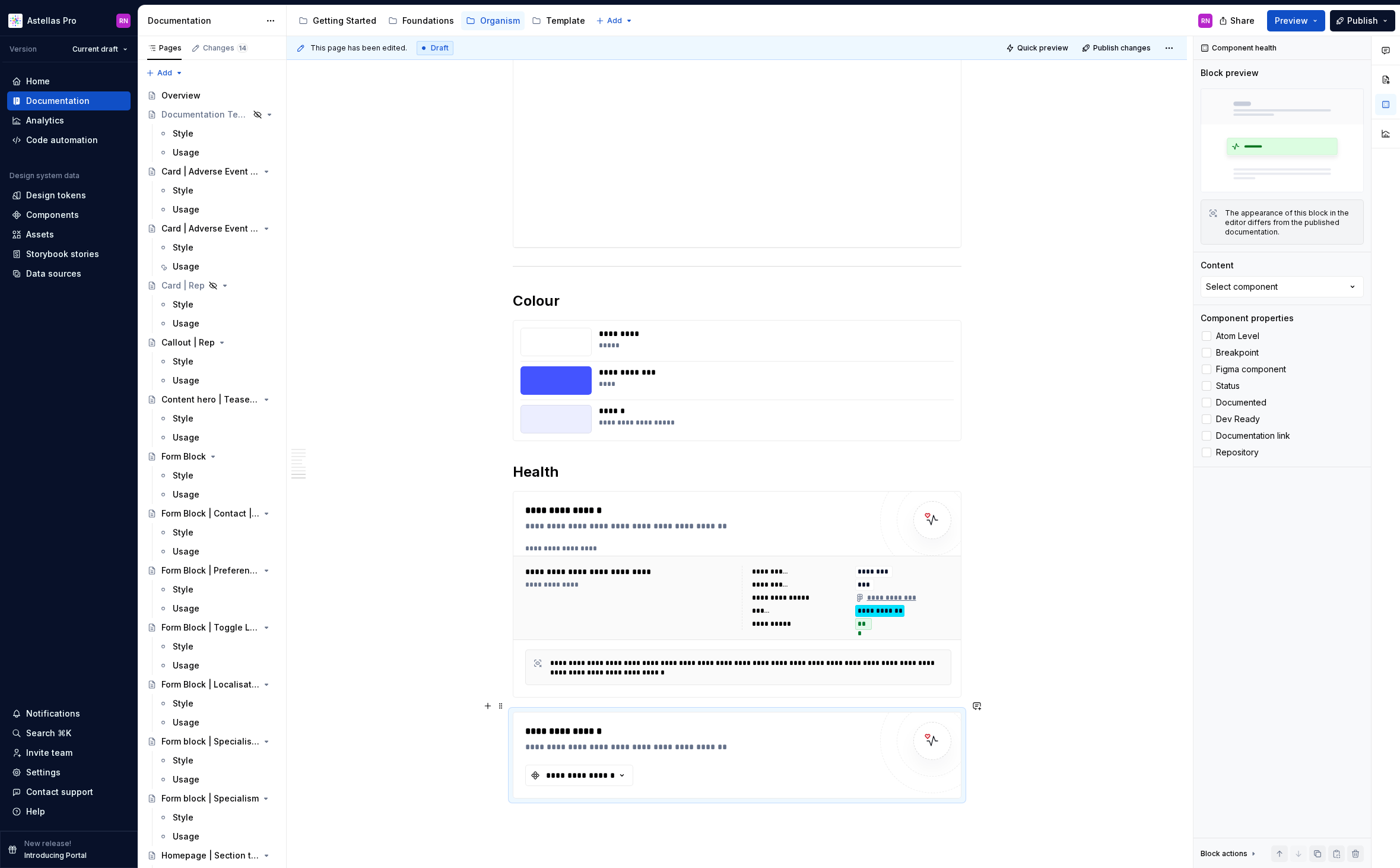
click at [770, 724] on div "**********" at bounding box center [697, 731] width 345 height 14
click at [1249, 285] on div "Select component" at bounding box center [1241, 287] width 72 height 12
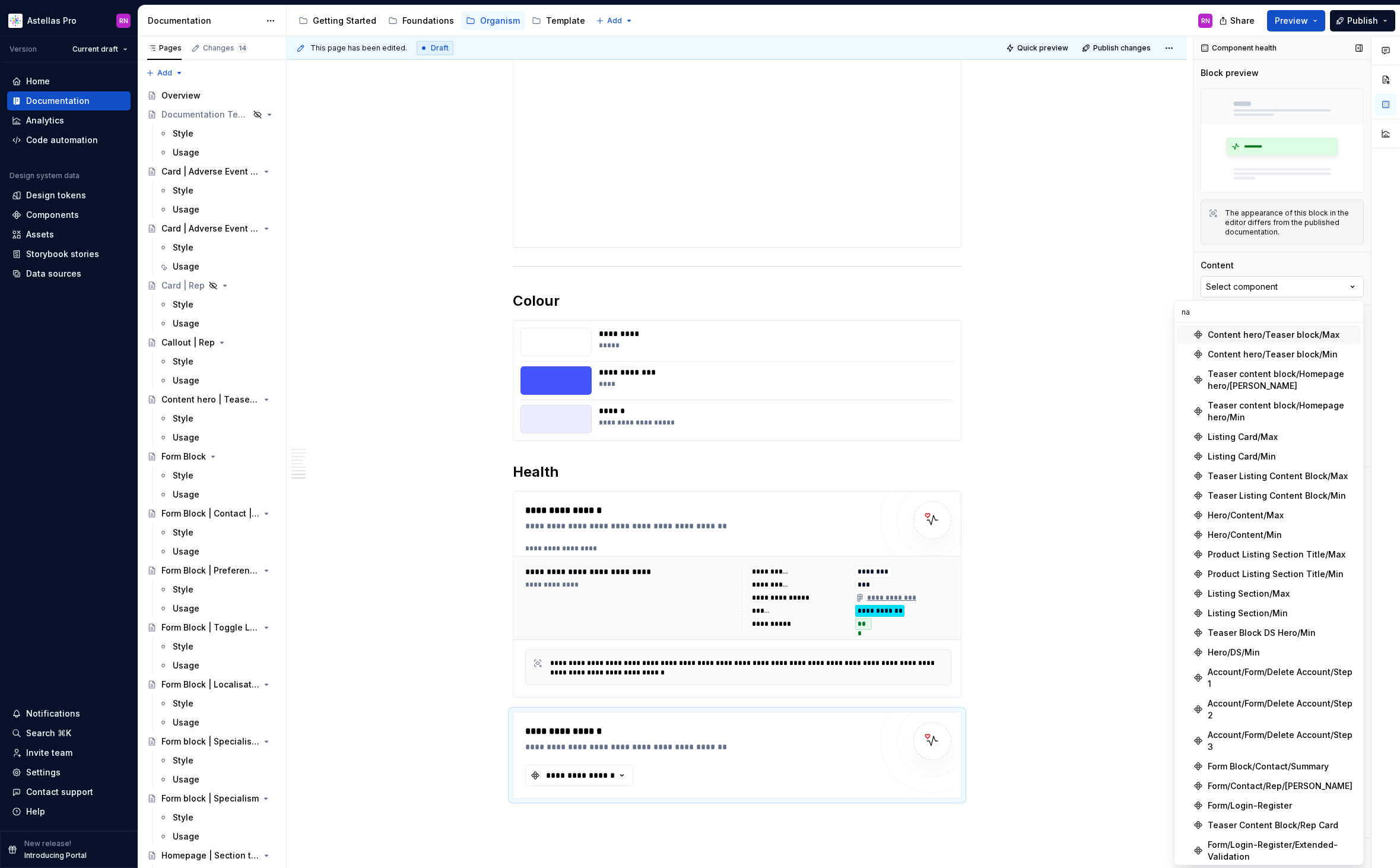
type input "nav"
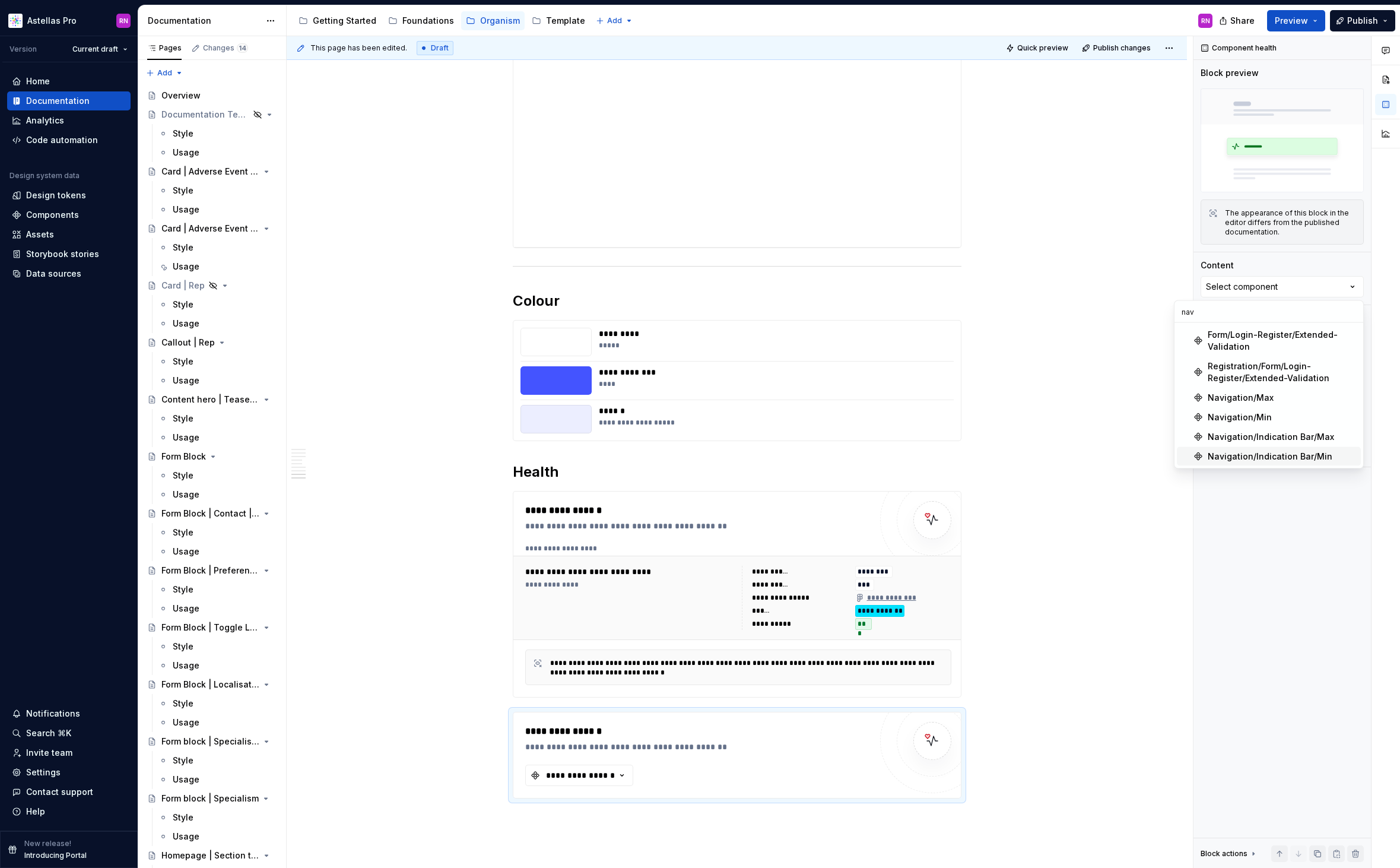
click at [1300, 454] on div "Navigation/Indication Bar/Min" at bounding box center [1270, 456] width 125 height 12
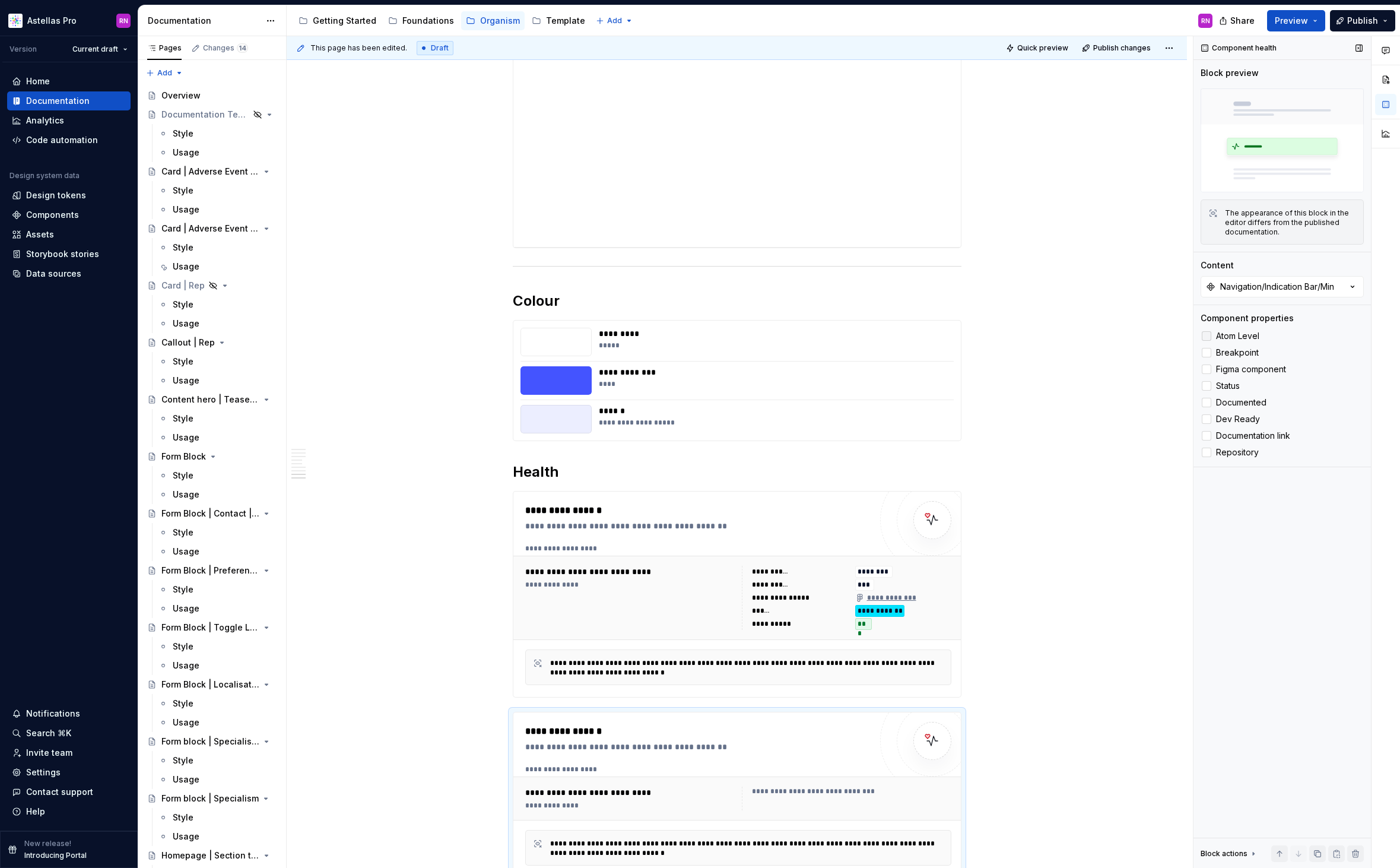
click at [1241, 336] on span "Atom Level" at bounding box center [1237, 336] width 43 height 10
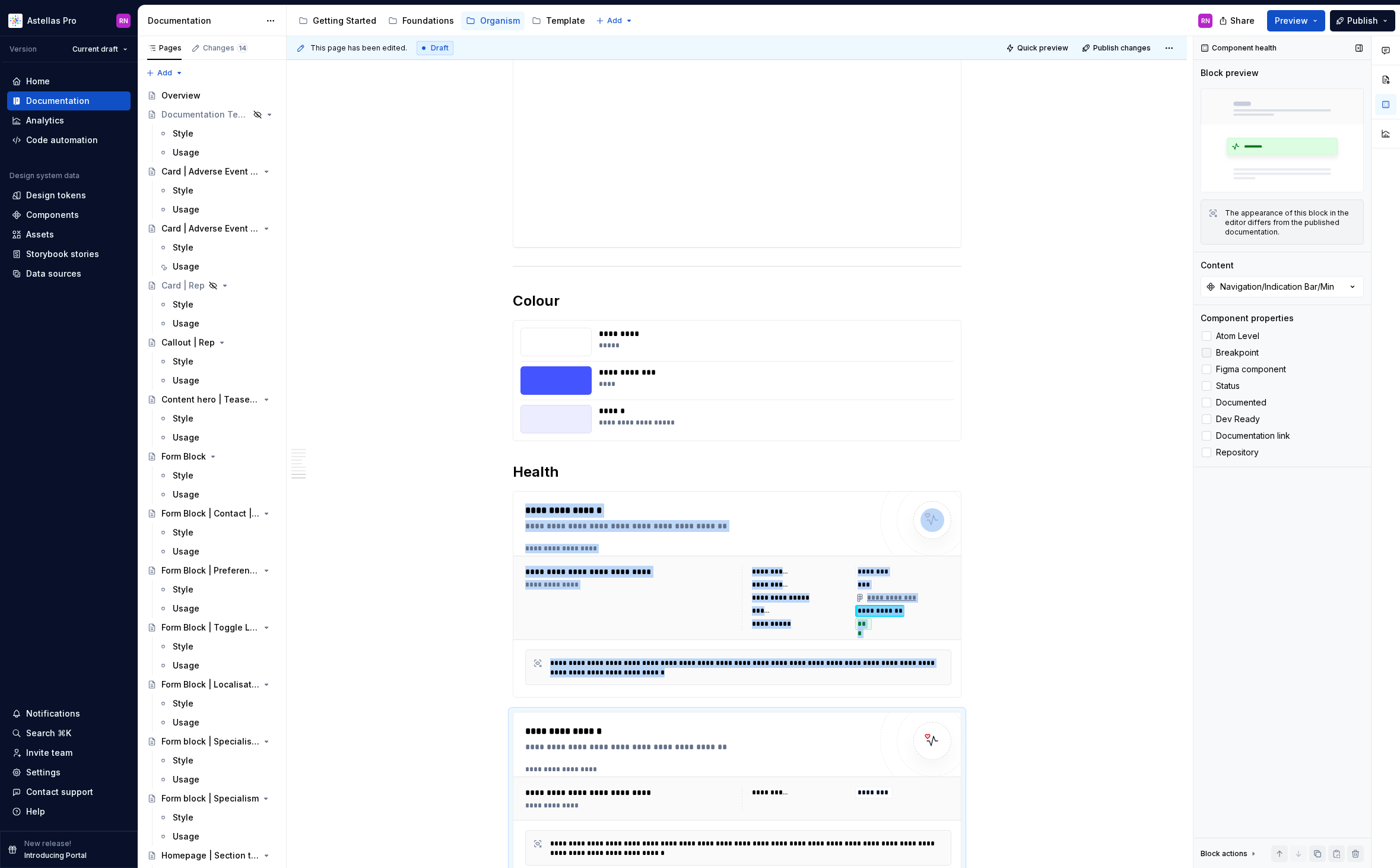
click at [1250, 350] on span "Breakpoint" at bounding box center [1237, 353] width 43 height 10
click at [1251, 370] on span "Figma component" at bounding box center [1250, 369] width 70 height 10
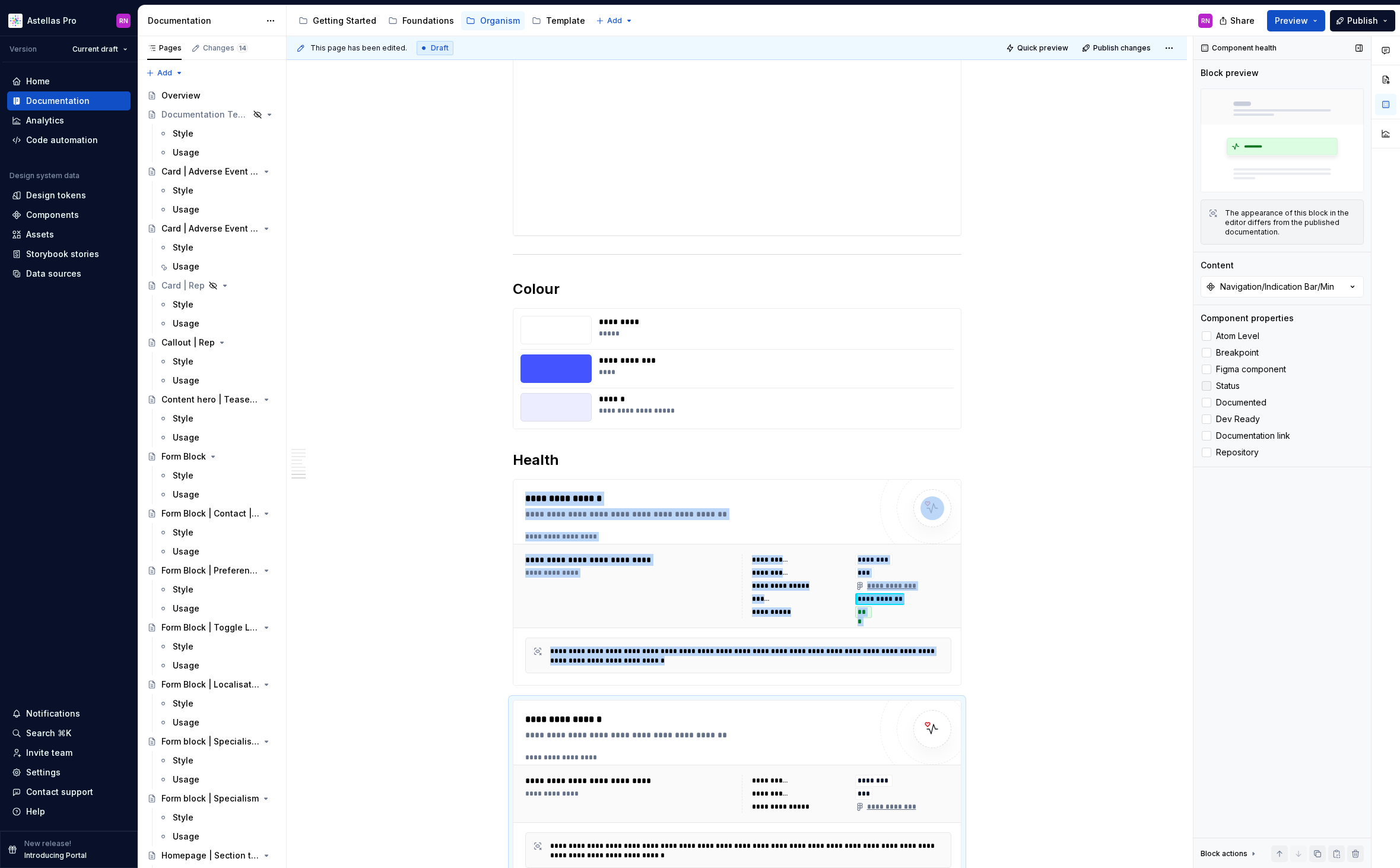
click at [1228, 390] on span "Status" at bounding box center [1227, 386] width 24 height 10
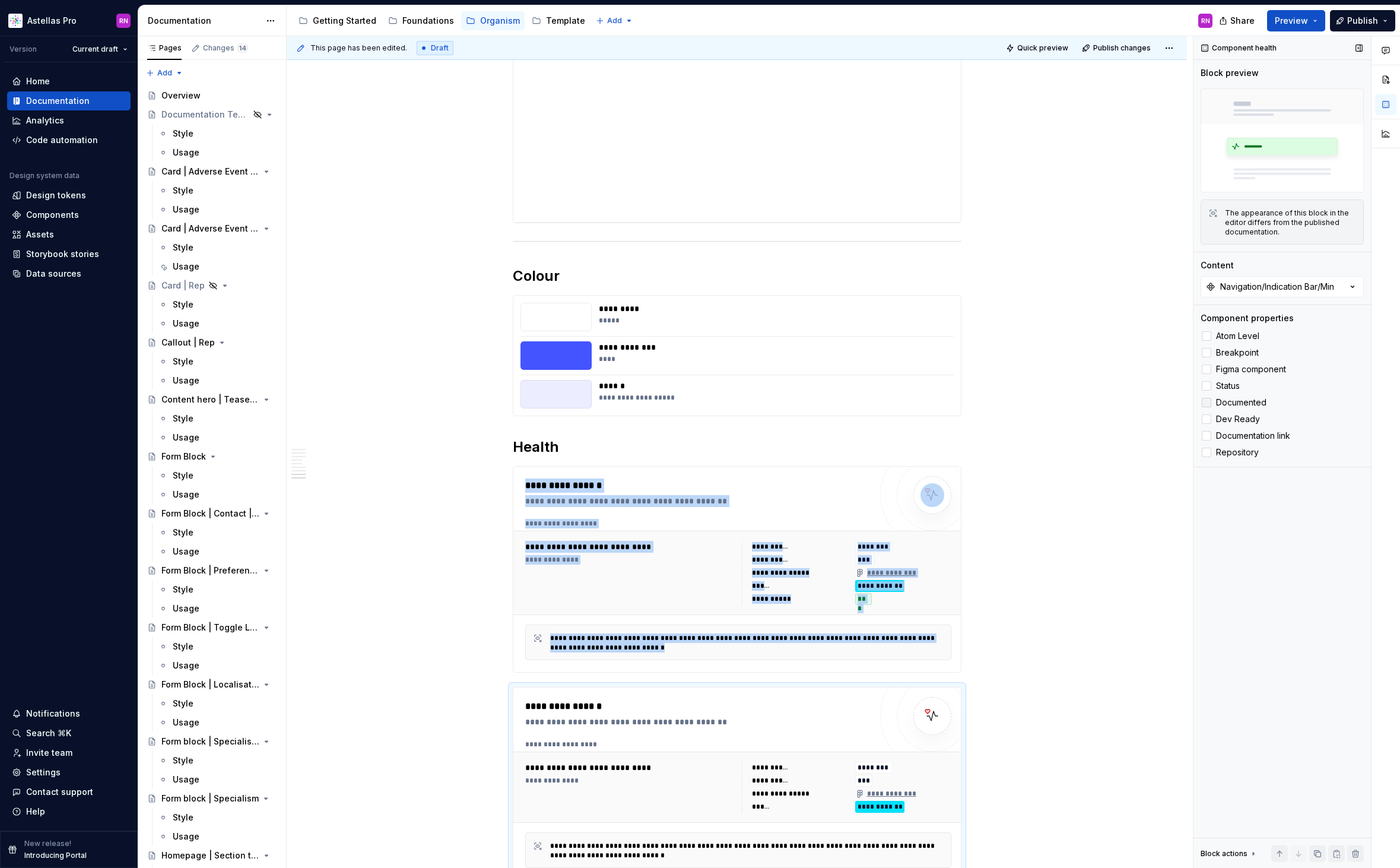
click at [1238, 400] on span "Documented" at bounding box center [1241, 402] width 50 height 10
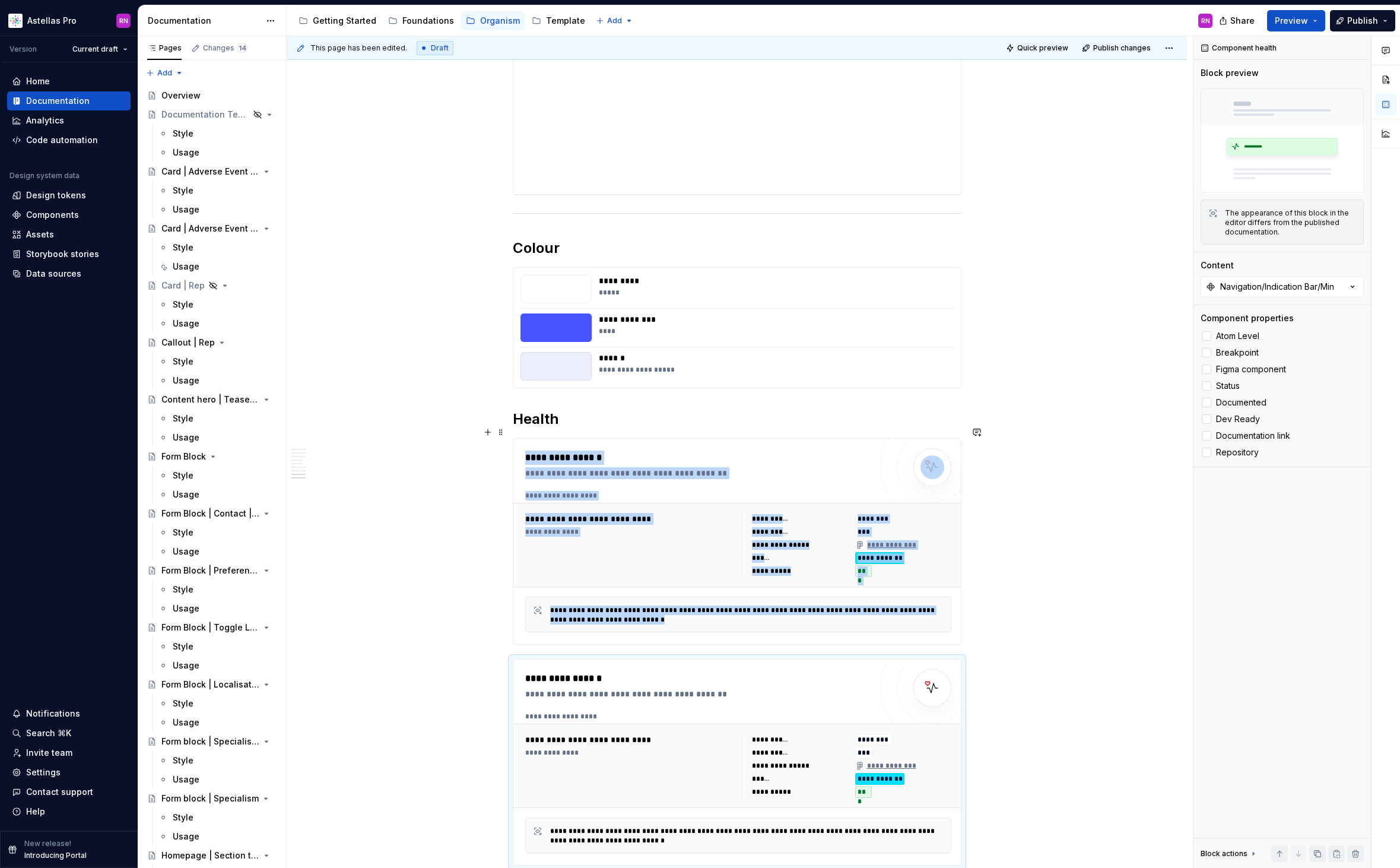
scroll to position [2015, 0]
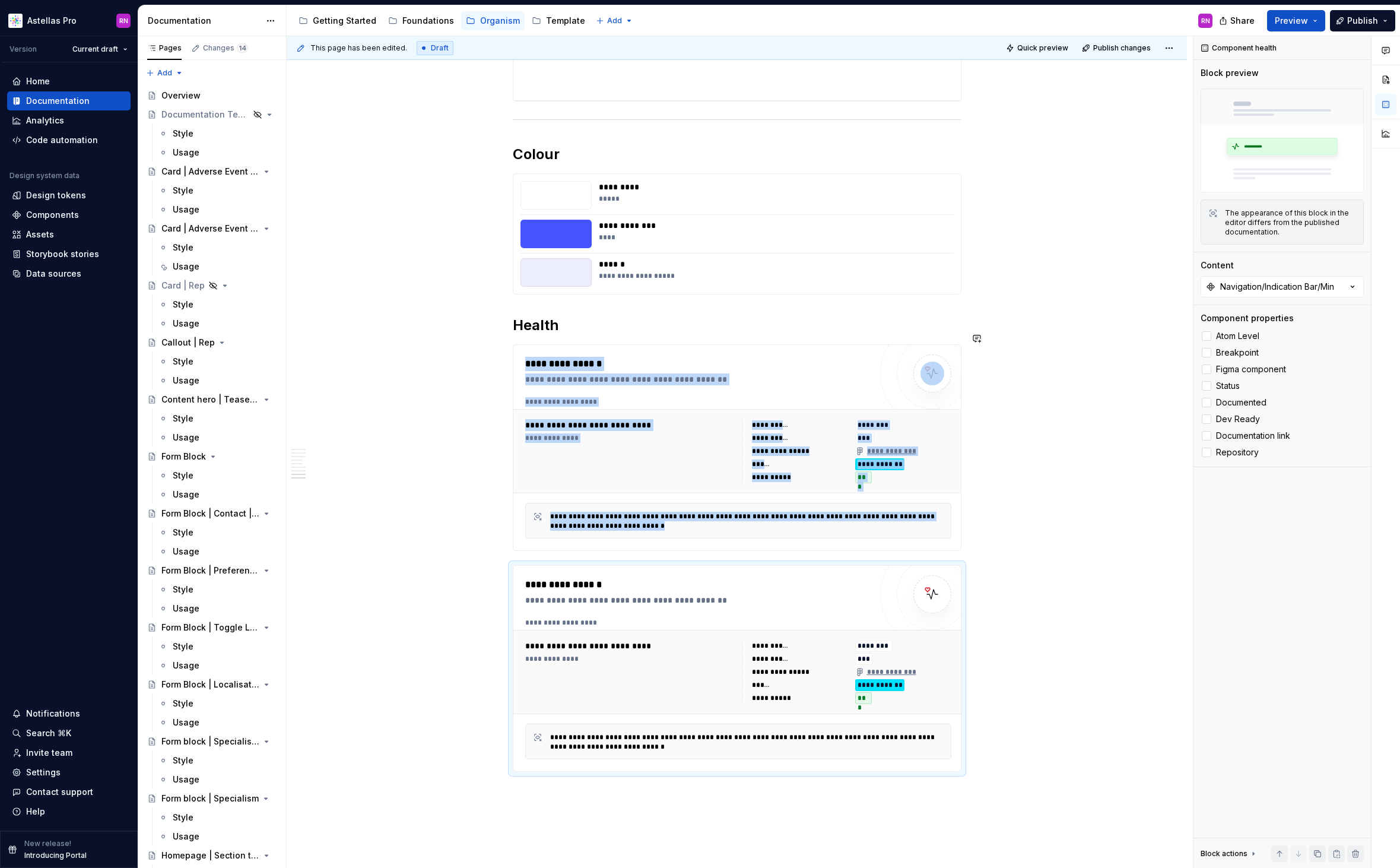
scroll to position [0, 0]
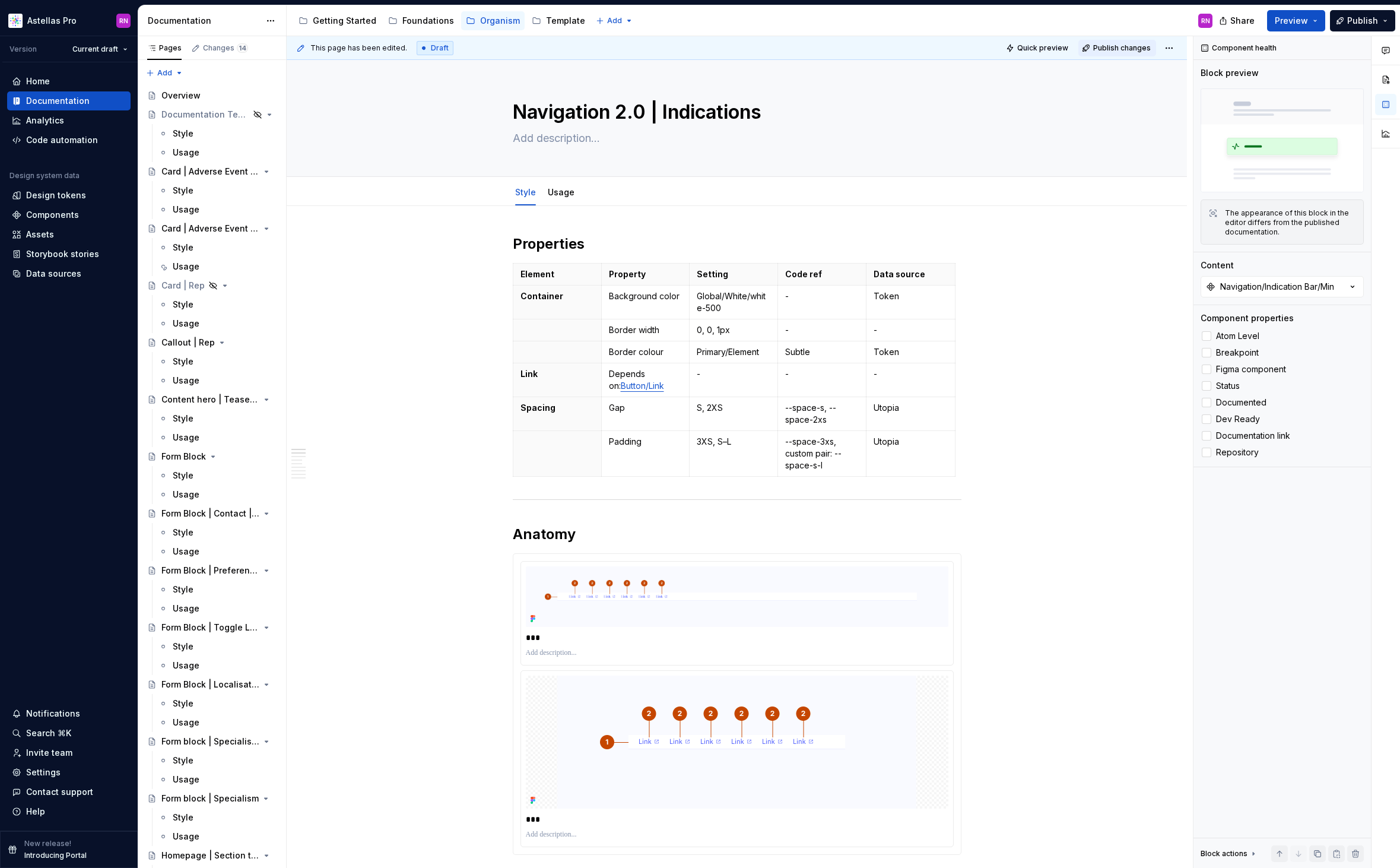
click at [1143, 44] on span "Publish changes" at bounding box center [1121, 48] width 58 height 10
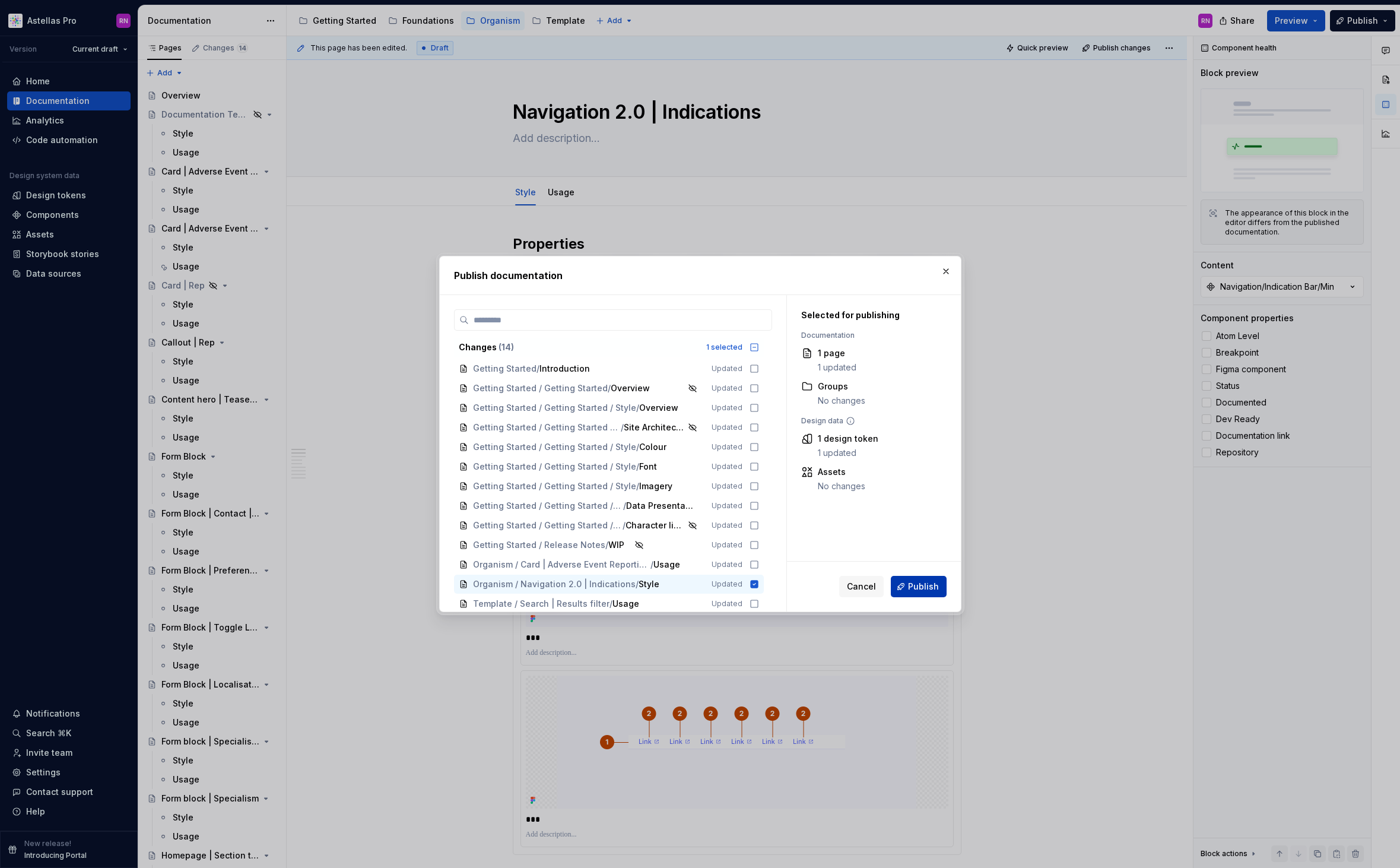
click at [929, 582] on span "Publish" at bounding box center [923, 586] width 31 height 12
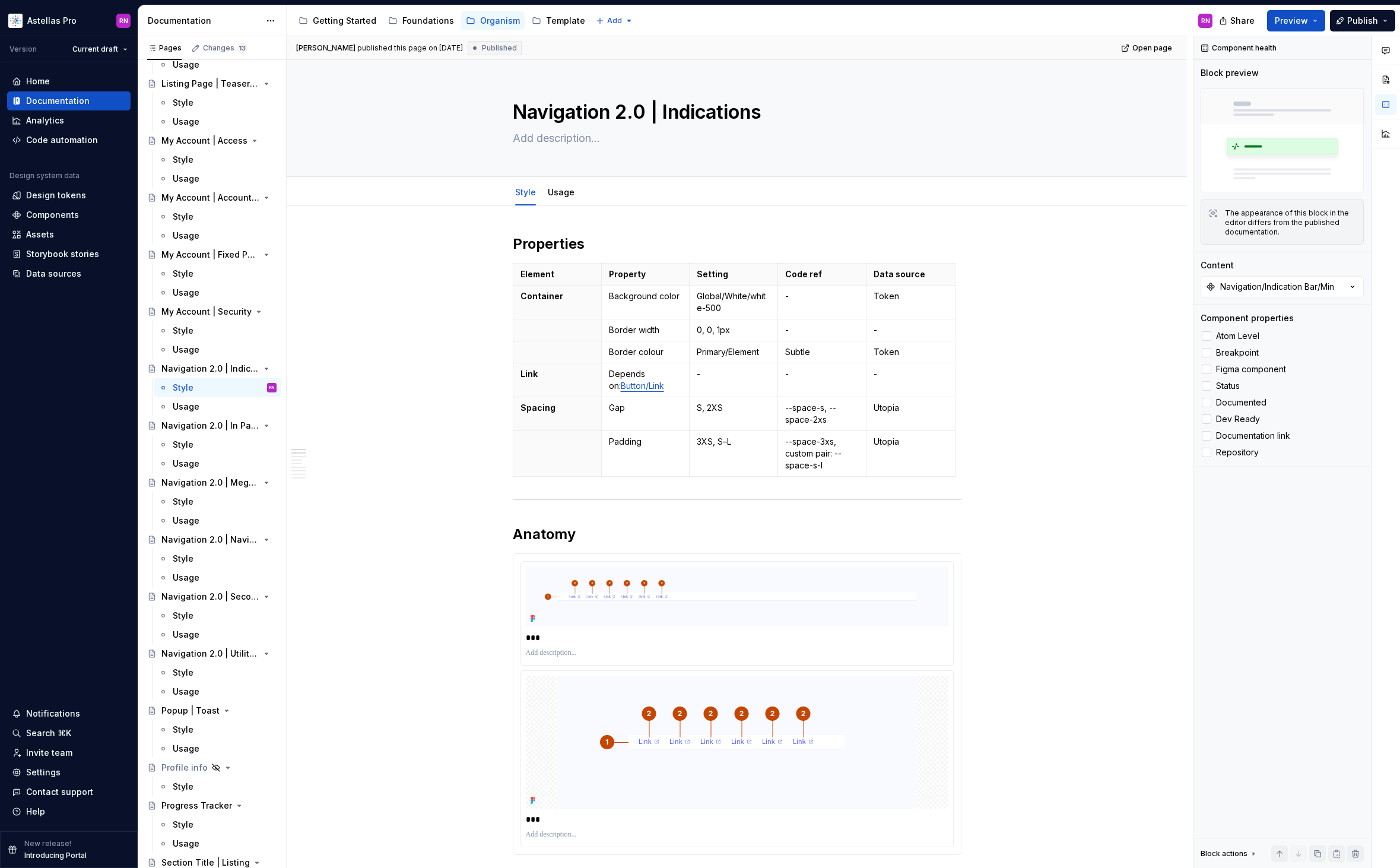
scroll to position [2180, 0]
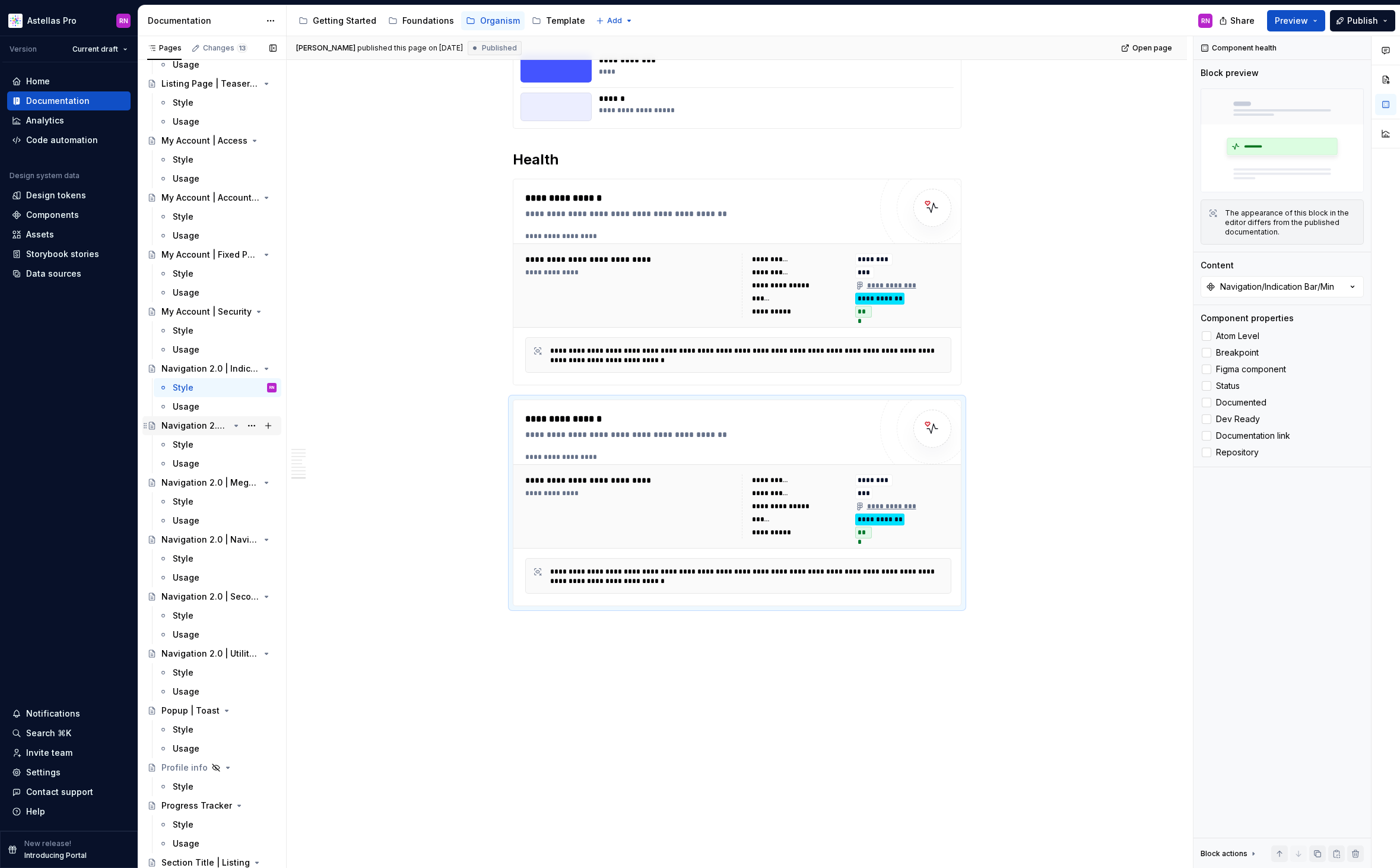
click at [204, 427] on div "Navigation 2.0 | In Page Navigation" at bounding box center [195, 426] width 68 height 12
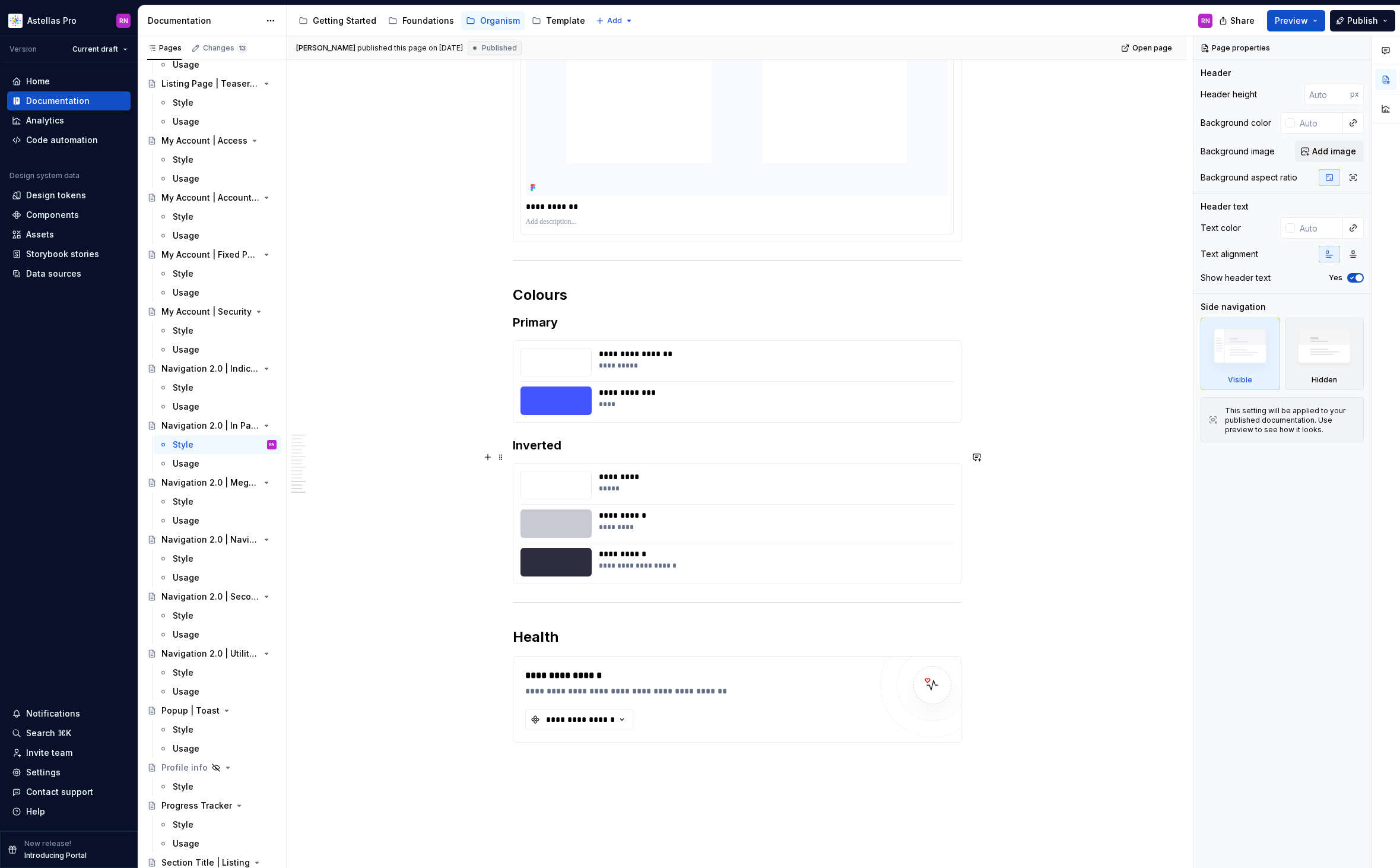
scroll to position [3862, 0]
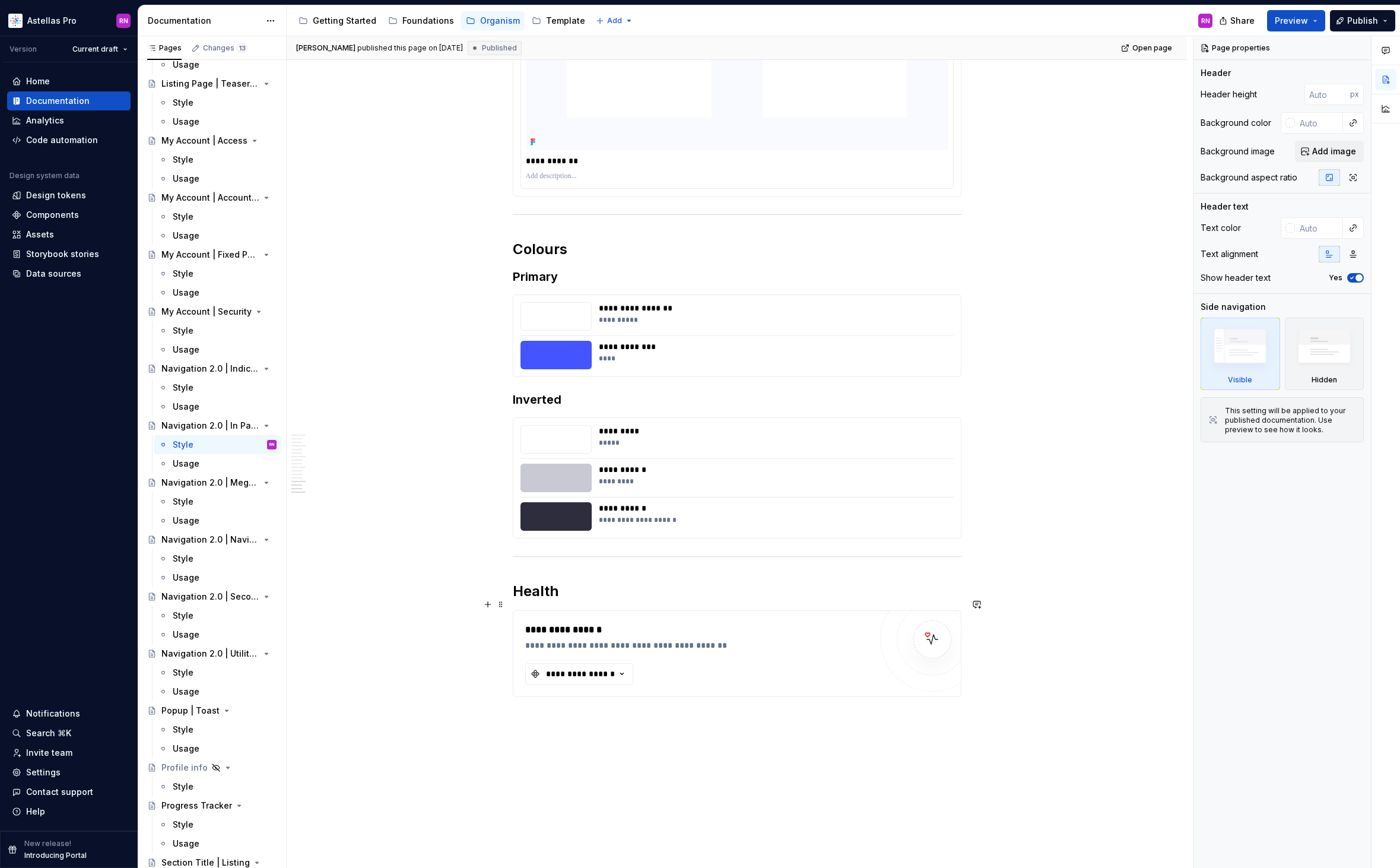
click at [826, 639] on div "**********" at bounding box center [697, 645] width 345 height 12
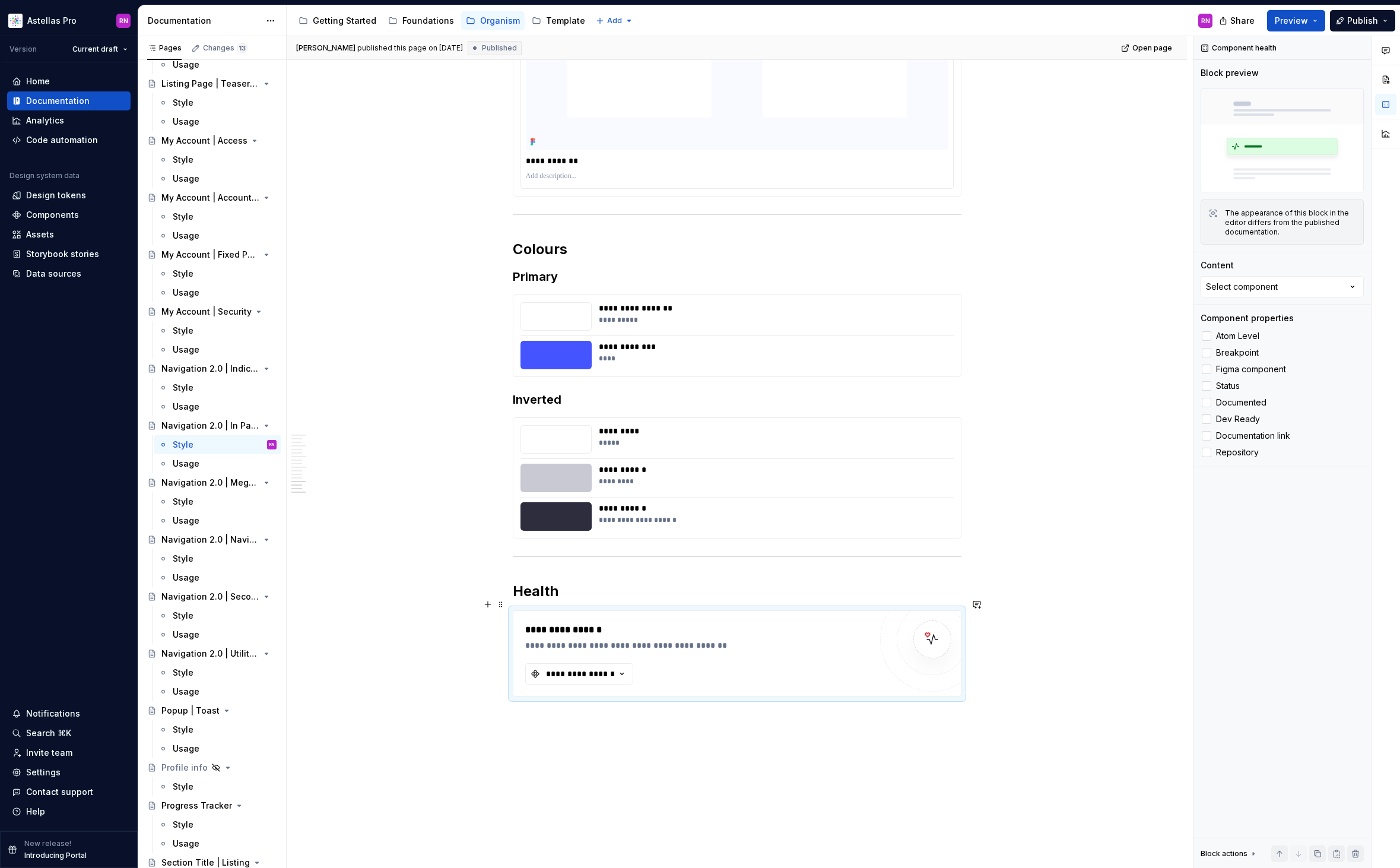
type textarea "*"
click at [1283, 285] on button "Select component" at bounding box center [1281, 286] width 163 height 21
type input "inpage"
click at [1289, 374] on div "Navigation/InPage Nav/Primary/Max" at bounding box center [1281, 380] width 148 height 24
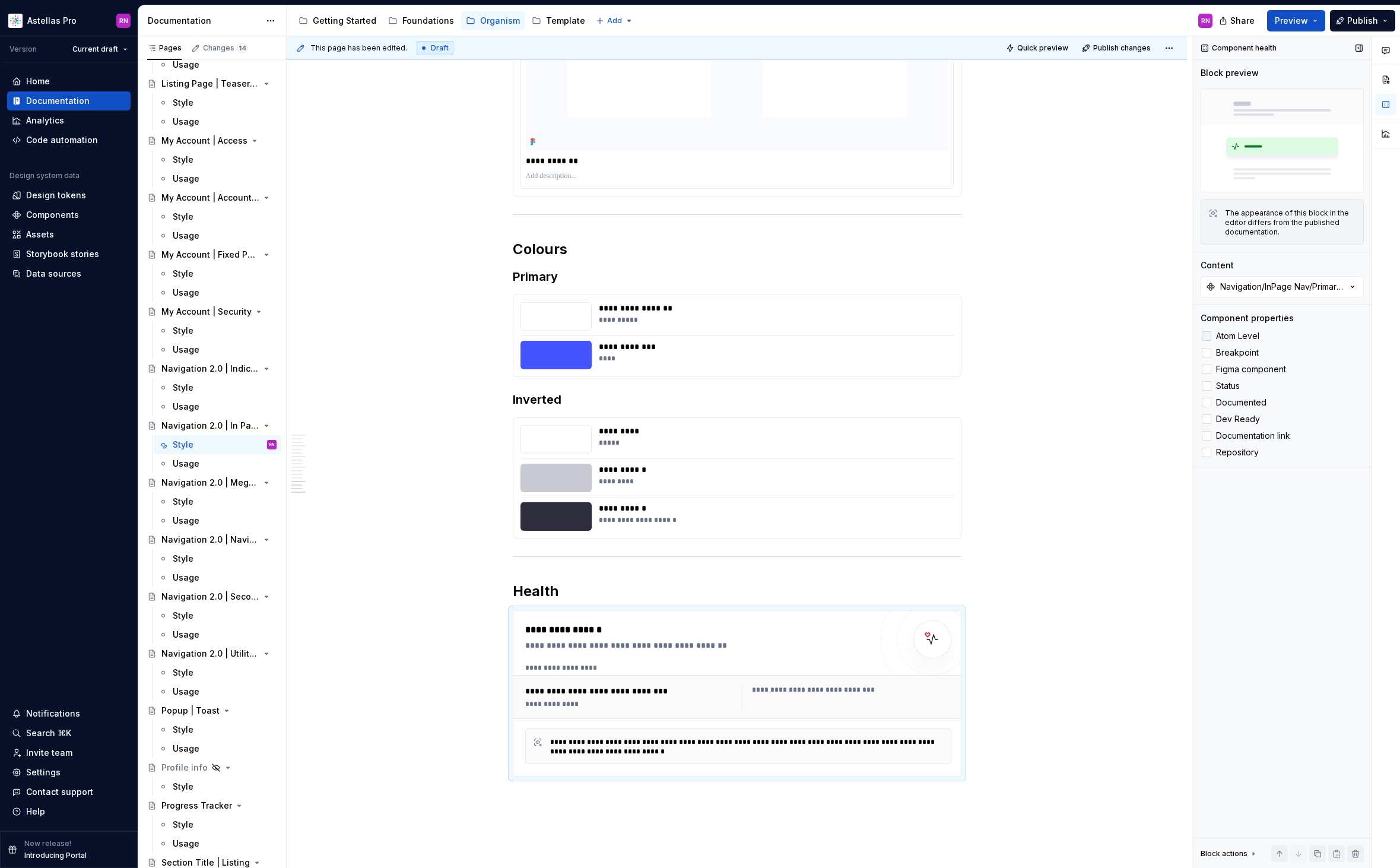
click at [1234, 339] on span "Atom Level" at bounding box center [1237, 336] width 43 height 10
click at [1239, 354] on span "Breakpoint" at bounding box center [1237, 353] width 43 height 10
click at [1250, 369] on span "Figma component" at bounding box center [1250, 369] width 70 height 10
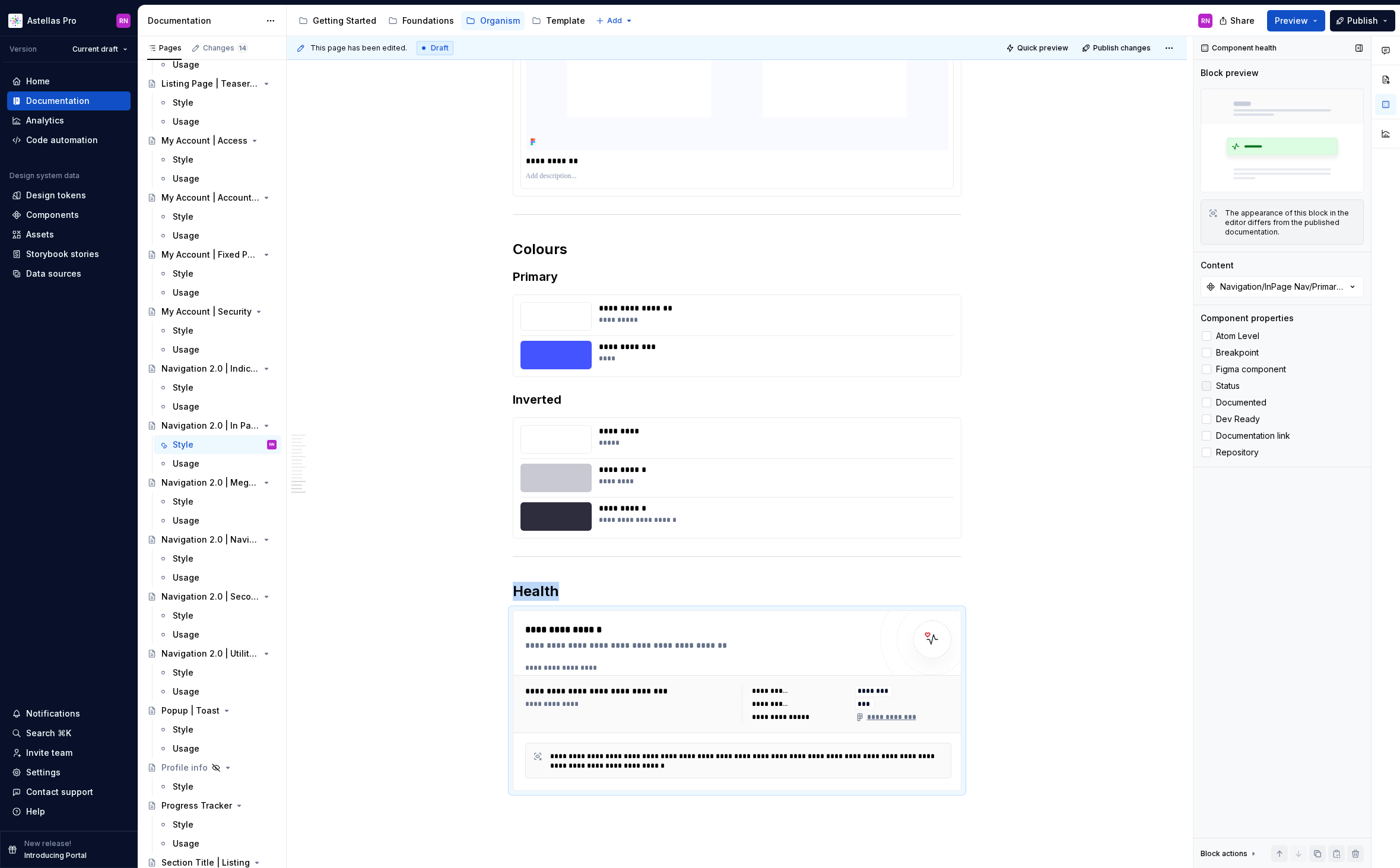
click at [1222, 388] on span "Status" at bounding box center [1227, 386] width 24 height 10
click at [1236, 401] on span "Documented" at bounding box center [1241, 402] width 50 height 10
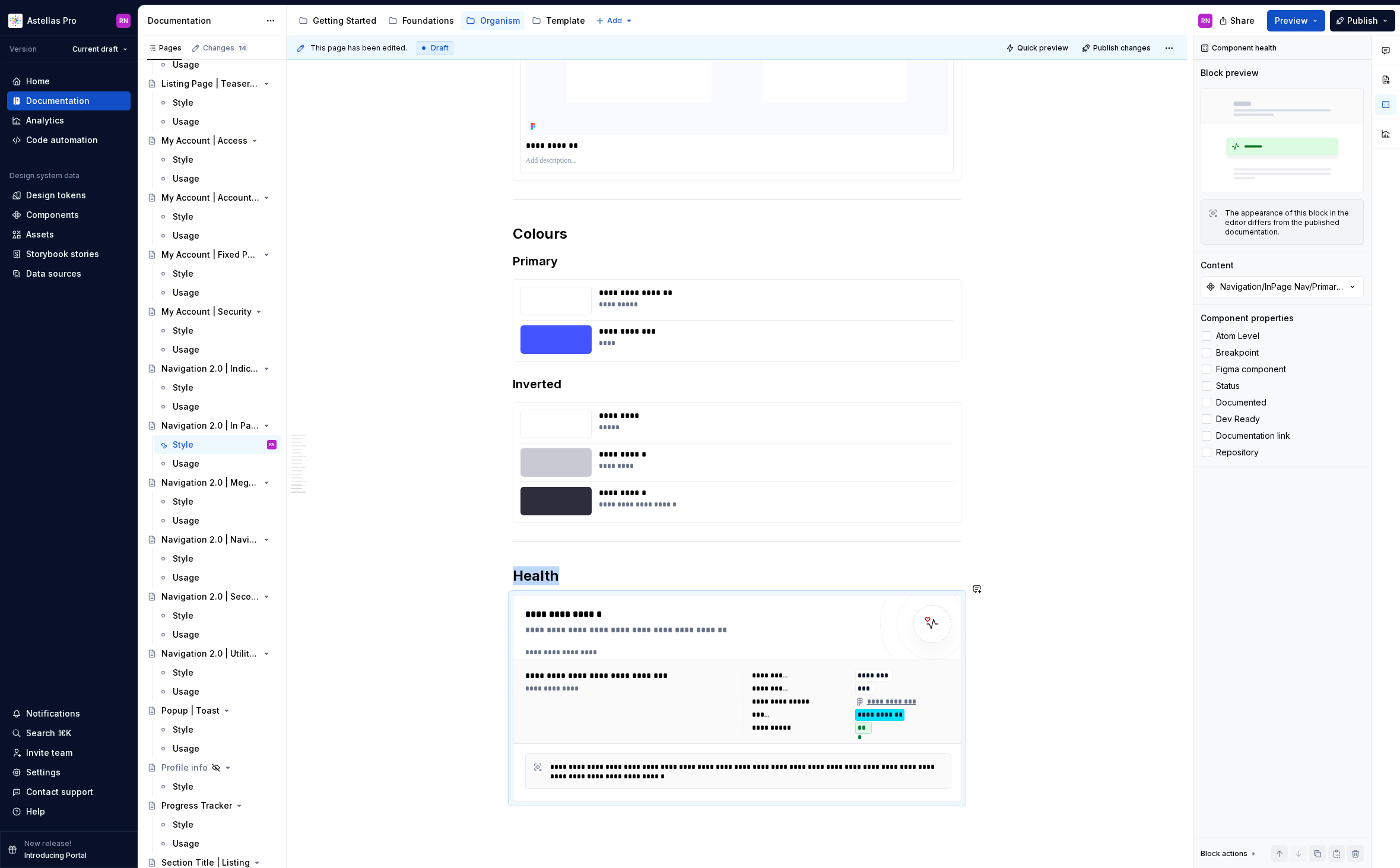
scroll to position [4073, 0]
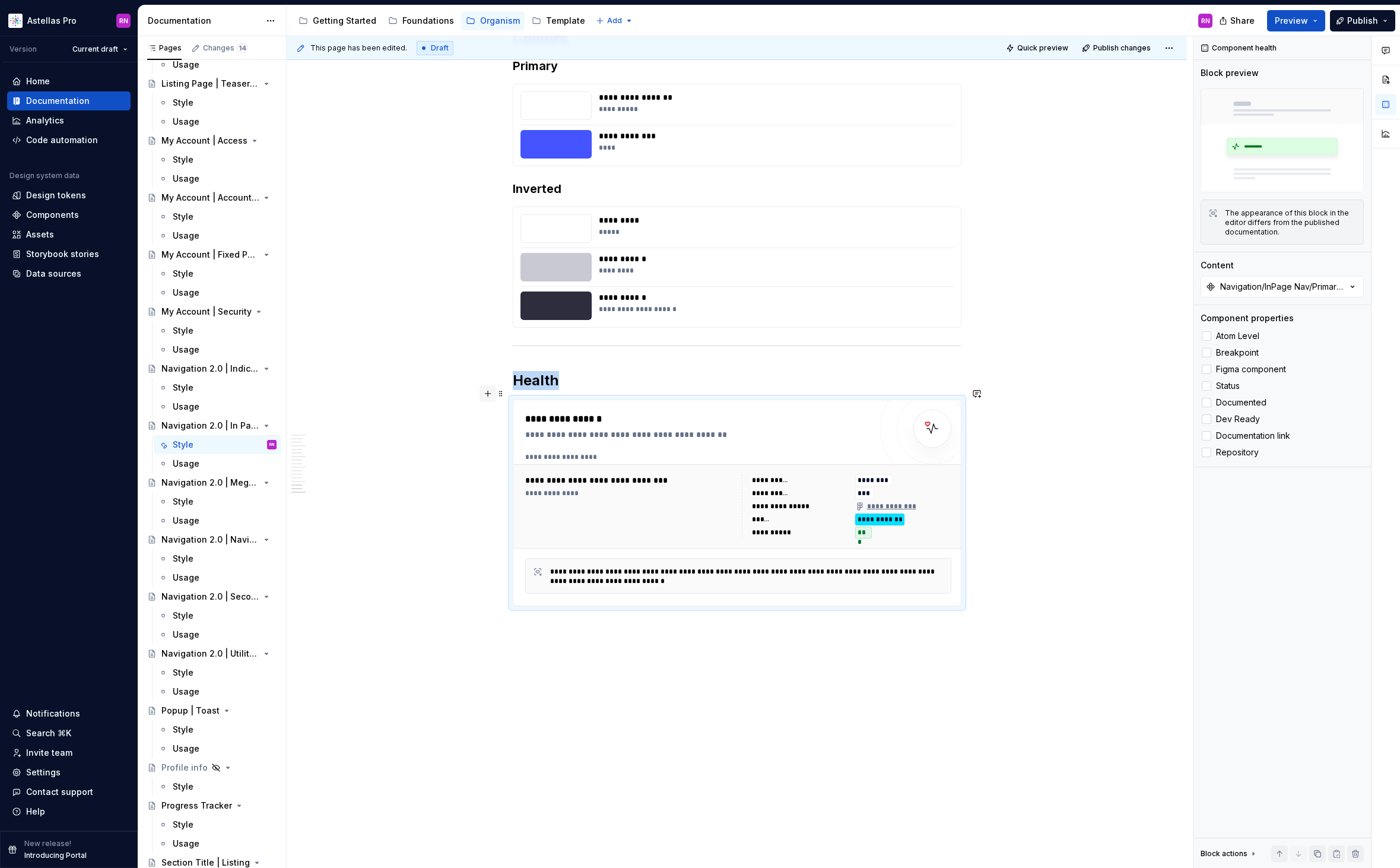
click at [492, 392] on button "button" at bounding box center [487, 393] width 17 height 17
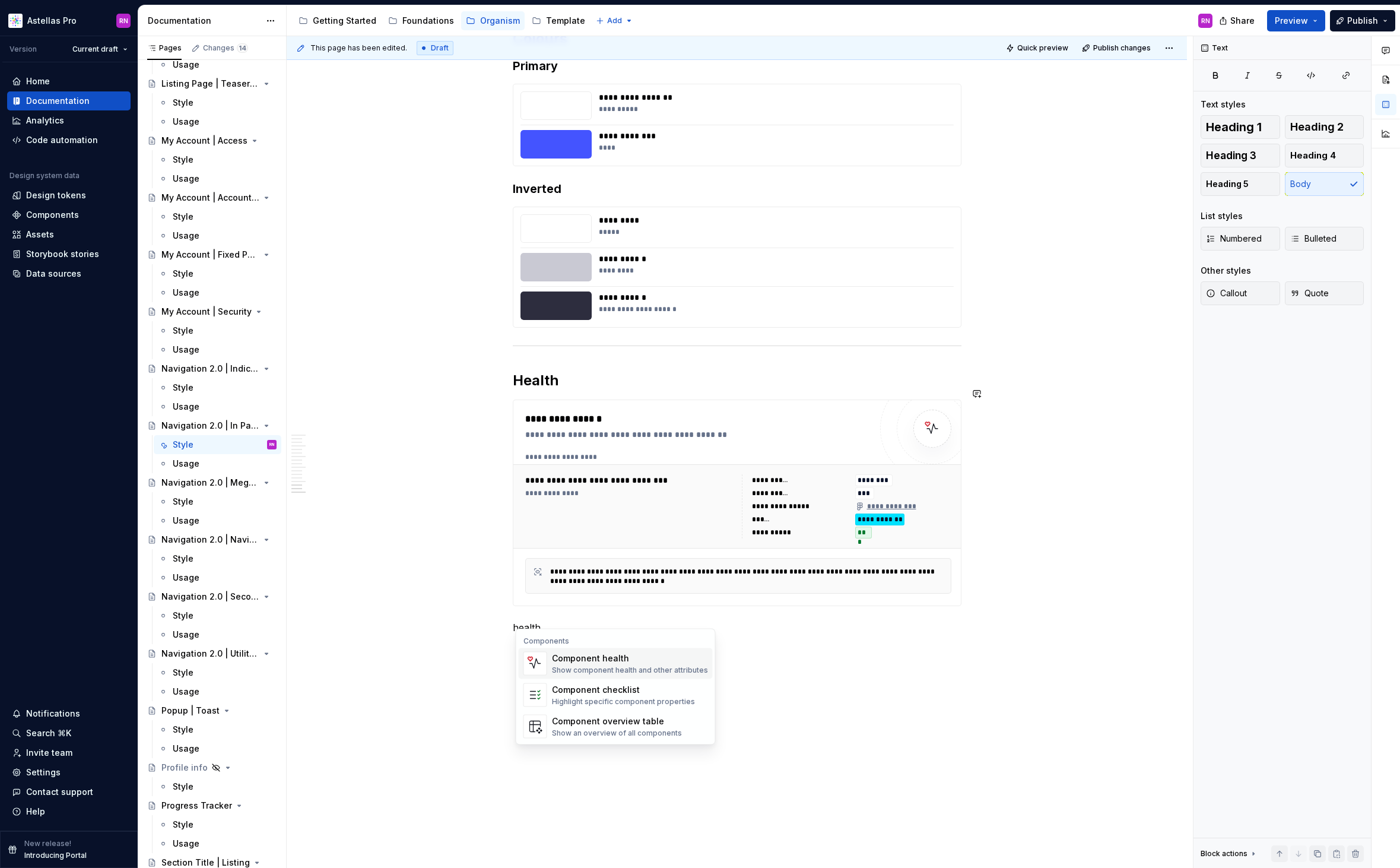
click at [634, 662] on div "Component health" at bounding box center [630, 659] width 156 height 12
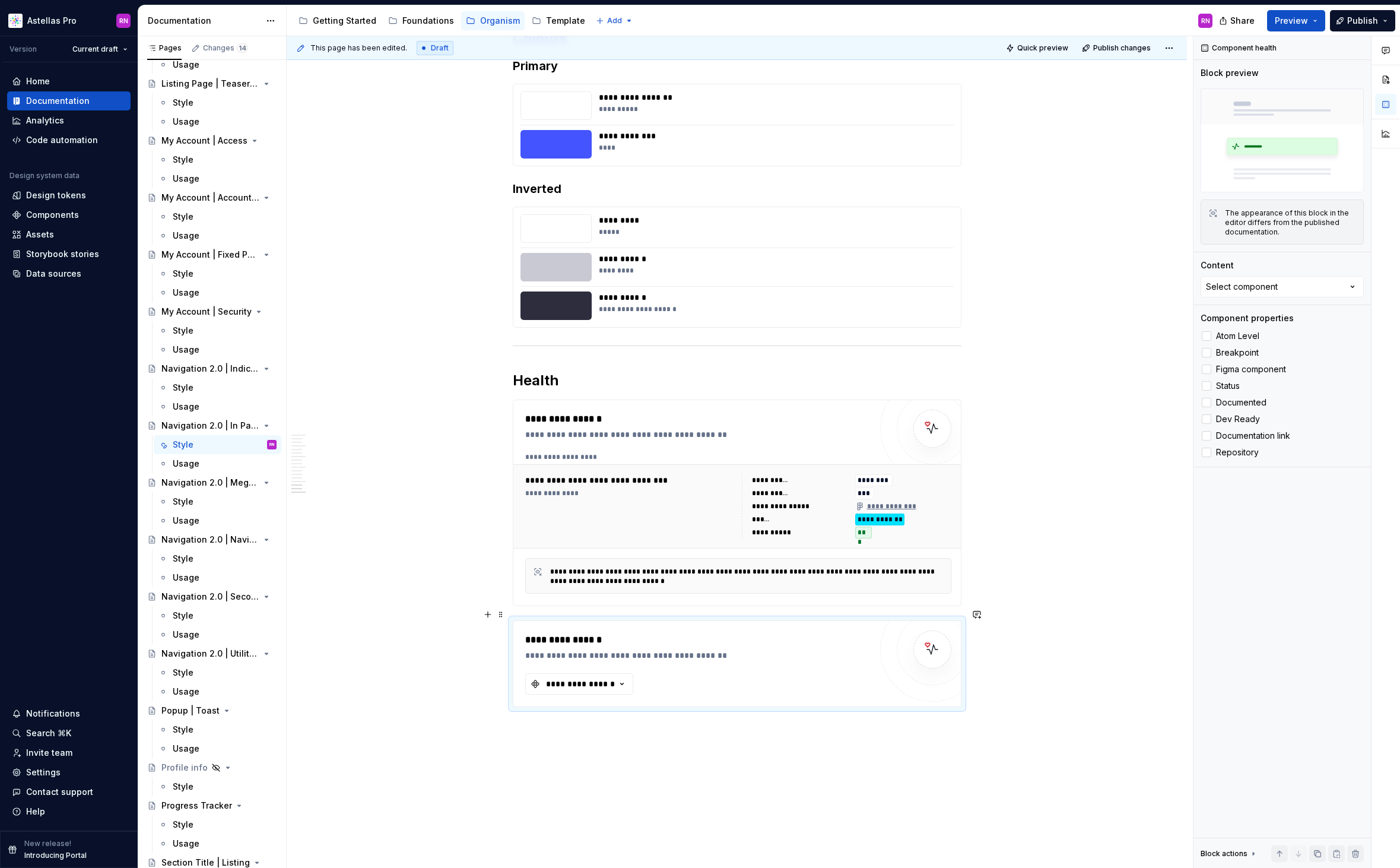
click at [790, 664] on div "**********" at bounding box center [697, 664] width 345 height 62
click at [1270, 290] on div "Select component" at bounding box center [1241, 287] width 72 height 12
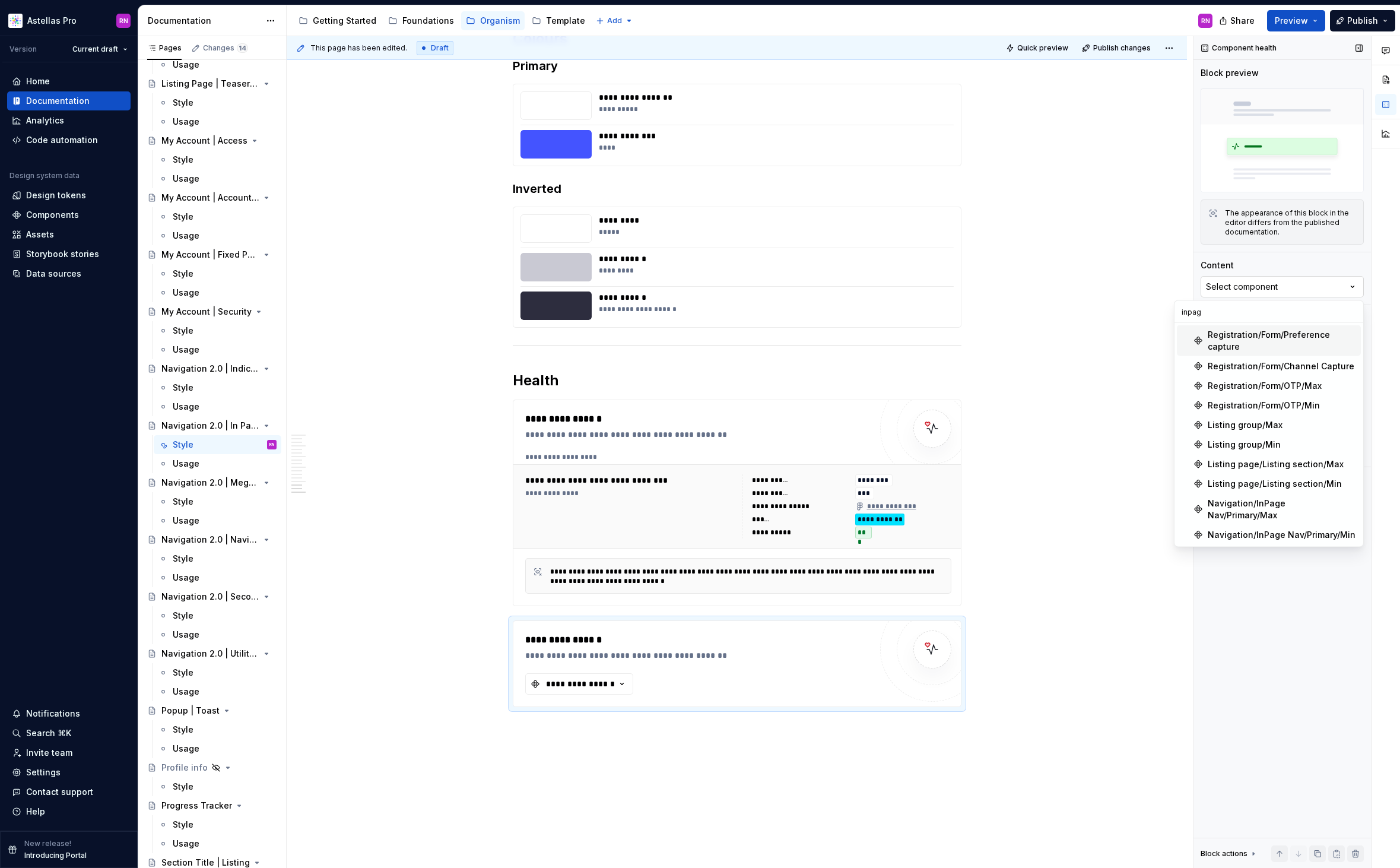
type input "inpage"
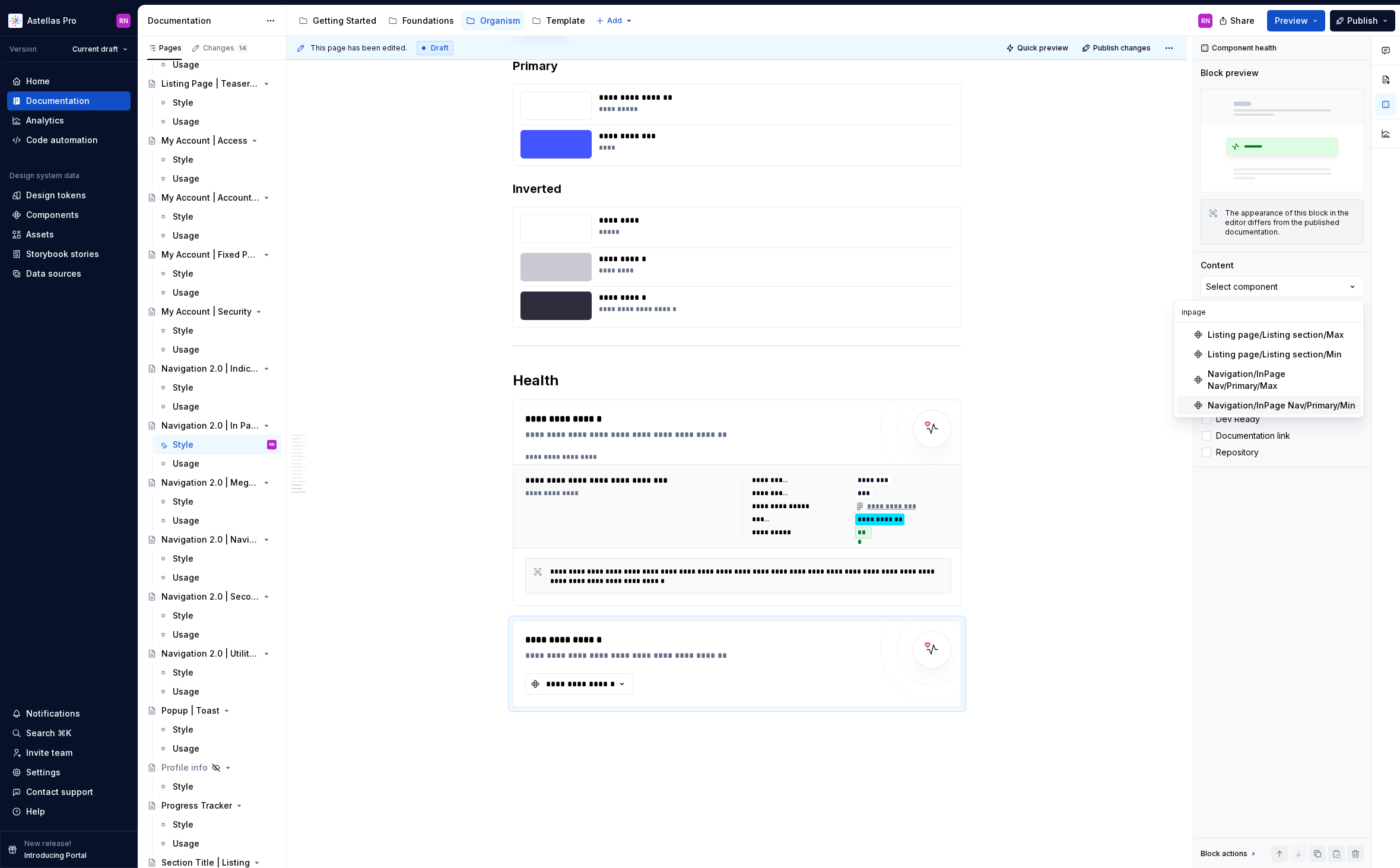
click at [1300, 400] on div "Navigation/InPage Nav/Primary/Min" at bounding box center [1281, 406] width 147 height 12
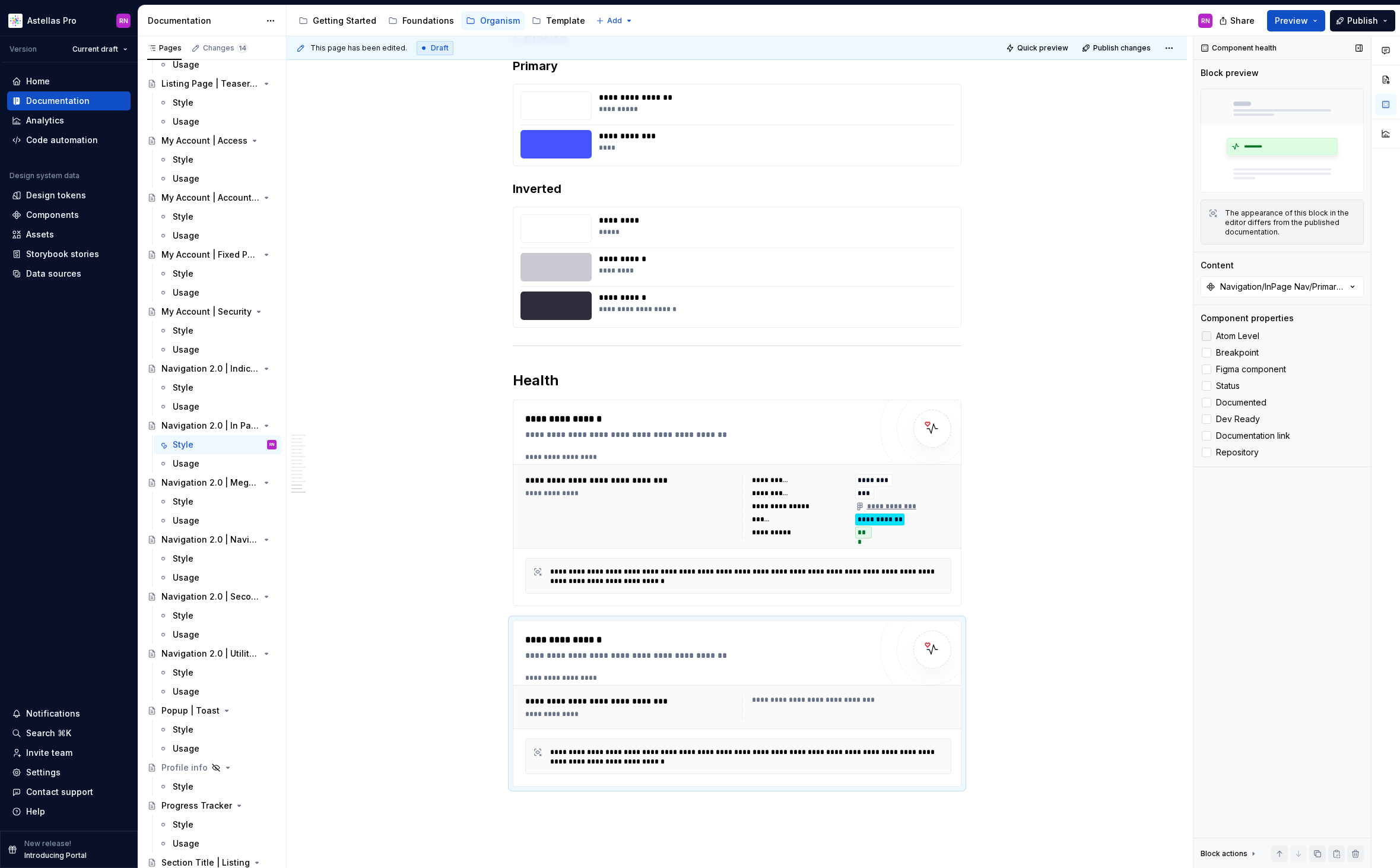
click at [1244, 336] on span "Atom Level" at bounding box center [1237, 336] width 43 height 10
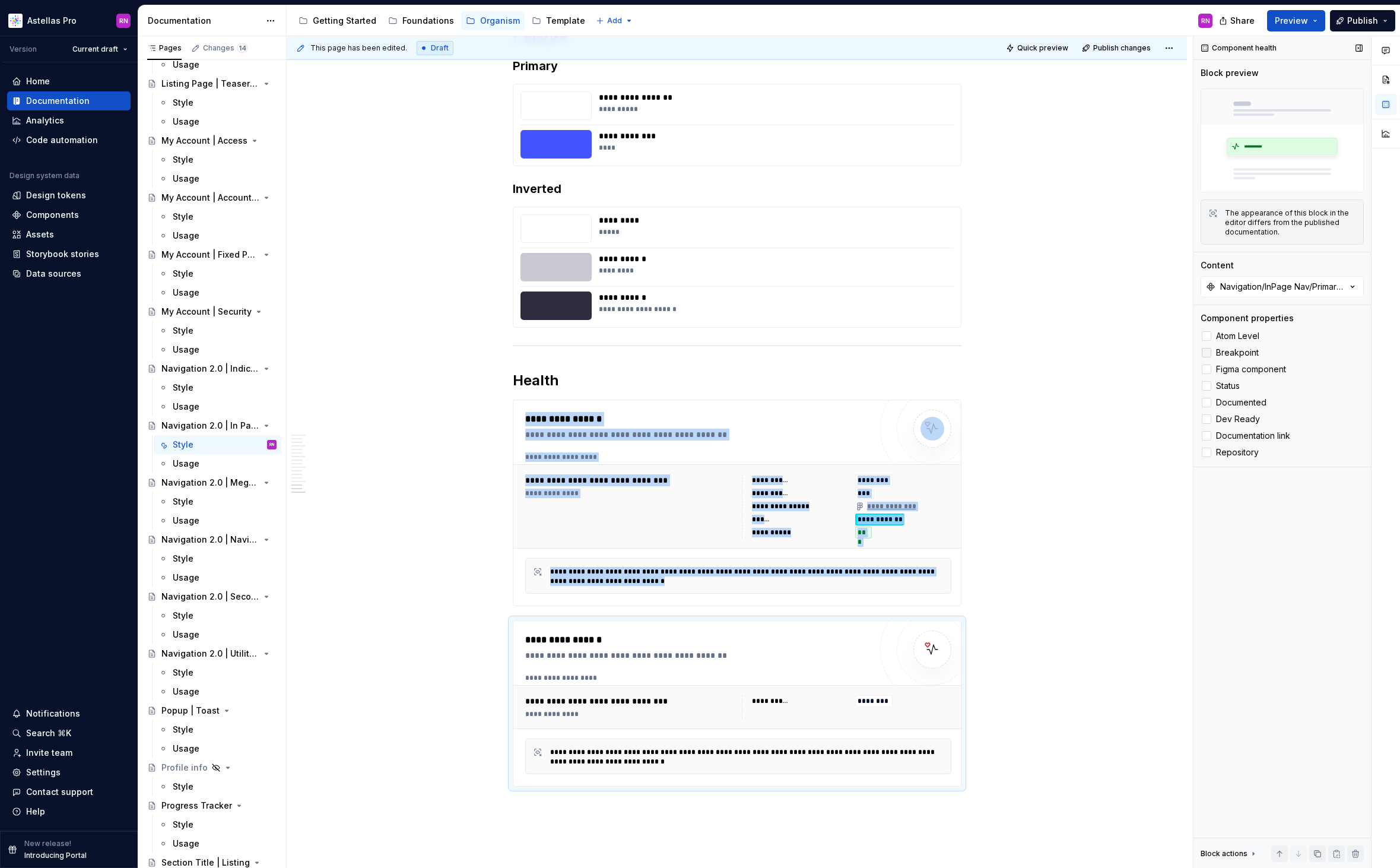
click at [1244, 351] on span "Breakpoint" at bounding box center [1237, 353] width 43 height 10
click at [1252, 370] on span "Figma component" at bounding box center [1250, 369] width 70 height 10
click at [1230, 386] on span "Status" at bounding box center [1227, 386] width 24 height 10
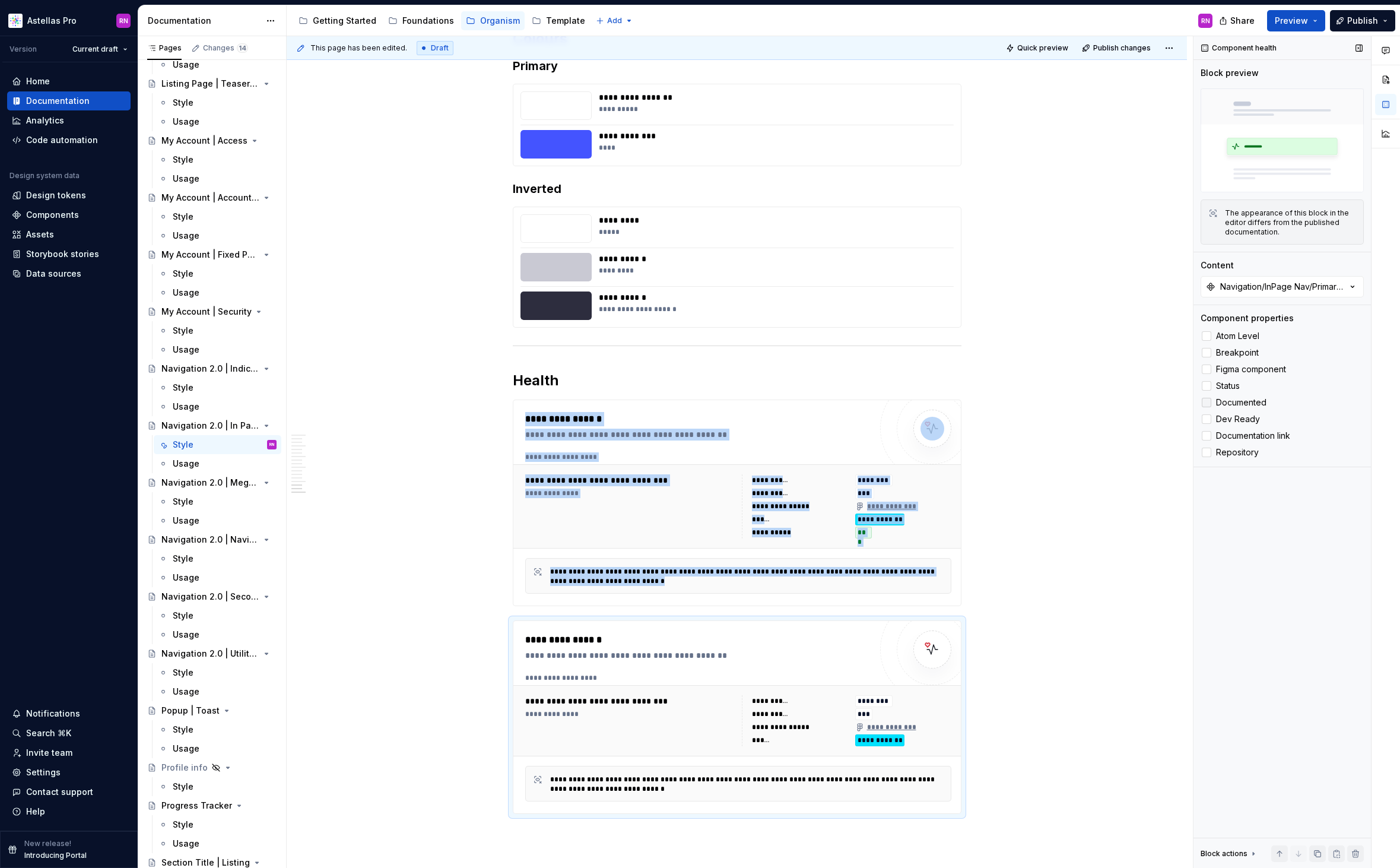
click at [1244, 406] on span "Documented" at bounding box center [1241, 402] width 50 height 10
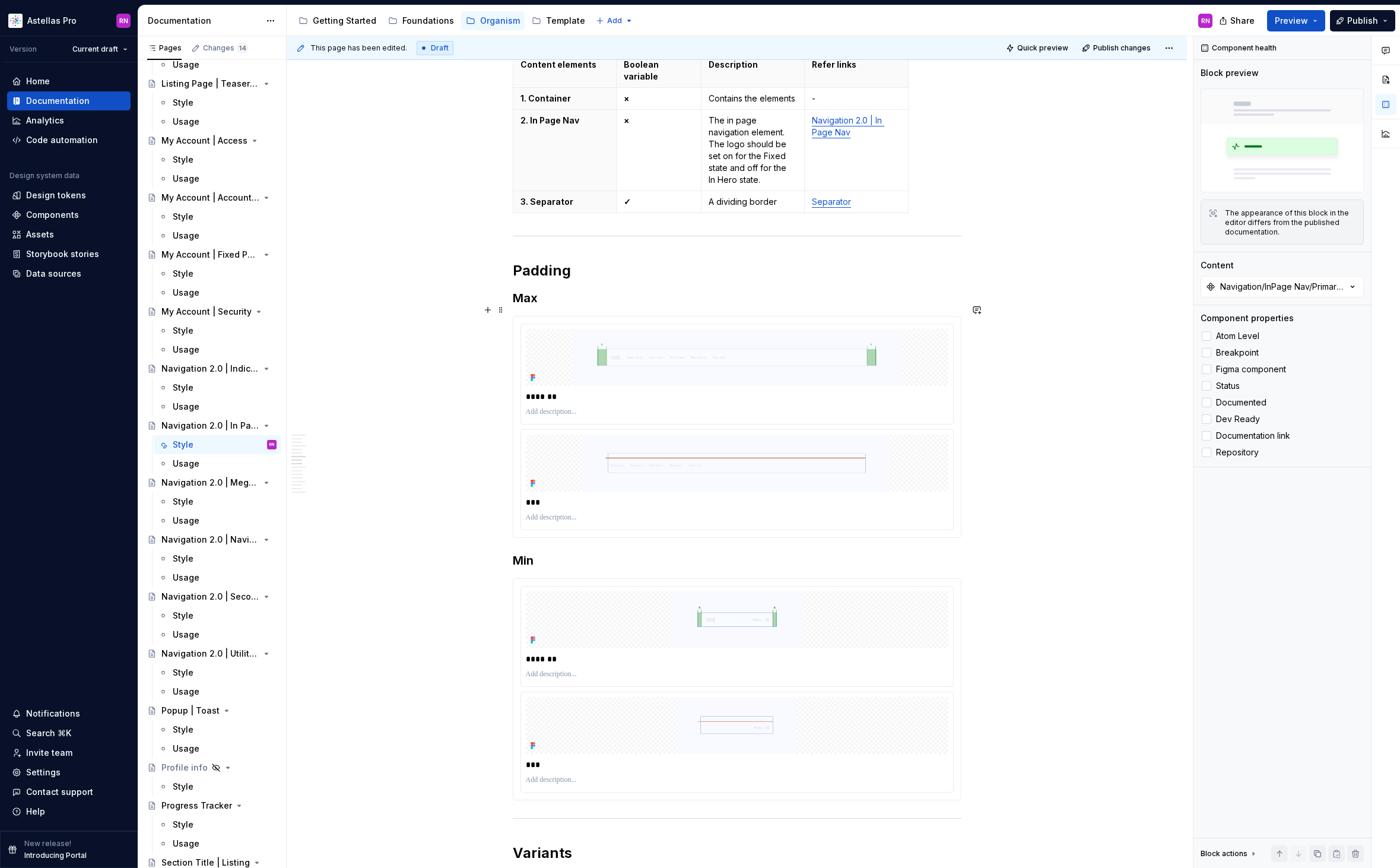
scroll to position [0, 0]
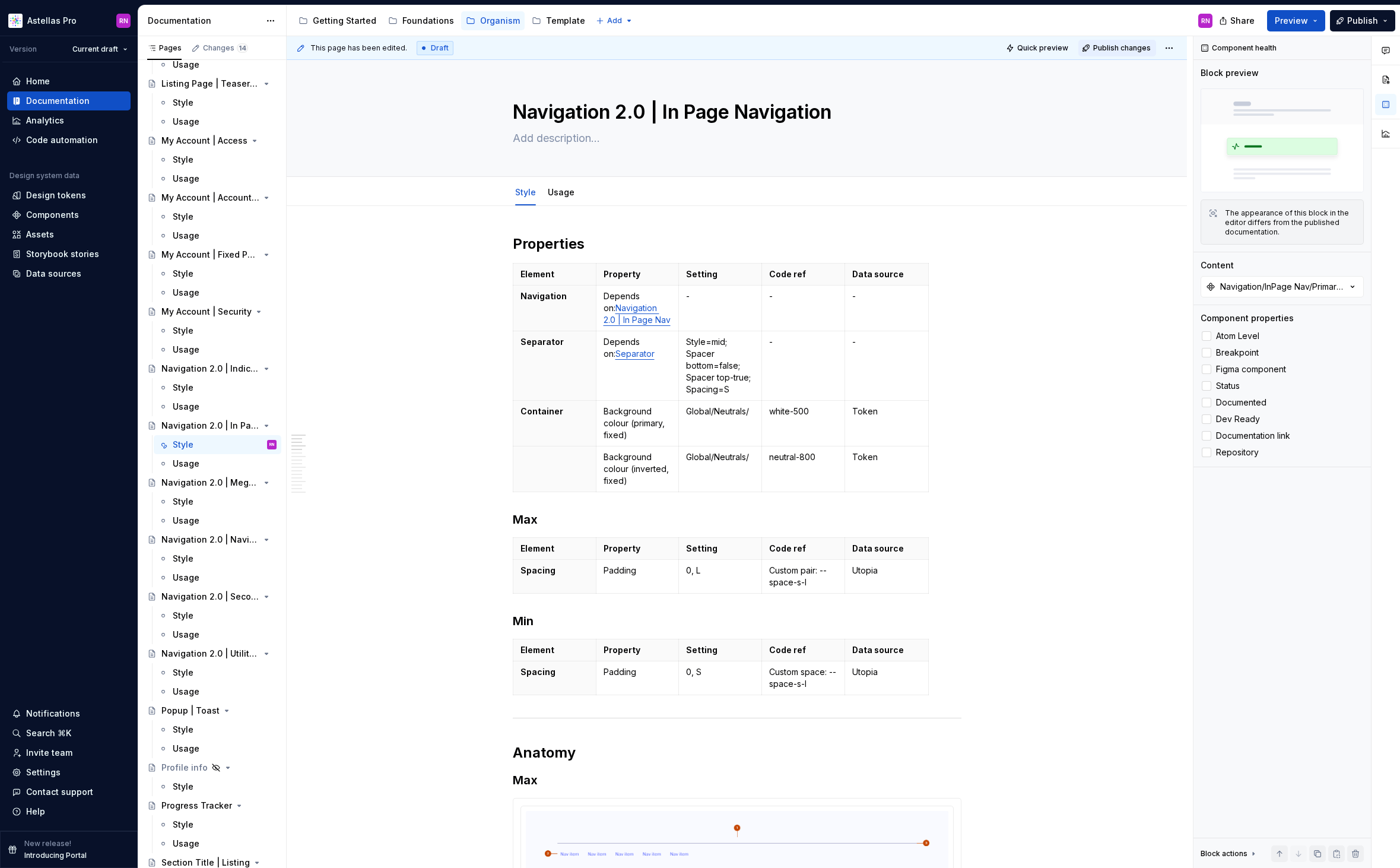
click at [1127, 50] on span "Publish changes" at bounding box center [1121, 48] width 58 height 10
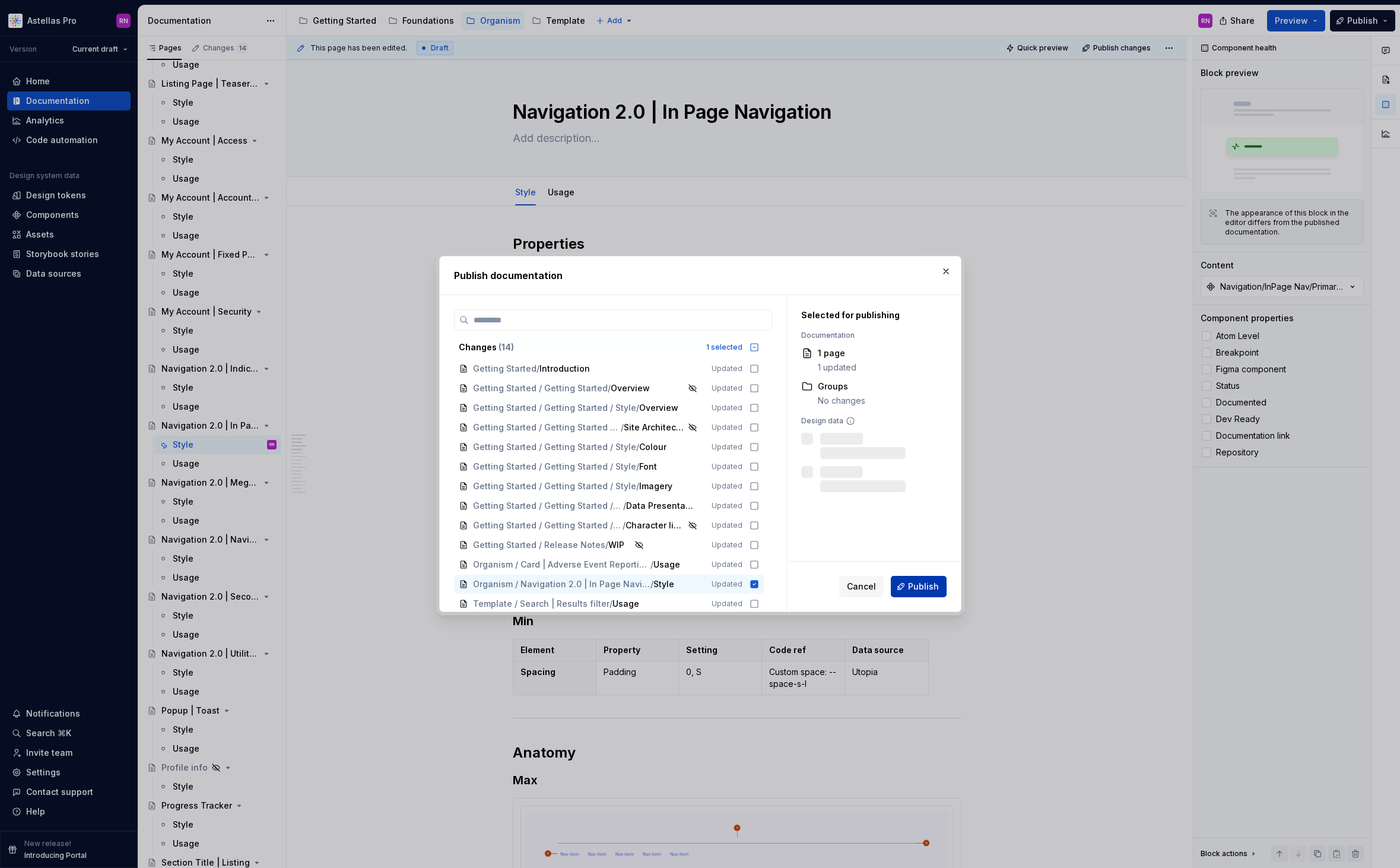
click at [927, 586] on span "Publish" at bounding box center [923, 586] width 31 height 12
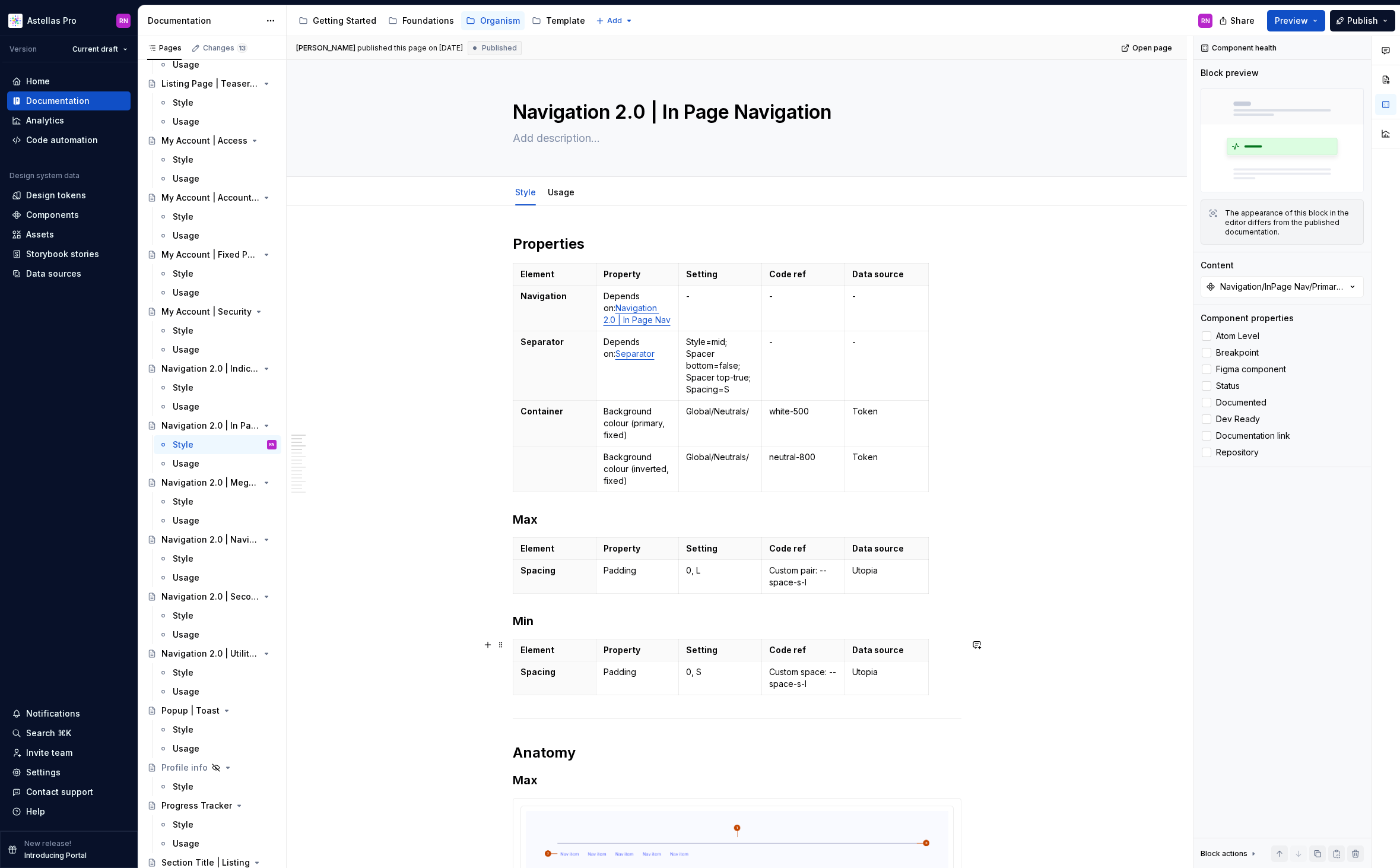
scroll to position [251, 0]
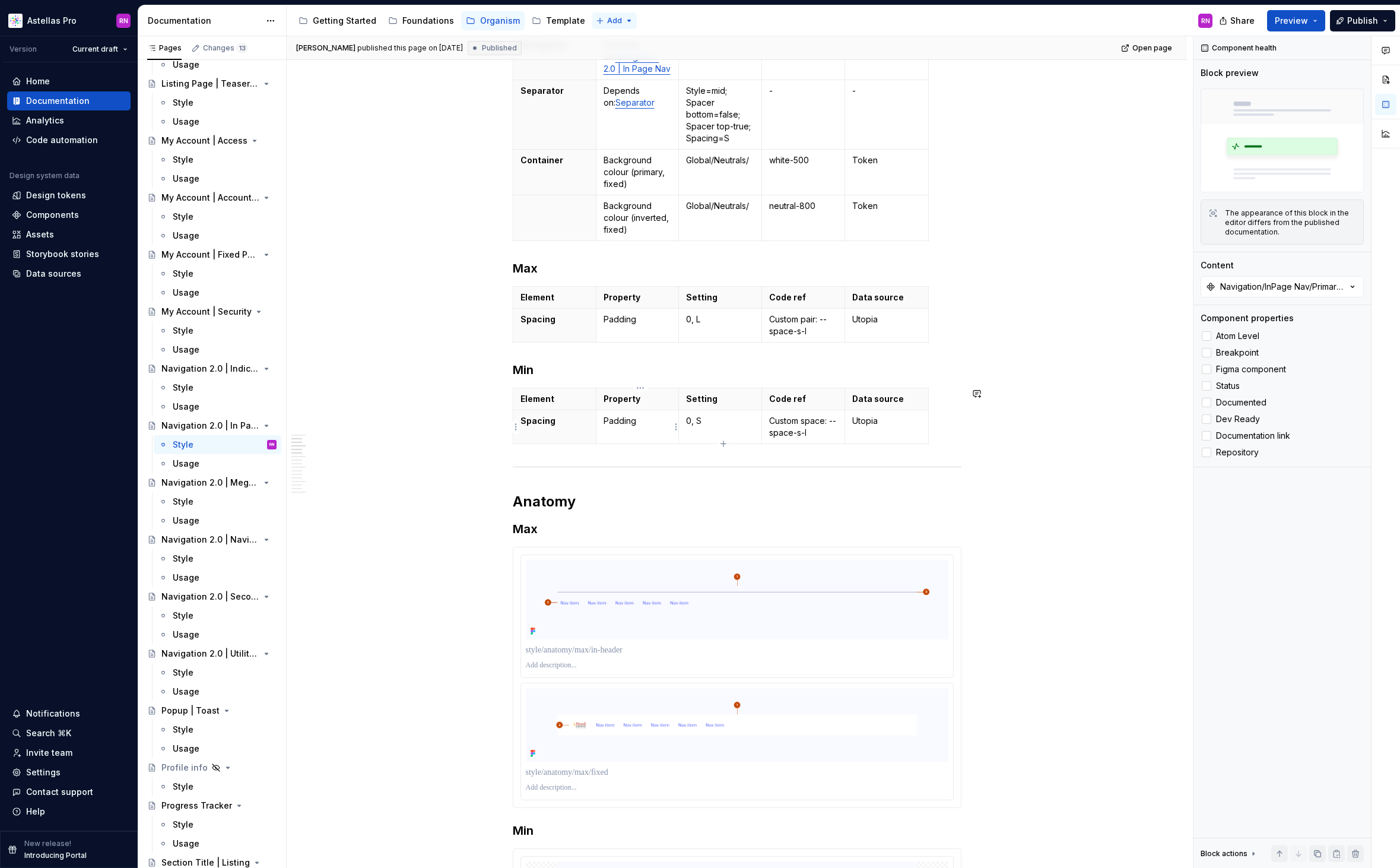
type textarea "*"
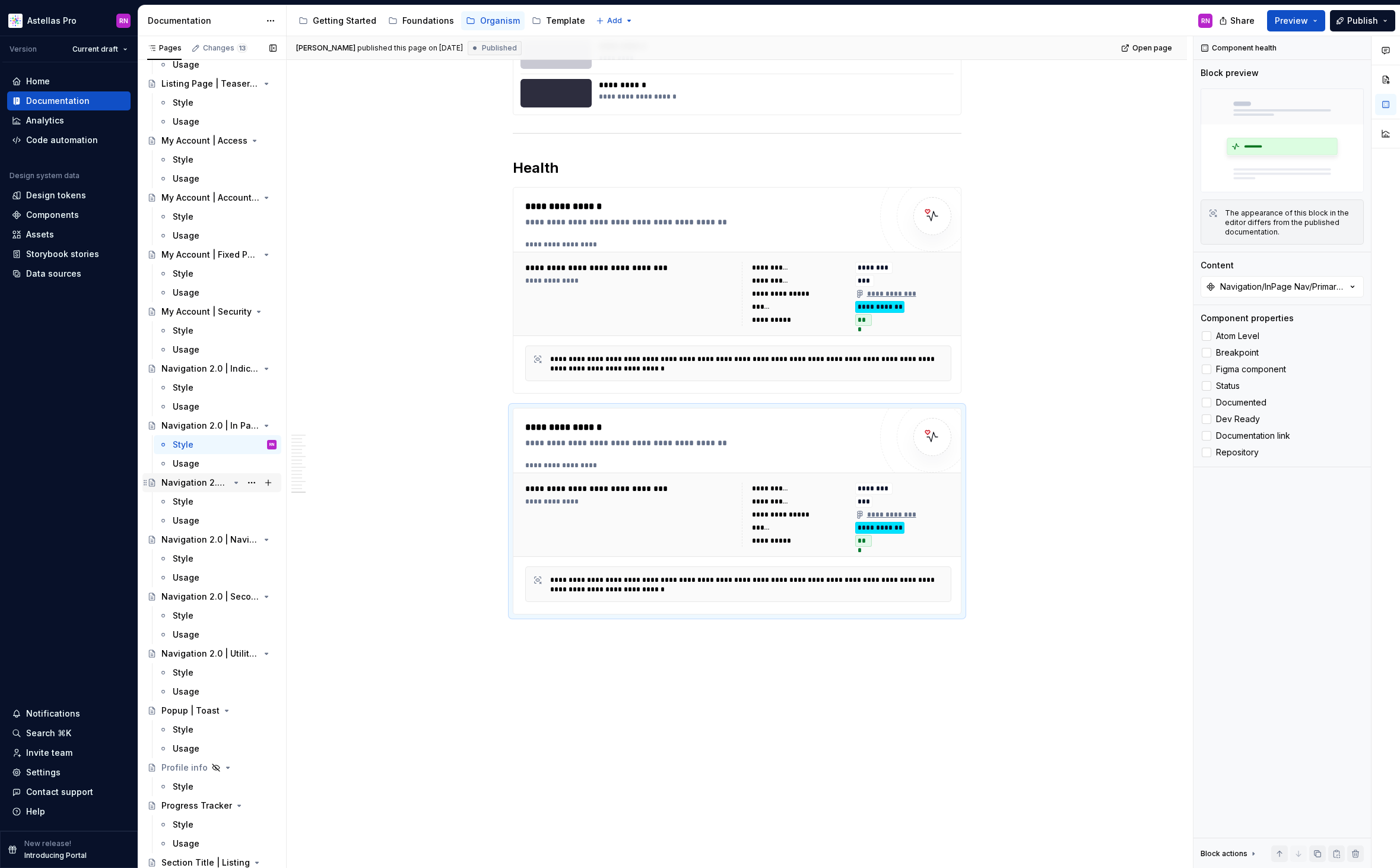
click at [210, 482] on div "Navigation 2.0 | Mega menu" at bounding box center [195, 482] width 68 height 12
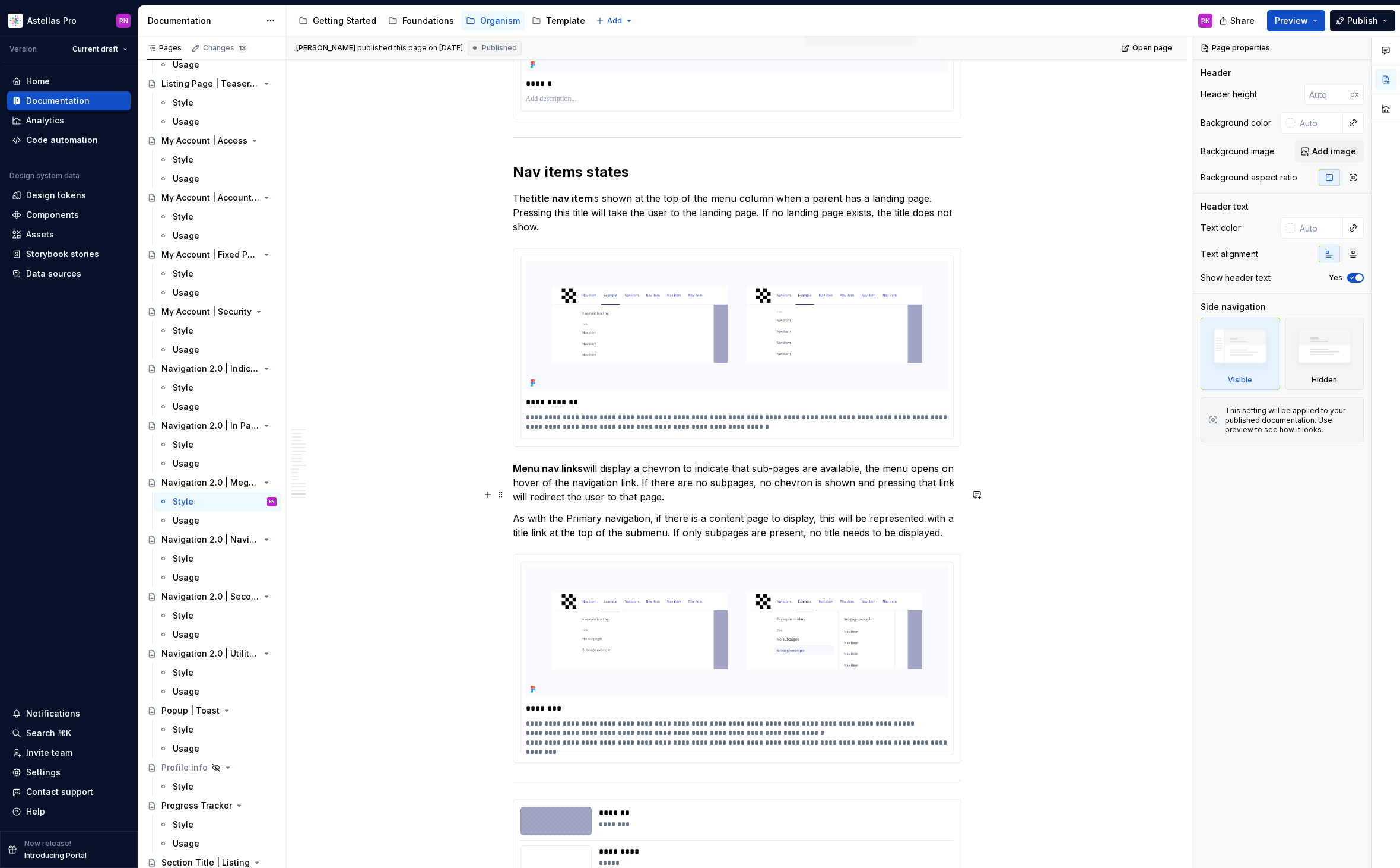
scroll to position [11175, 0]
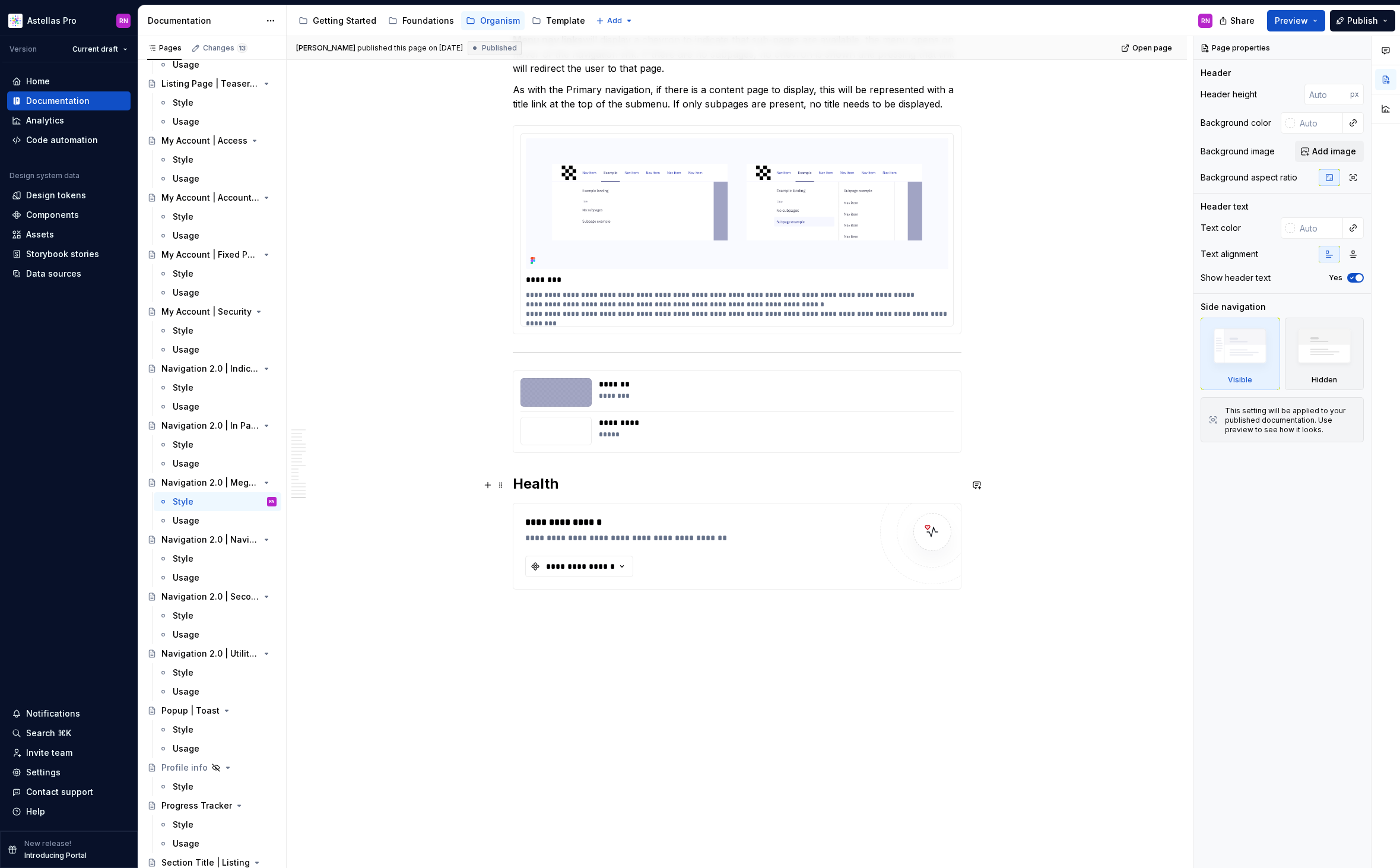
click at [798, 532] on div "**********" at bounding box center [697, 538] width 345 height 12
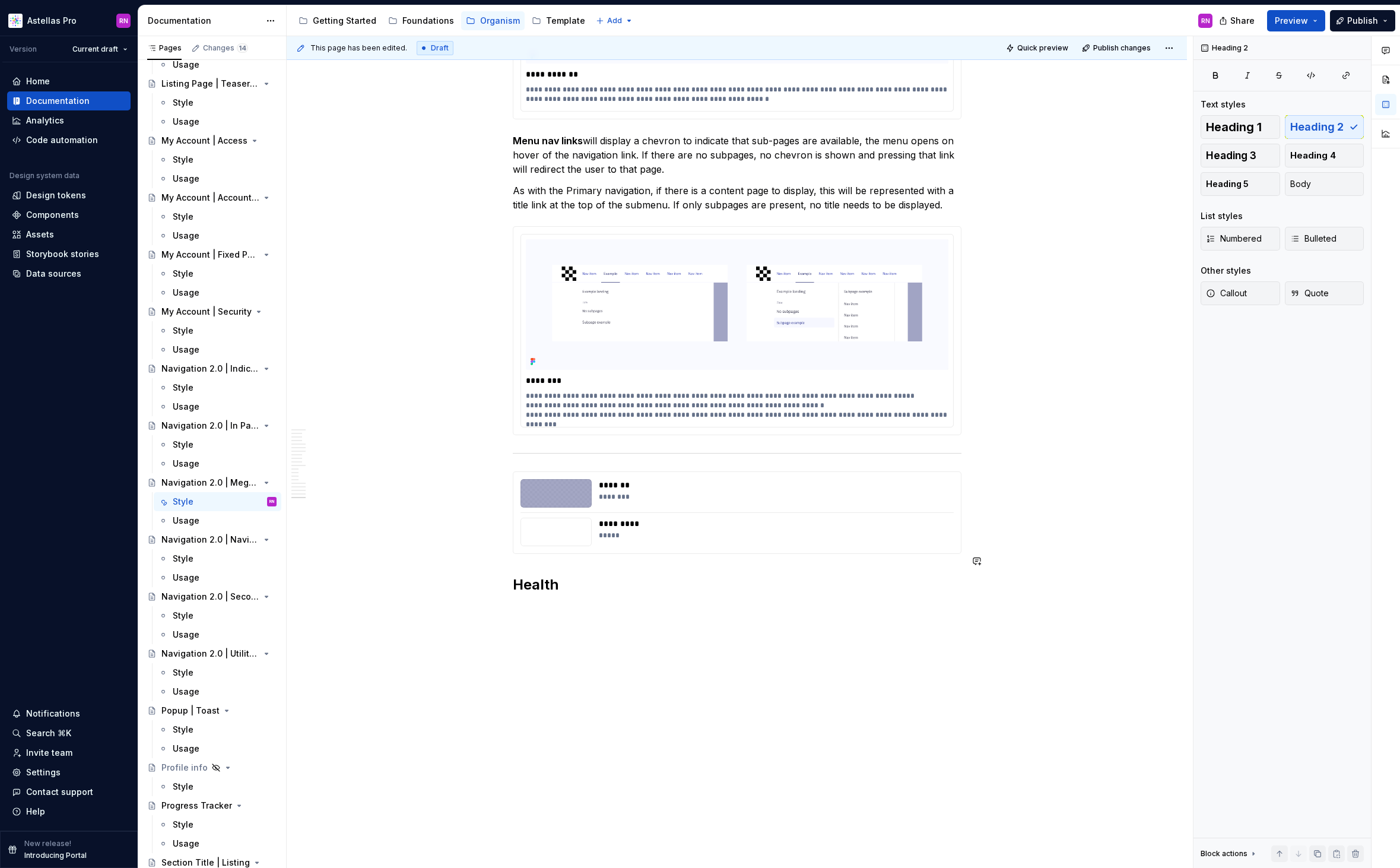
scroll to position [11050, 0]
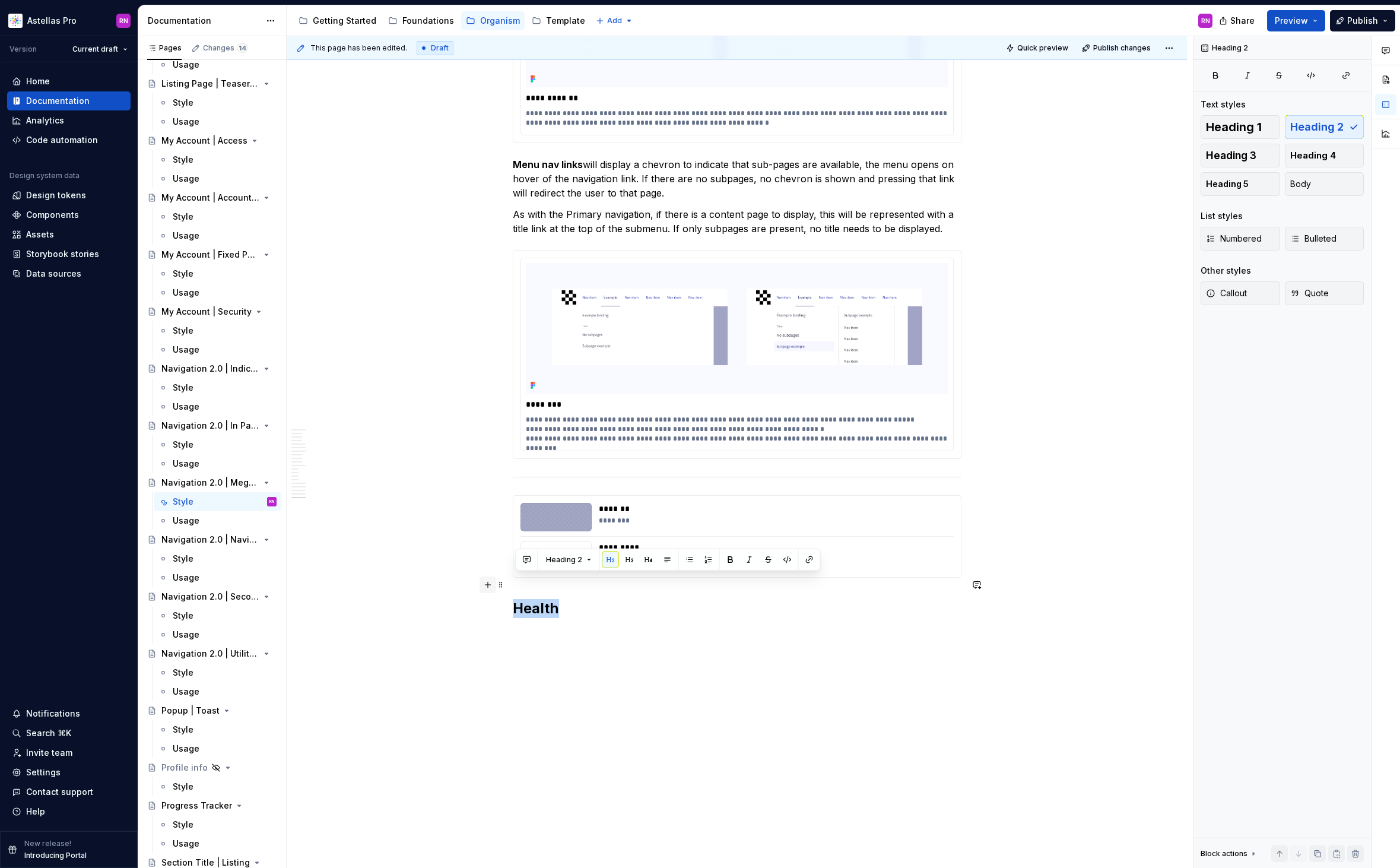
drag, startPoint x: 593, startPoint y: 587, endPoint x: 493, endPoint y: 581, distance: 100.2
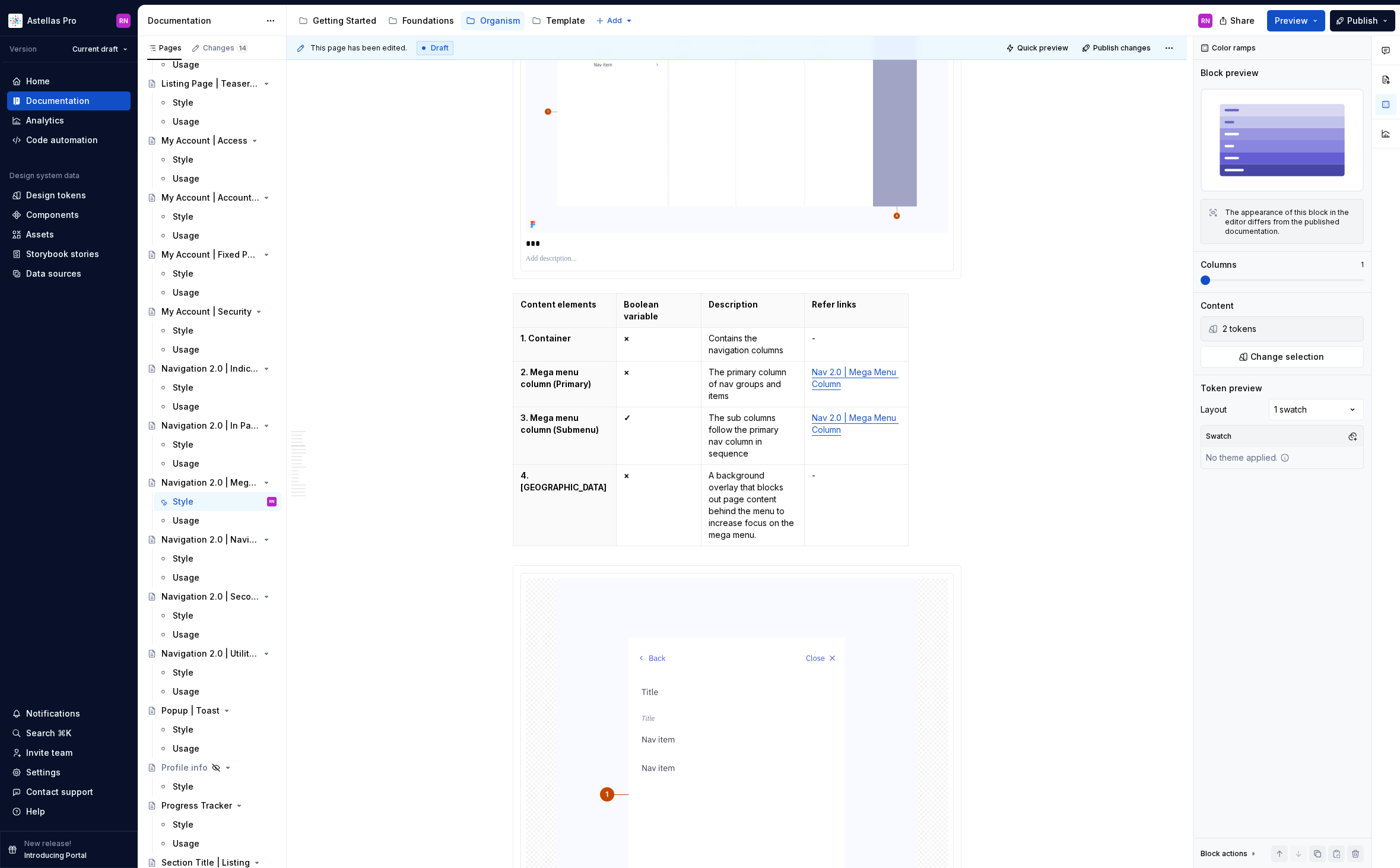
scroll to position [0, 0]
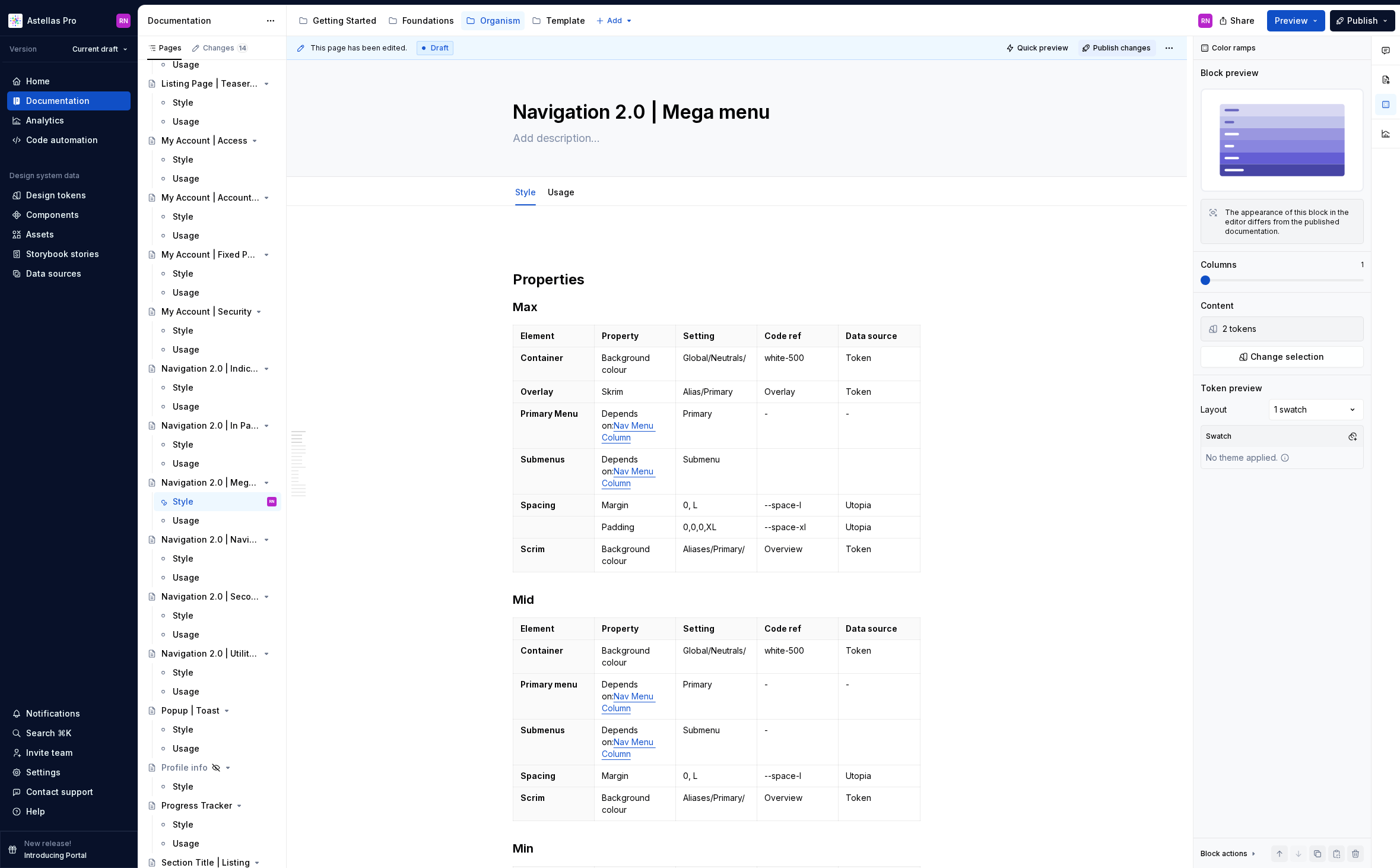
click at [1146, 45] on span "Publish changes" at bounding box center [1121, 48] width 58 height 10
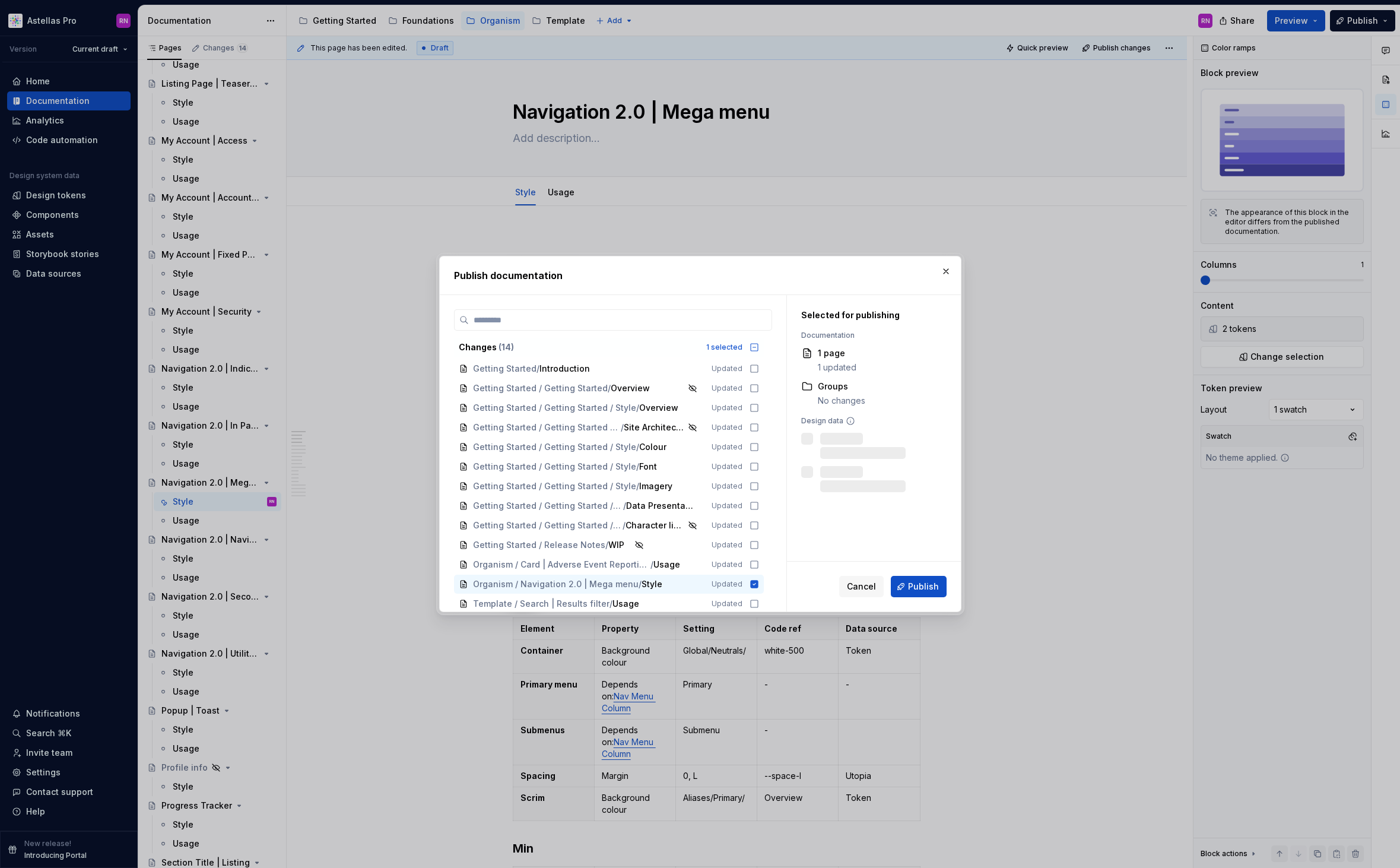
click at [922, 588] on span "Publish" at bounding box center [923, 586] width 31 height 12
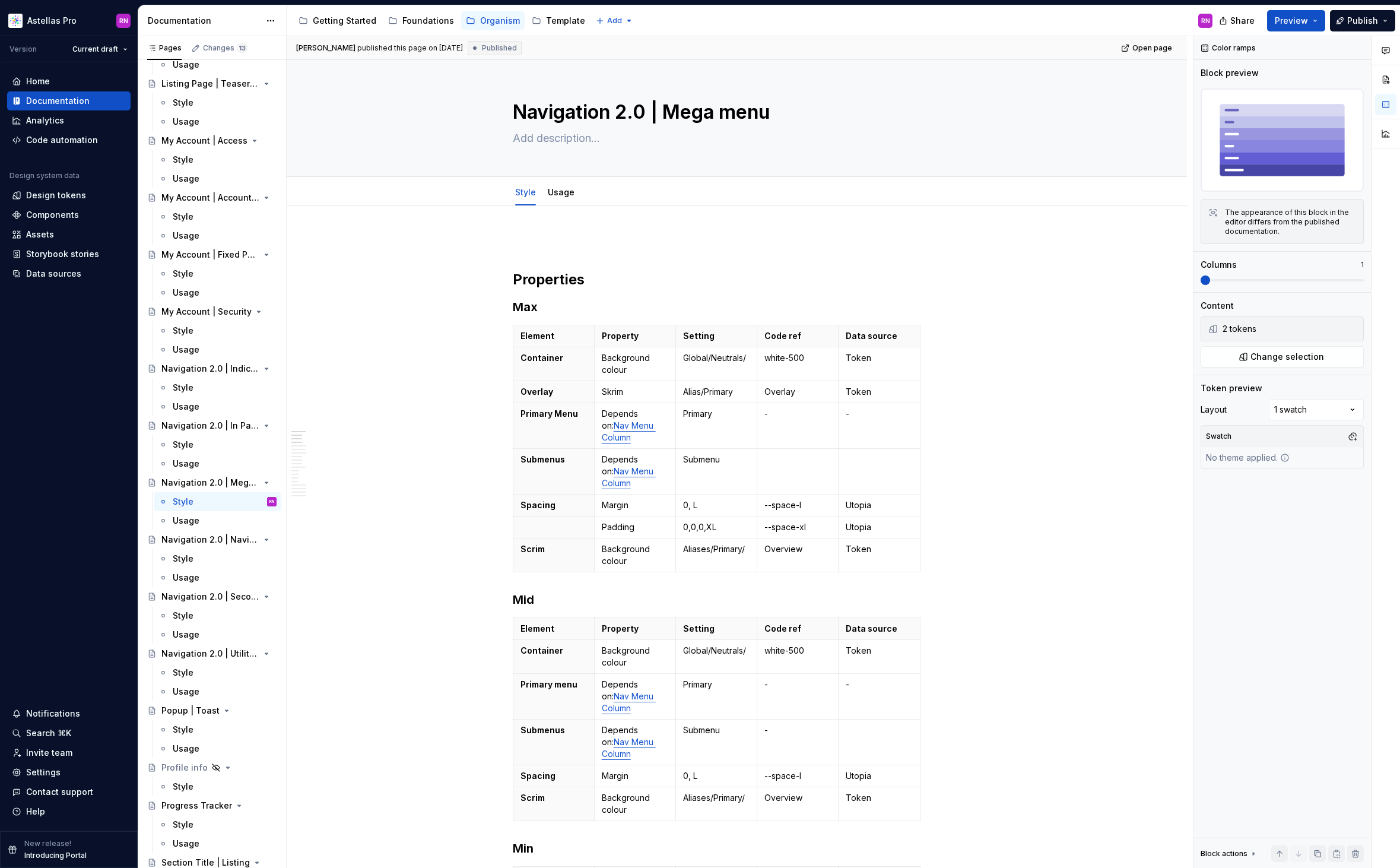
type textarea "*"
